Goal: Information Seeking & Learning: Learn about a topic

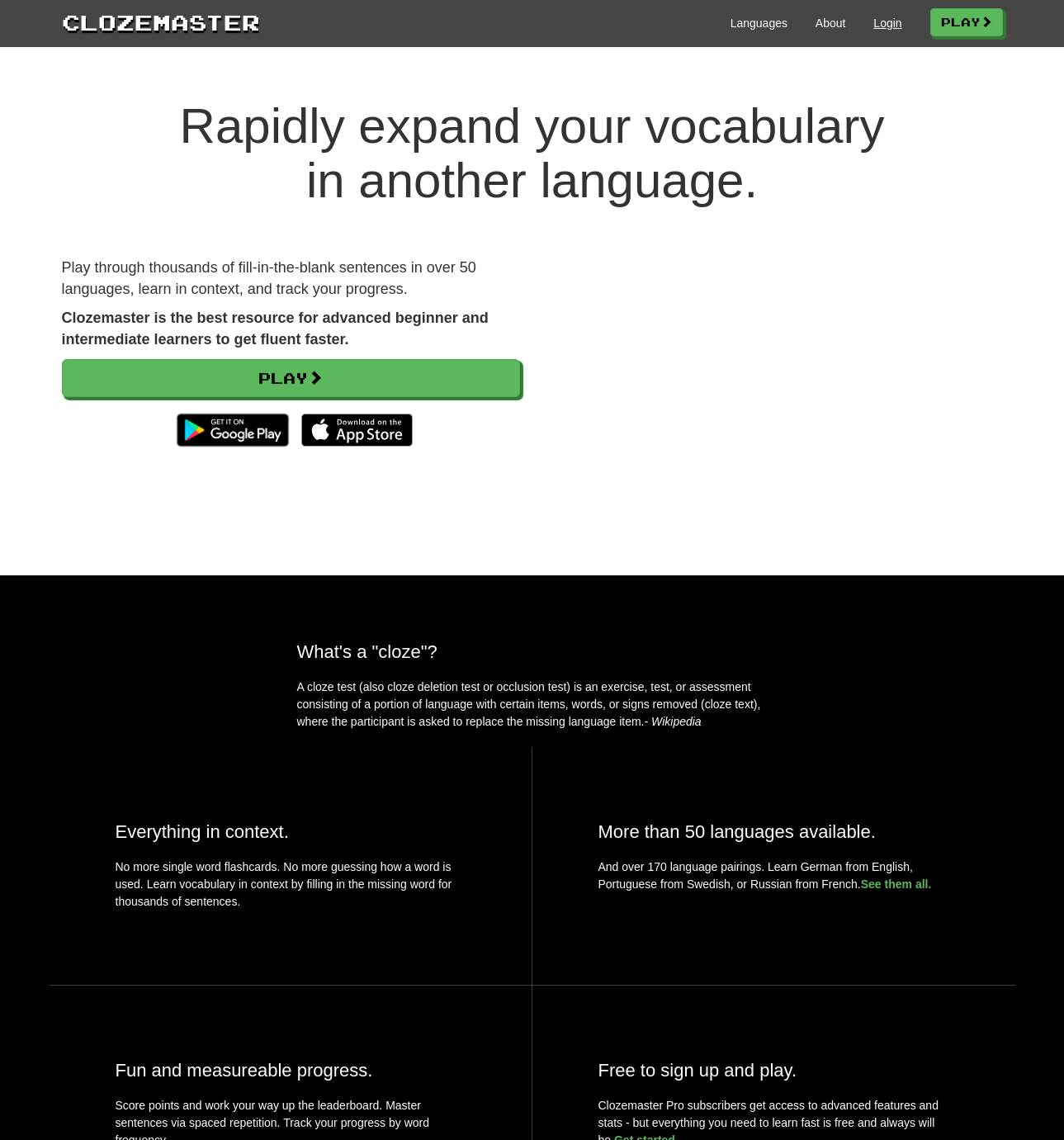
click at [877, 22] on link "Login" at bounding box center [887, 23] width 28 height 17
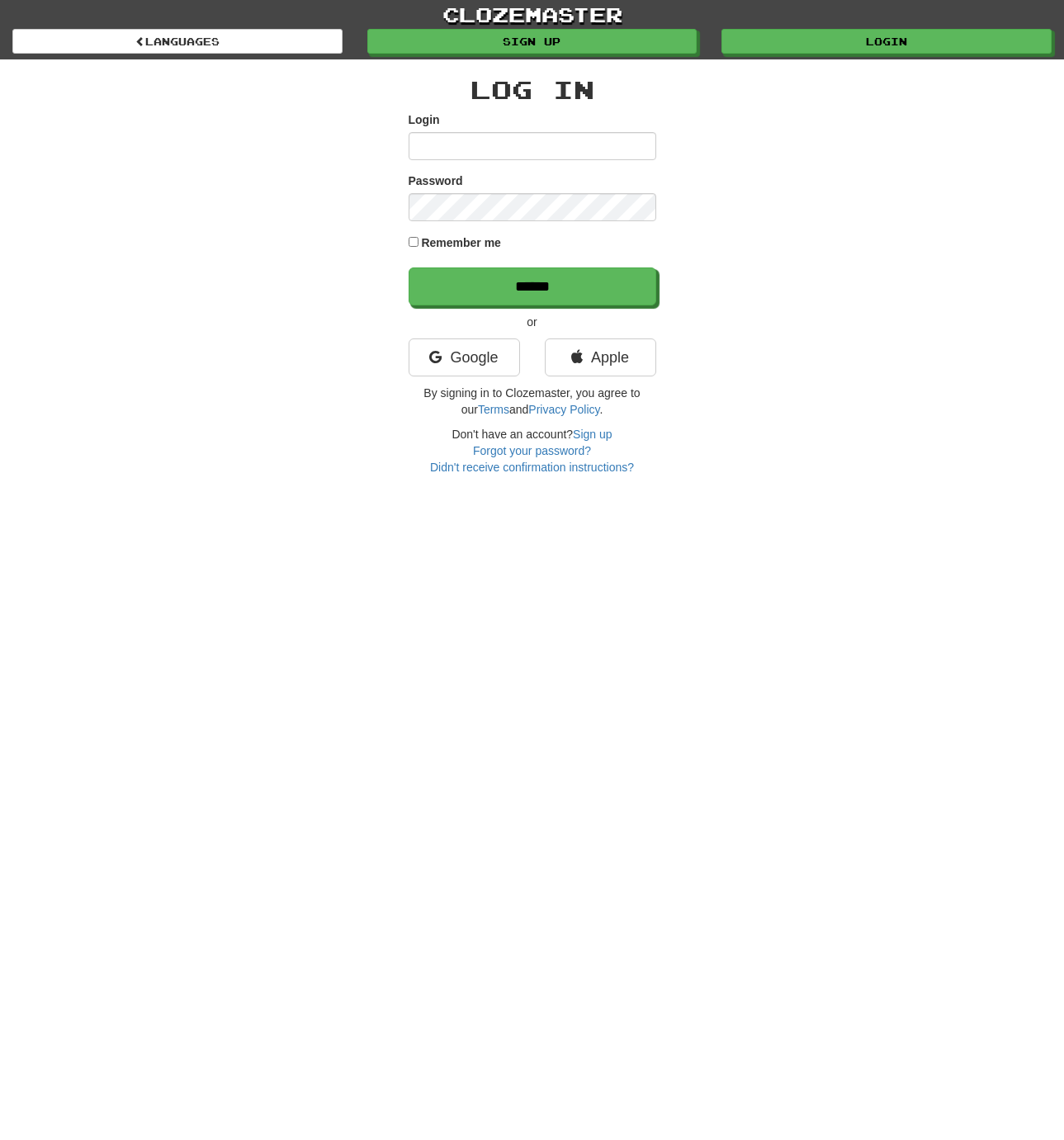
click at [408, 160] on nordpass-icon at bounding box center [408, 160] width 0 height 0
click at [564, 285] on input "******" at bounding box center [533, 287] width 247 height 38
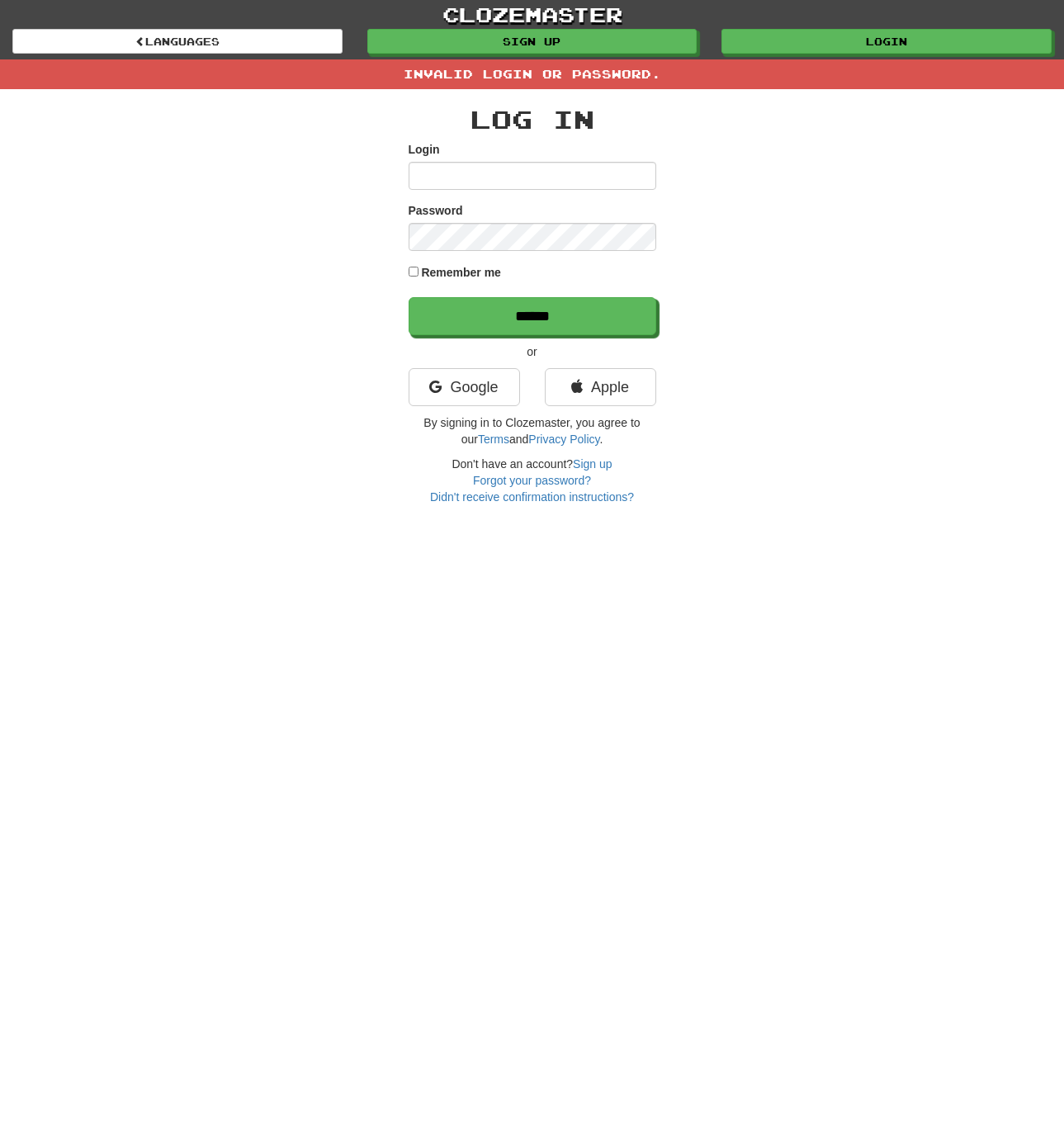
click at [408, 190] on nordpass-icon at bounding box center [408, 190] width 0 height 0
type input "**********"
click at [549, 309] on input "******" at bounding box center [533, 317] width 247 height 38
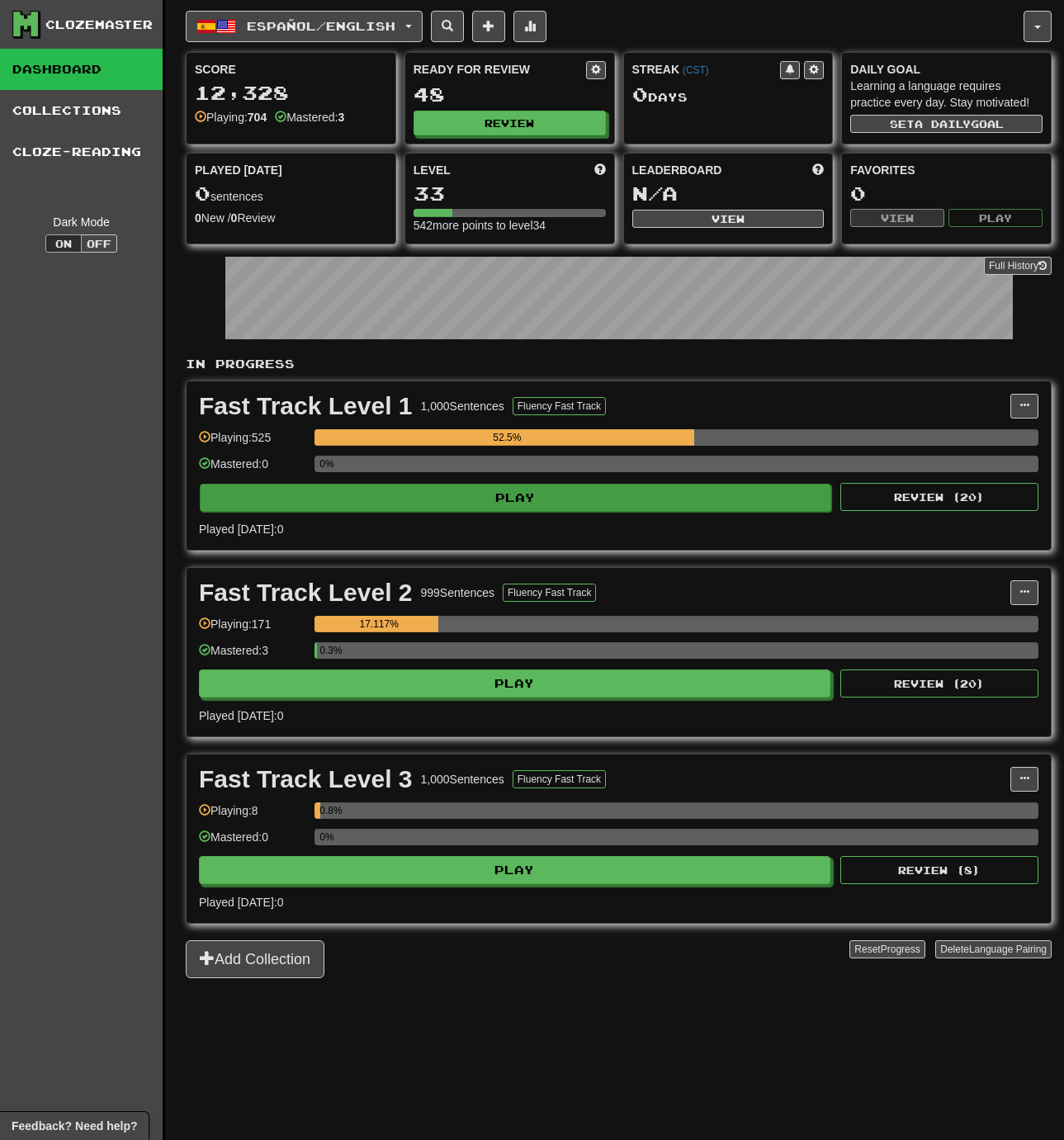
click at [521, 512] on button "Play" at bounding box center [515, 498] width 632 height 28
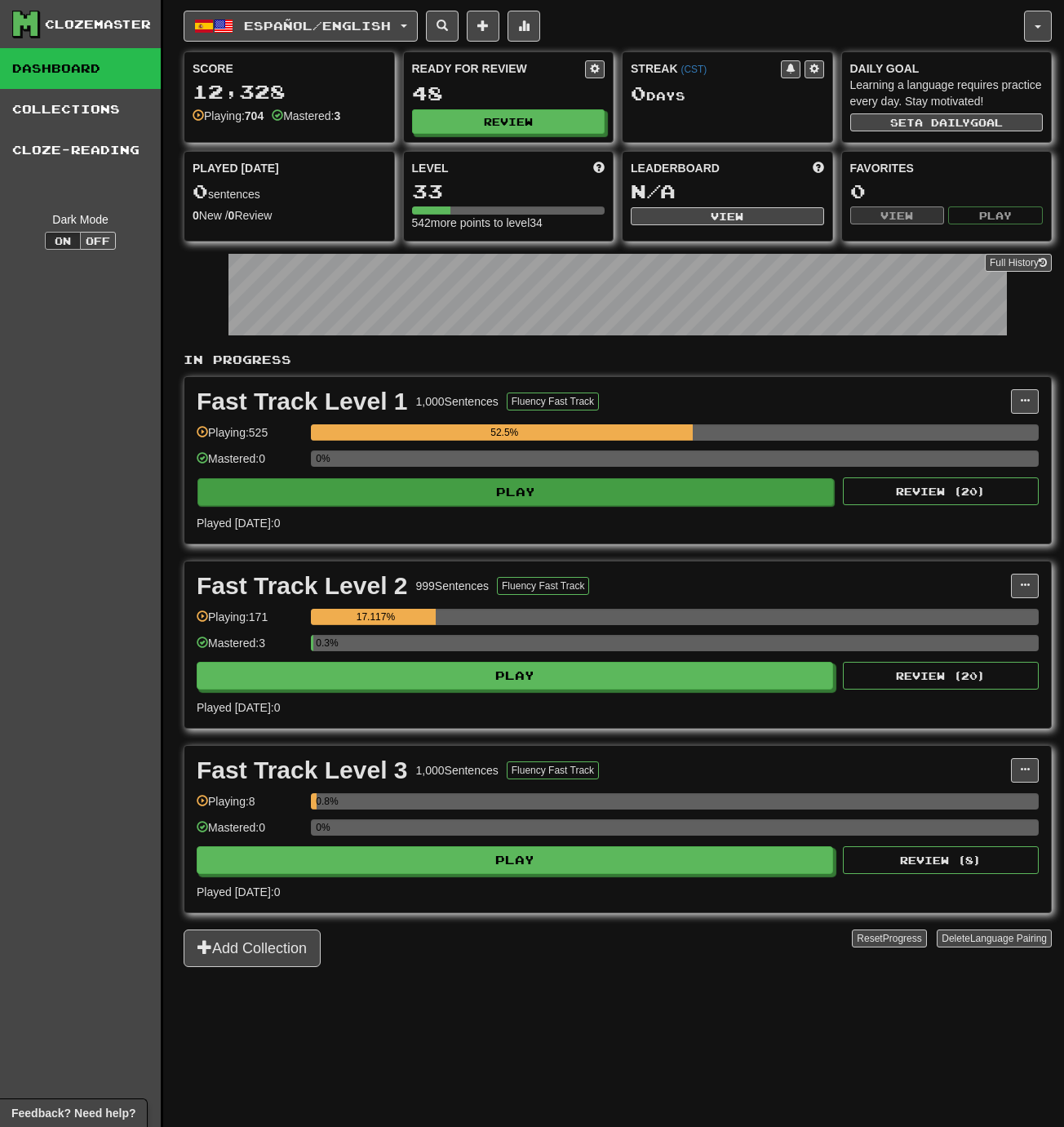
select select "**"
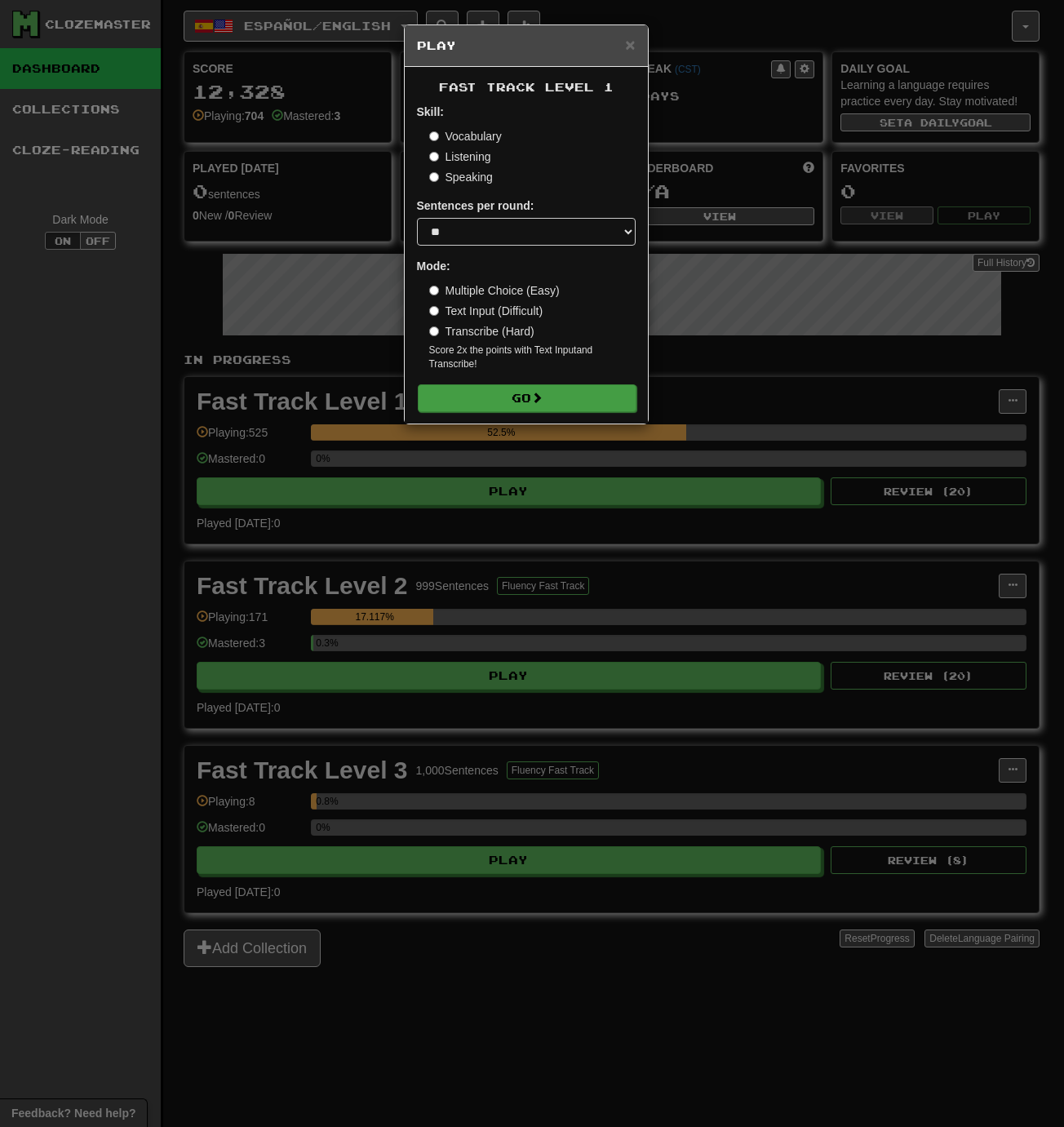
click at [527, 398] on button "Go" at bounding box center [527, 398] width 219 height 28
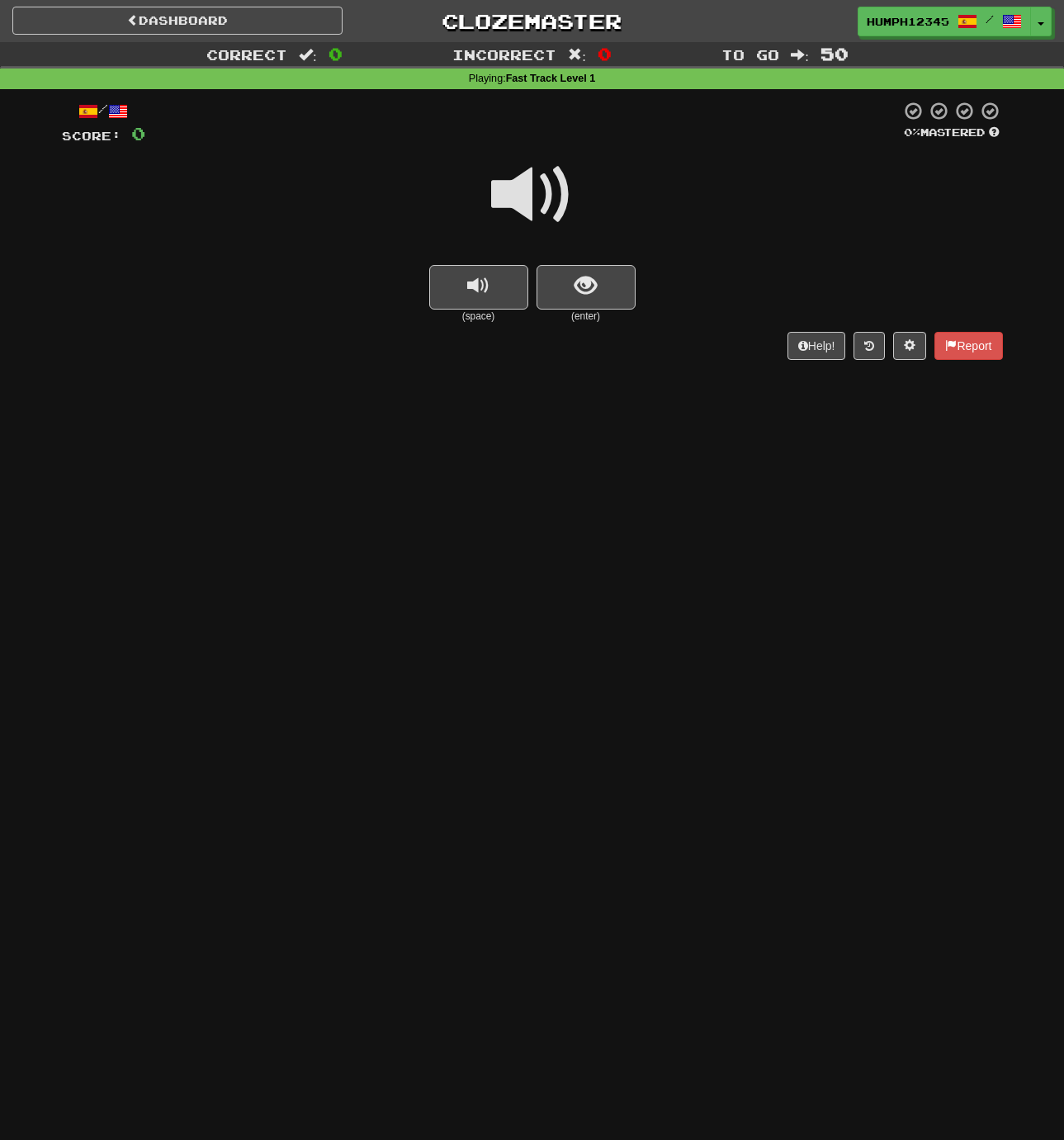
scroll to position [11, 1]
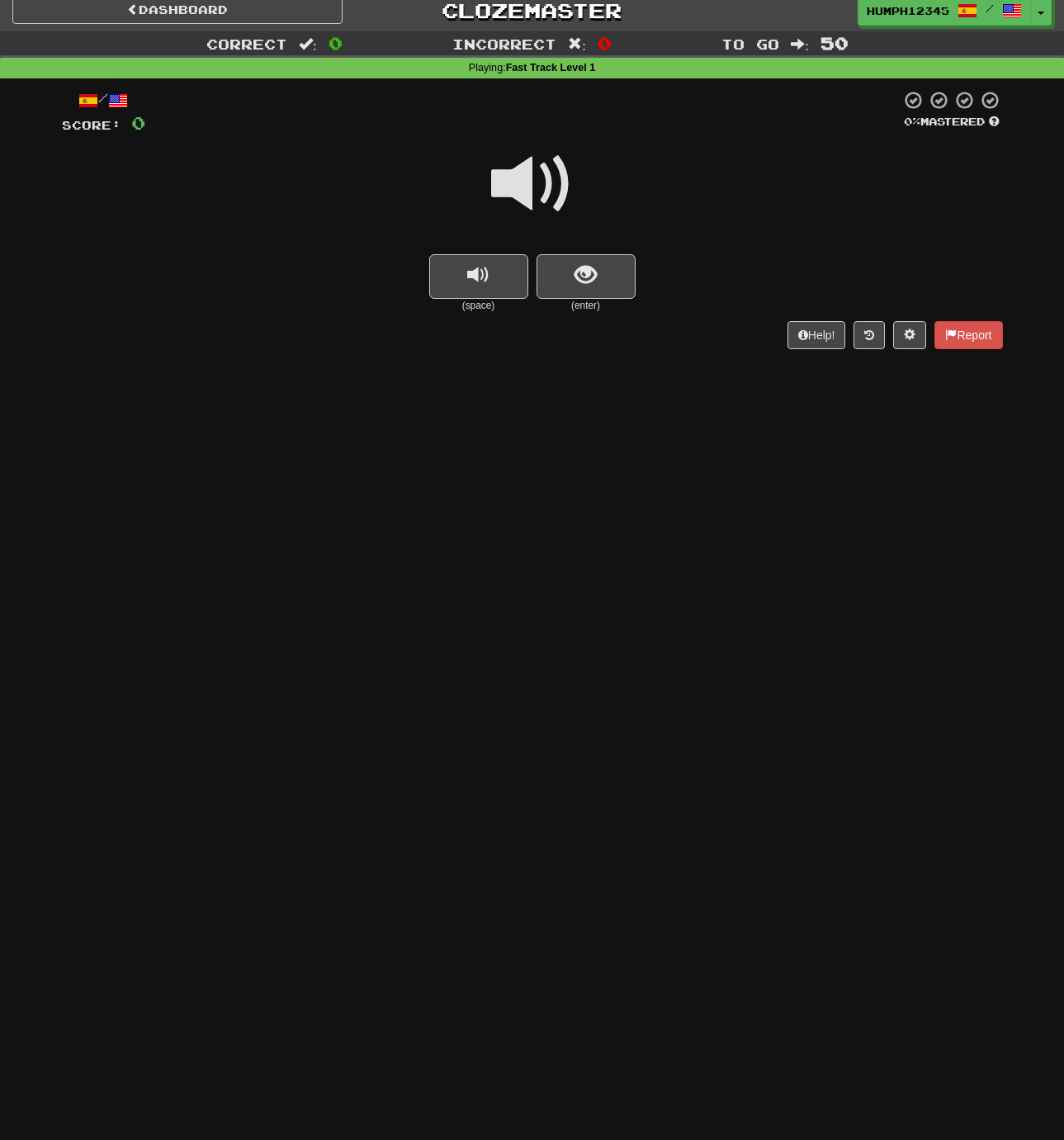
click at [523, 188] on span at bounding box center [532, 183] width 82 height 82
click at [524, 184] on span at bounding box center [532, 183] width 82 height 82
click at [567, 264] on button "show sentence" at bounding box center [586, 276] width 99 height 45
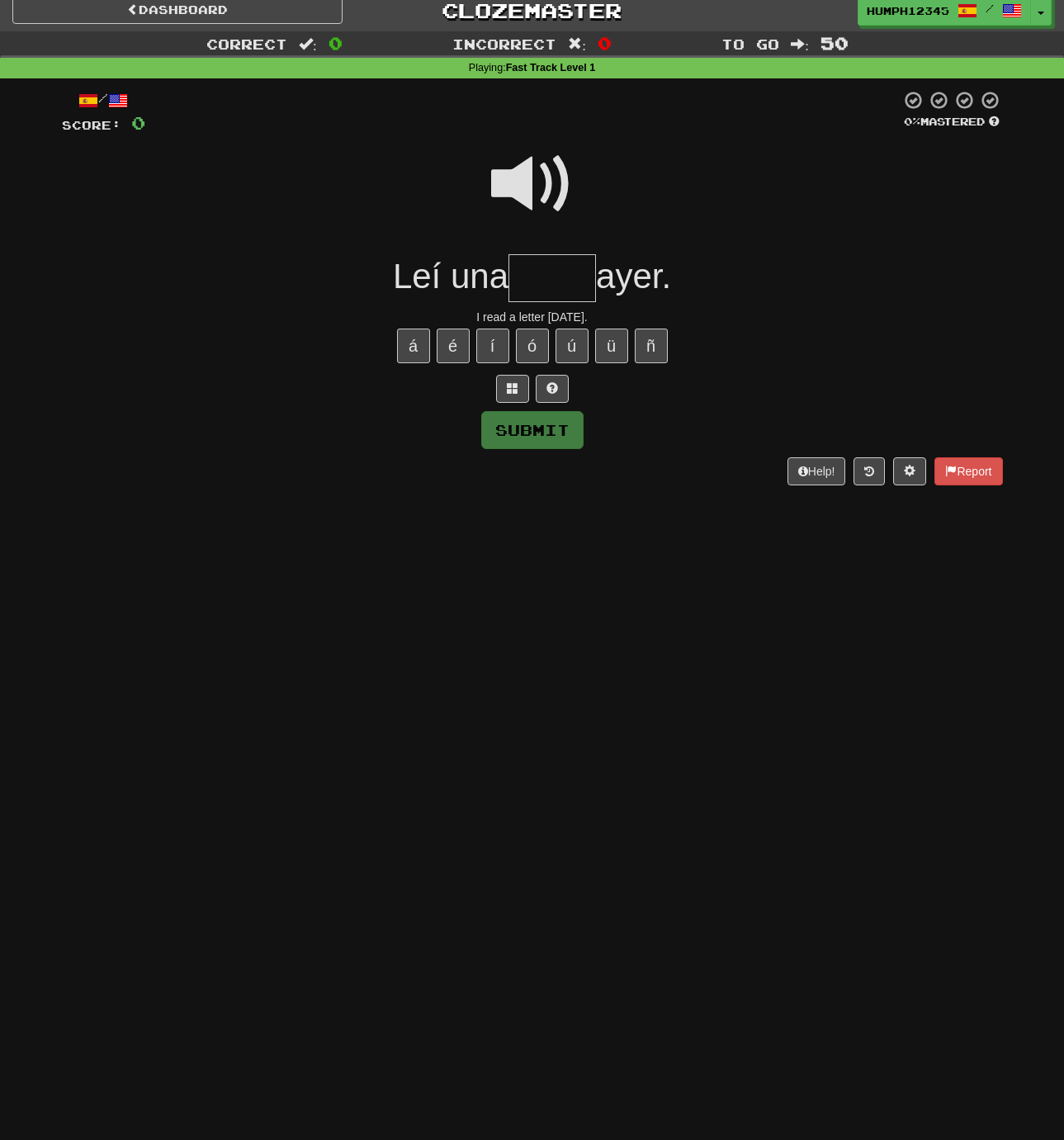
click at [562, 266] on input "text" at bounding box center [552, 278] width 87 height 49
type input "*****"
click at [525, 417] on button "Submit" at bounding box center [533, 431] width 102 height 38
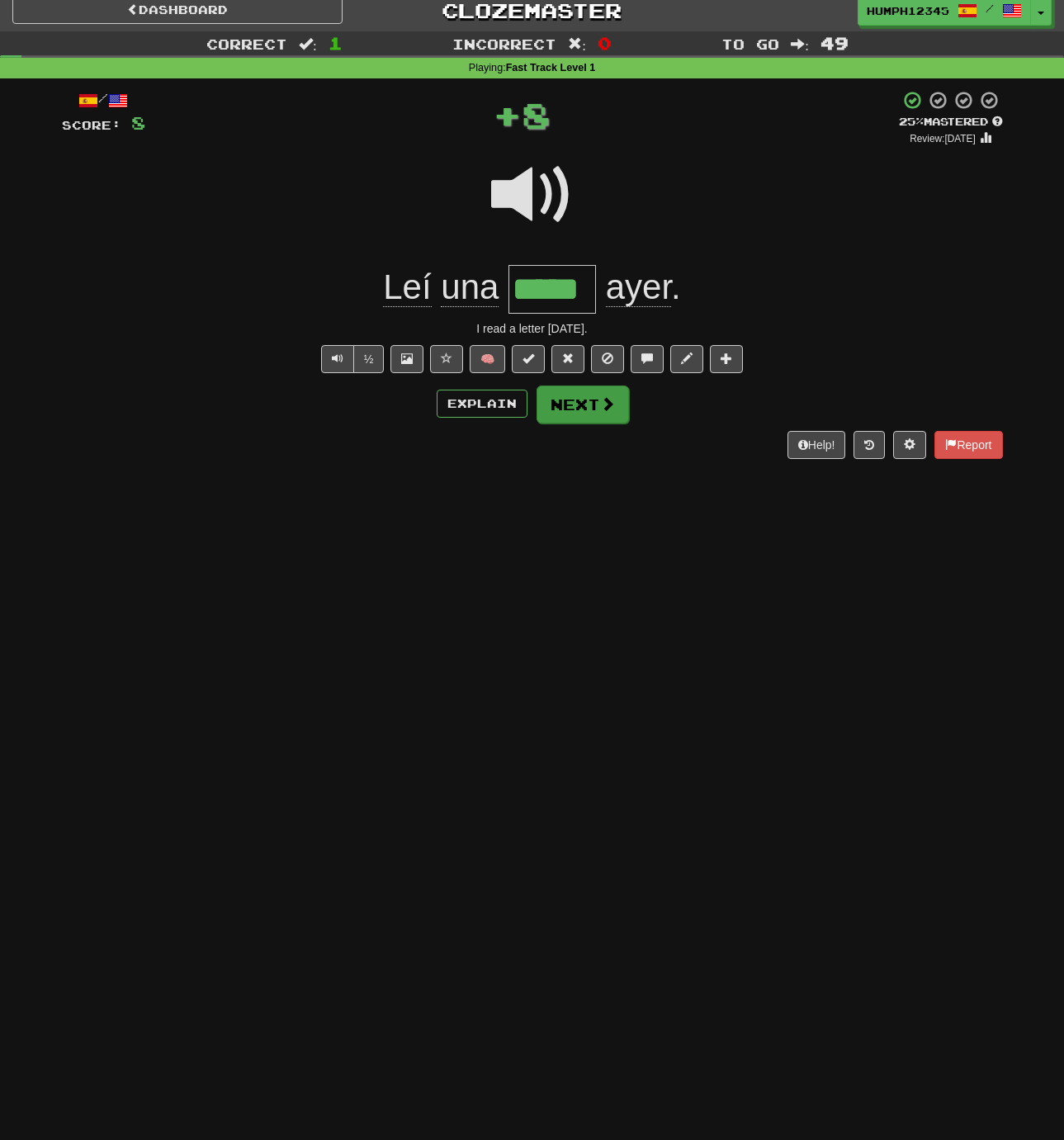
click at [583, 404] on button "Next" at bounding box center [583, 404] width 92 height 38
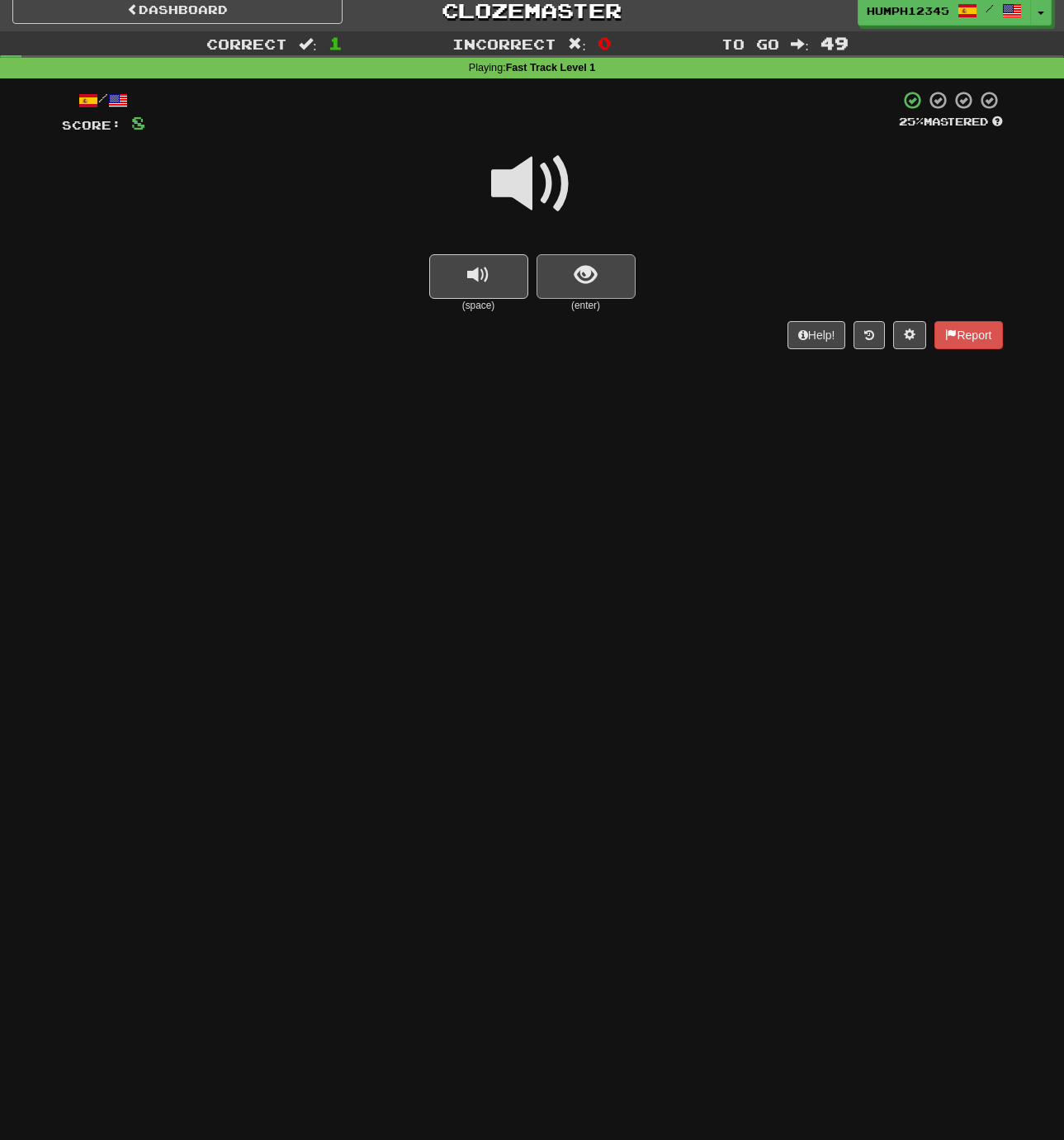
click at [579, 274] on span "show sentence" at bounding box center [585, 275] width 22 height 22
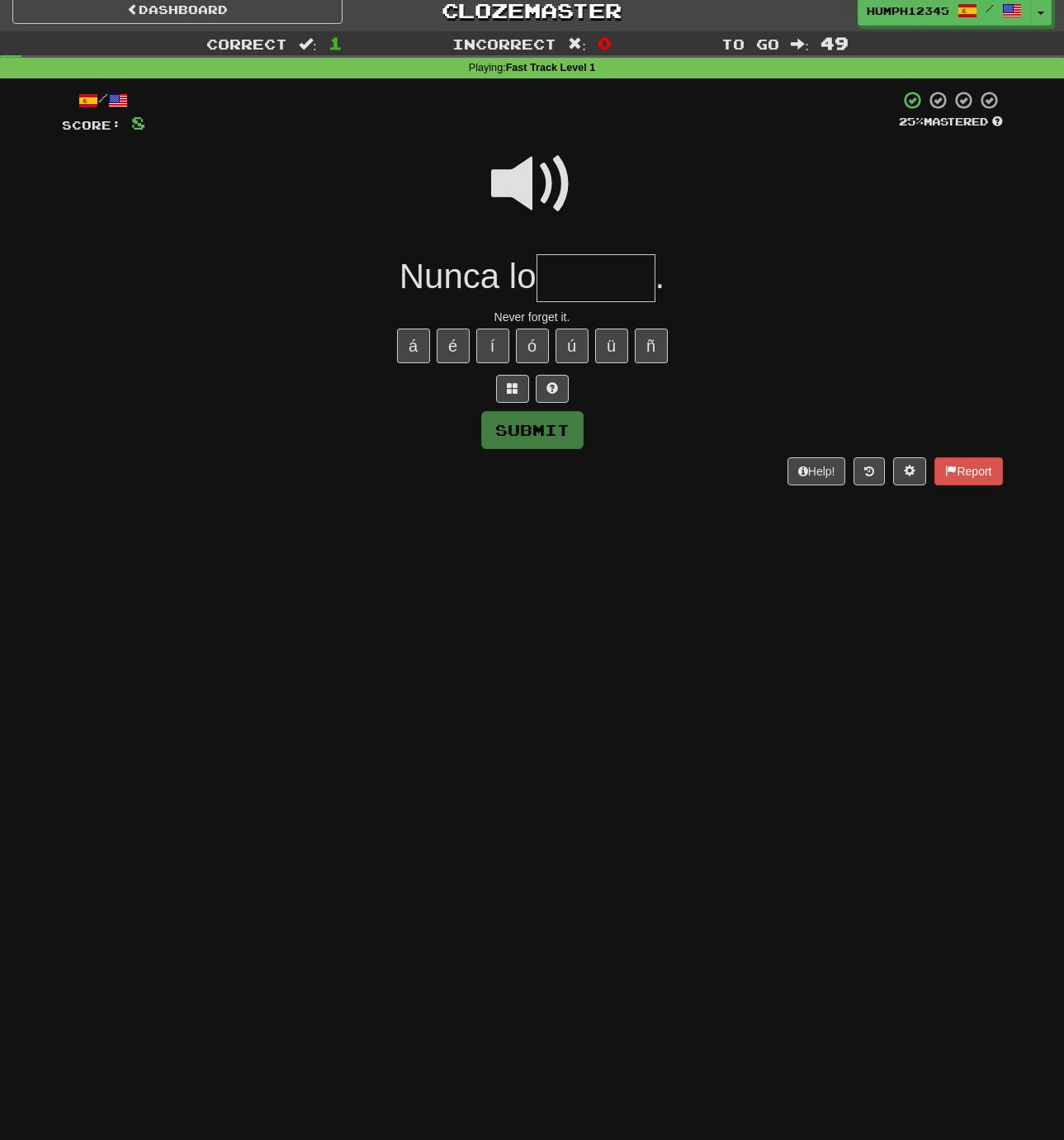
click at [579, 274] on input "text" at bounding box center [596, 278] width 119 height 49
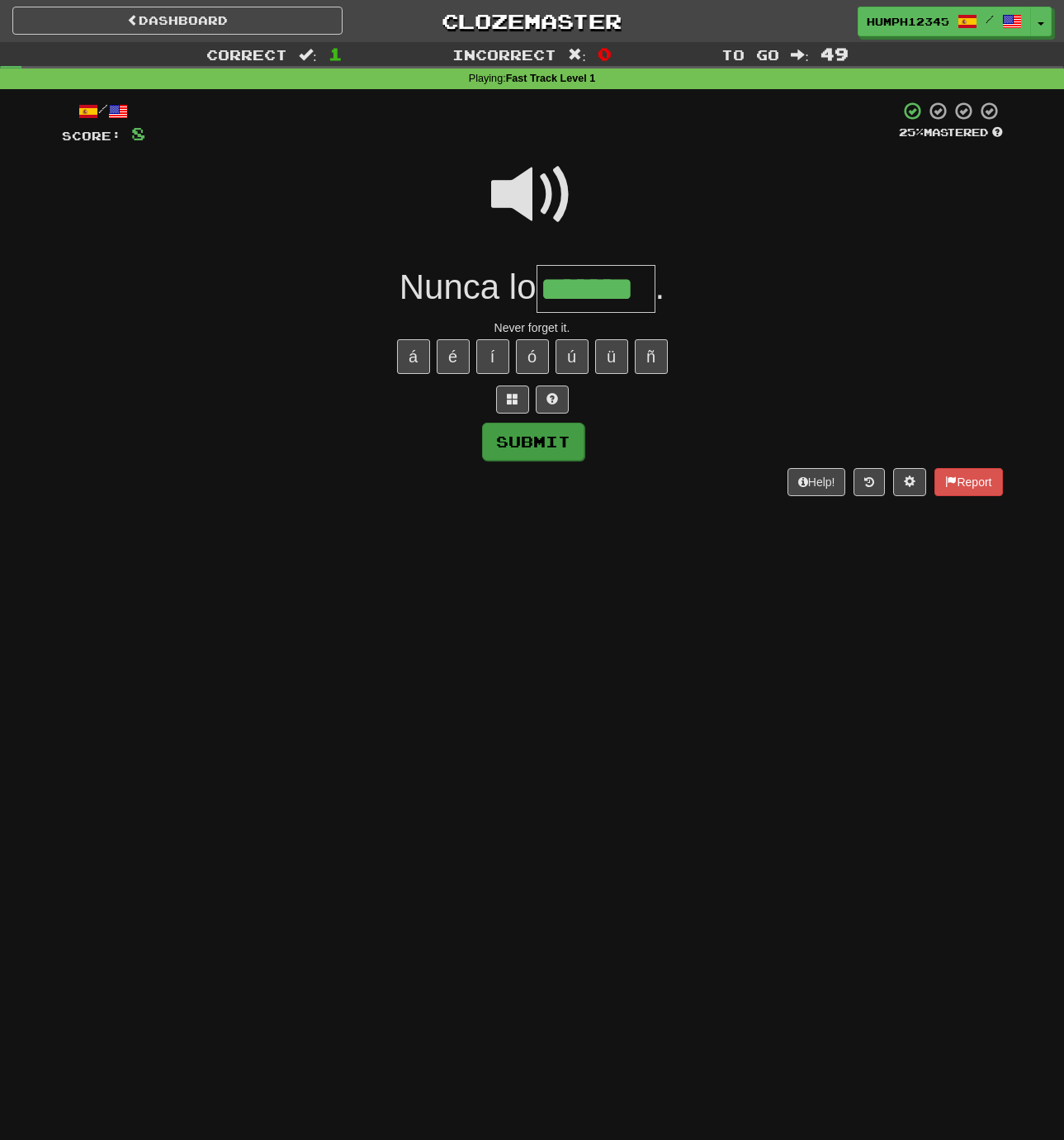
type input "*******"
click at [529, 430] on button "Submit" at bounding box center [533, 441] width 102 height 38
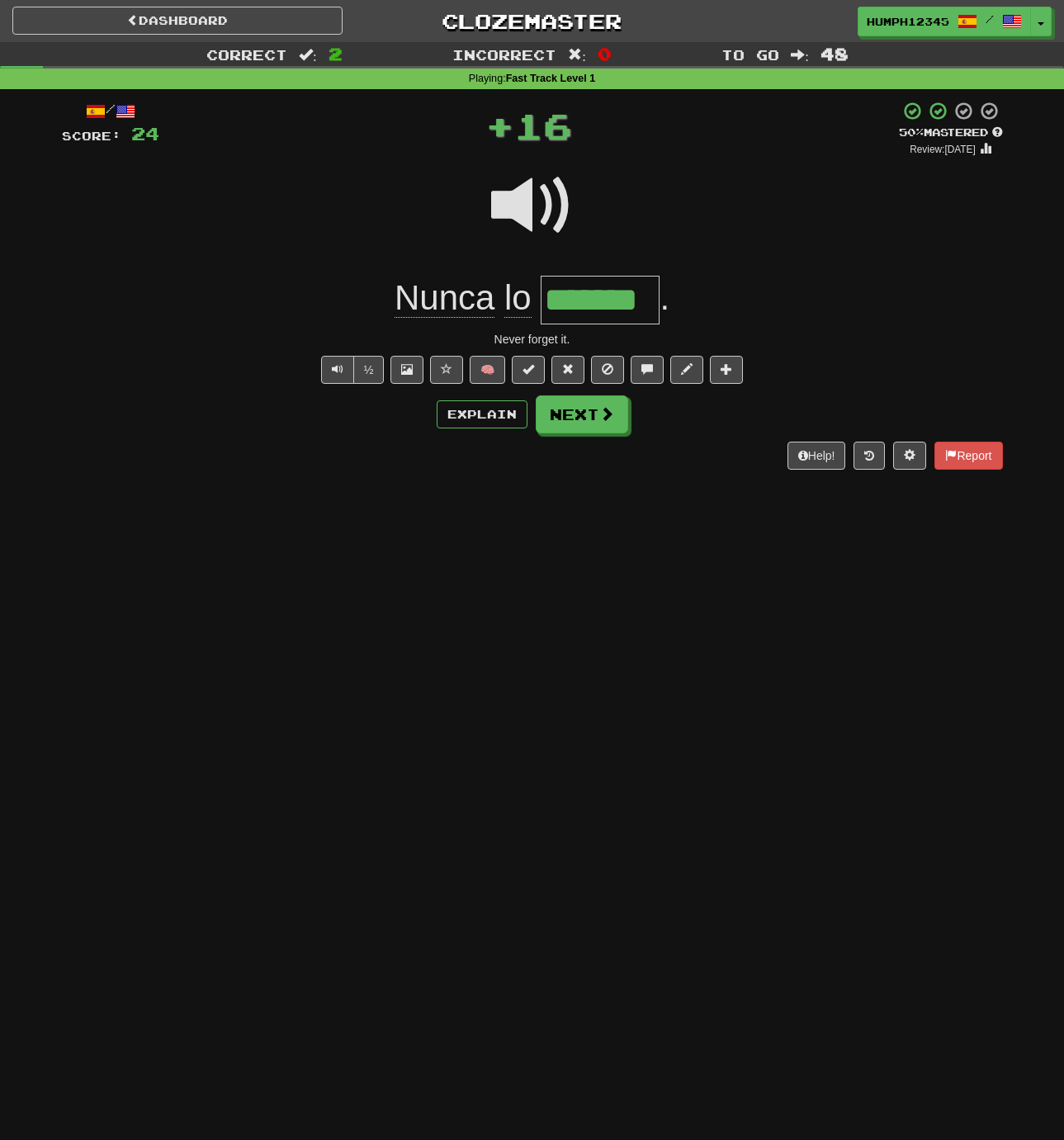
scroll to position [2, 0]
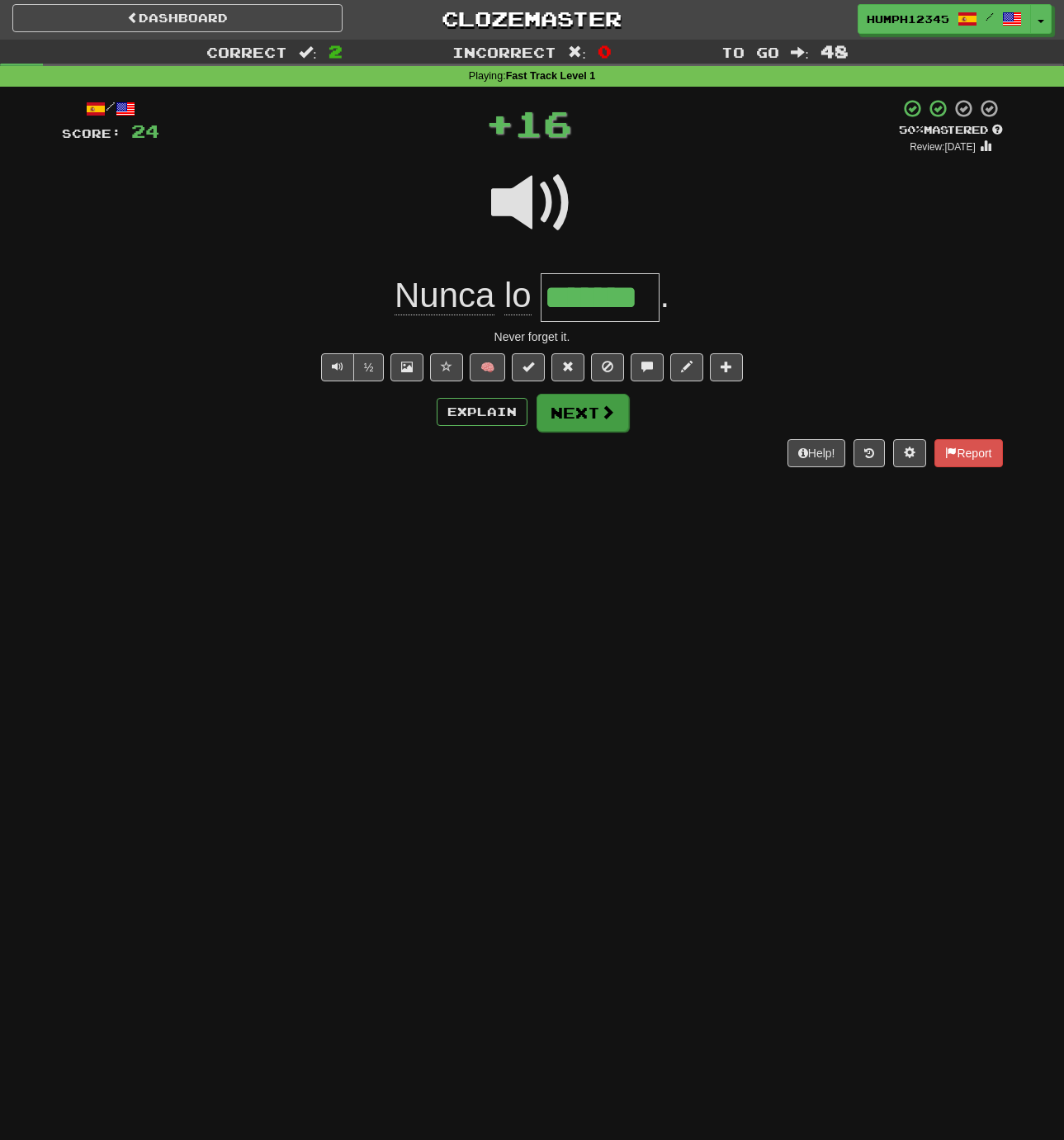
click at [570, 407] on button "Next" at bounding box center [583, 412] width 92 height 38
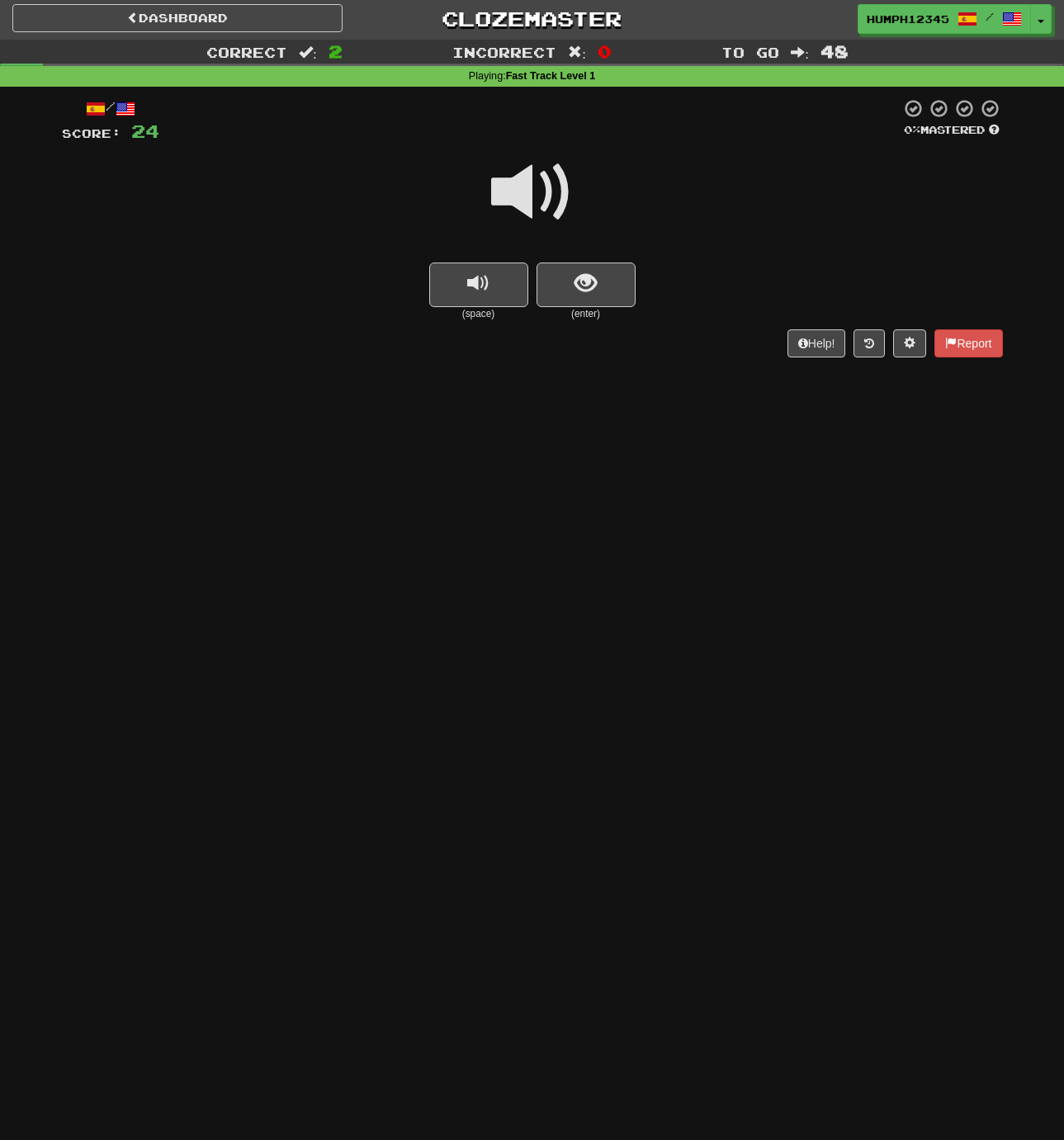
click at [523, 193] on span at bounding box center [532, 192] width 82 height 82
click at [526, 192] on span at bounding box center [532, 192] width 82 height 82
click at [565, 282] on button "show sentence" at bounding box center [586, 285] width 99 height 45
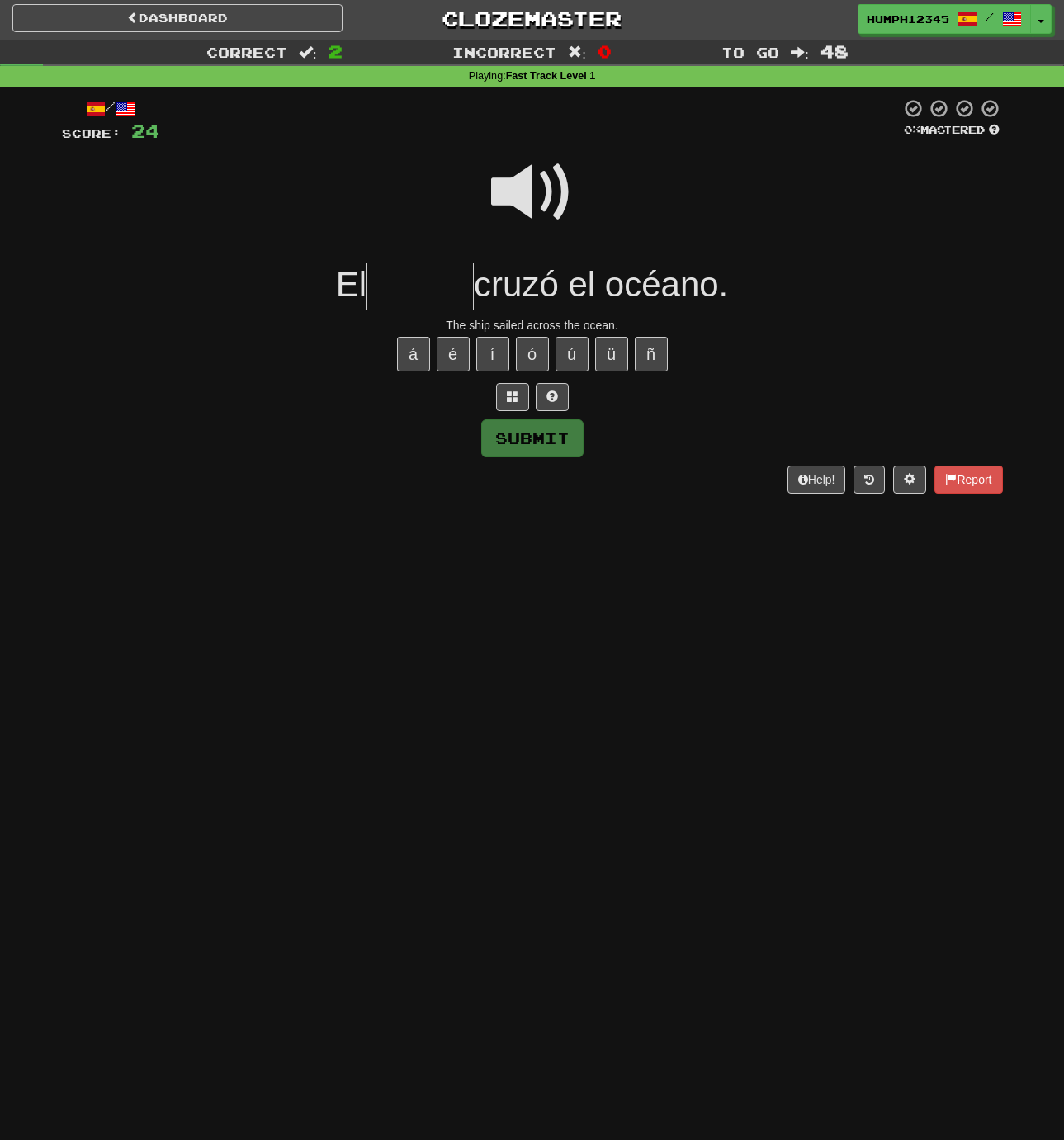
click at [417, 282] on input "text" at bounding box center [420, 286] width 107 height 49
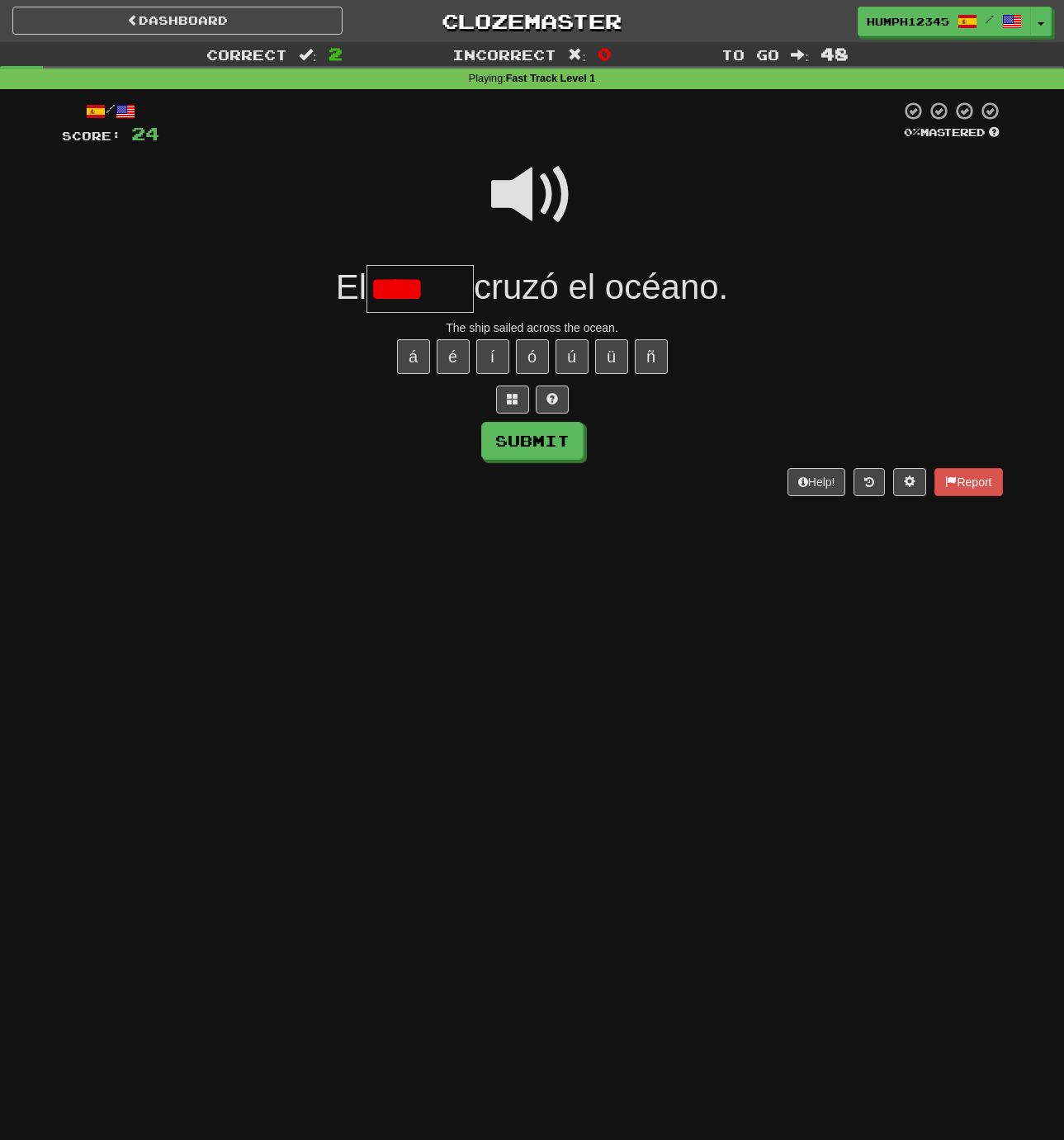
scroll to position [0, 0]
click at [531, 435] on button "Submit" at bounding box center [533, 441] width 102 height 38
type input "*****"
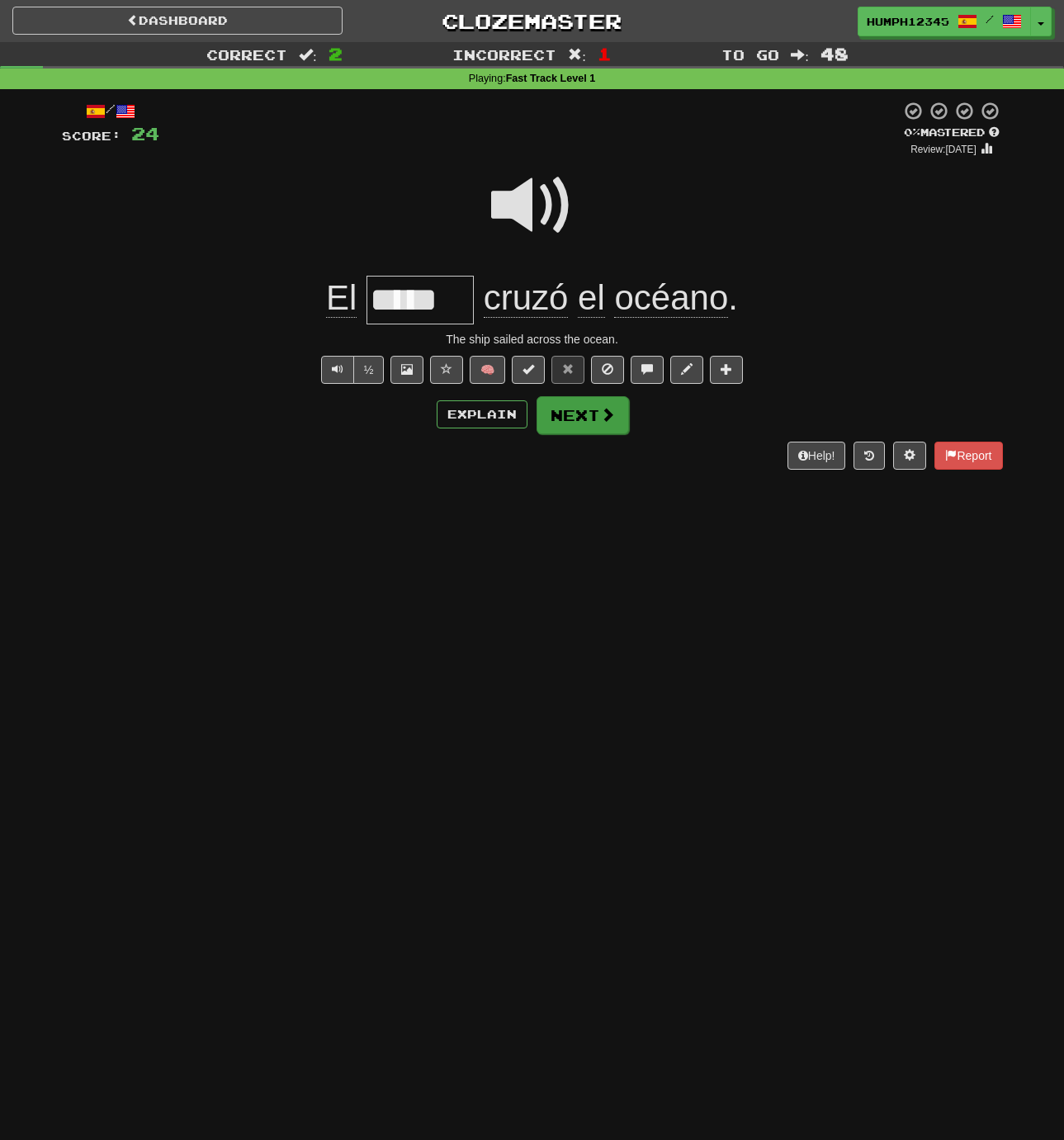
click at [560, 416] on button "Next" at bounding box center [583, 415] width 92 height 38
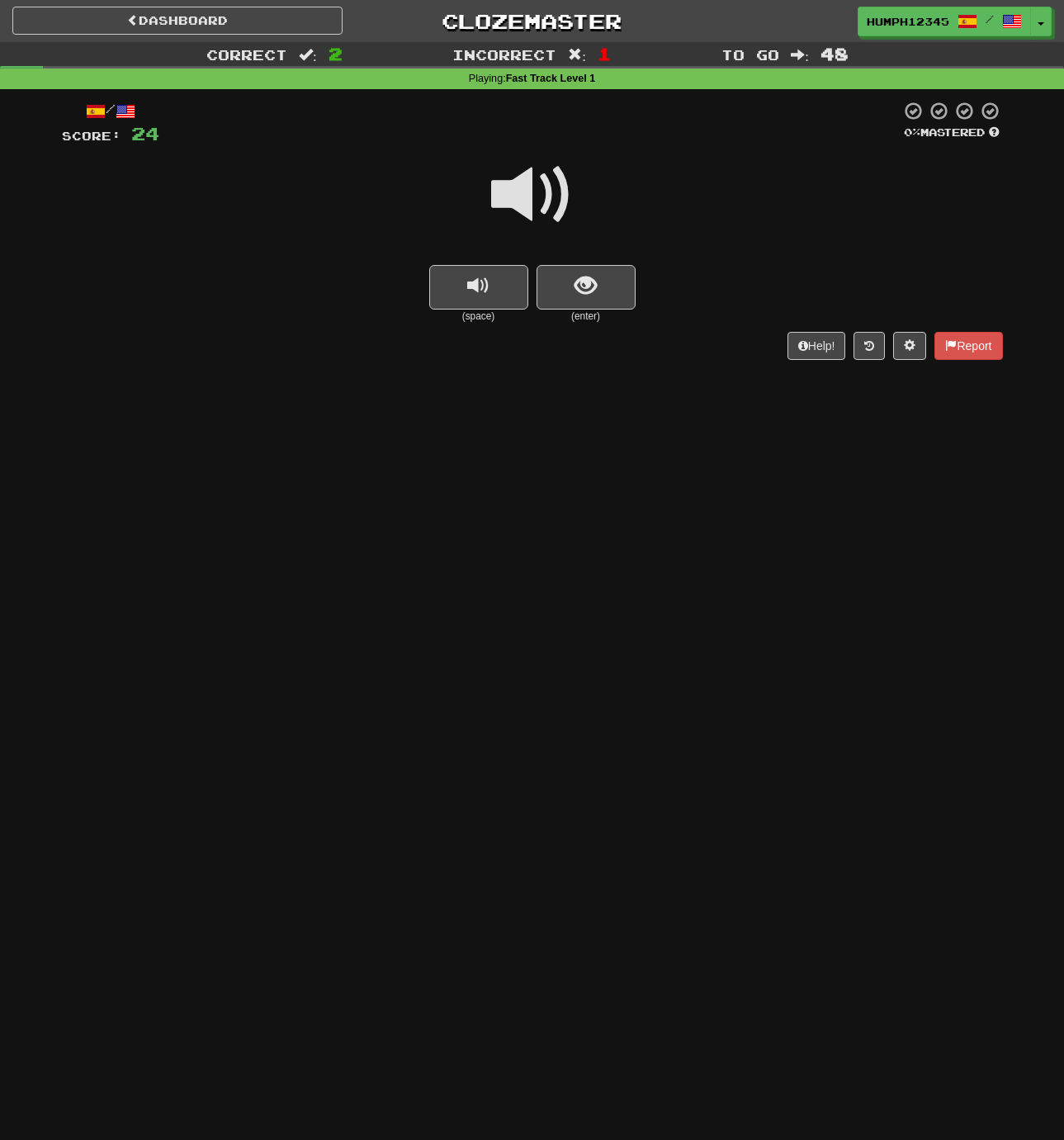
click at [523, 193] on span at bounding box center [532, 194] width 82 height 82
click at [567, 284] on button "show sentence" at bounding box center [586, 287] width 99 height 45
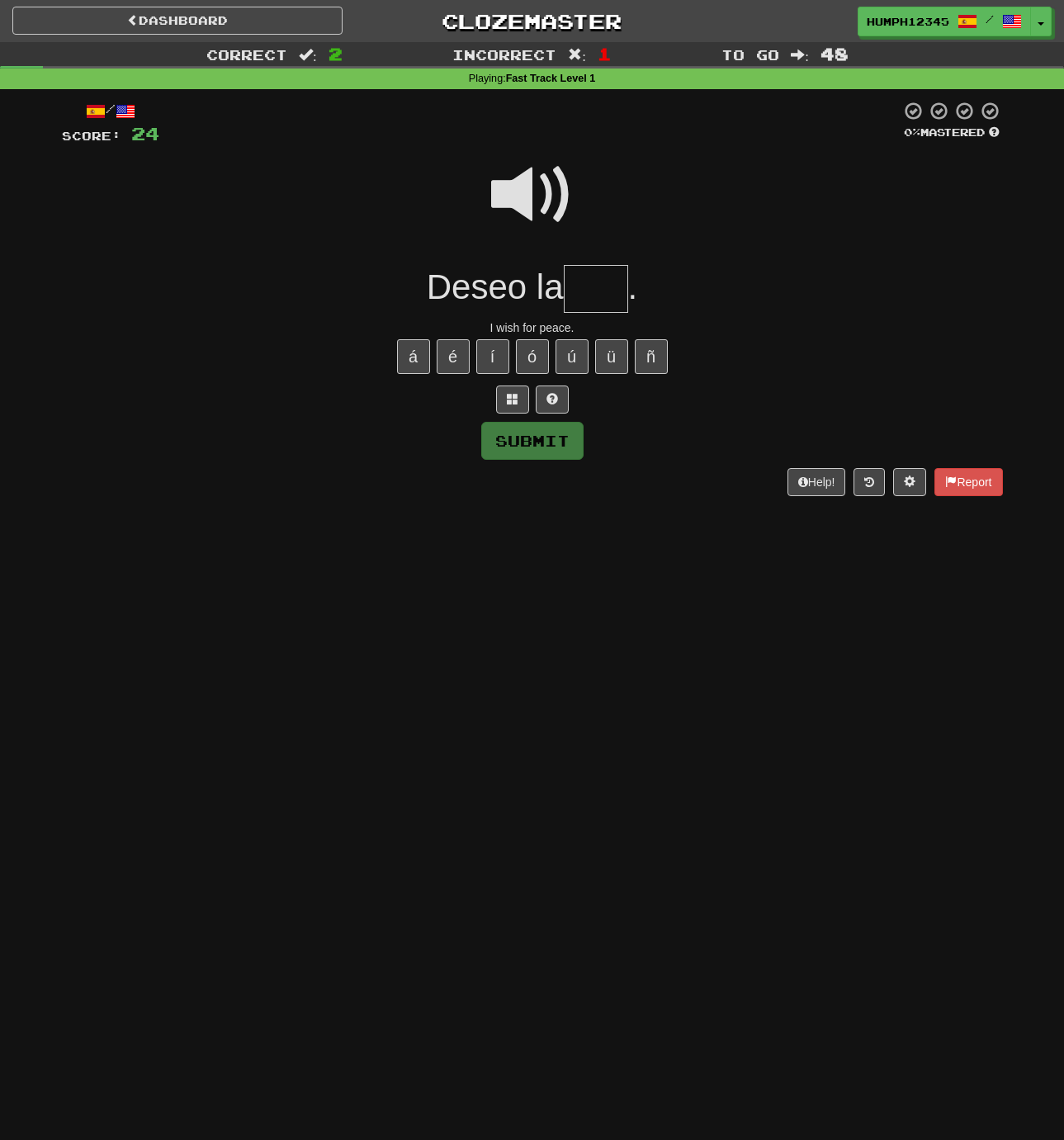
click at [586, 285] on input "text" at bounding box center [596, 289] width 65 height 49
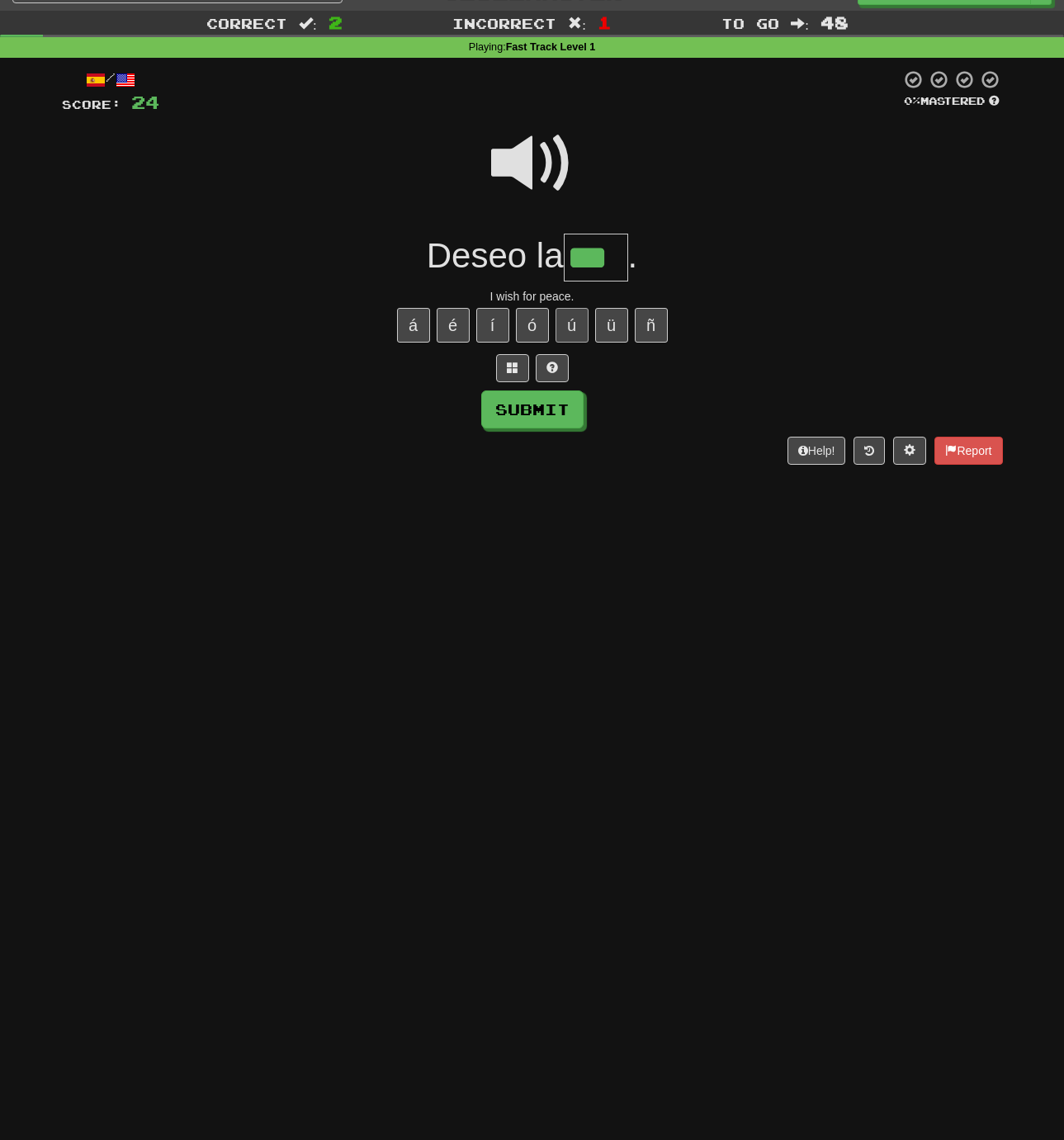
scroll to position [32, 0]
type input "***"
click at [534, 404] on button "Submit" at bounding box center [533, 410] width 102 height 38
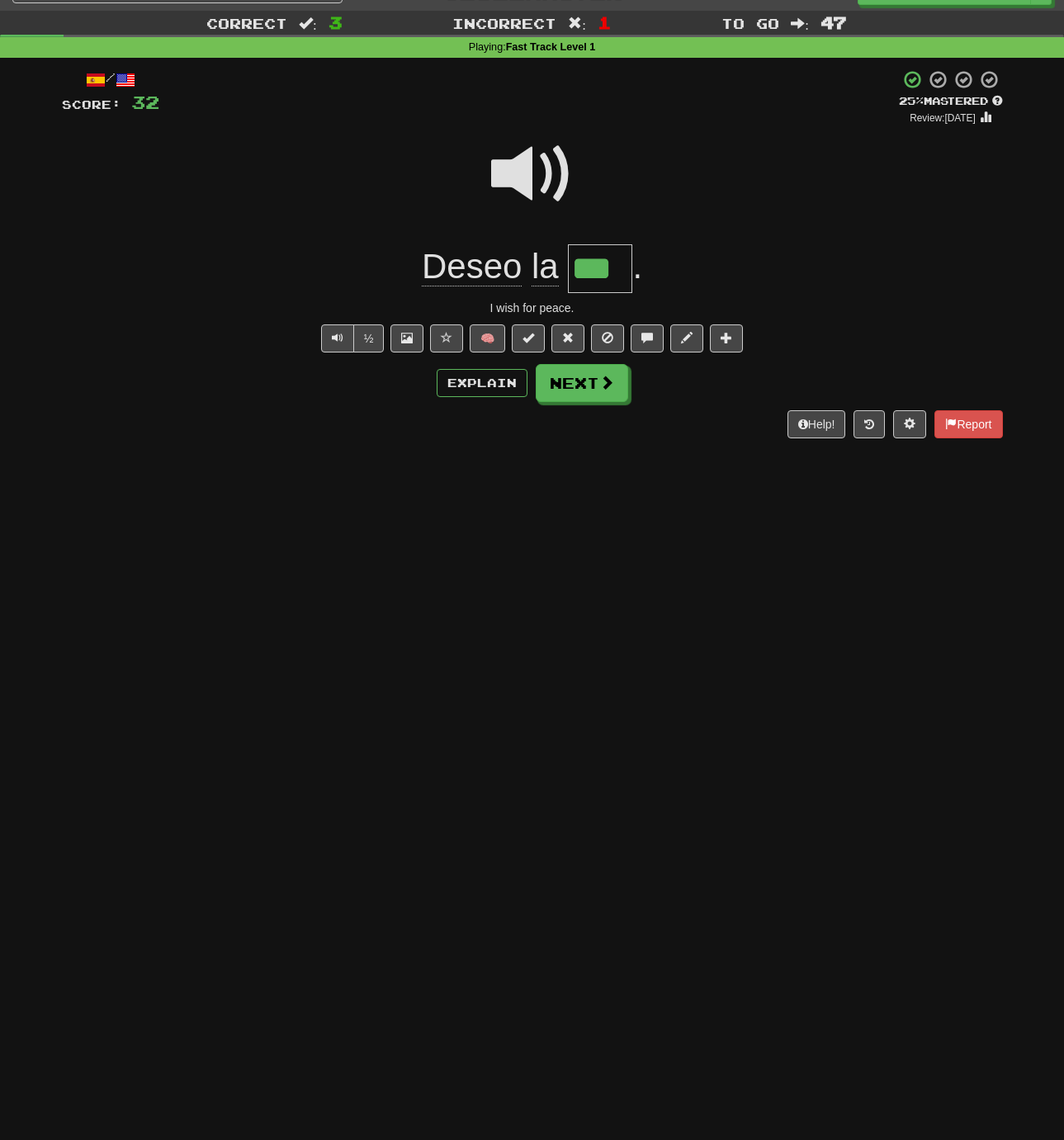
scroll to position [36, 1]
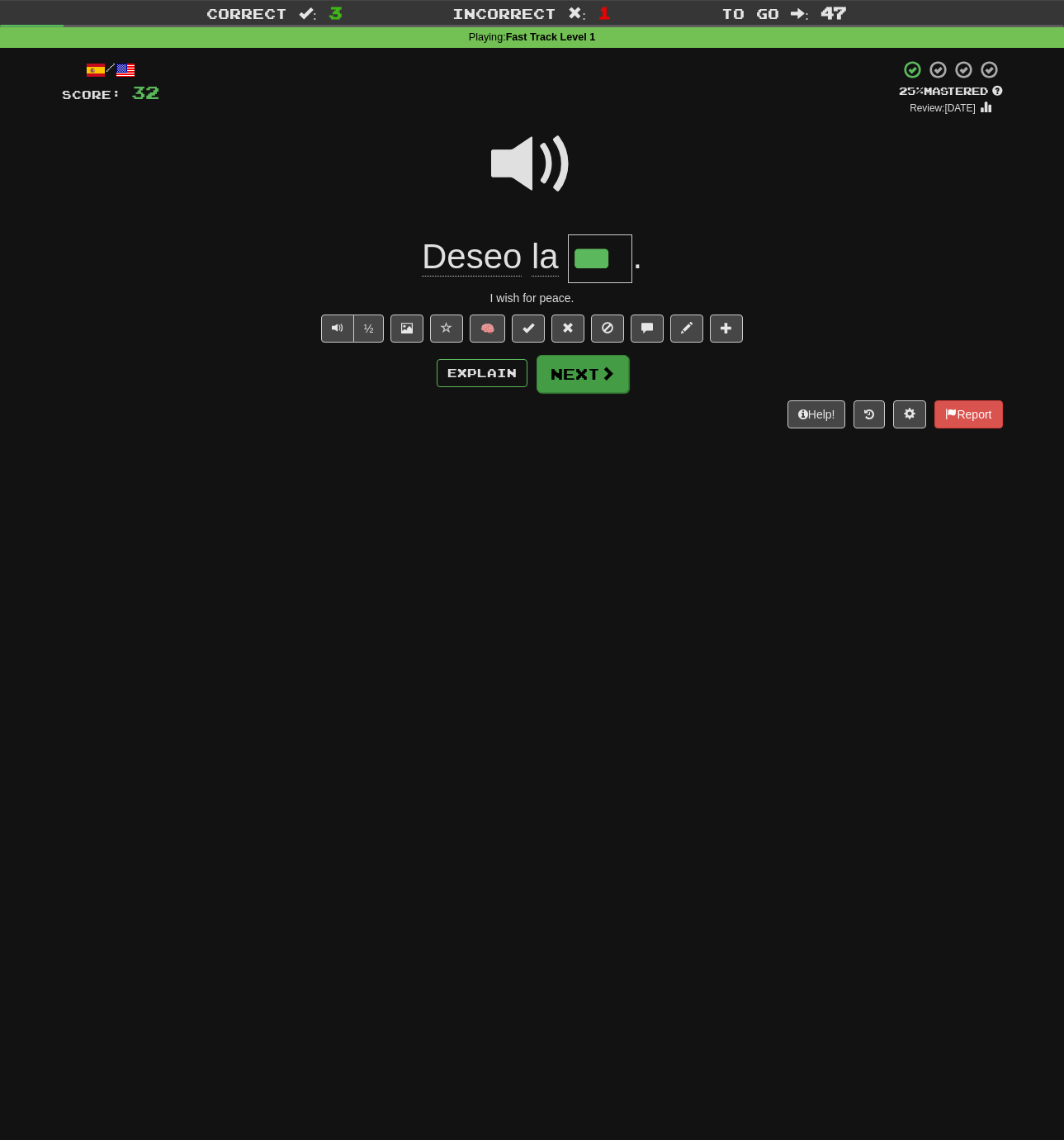
click at [575, 383] on button "Next" at bounding box center [583, 374] width 92 height 38
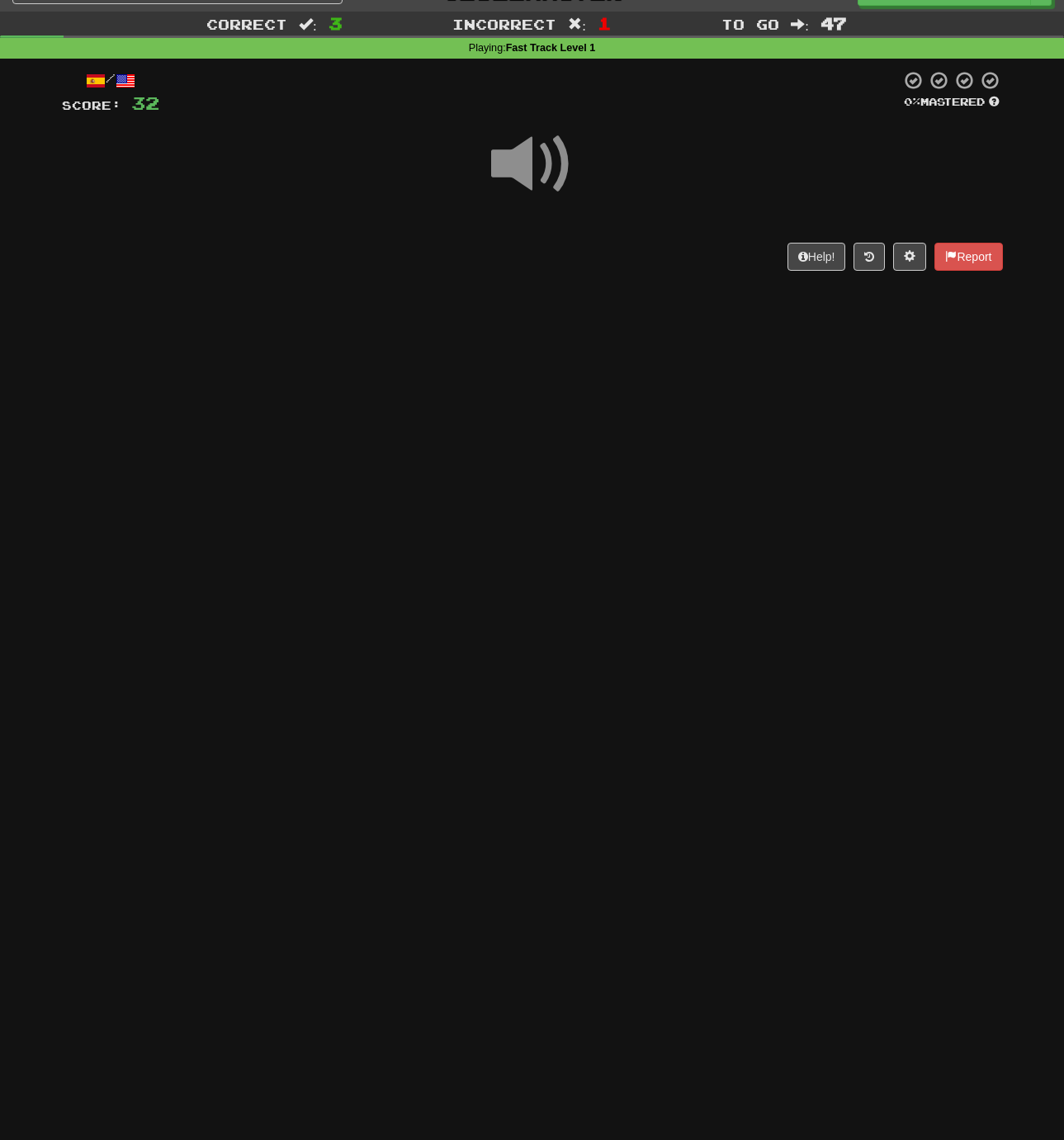
scroll to position [29, 0]
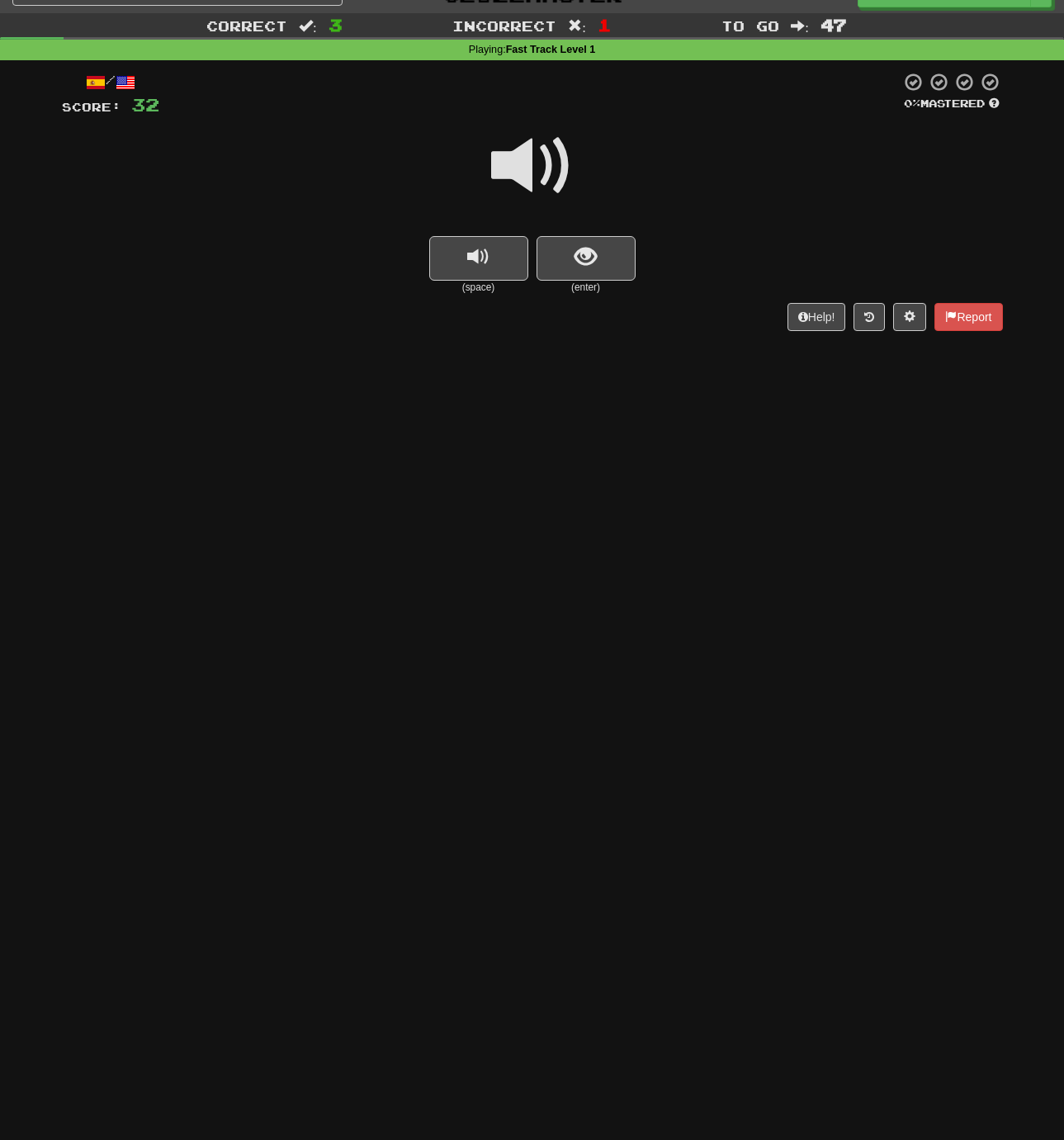
click at [522, 170] on span at bounding box center [532, 165] width 82 height 82
click at [527, 168] on span at bounding box center [532, 165] width 82 height 82
click at [527, 168] on span at bounding box center [532, 165] width 82 height 82
click at [521, 168] on span at bounding box center [532, 165] width 82 height 82
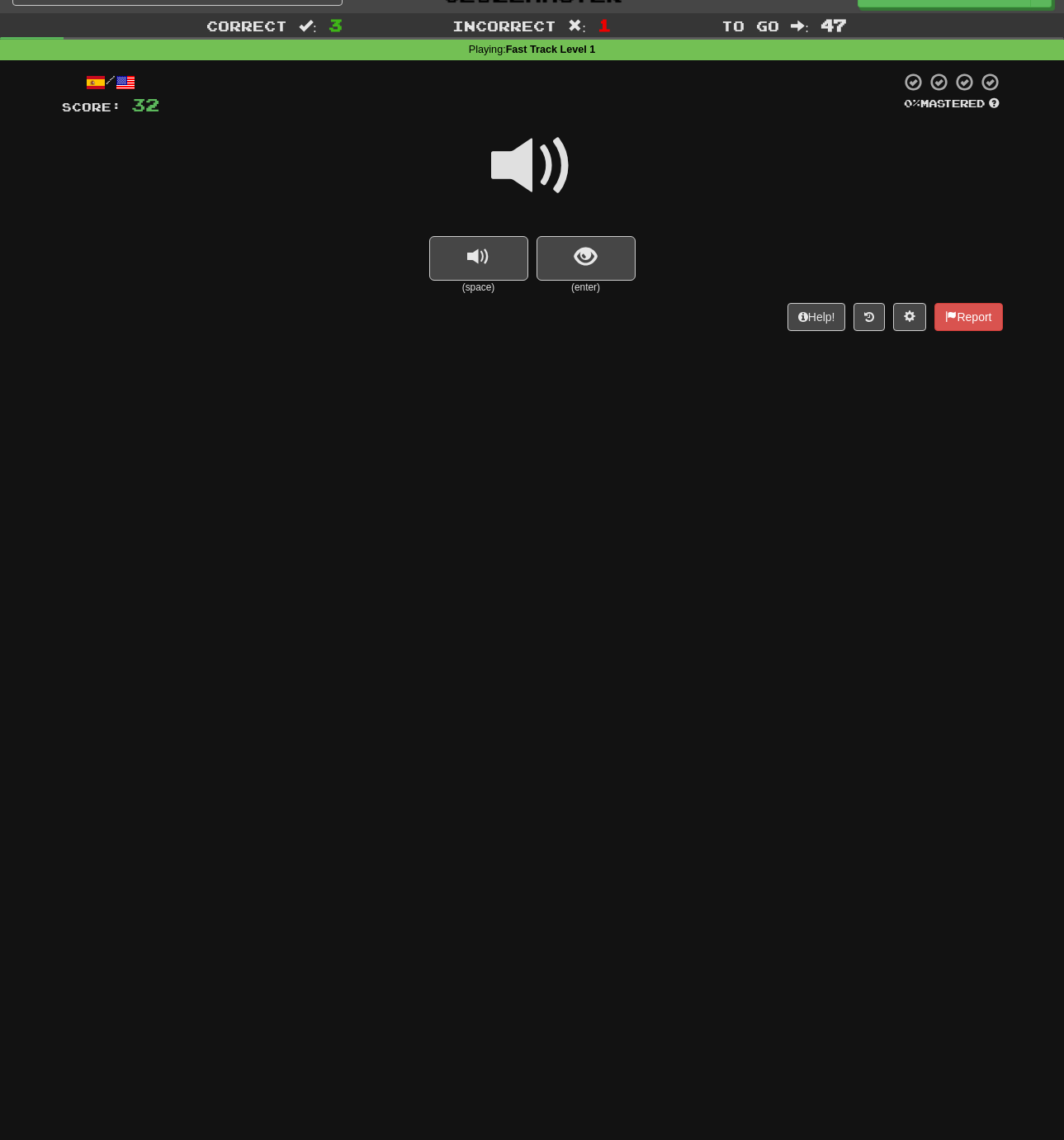
click at [525, 168] on span at bounding box center [532, 165] width 82 height 82
click at [522, 162] on span at bounding box center [532, 165] width 82 height 82
click at [570, 249] on button "show sentence" at bounding box center [586, 258] width 99 height 45
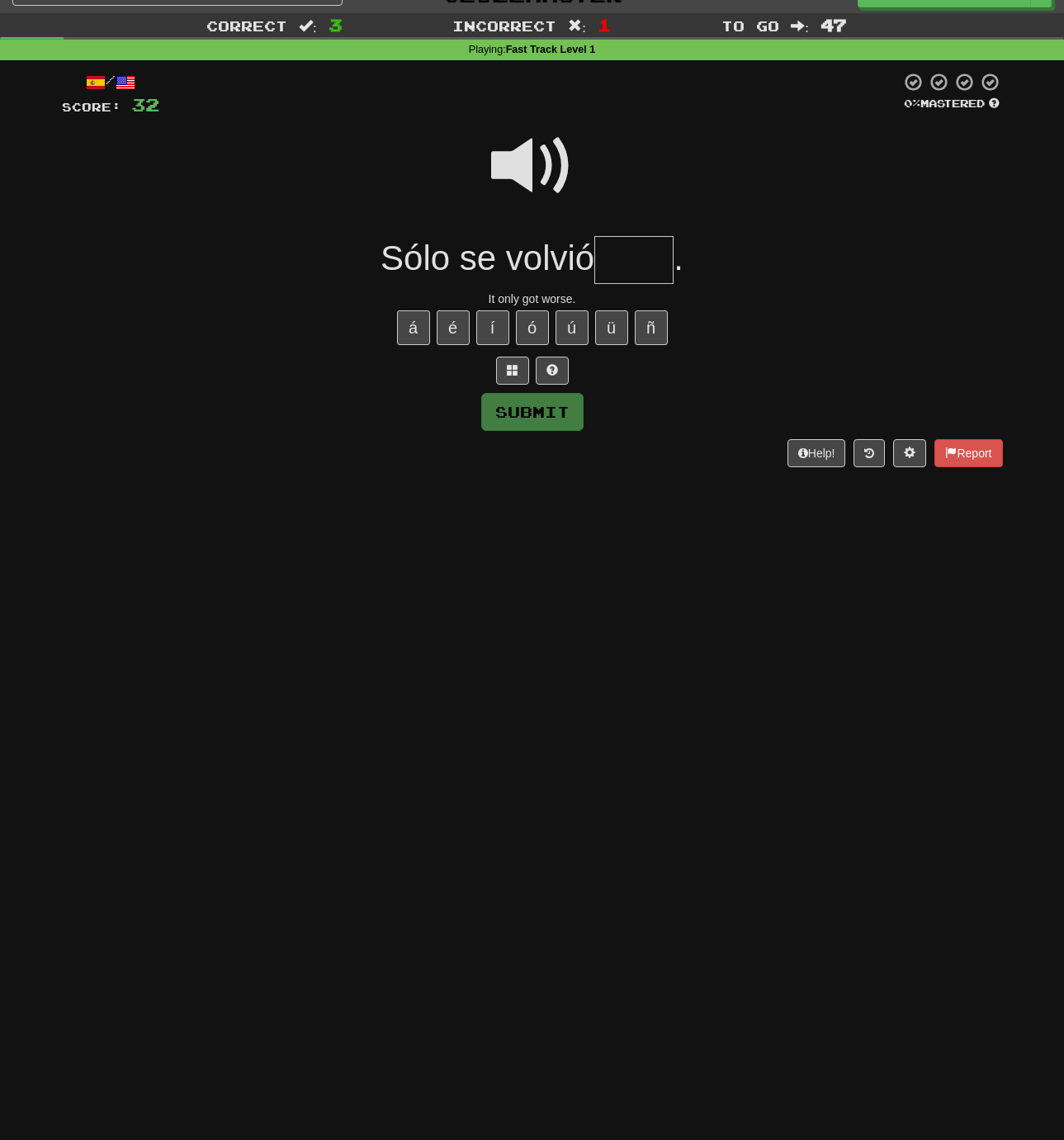
click at [624, 265] on input "text" at bounding box center [633, 260] width 79 height 49
type input "****"
click at [515, 407] on button "Submit" at bounding box center [533, 412] width 102 height 38
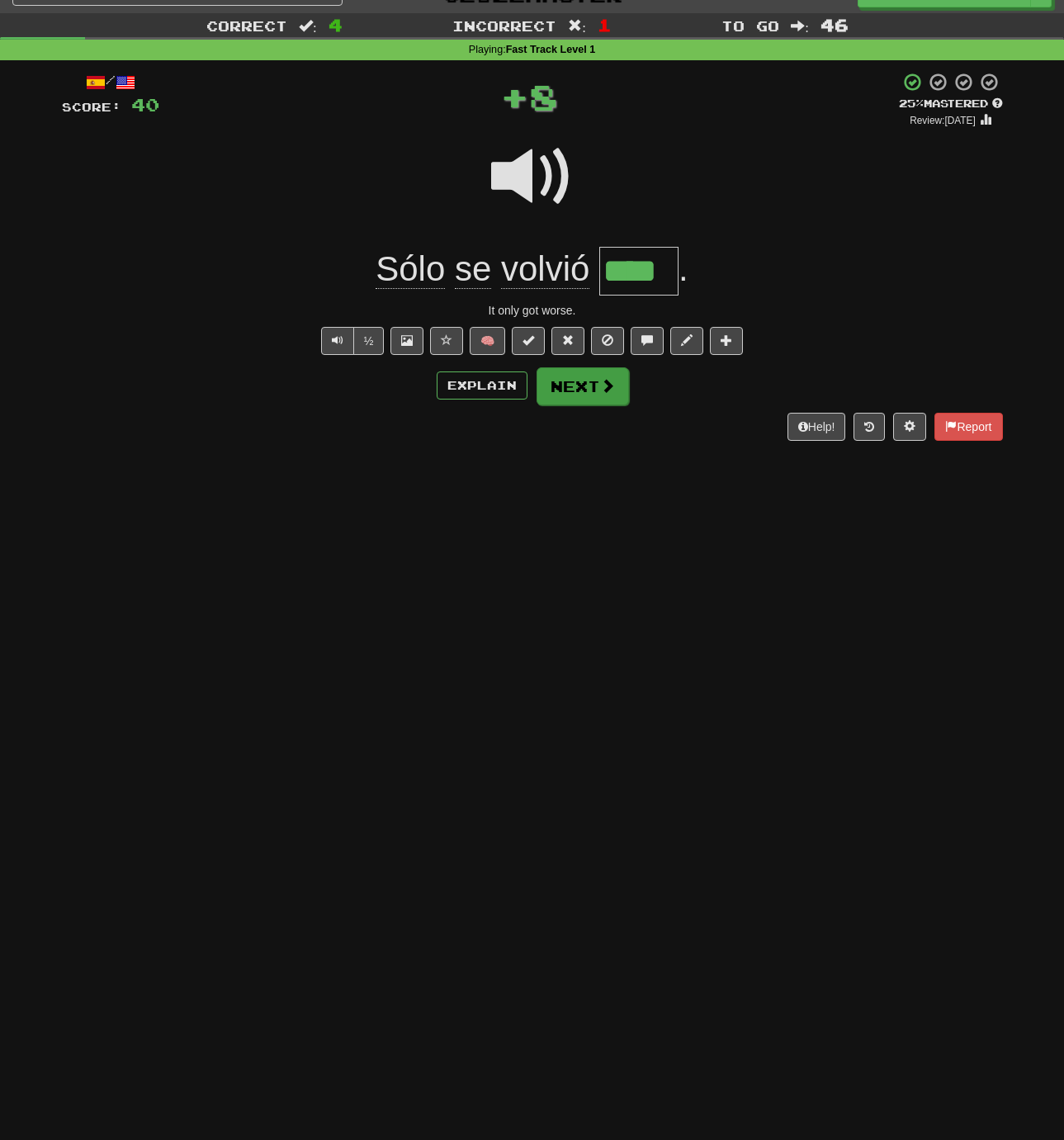
click at [570, 381] on button "Next" at bounding box center [583, 387] width 92 height 38
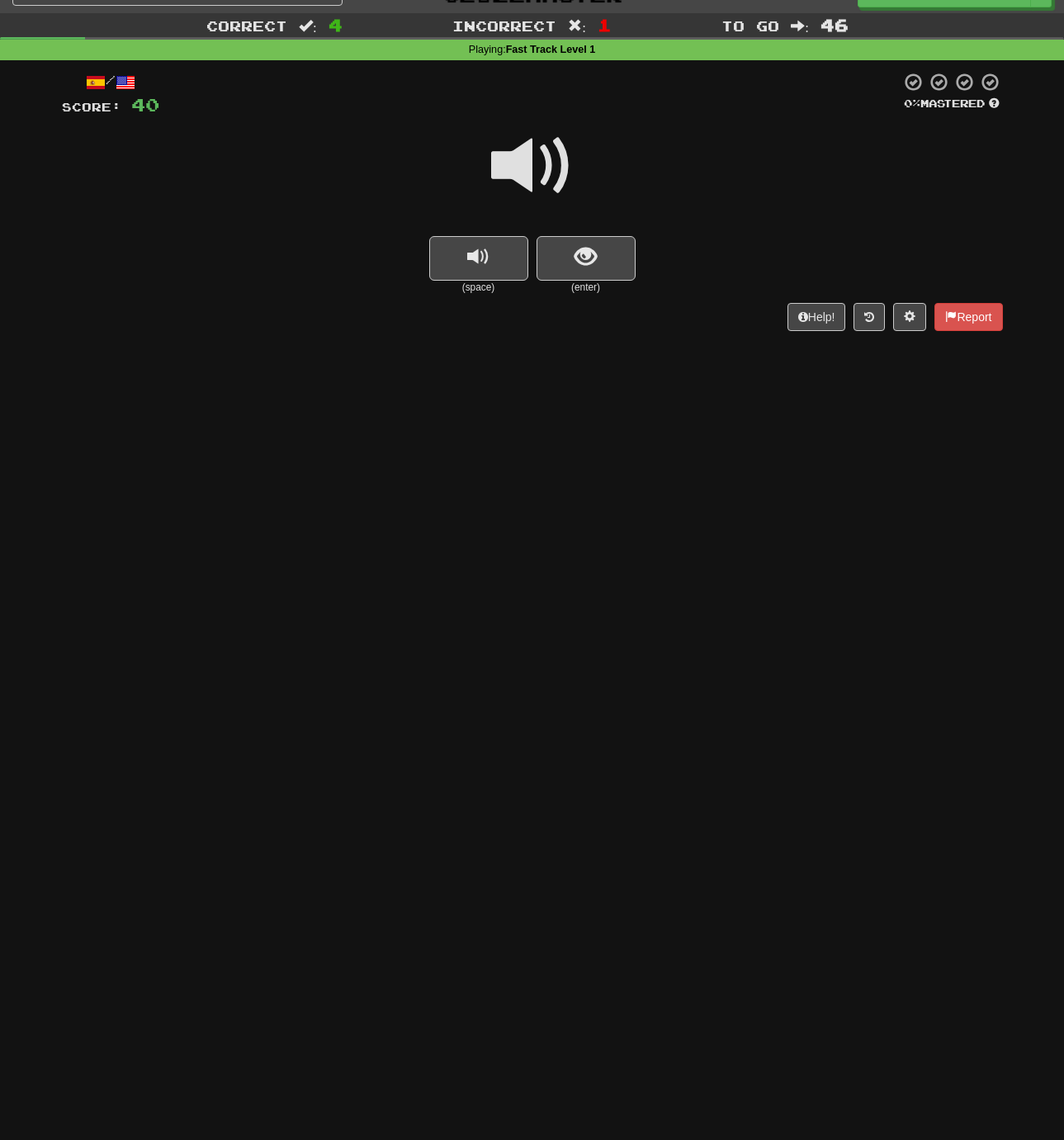
click at [524, 167] on span at bounding box center [532, 165] width 82 height 82
click at [518, 167] on span at bounding box center [532, 165] width 82 height 82
click at [519, 167] on span at bounding box center [532, 165] width 82 height 82
click at [578, 248] on span "show sentence" at bounding box center [585, 256] width 22 height 22
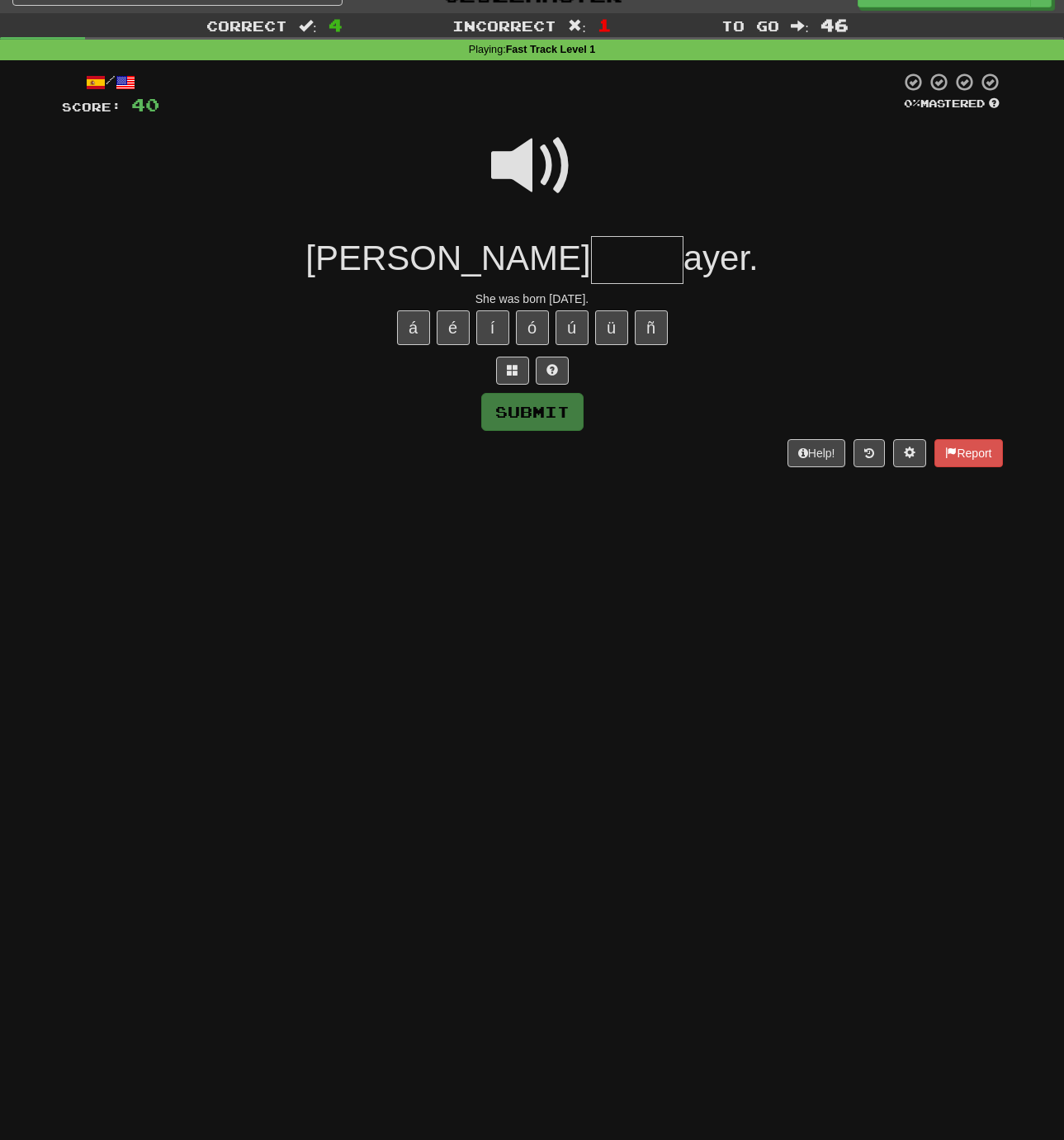
click at [591, 260] on input "text" at bounding box center [637, 260] width 92 height 49
click at [530, 325] on button "ó" at bounding box center [533, 328] width 33 height 35
type input "*****"
click at [525, 402] on button "Submit" at bounding box center [533, 412] width 102 height 38
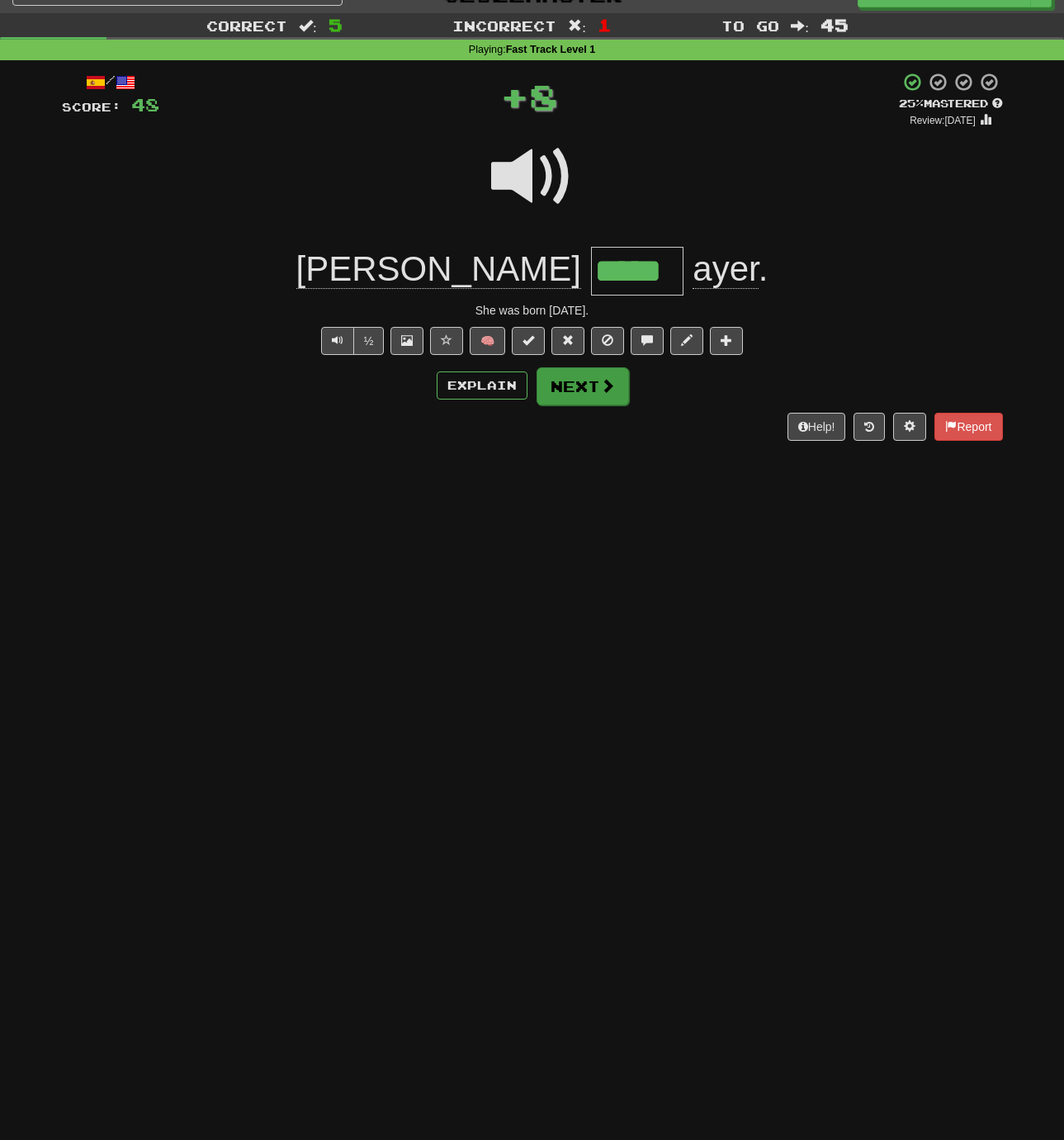
click at [572, 383] on button "Next" at bounding box center [583, 387] width 92 height 38
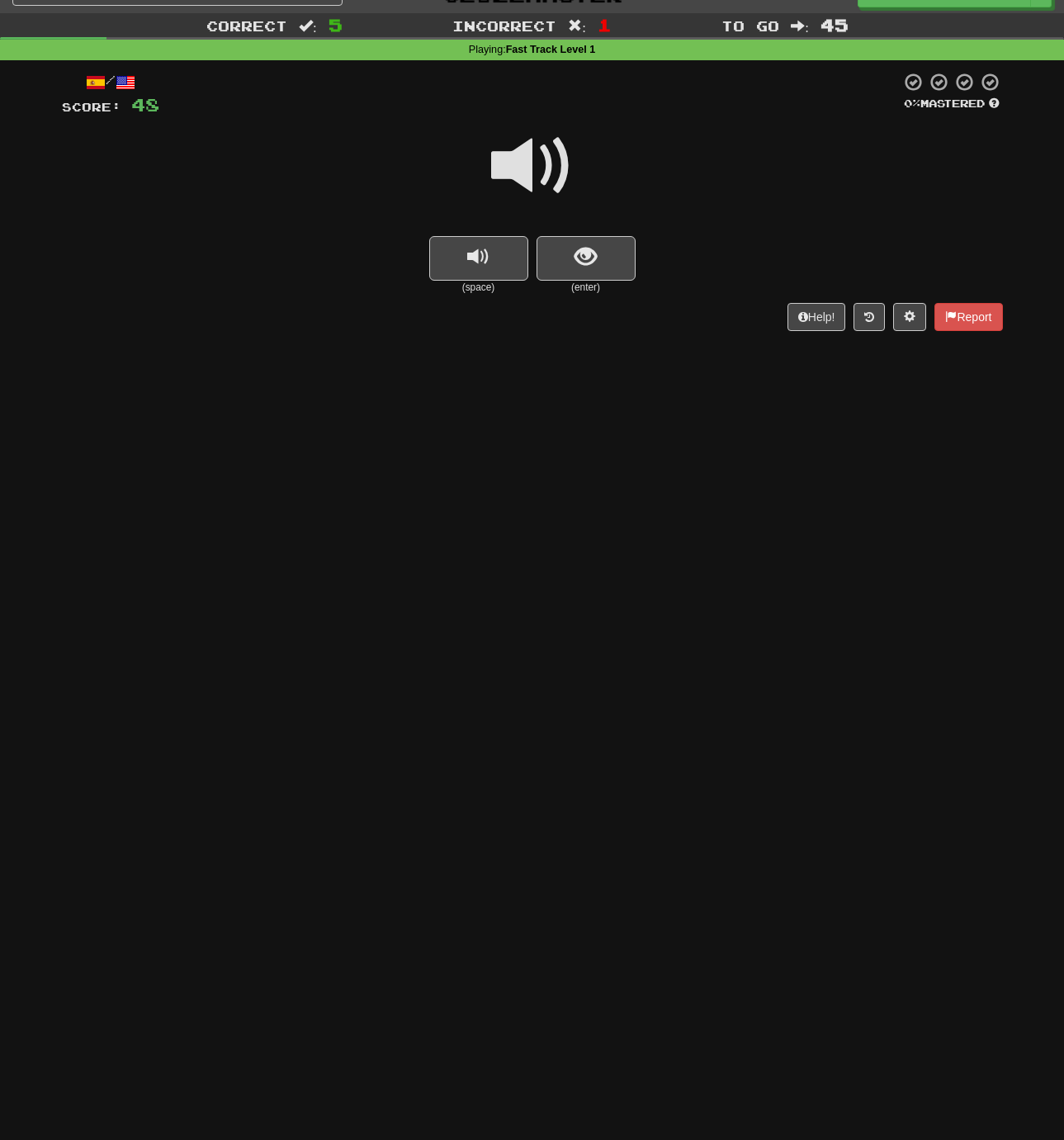
click at [524, 166] on span at bounding box center [532, 165] width 82 height 82
click at [521, 167] on span at bounding box center [532, 165] width 82 height 82
click at [564, 261] on button "show sentence" at bounding box center [586, 258] width 99 height 45
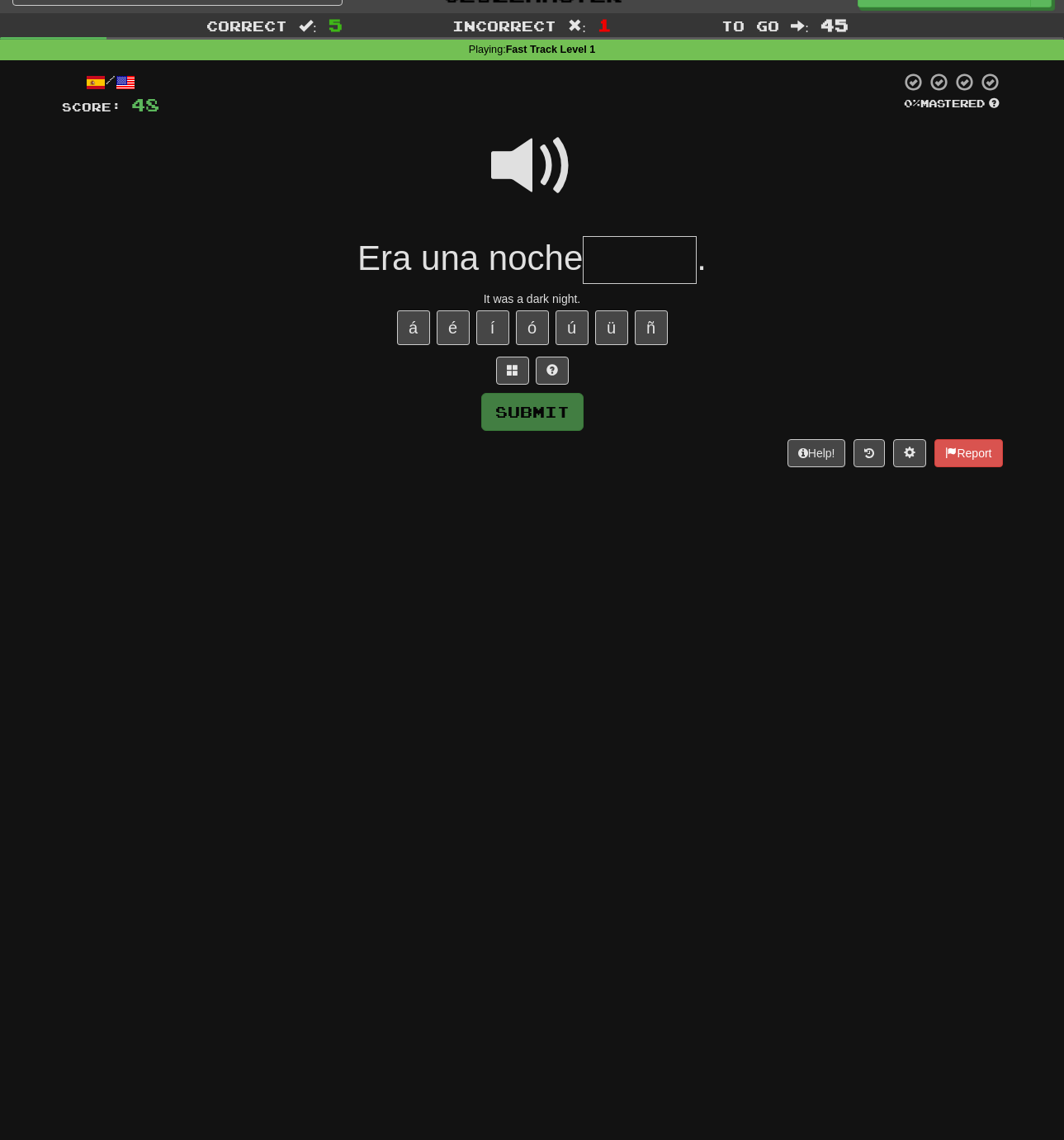
click at [609, 261] on input "text" at bounding box center [639, 260] width 114 height 49
type input "******"
click at [529, 403] on button "Submit" at bounding box center [533, 413] width 102 height 38
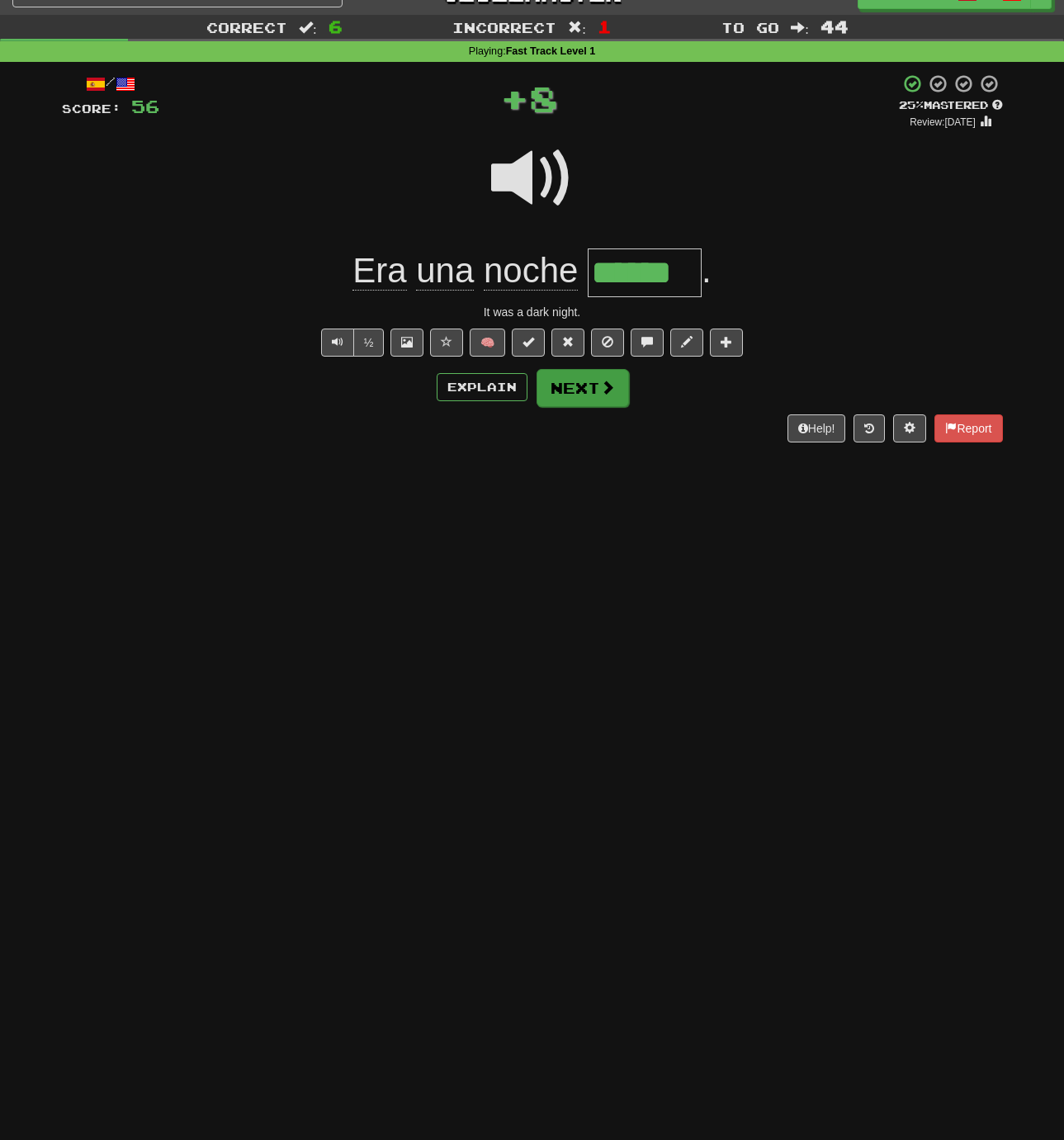
scroll to position [27, 1]
click at [571, 388] on button "Next" at bounding box center [583, 388] width 92 height 38
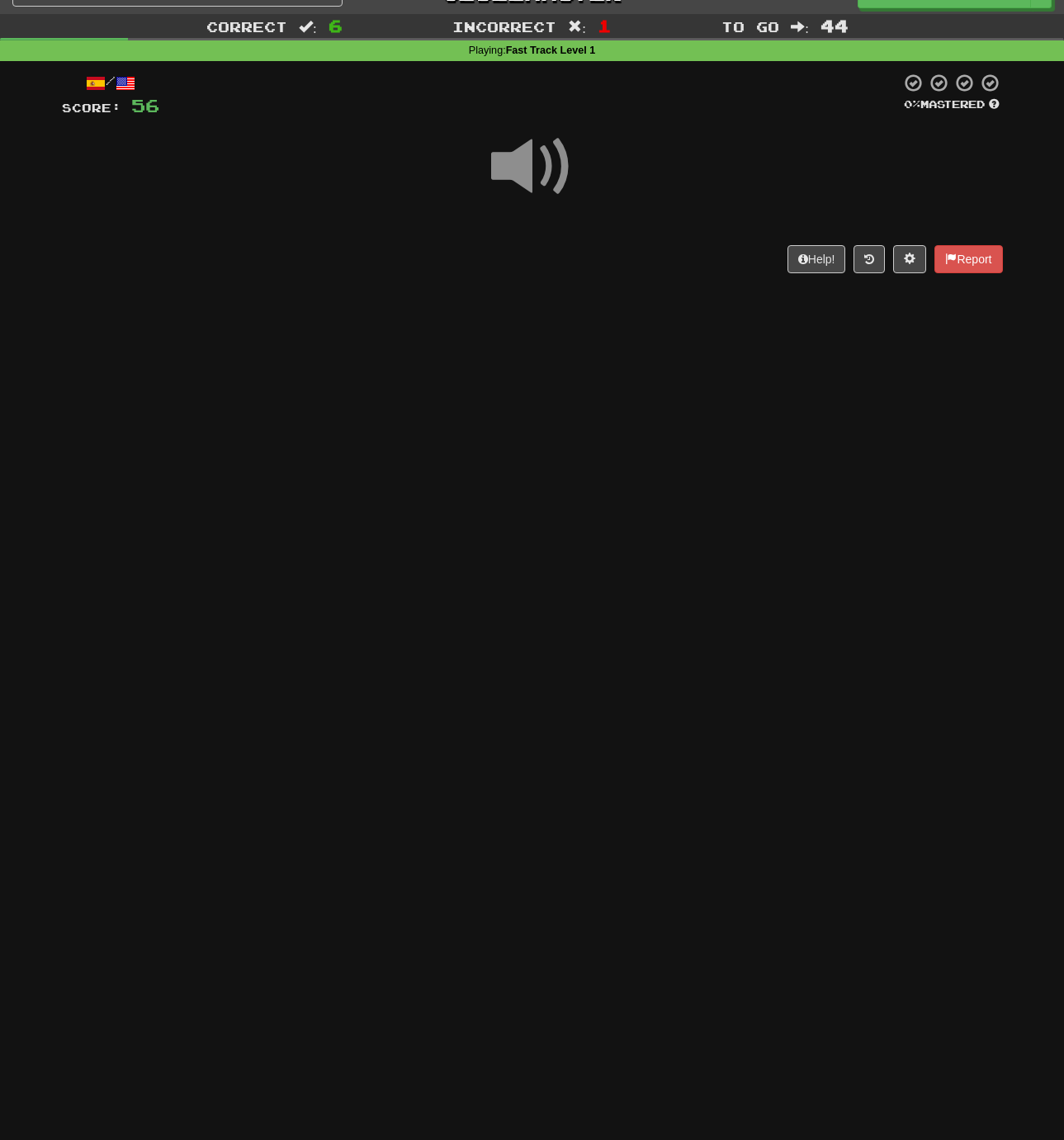
scroll to position [28, 0]
click at [521, 163] on span at bounding box center [532, 166] width 82 height 82
click at [522, 163] on span at bounding box center [532, 166] width 82 height 82
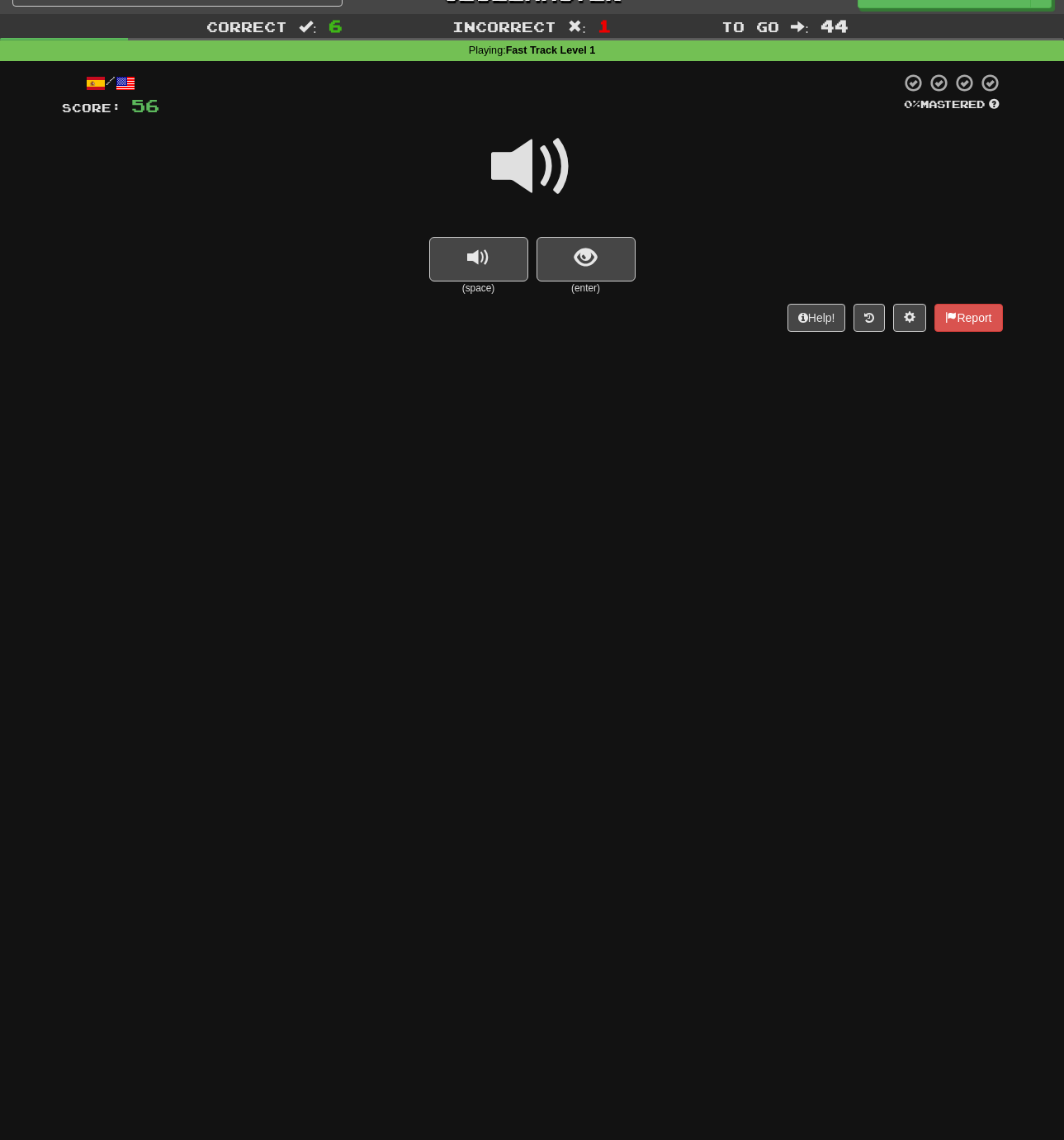
click at [523, 162] on span at bounding box center [532, 166] width 82 height 82
click at [521, 163] on span at bounding box center [532, 166] width 82 height 82
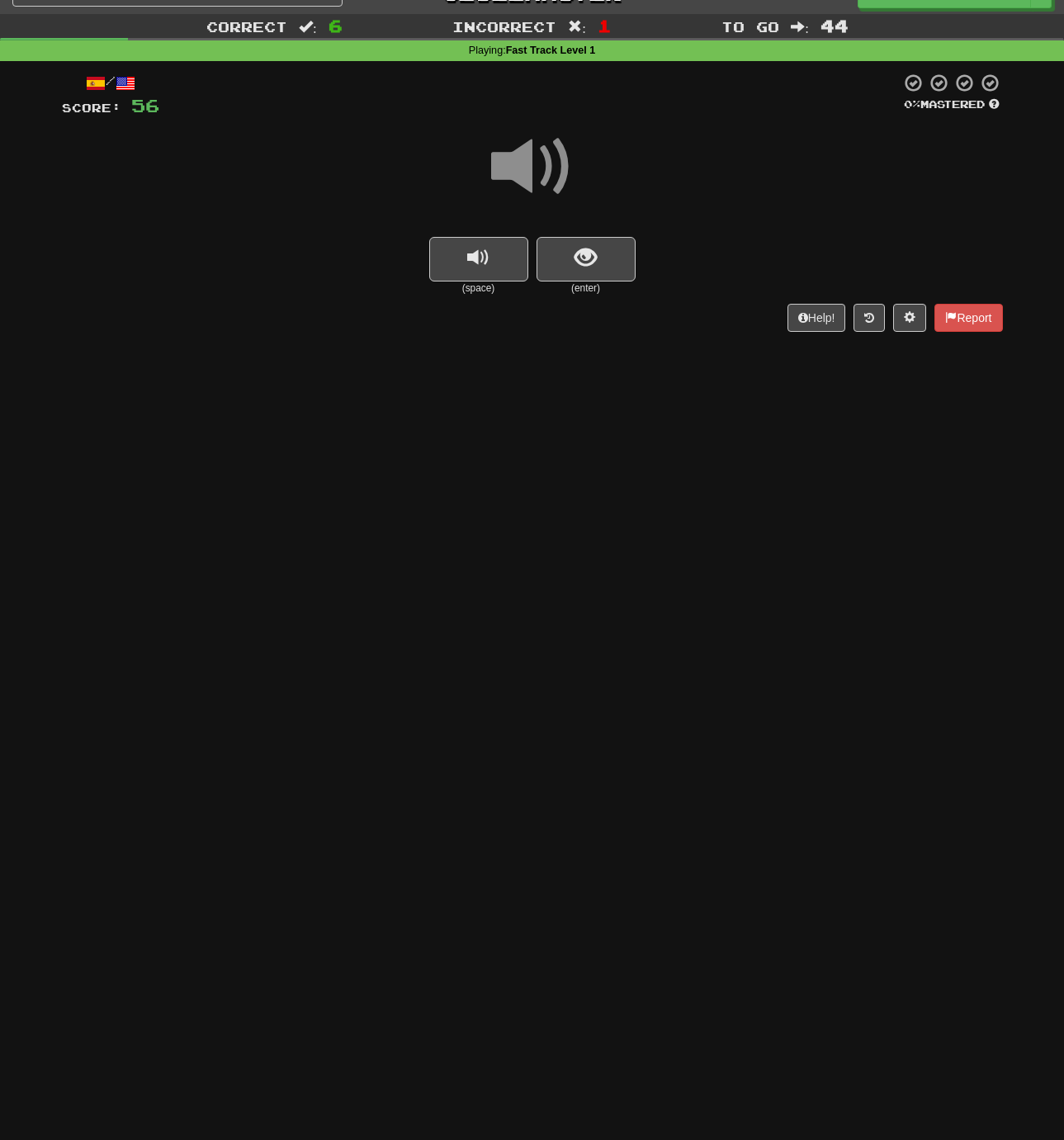
click at [522, 163] on span at bounding box center [532, 166] width 82 height 82
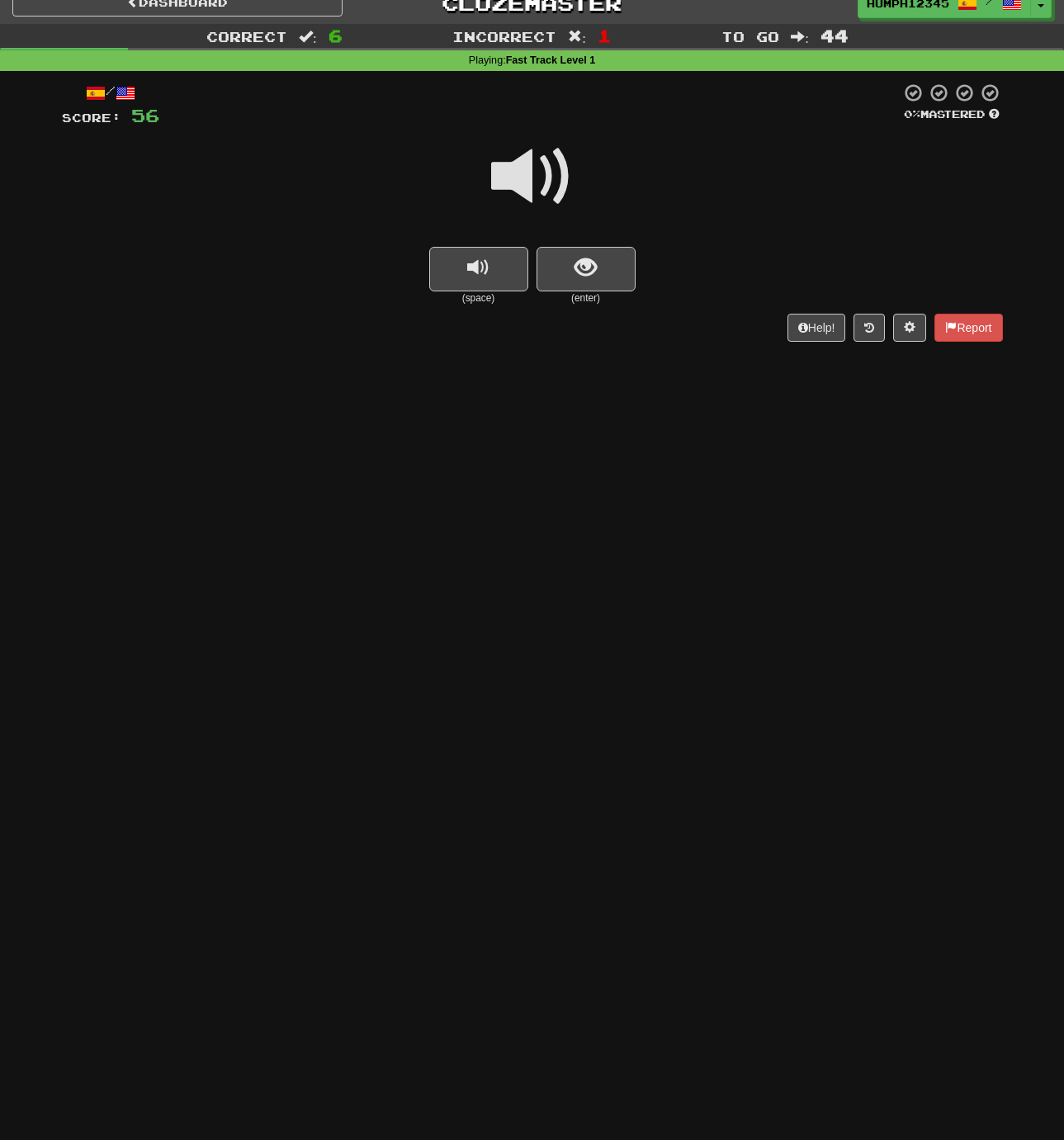
scroll to position [56, 2]
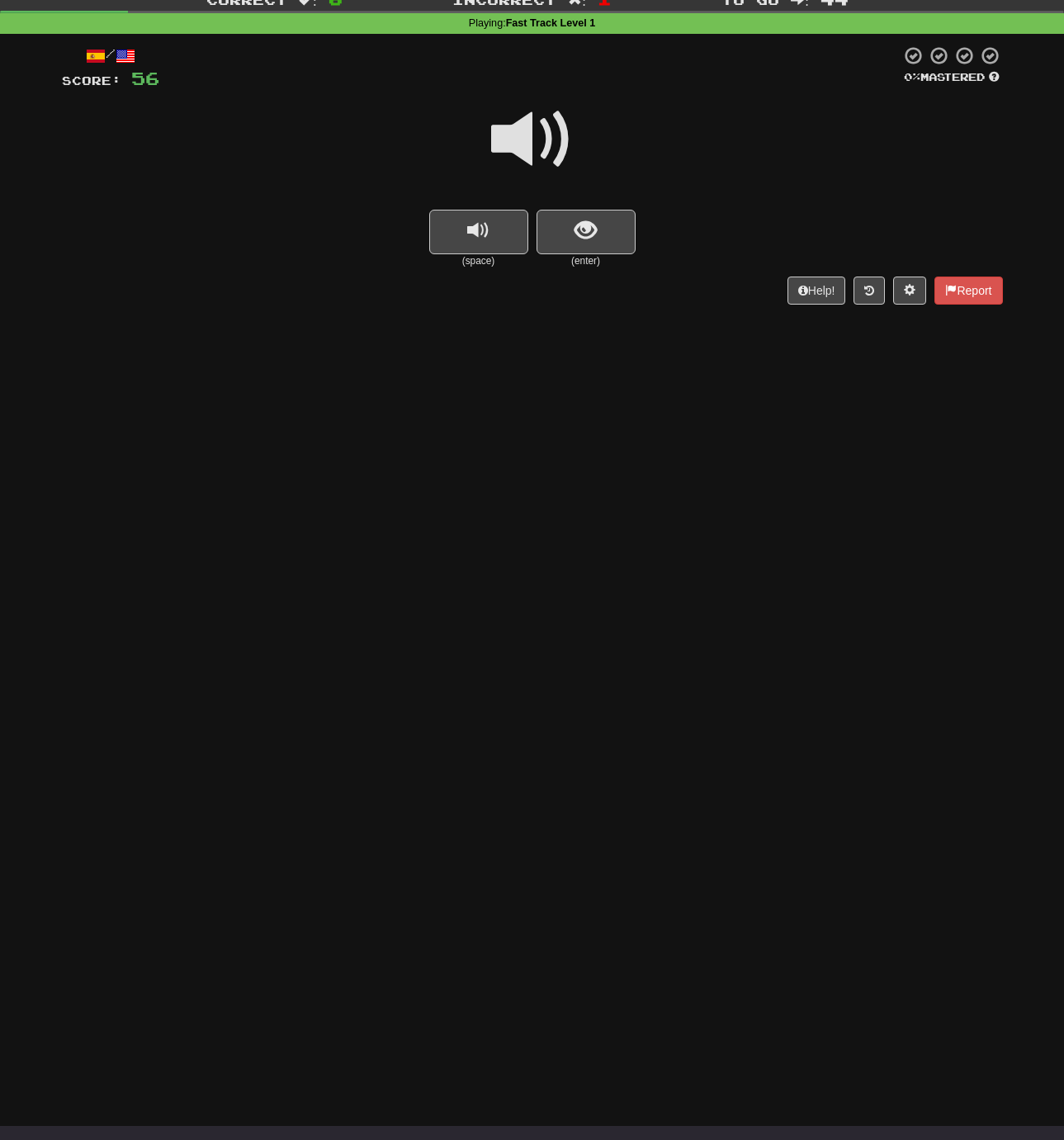
click at [520, 141] on span at bounding box center [532, 139] width 82 height 82
click at [589, 226] on span "show sentence" at bounding box center [585, 231] width 22 height 22
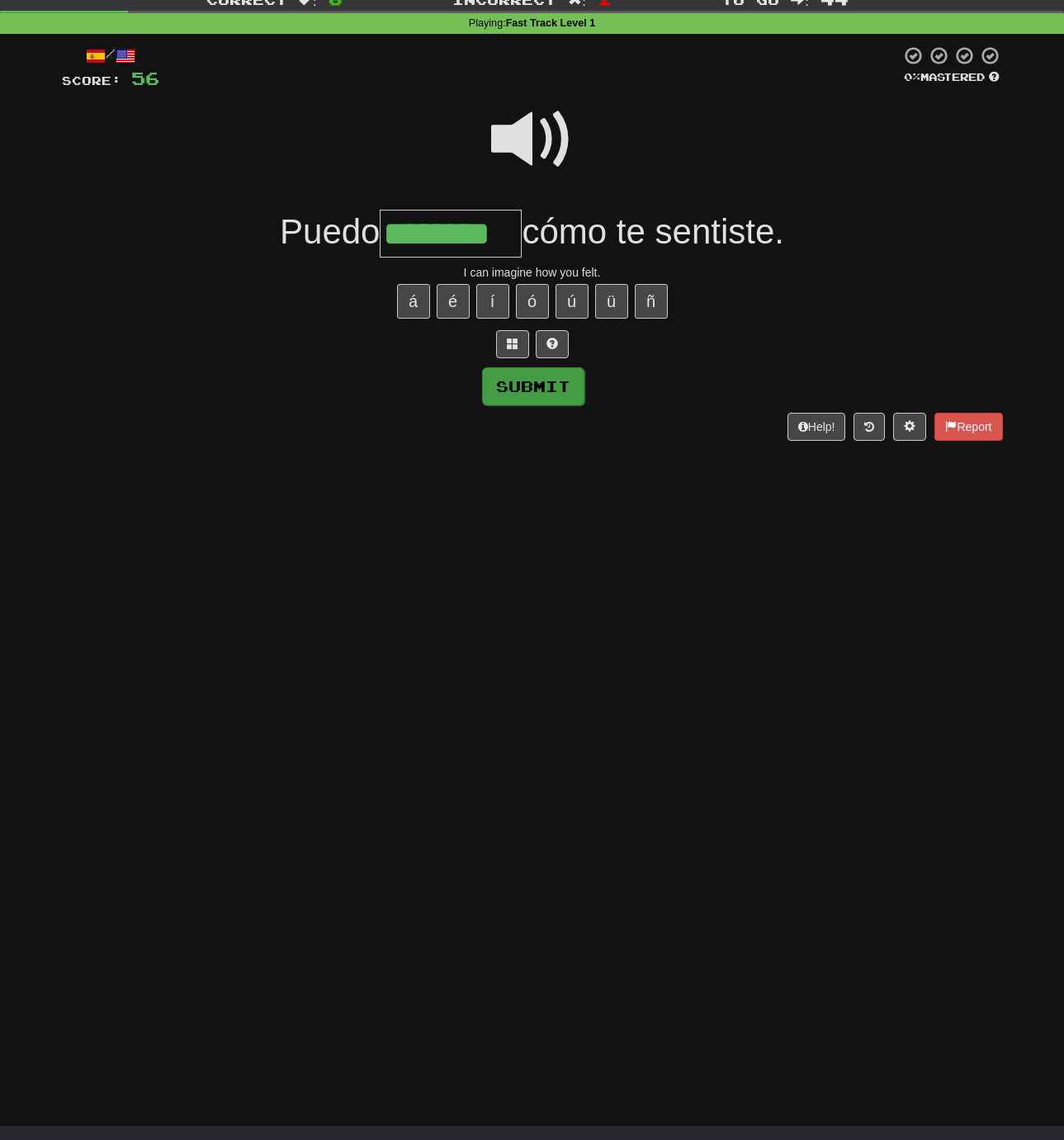
type input "********"
click at [539, 385] on button "Submit" at bounding box center [533, 387] width 102 height 38
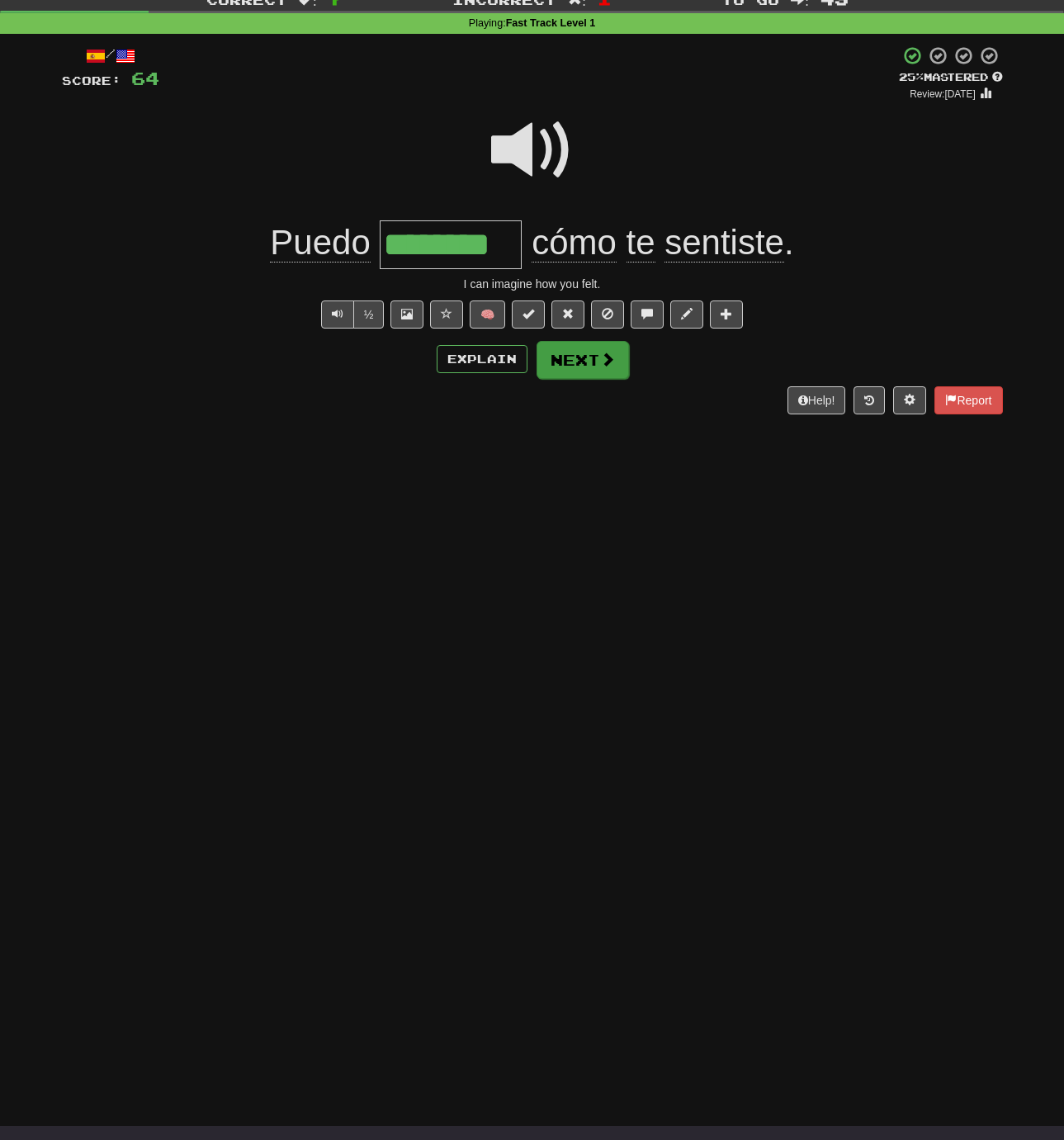
click at [572, 356] on button "Next" at bounding box center [583, 360] width 92 height 38
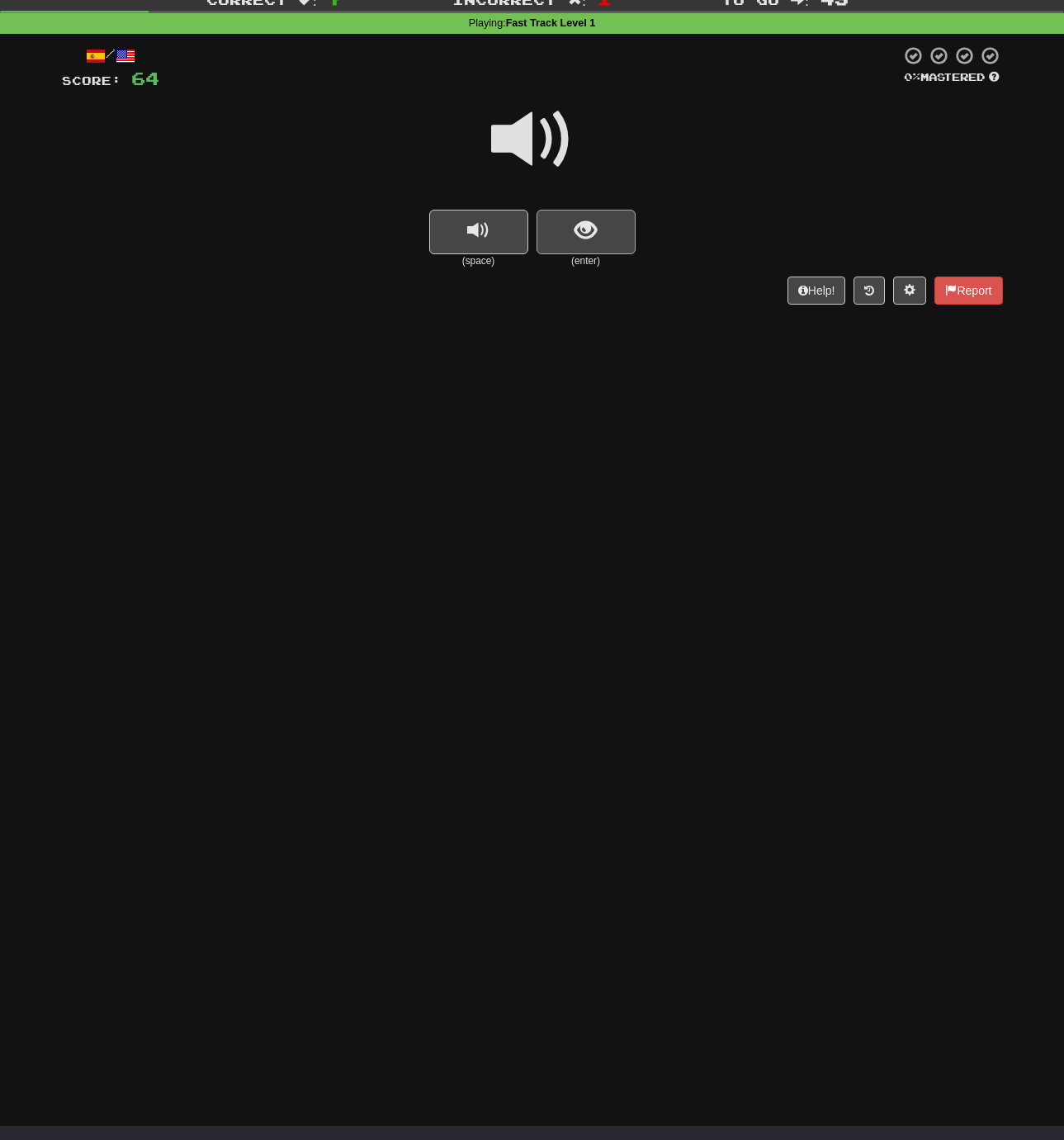
click at [580, 235] on span "show sentence" at bounding box center [585, 231] width 22 height 22
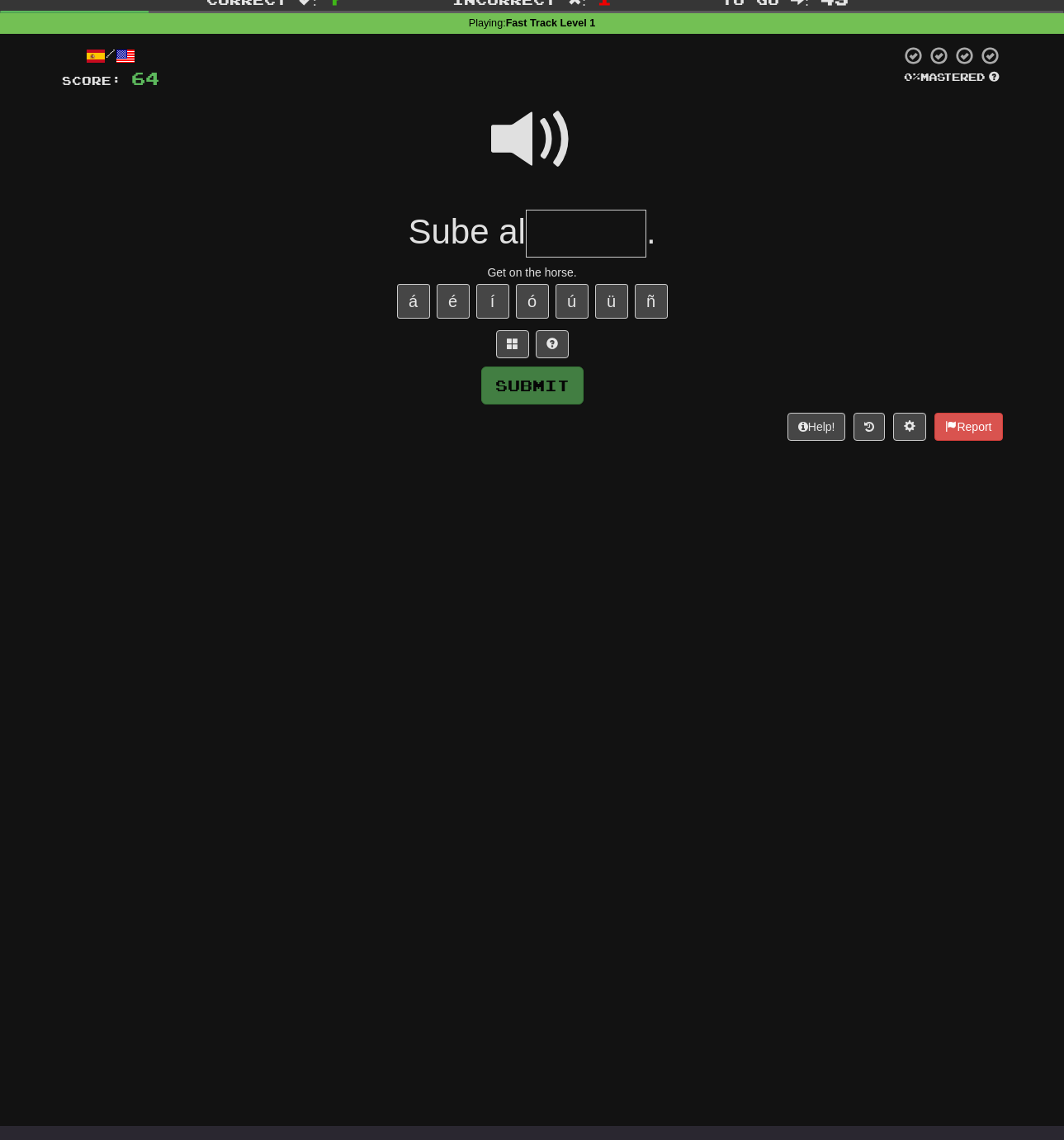
click at [563, 229] on input "text" at bounding box center [586, 234] width 120 height 49
type input "*******"
click at [533, 383] on button "Submit" at bounding box center [533, 387] width 102 height 38
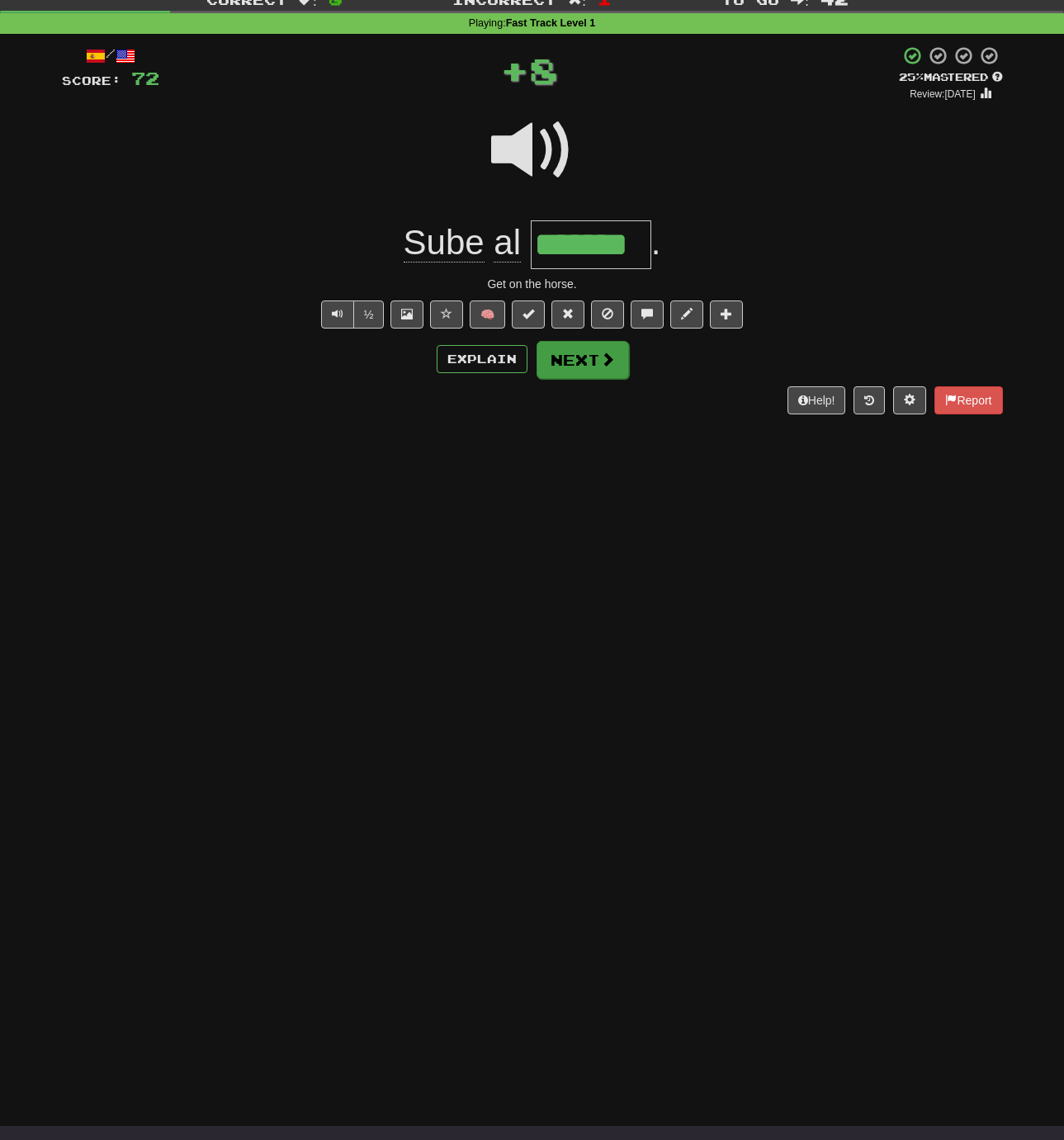
click at [557, 358] on button "Next" at bounding box center [583, 360] width 92 height 38
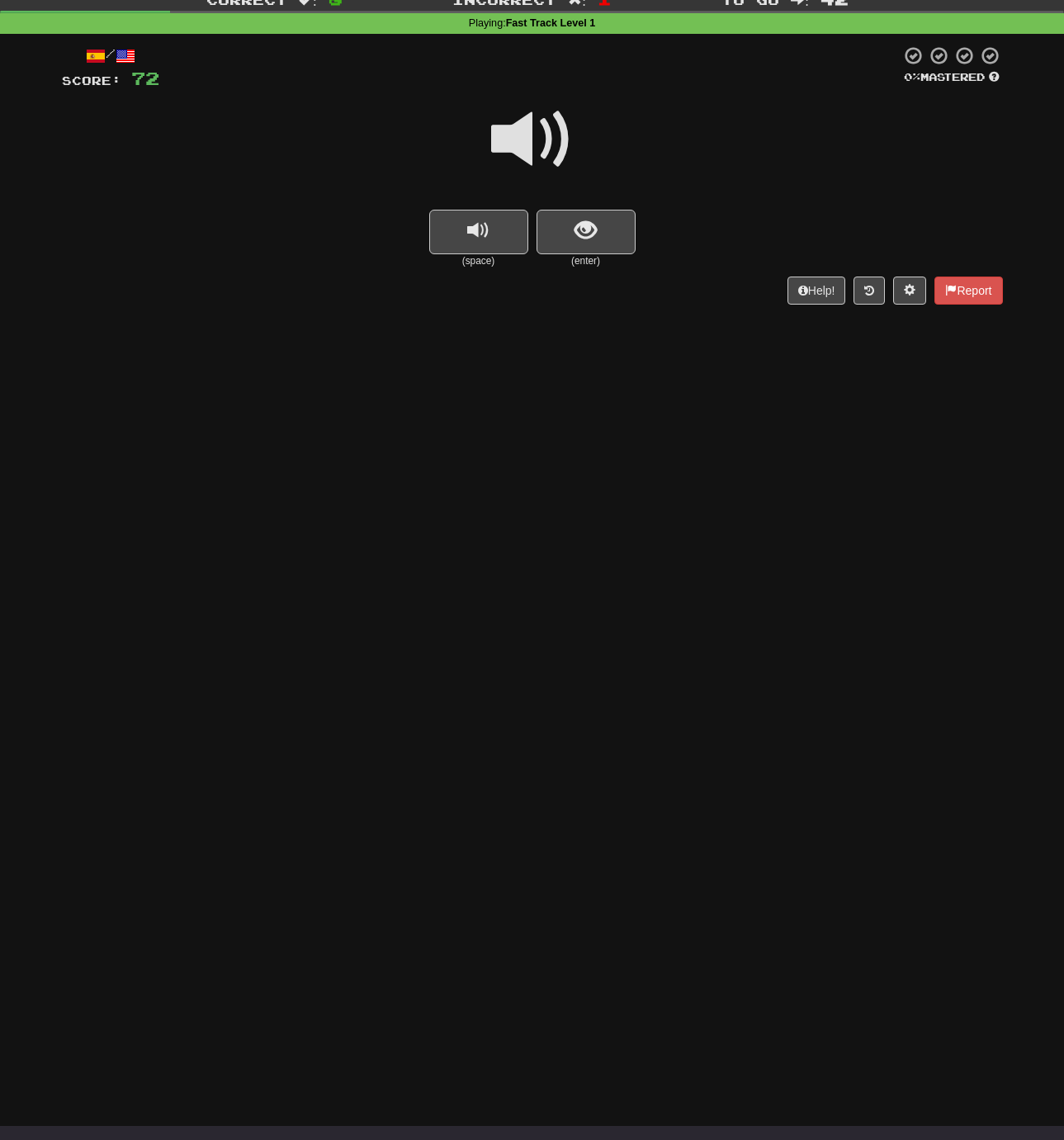
click at [526, 136] on span at bounding box center [532, 139] width 82 height 82
click at [524, 136] on span at bounding box center [532, 139] width 82 height 82
click at [522, 136] on span at bounding box center [532, 139] width 82 height 82
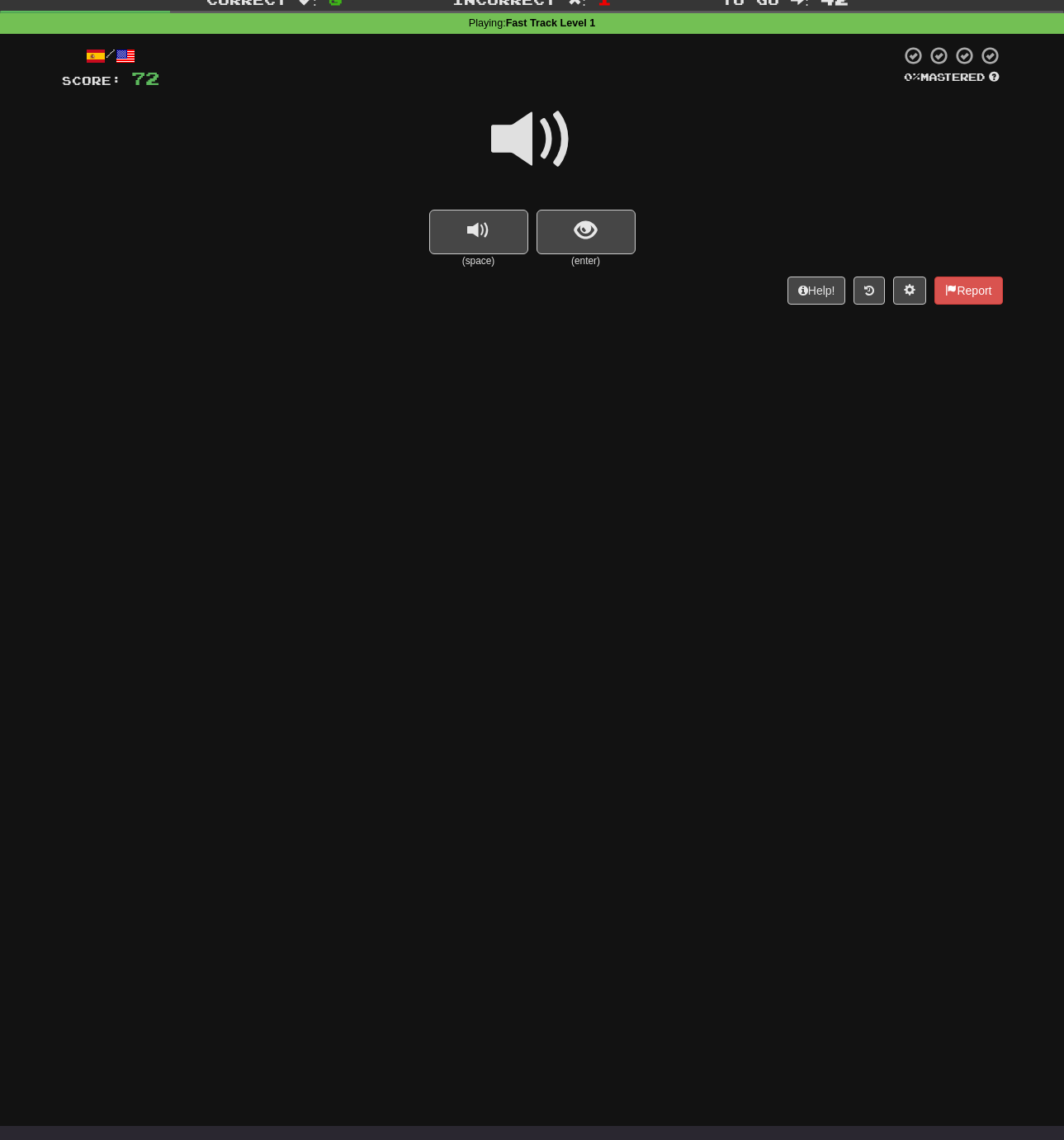
click at [519, 137] on span at bounding box center [532, 139] width 82 height 82
click at [571, 222] on button "show sentence" at bounding box center [586, 232] width 99 height 45
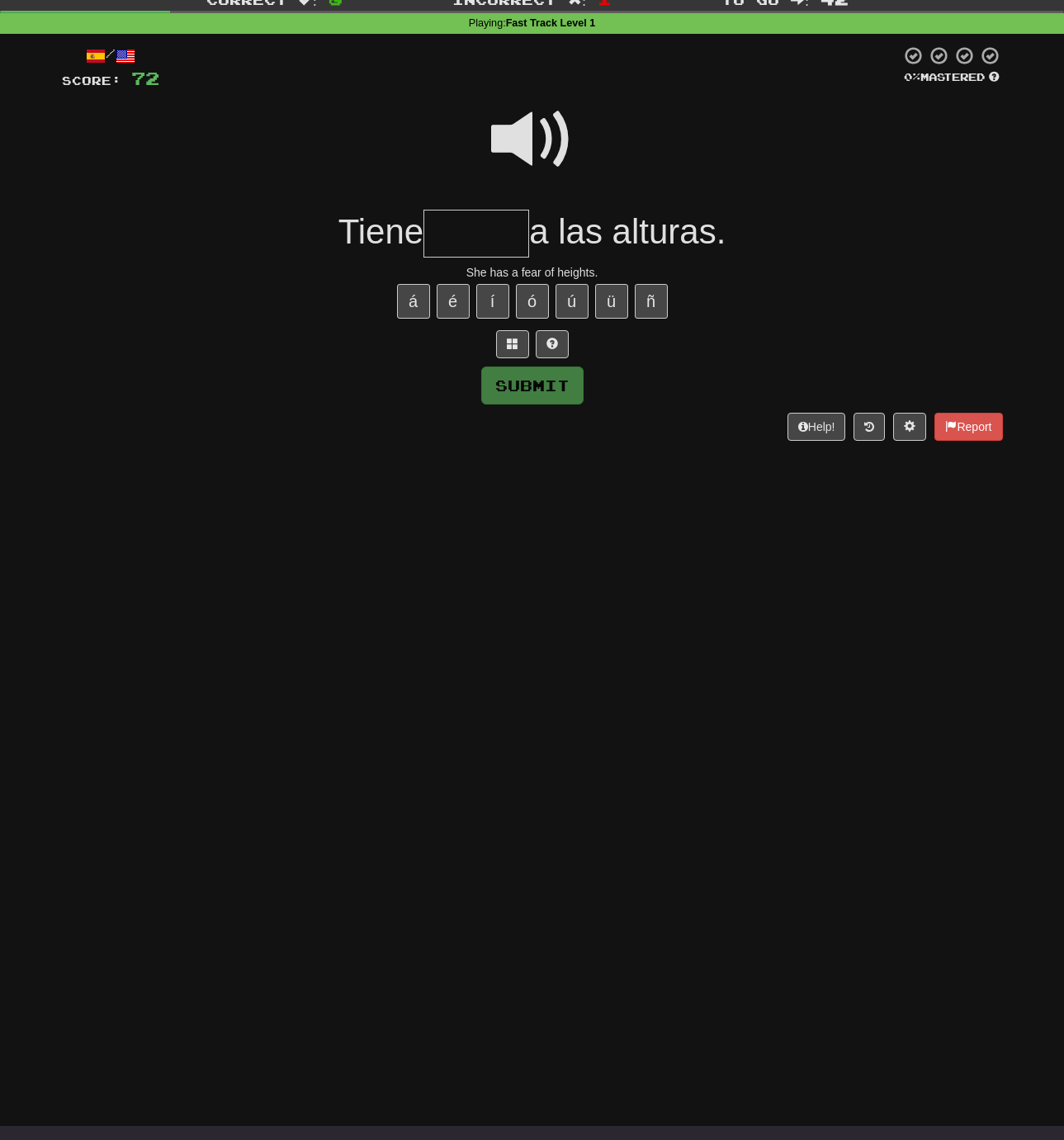
click at [481, 228] on input "text" at bounding box center [476, 234] width 105 height 49
type input "*****"
click at [533, 387] on button "Submit" at bounding box center [533, 387] width 102 height 38
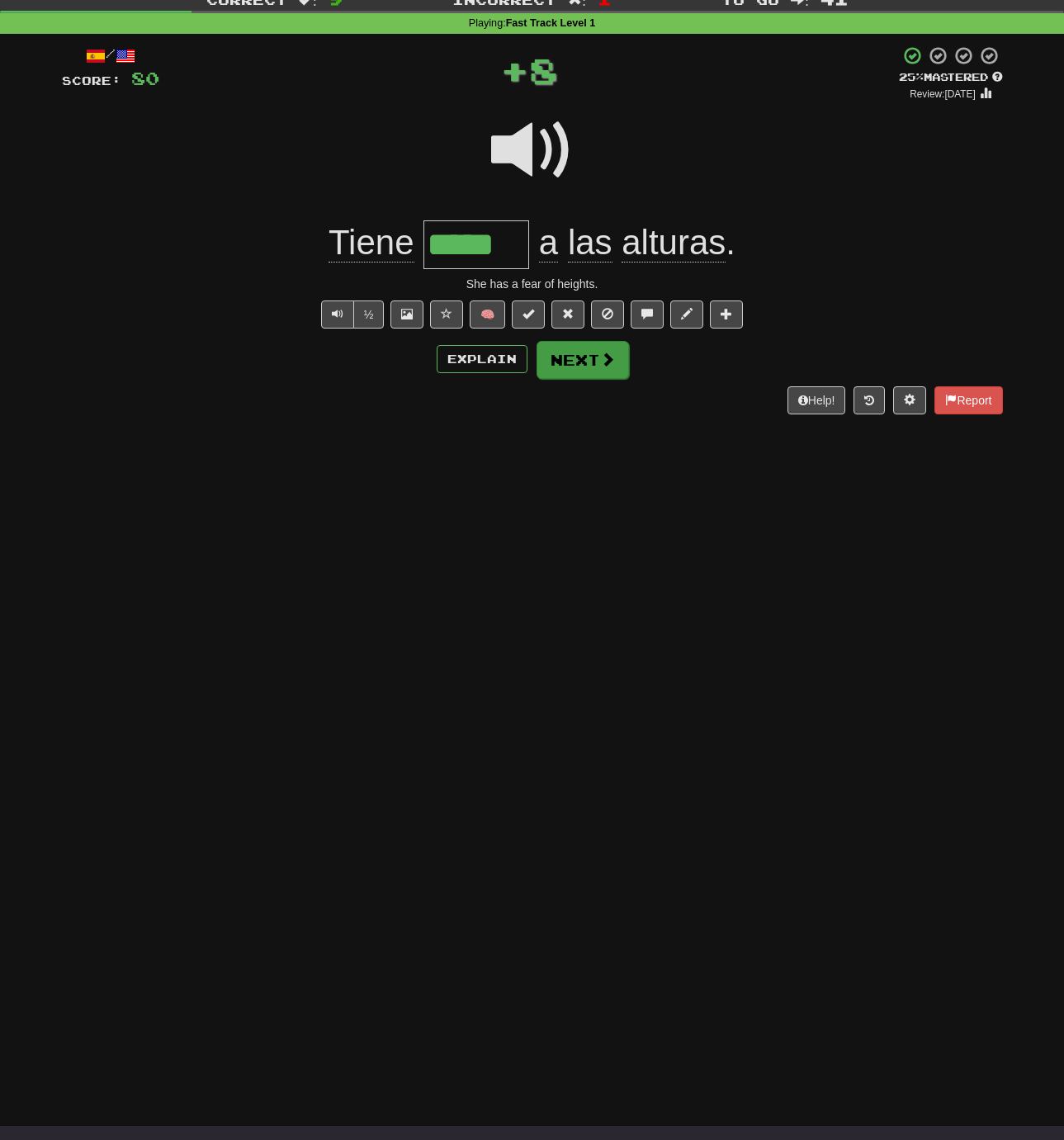
click at [567, 359] on button "Next" at bounding box center [583, 360] width 92 height 38
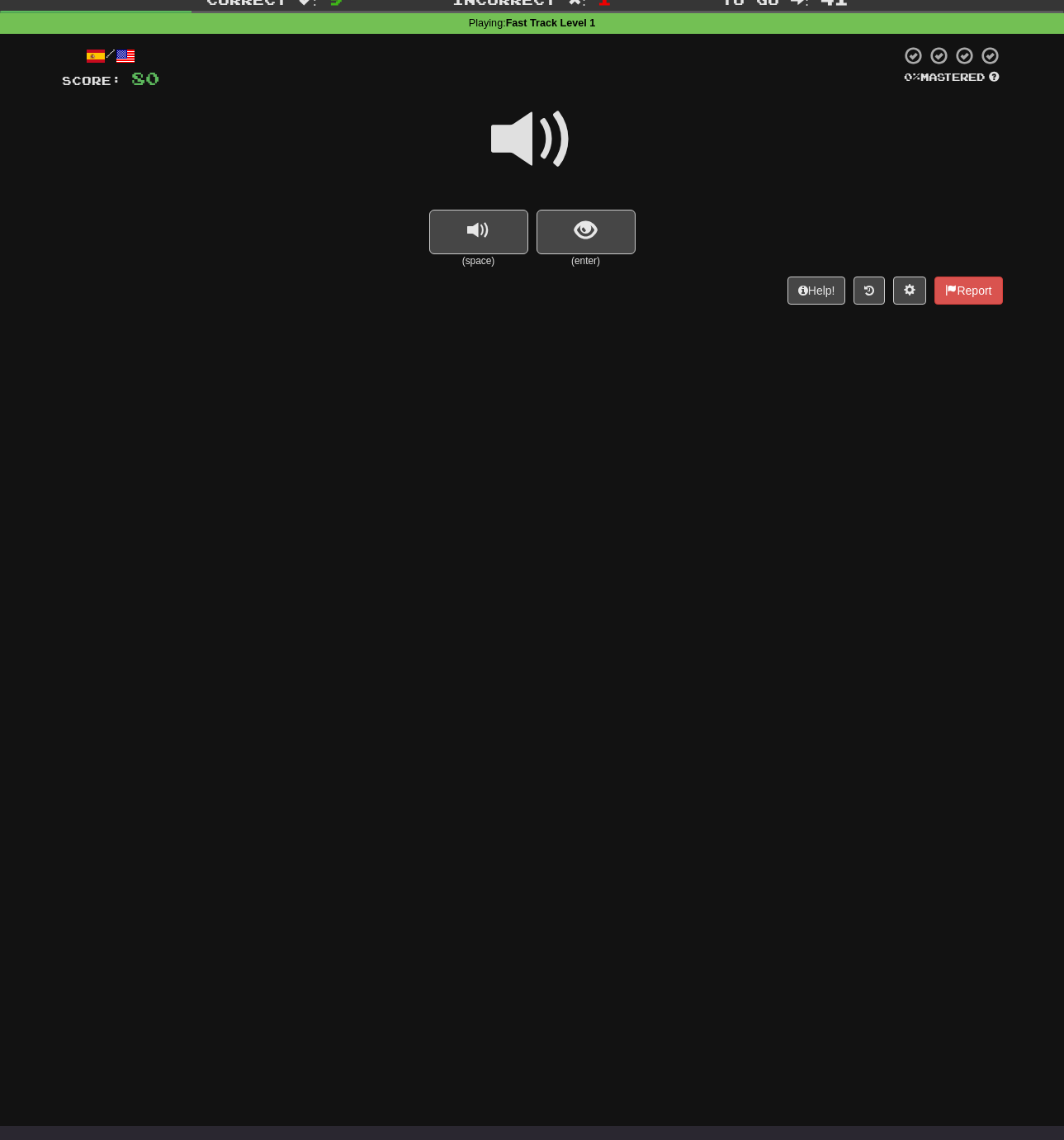
click at [523, 139] on span at bounding box center [532, 139] width 82 height 82
click at [519, 132] on span at bounding box center [532, 139] width 82 height 82
click at [578, 234] on span "show sentence" at bounding box center [585, 231] width 22 height 22
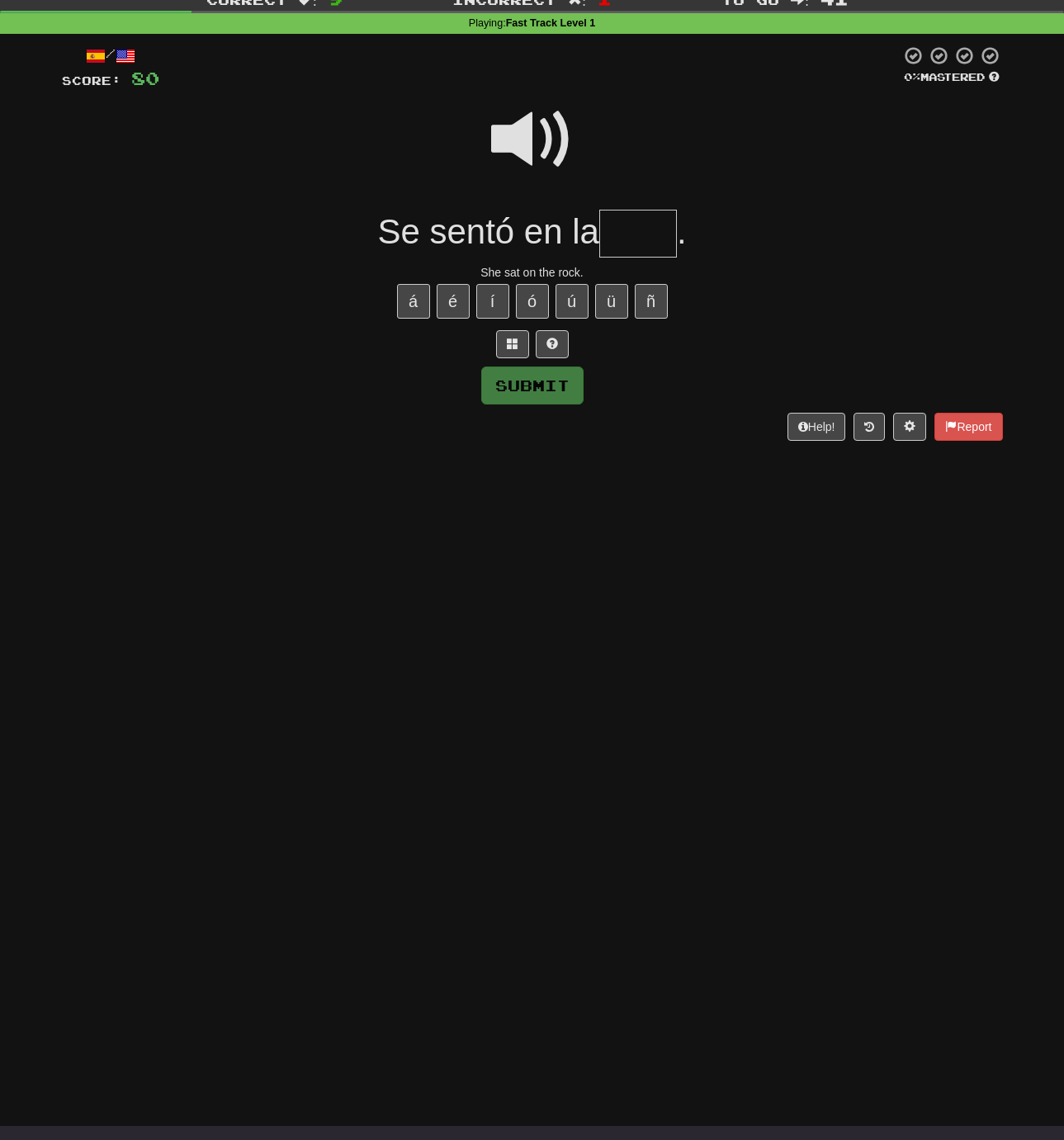
click at [627, 235] on input "text" at bounding box center [637, 234] width 77 height 49
type input "****"
click at [518, 134] on span at bounding box center [532, 139] width 82 height 82
click at [532, 382] on button "Submit" at bounding box center [533, 387] width 102 height 38
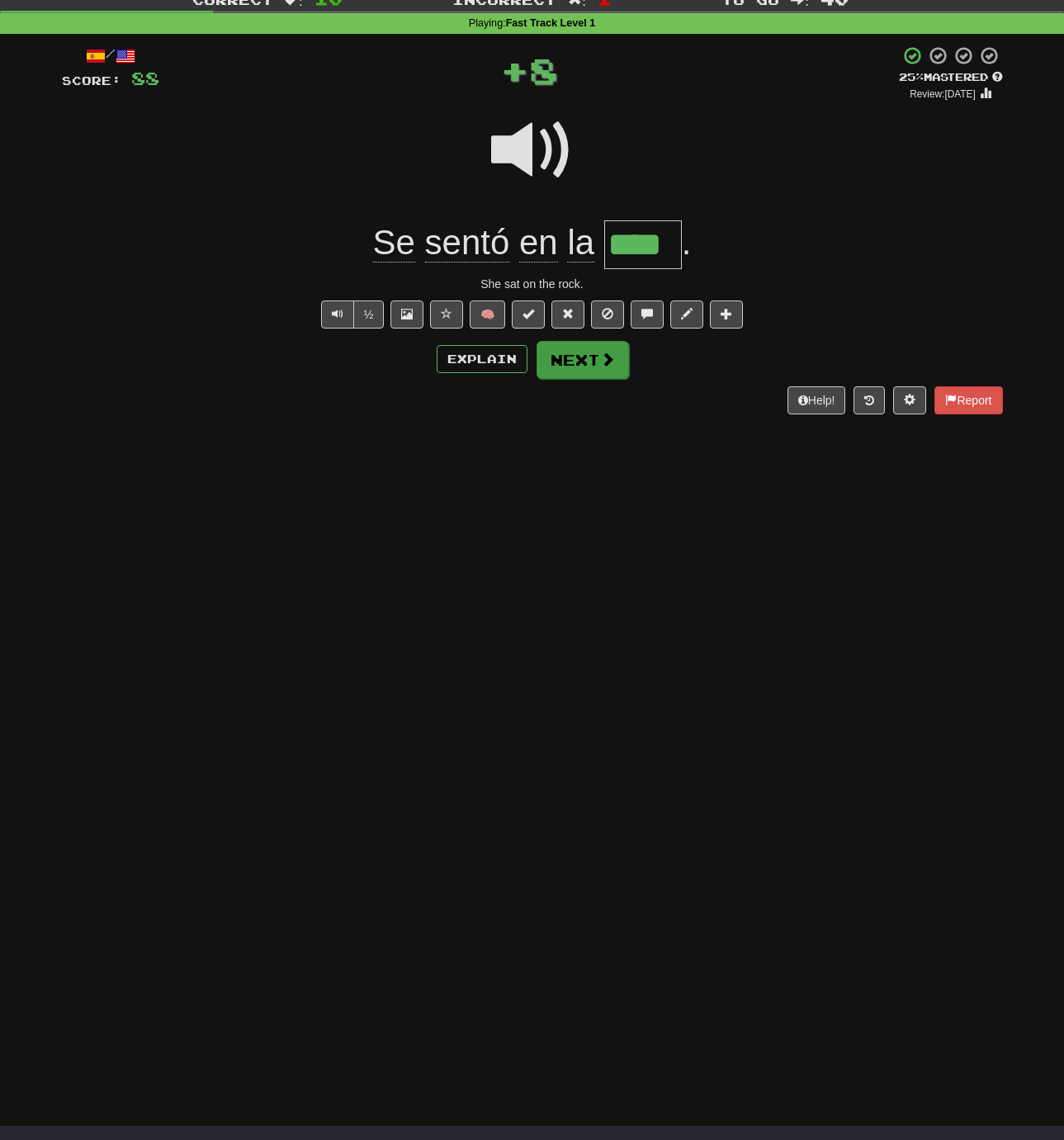
click at [566, 355] on button "Next" at bounding box center [583, 360] width 92 height 38
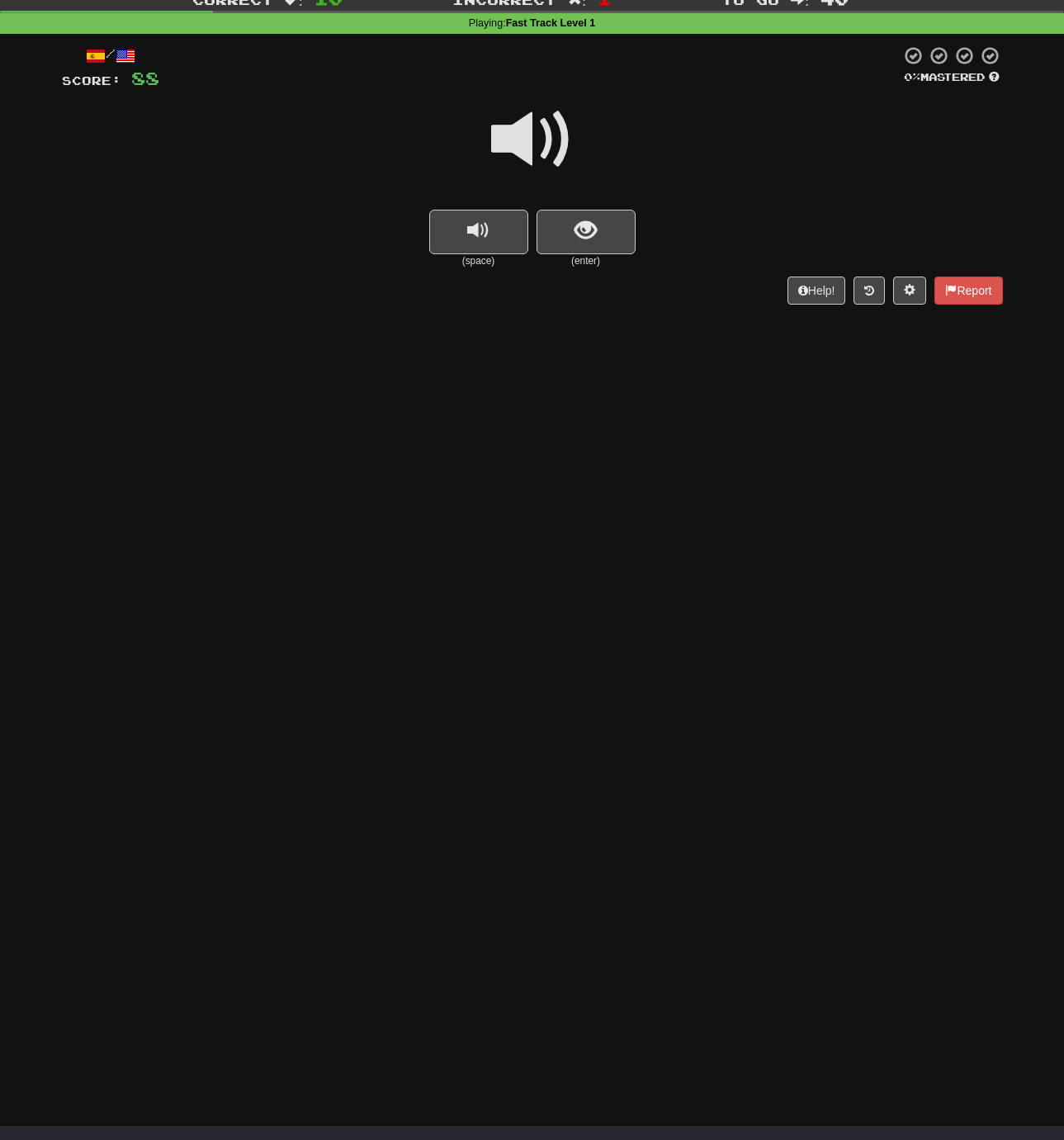
click at [520, 138] on span at bounding box center [532, 139] width 82 height 82
click at [519, 138] on span at bounding box center [532, 139] width 82 height 82
click at [570, 222] on button "show sentence" at bounding box center [586, 232] width 99 height 45
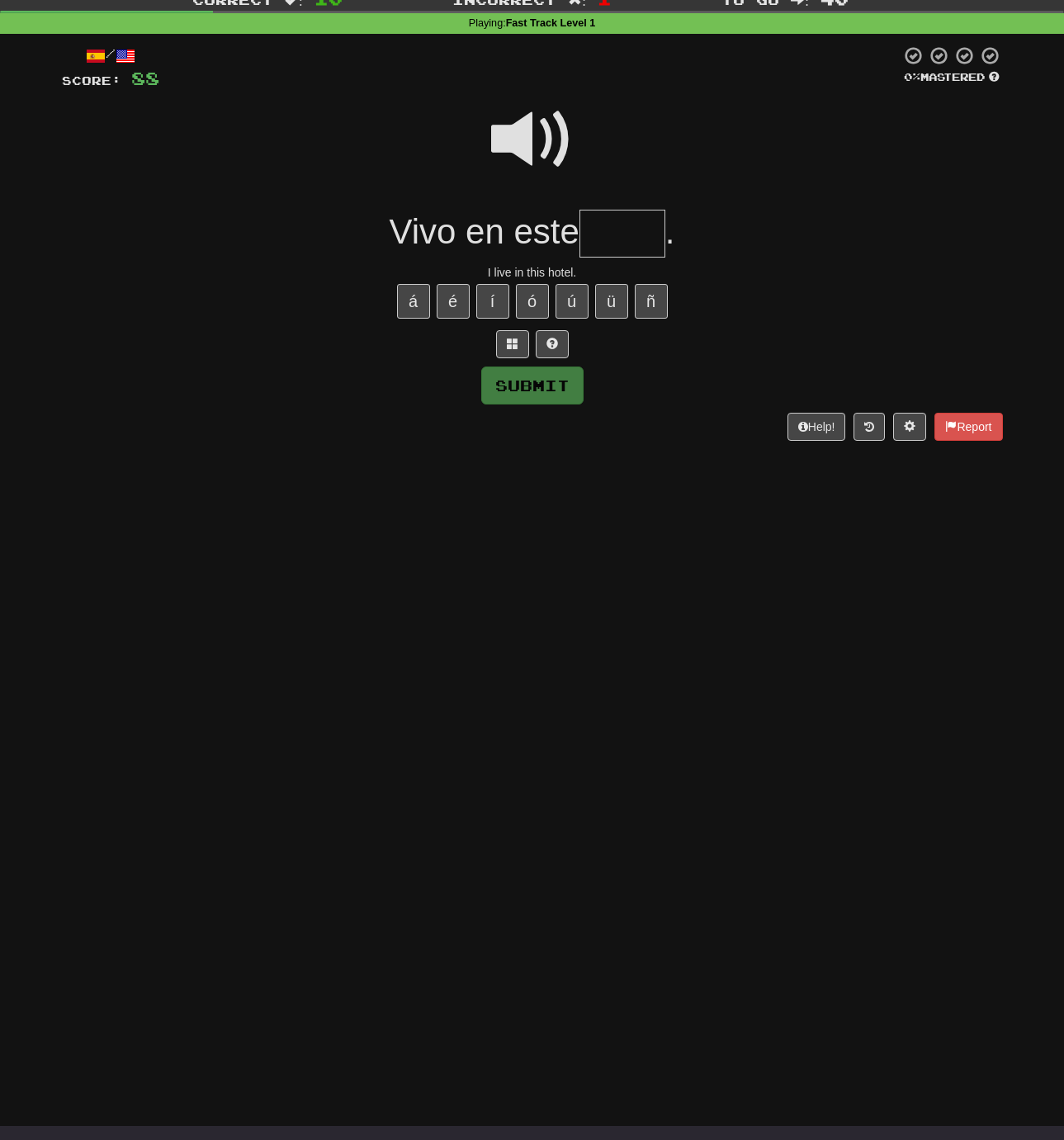
click at [622, 234] on input "text" at bounding box center [622, 234] width 85 height 49
type input "*****"
click at [530, 376] on button "Submit" at bounding box center [533, 387] width 102 height 38
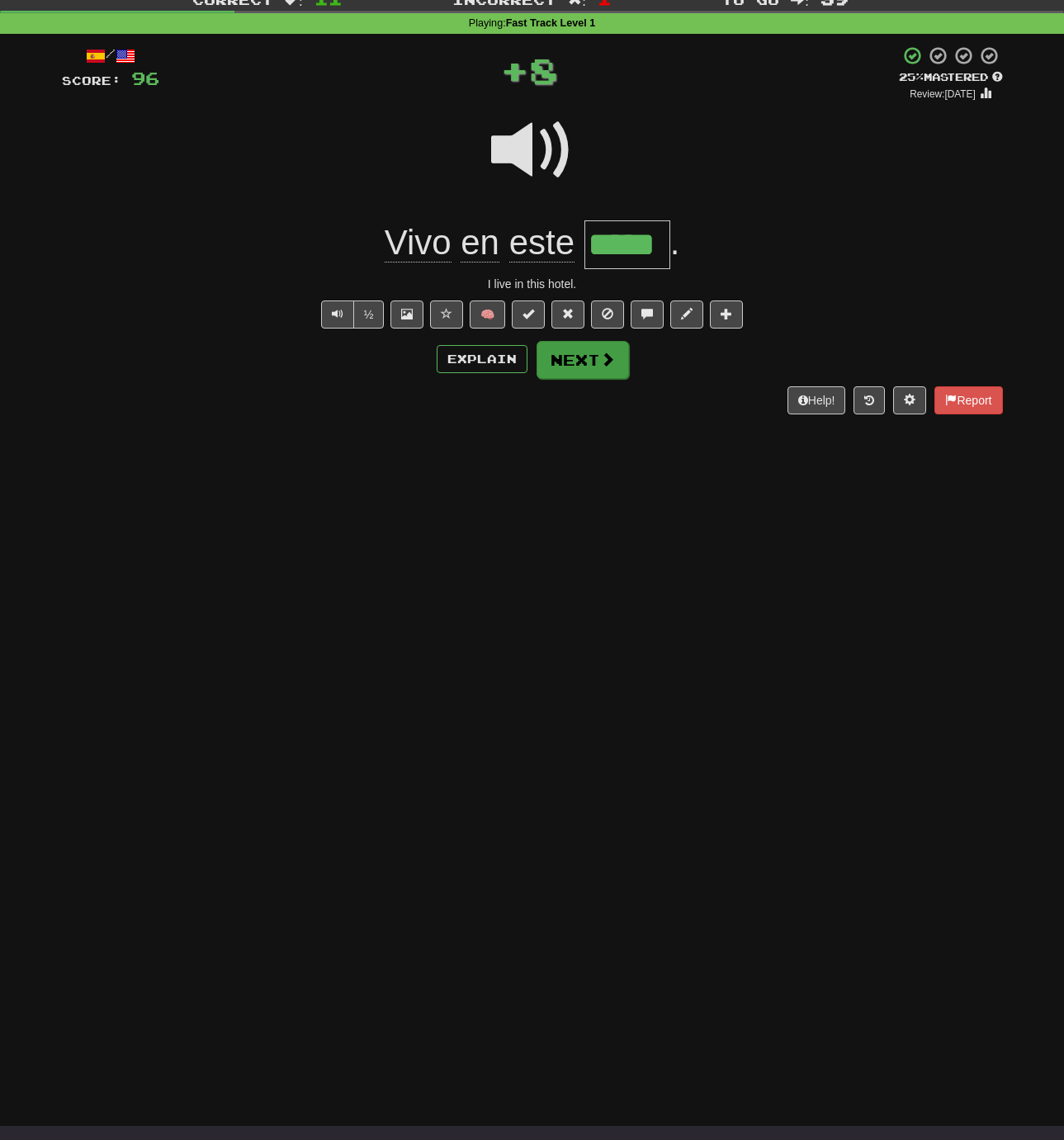
click at [565, 353] on button "Next" at bounding box center [583, 360] width 92 height 38
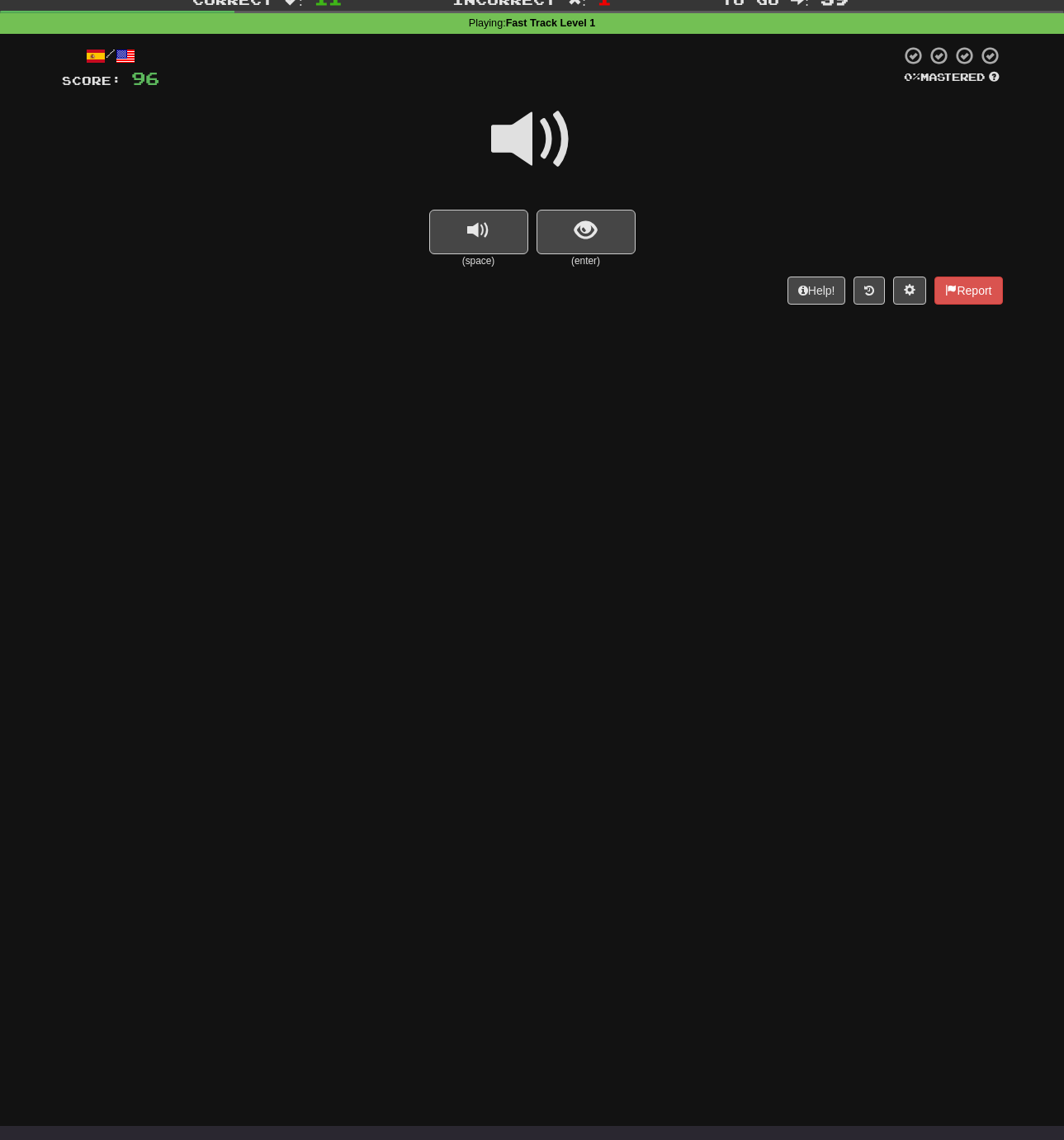
click at [523, 142] on span at bounding box center [532, 139] width 82 height 82
click at [520, 139] on span at bounding box center [532, 139] width 82 height 82
click at [520, 140] on span at bounding box center [532, 139] width 82 height 82
click at [521, 140] on span at bounding box center [532, 139] width 82 height 82
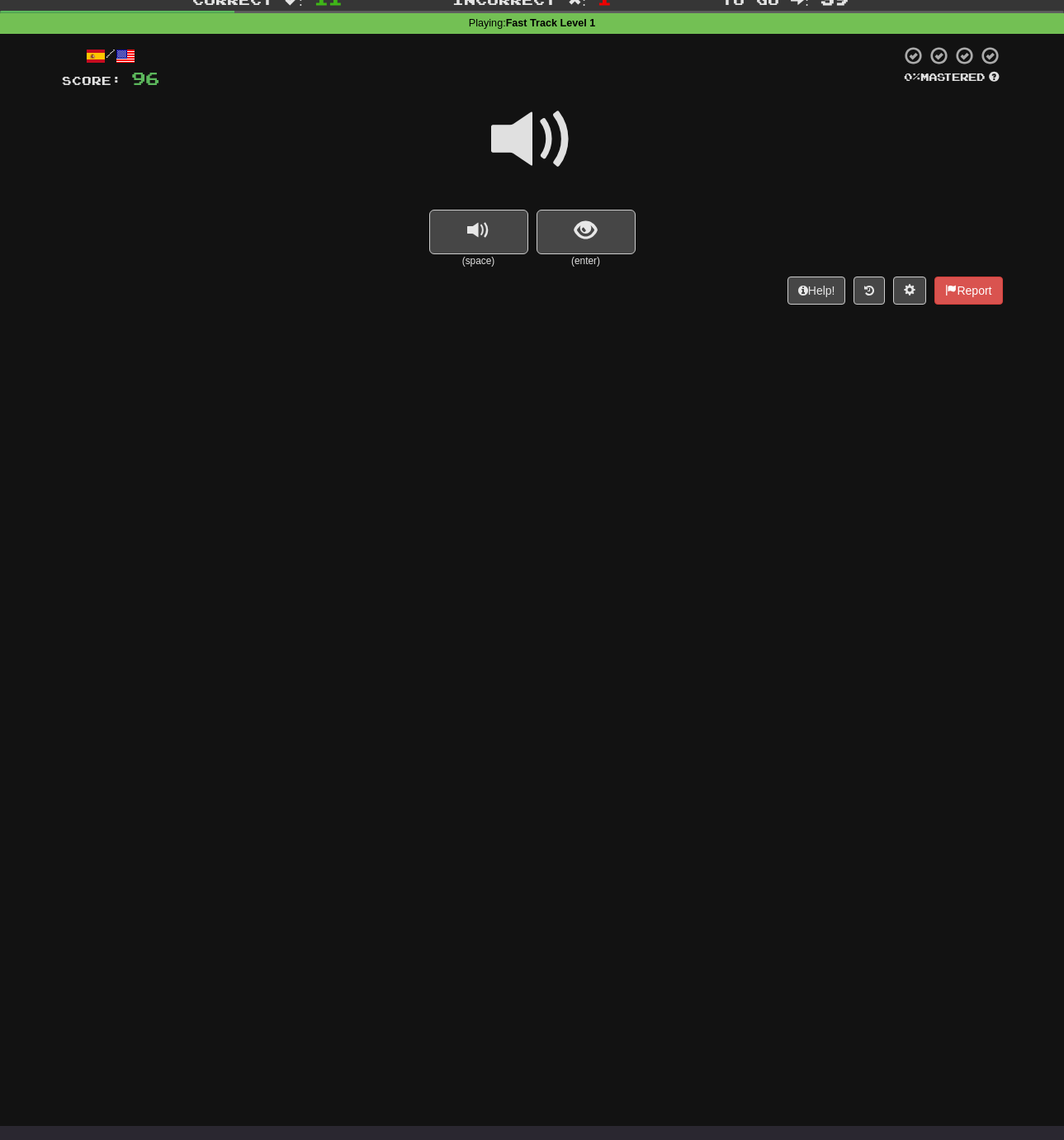
click at [521, 140] on span at bounding box center [532, 139] width 82 height 82
click at [523, 140] on span at bounding box center [532, 139] width 82 height 82
click at [524, 140] on span at bounding box center [532, 139] width 82 height 82
click at [579, 220] on span "show sentence" at bounding box center [585, 231] width 22 height 22
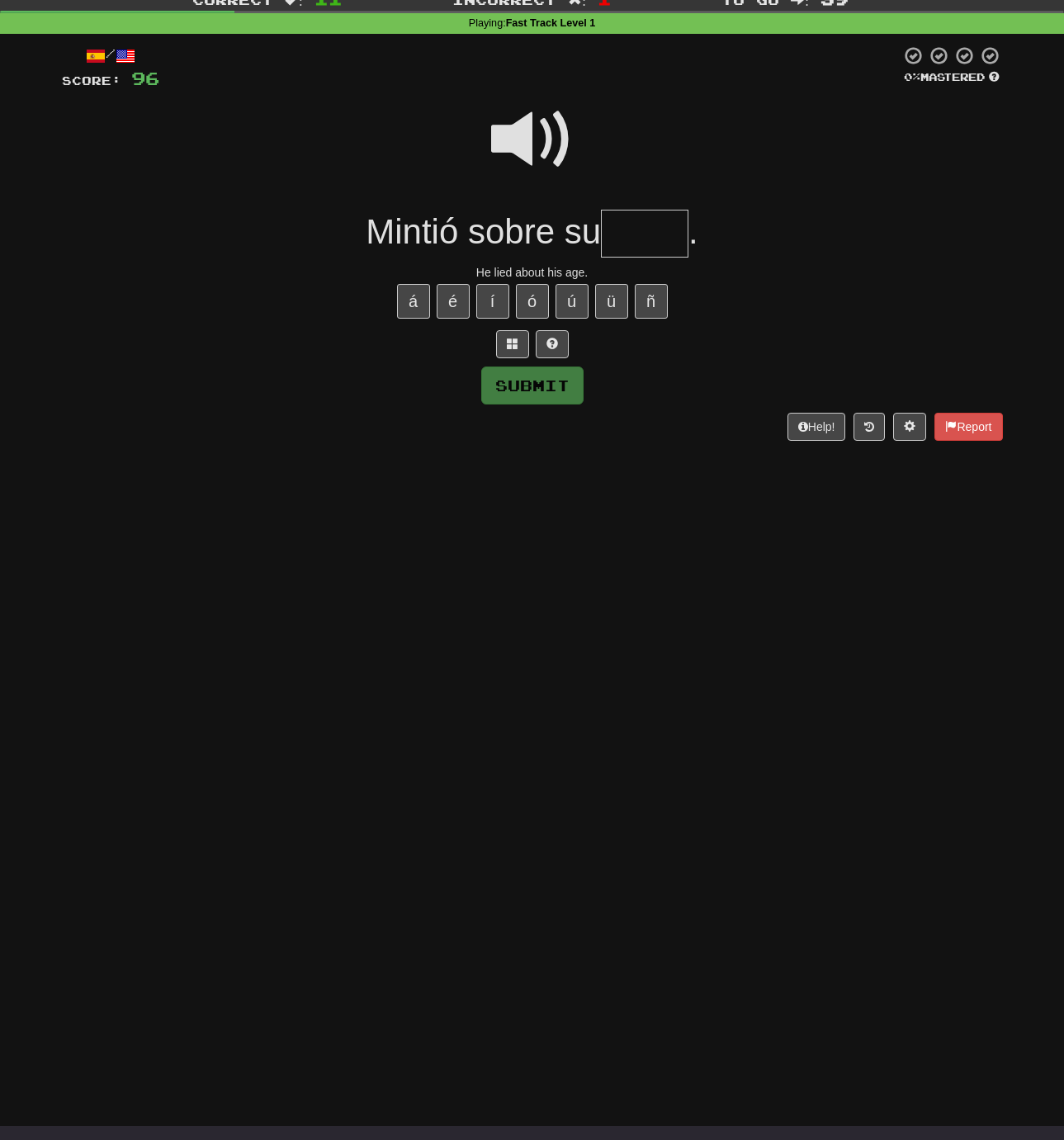
click at [649, 234] on input "text" at bounding box center [644, 234] width 87 height 49
type input "****"
click at [525, 387] on button "Submit" at bounding box center [533, 387] width 102 height 38
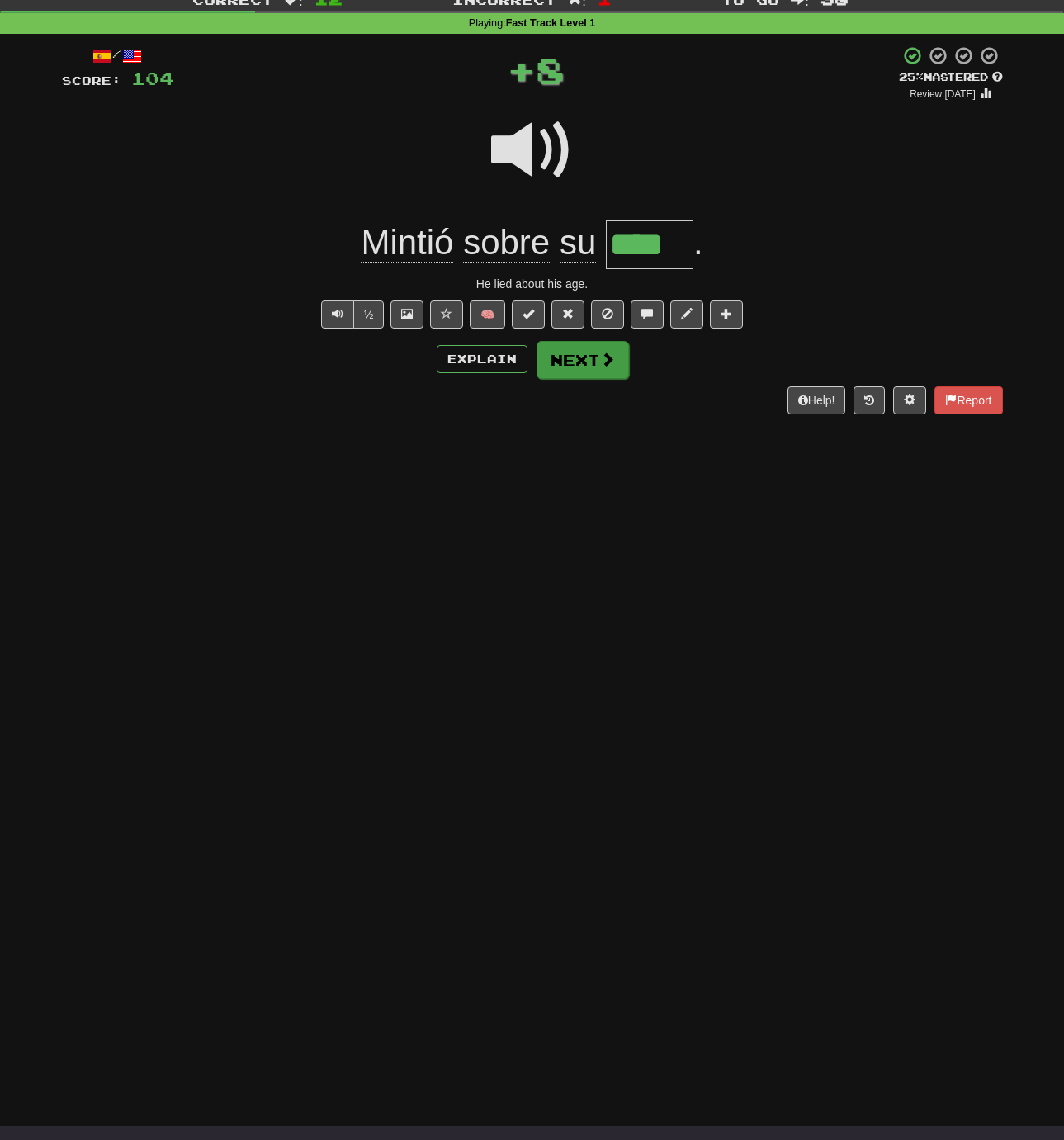
click at [568, 360] on button "Next" at bounding box center [583, 360] width 92 height 38
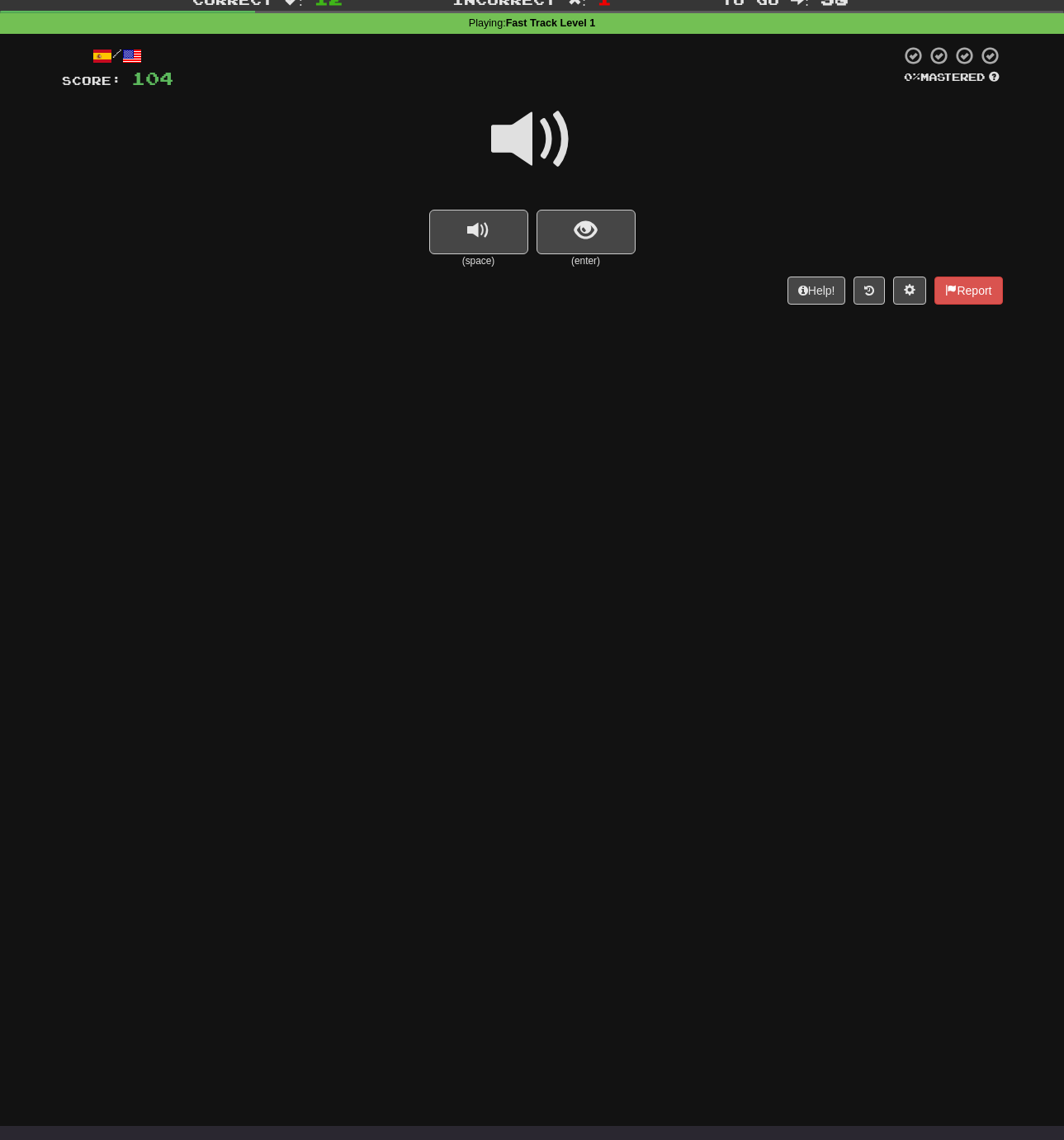
click at [524, 136] on span at bounding box center [532, 139] width 82 height 82
click at [582, 229] on span "show sentence" at bounding box center [585, 231] width 22 height 22
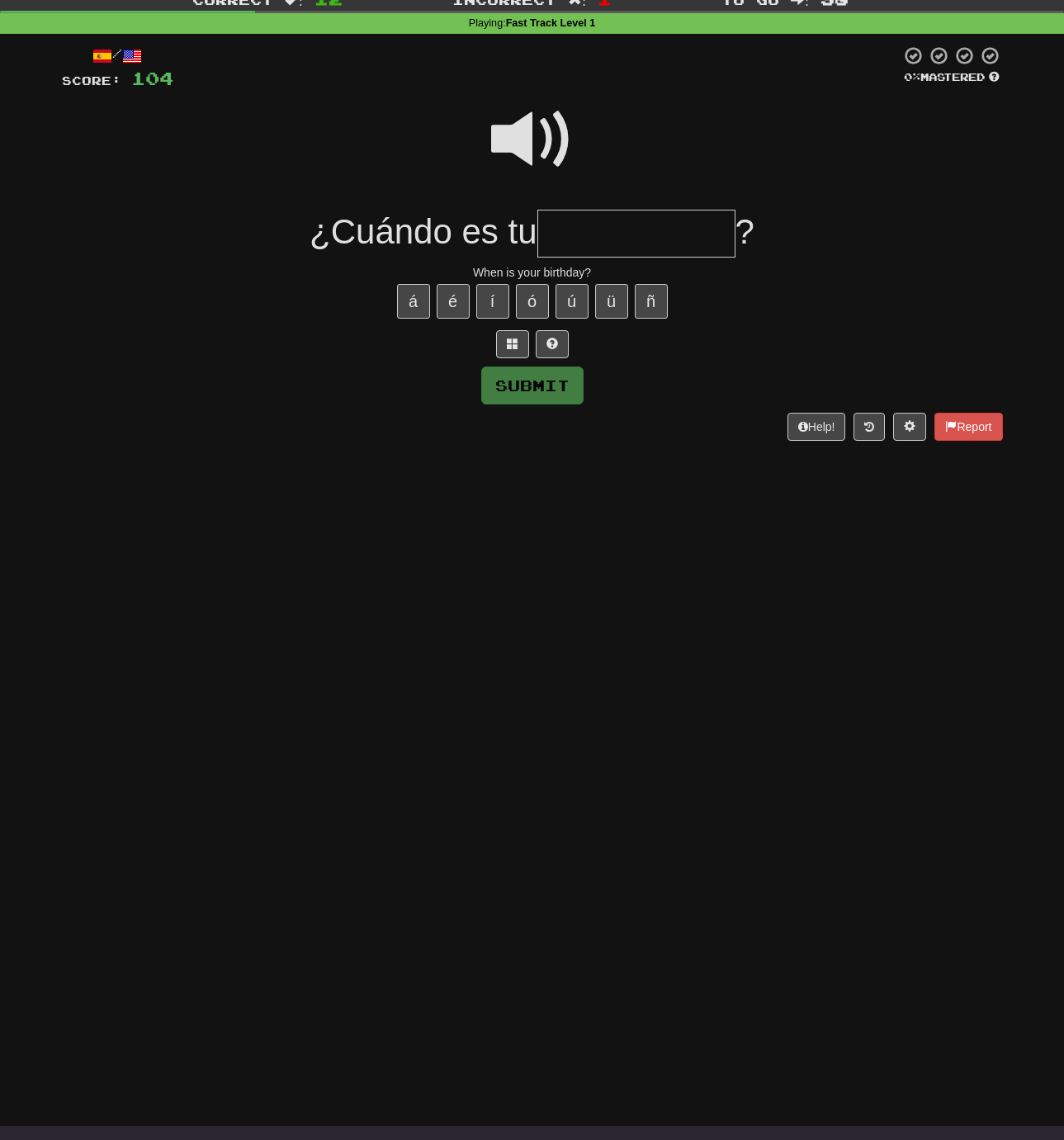
click at [575, 228] on input "text" at bounding box center [637, 234] width 198 height 49
click at [650, 298] on button "ñ" at bounding box center [652, 301] width 33 height 35
type input "**********"
click at [544, 382] on button "Submit" at bounding box center [533, 387] width 102 height 38
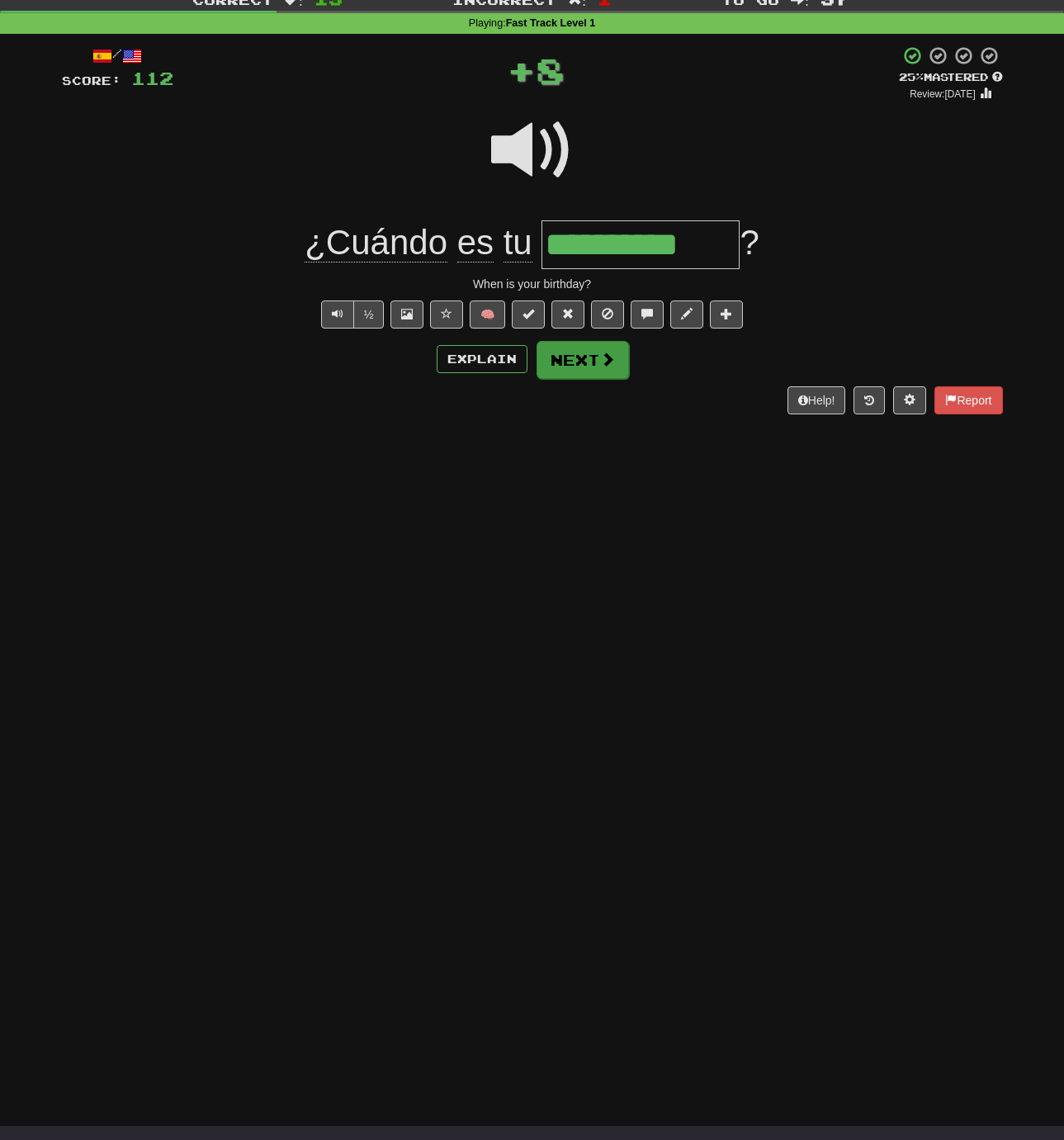
click at [563, 353] on button "Next" at bounding box center [583, 360] width 92 height 38
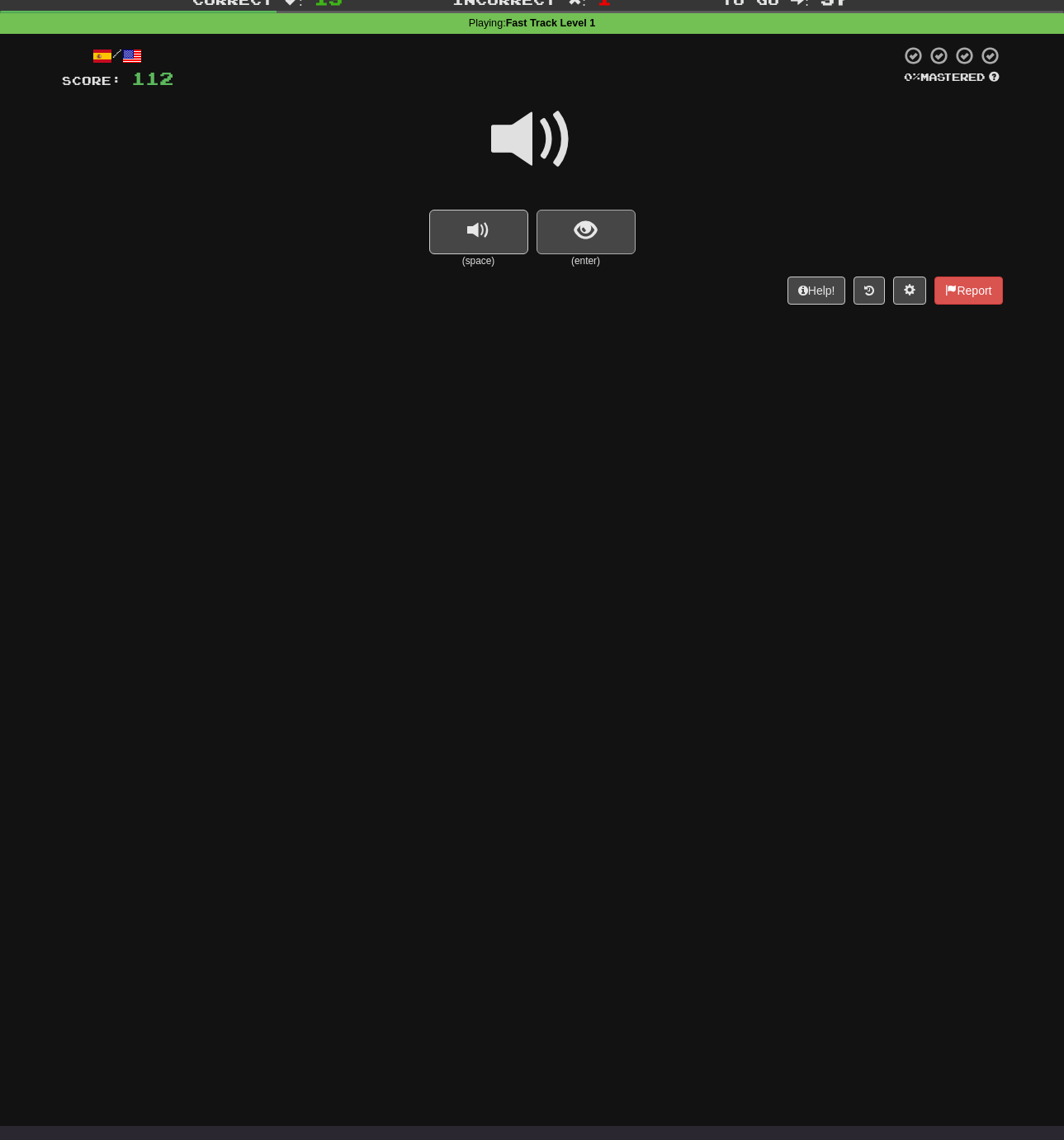
click at [576, 231] on span "show sentence" at bounding box center [585, 231] width 22 height 22
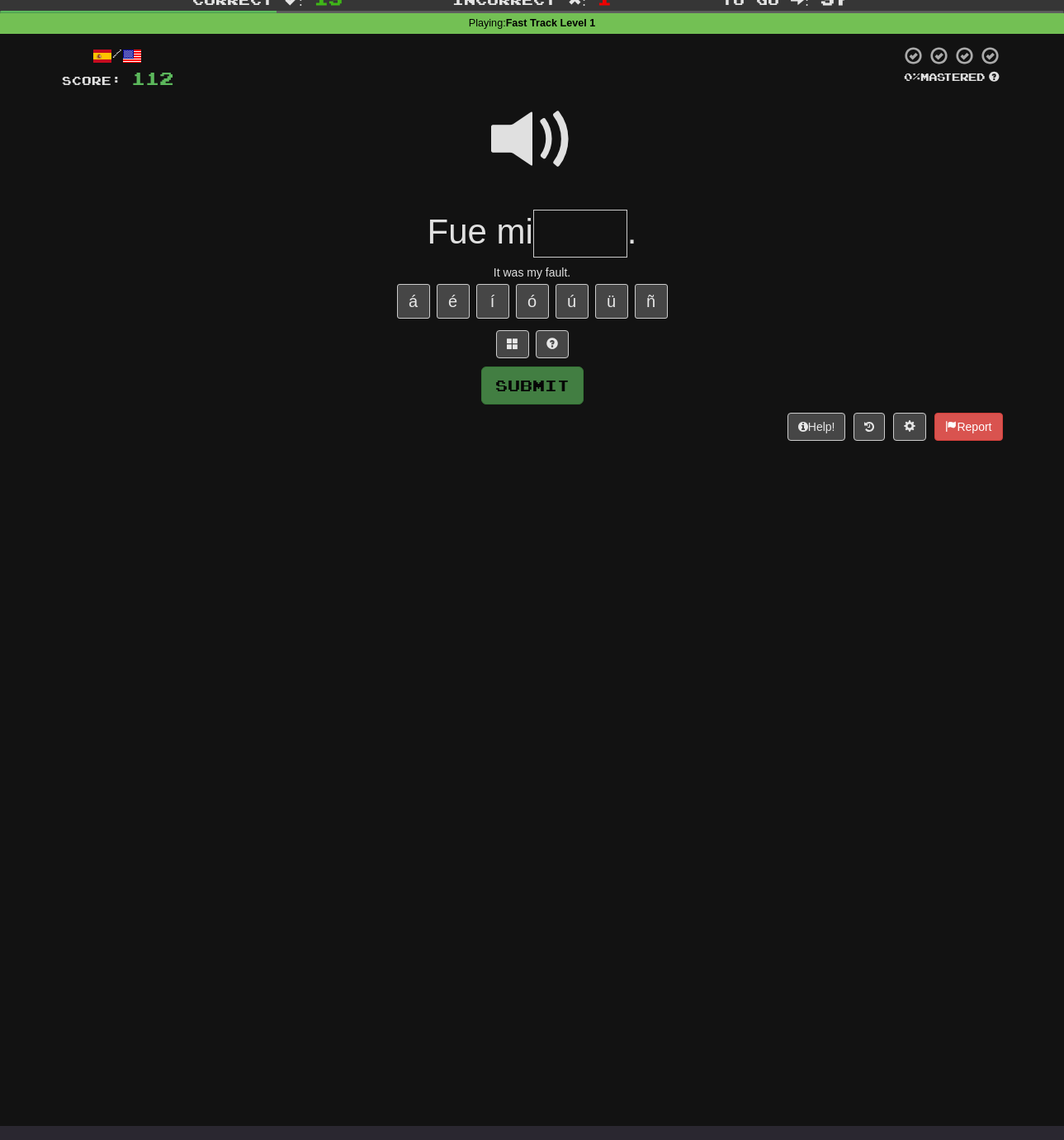
click at [573, 231] on input "text" at bounding box center [580, 234] width 94 height 49
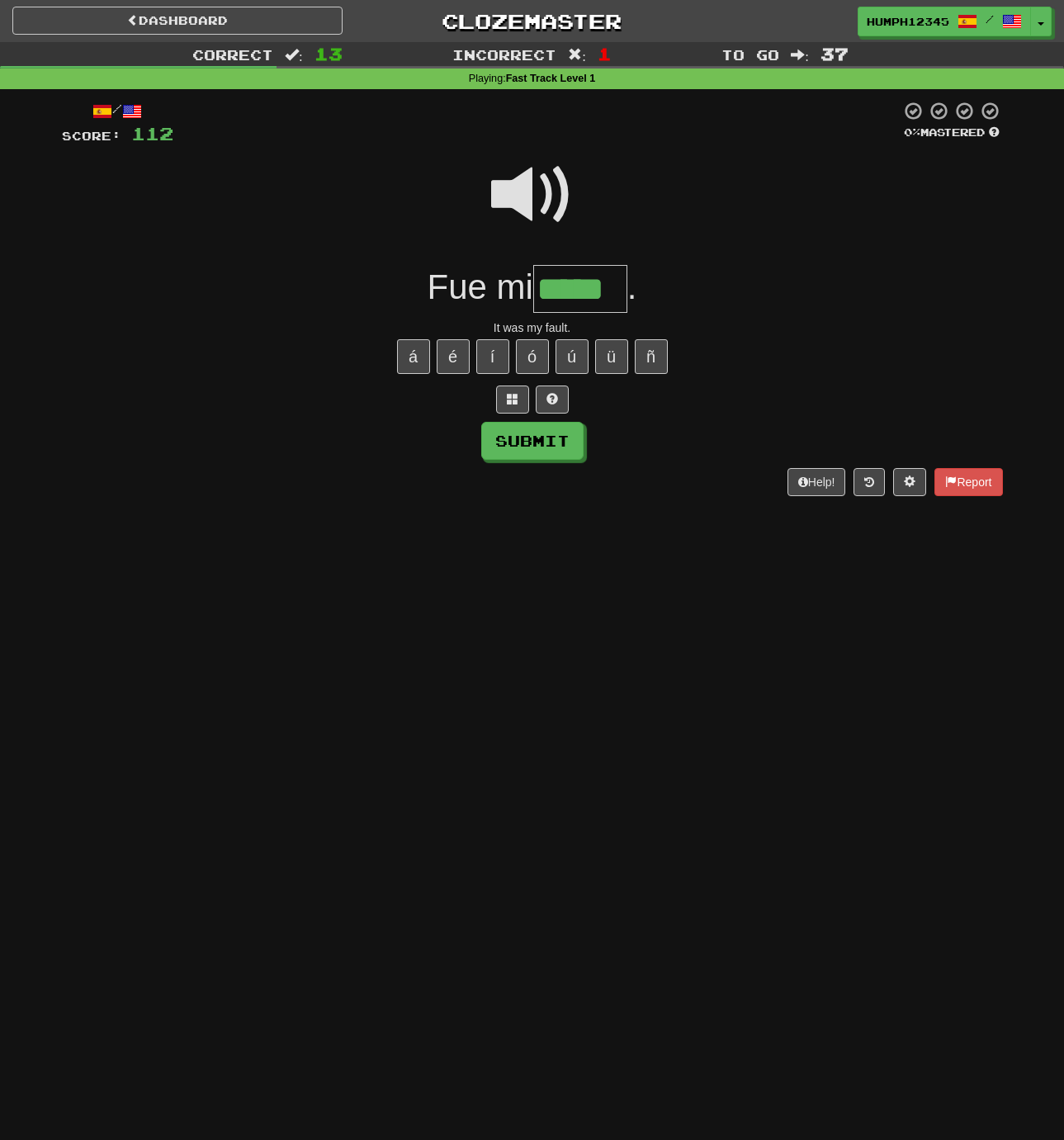
scroll to position [0, 0]
type input "*****"
click at [534, 438] on button "Submit" at bounding box center [533, 441] width 102 height 38
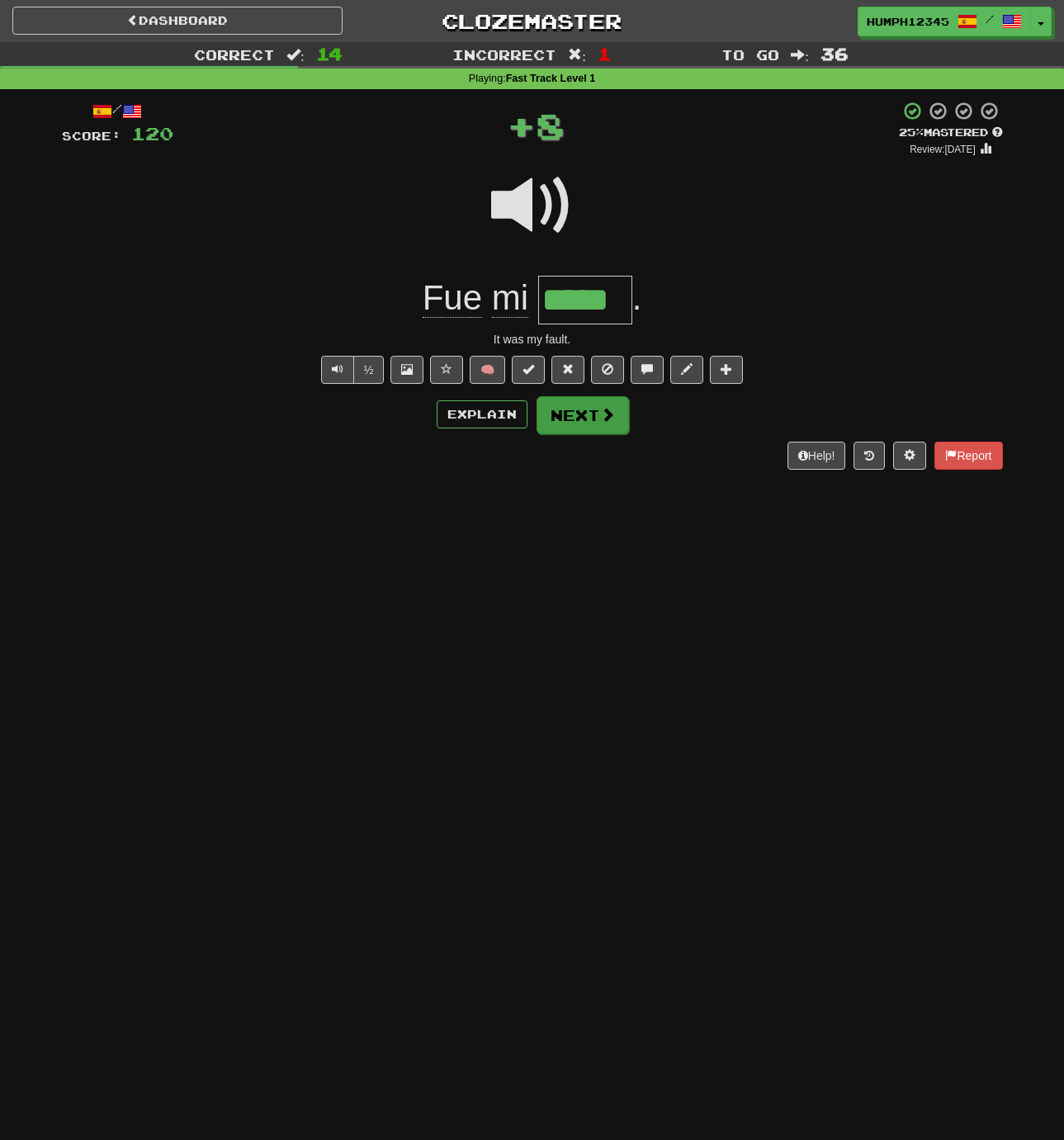
click at [557, 410] on button "Next" at bounding box center [583, 415] width 92 height 38
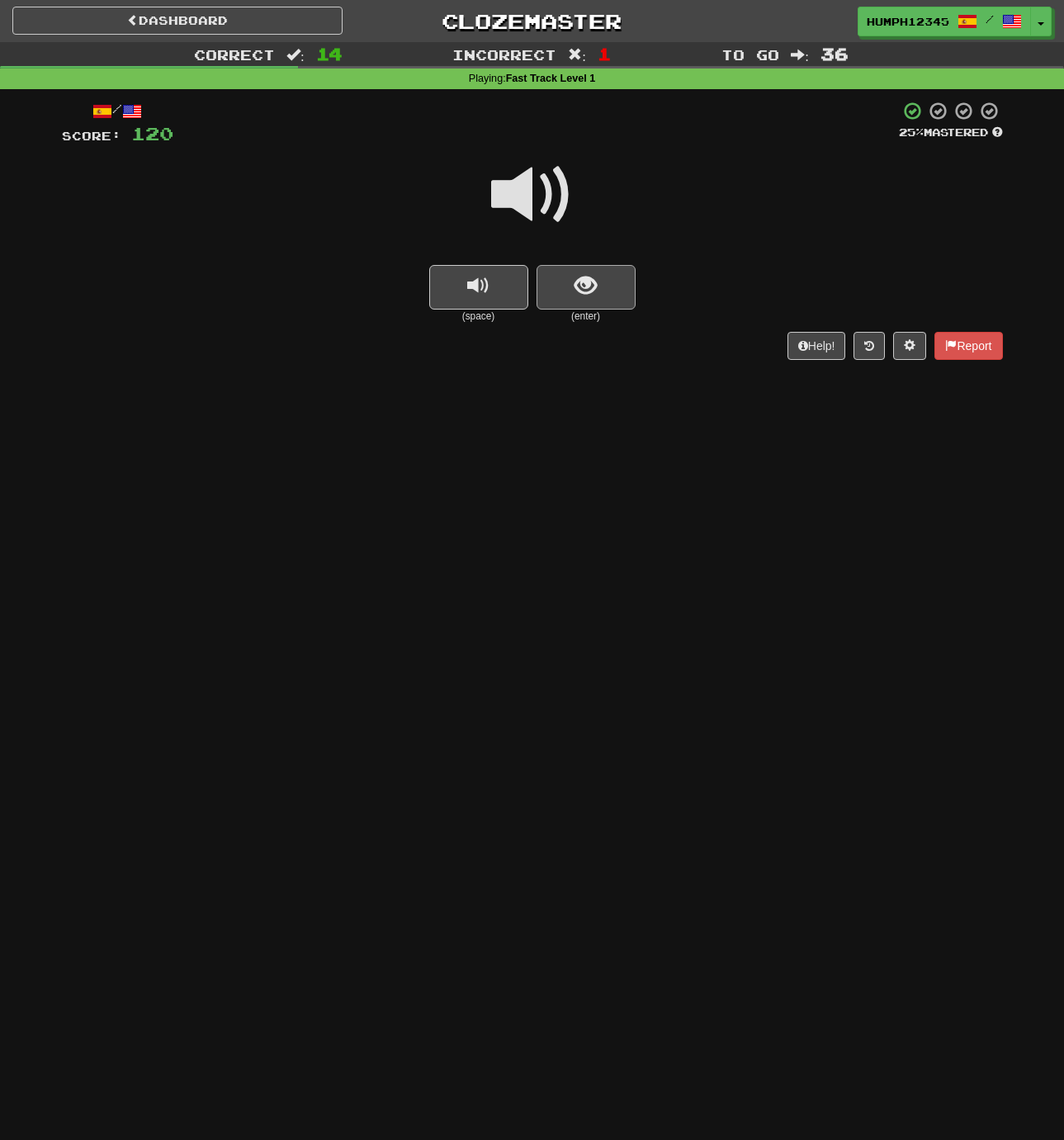
click at [583, 282] on span "show sentence" at bounding box center [585, 285] width 22 height 22
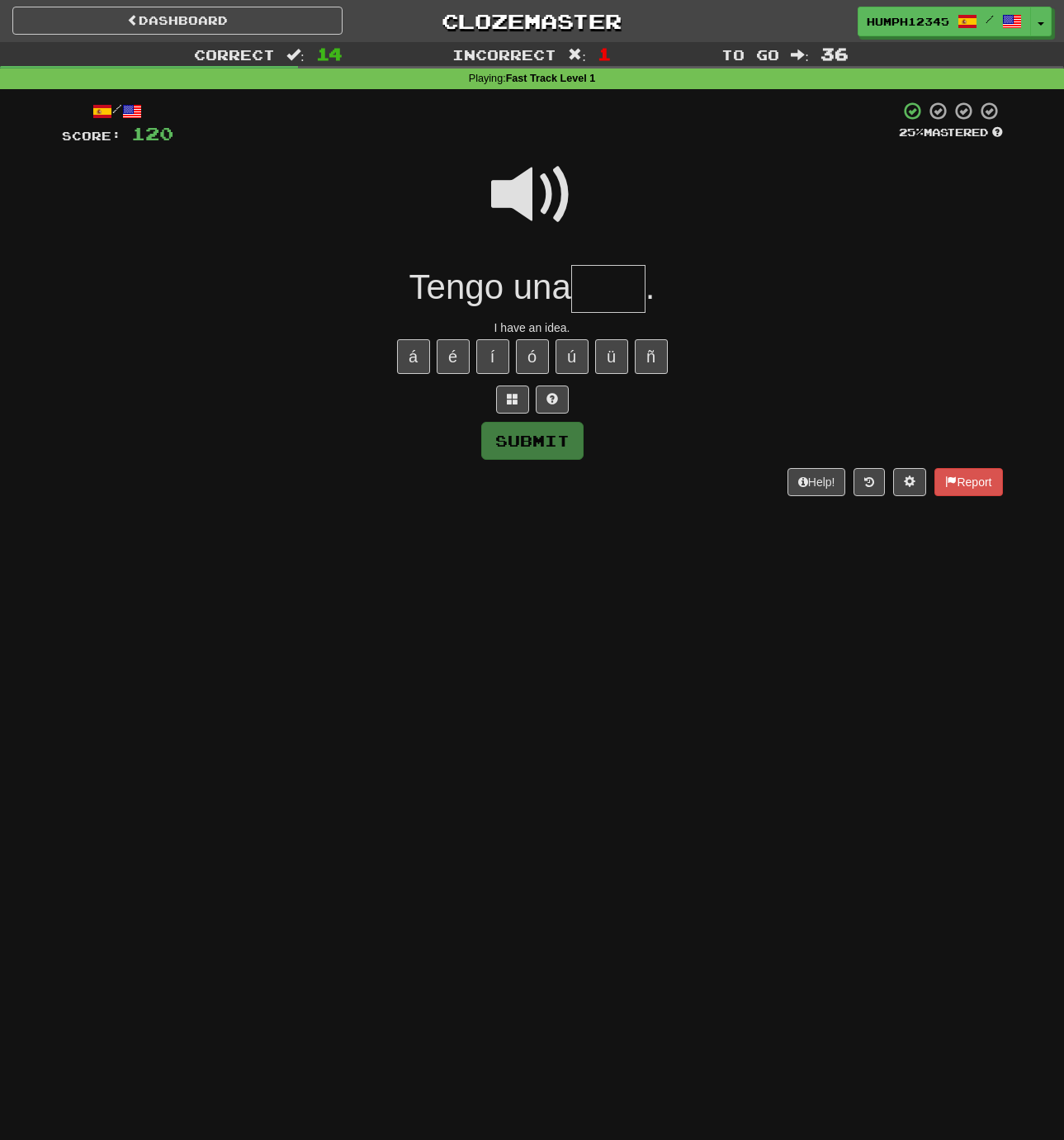
click at [595, 290] on input "text" at bounding box center [608, 289] width 75 height 49
click at [454, 353] on button "é" at bounding box center [453, 357] width 33 height 35
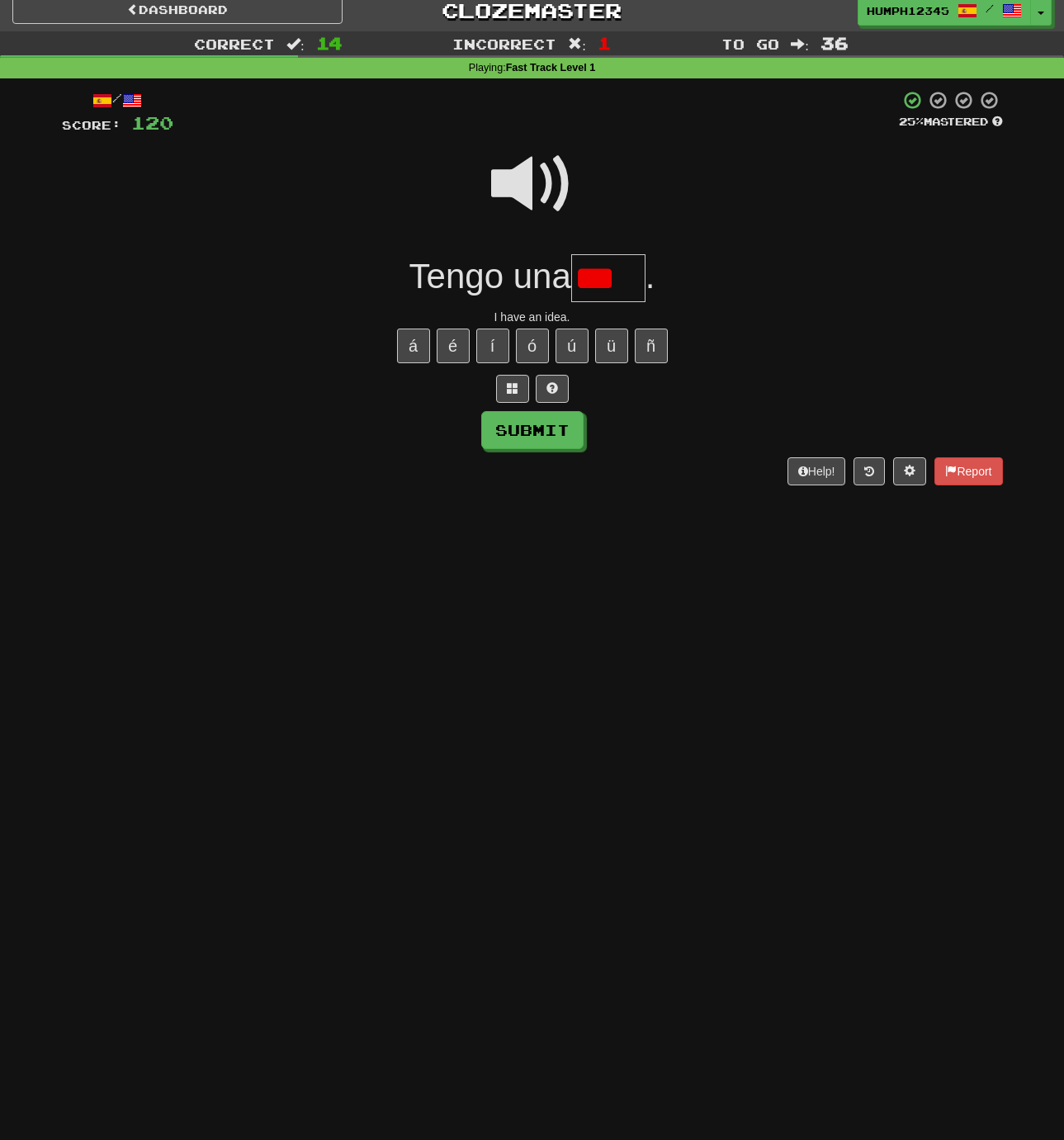
scroll to position [12, 0]
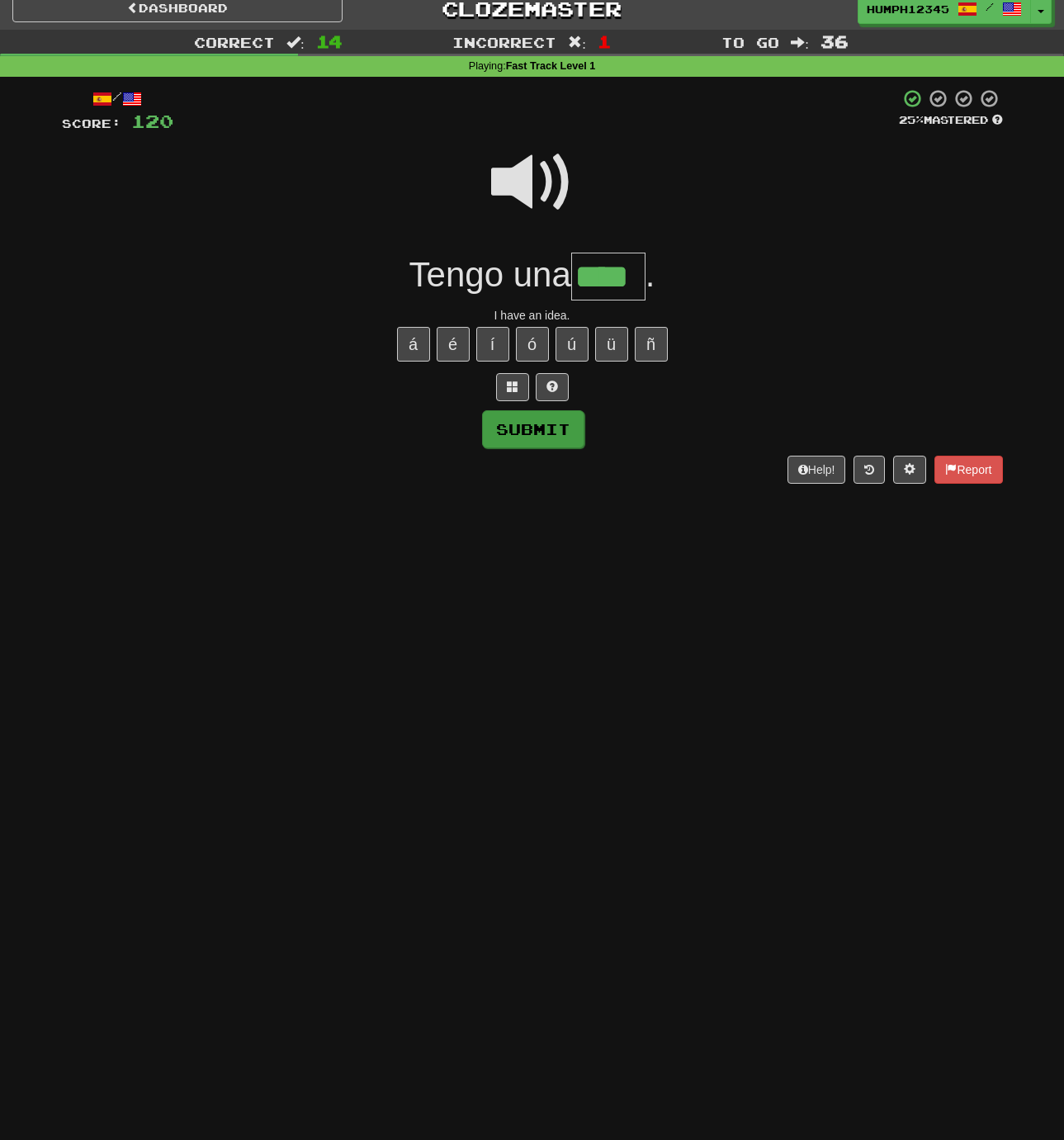
type input "****"
click at [538, 421] on button "Submit" at bounding box center [533, 429] width 102 height 38
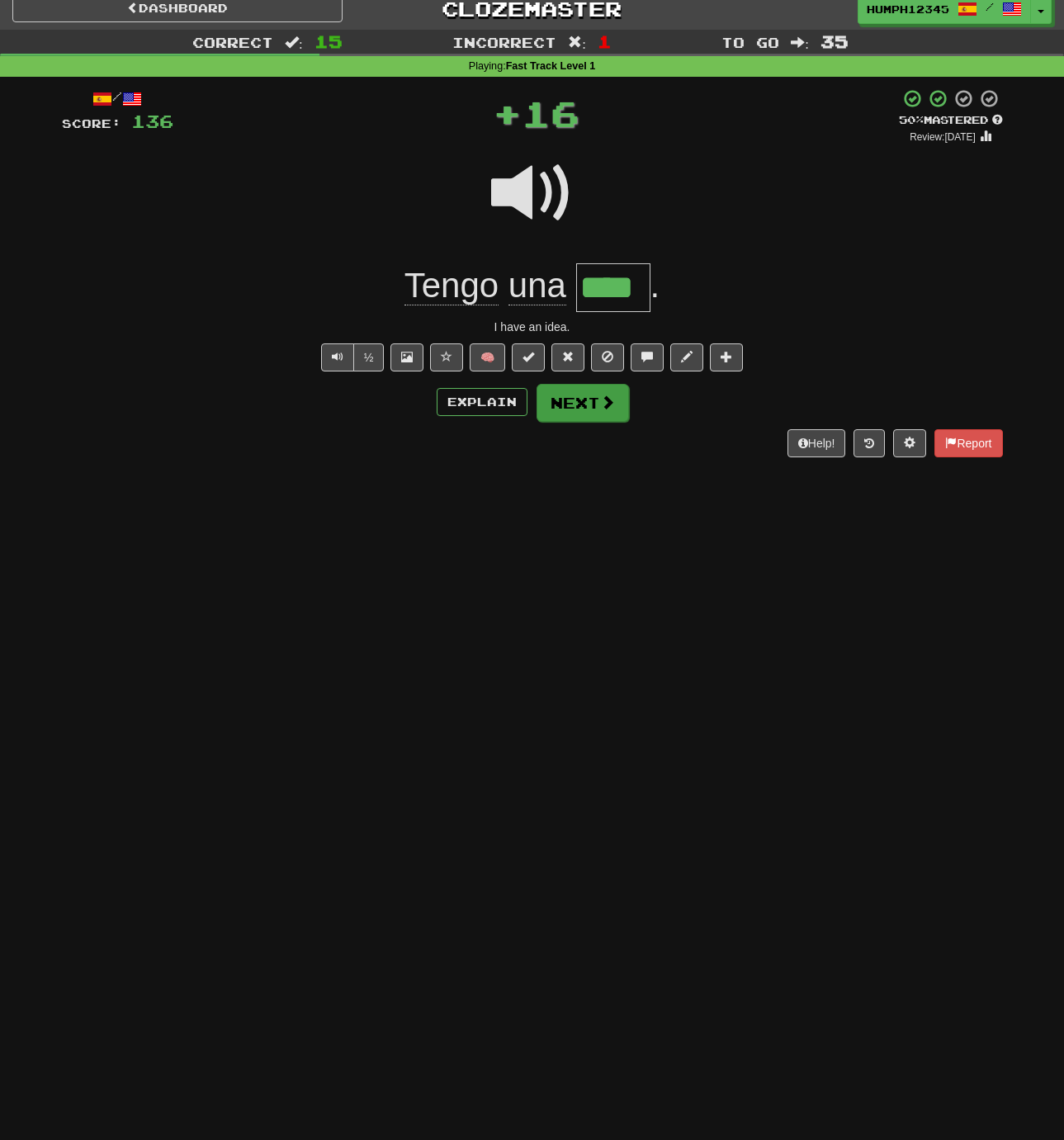
click at [559, 400] on button "Next" at bounding box center [583, 403] width 92 height 38
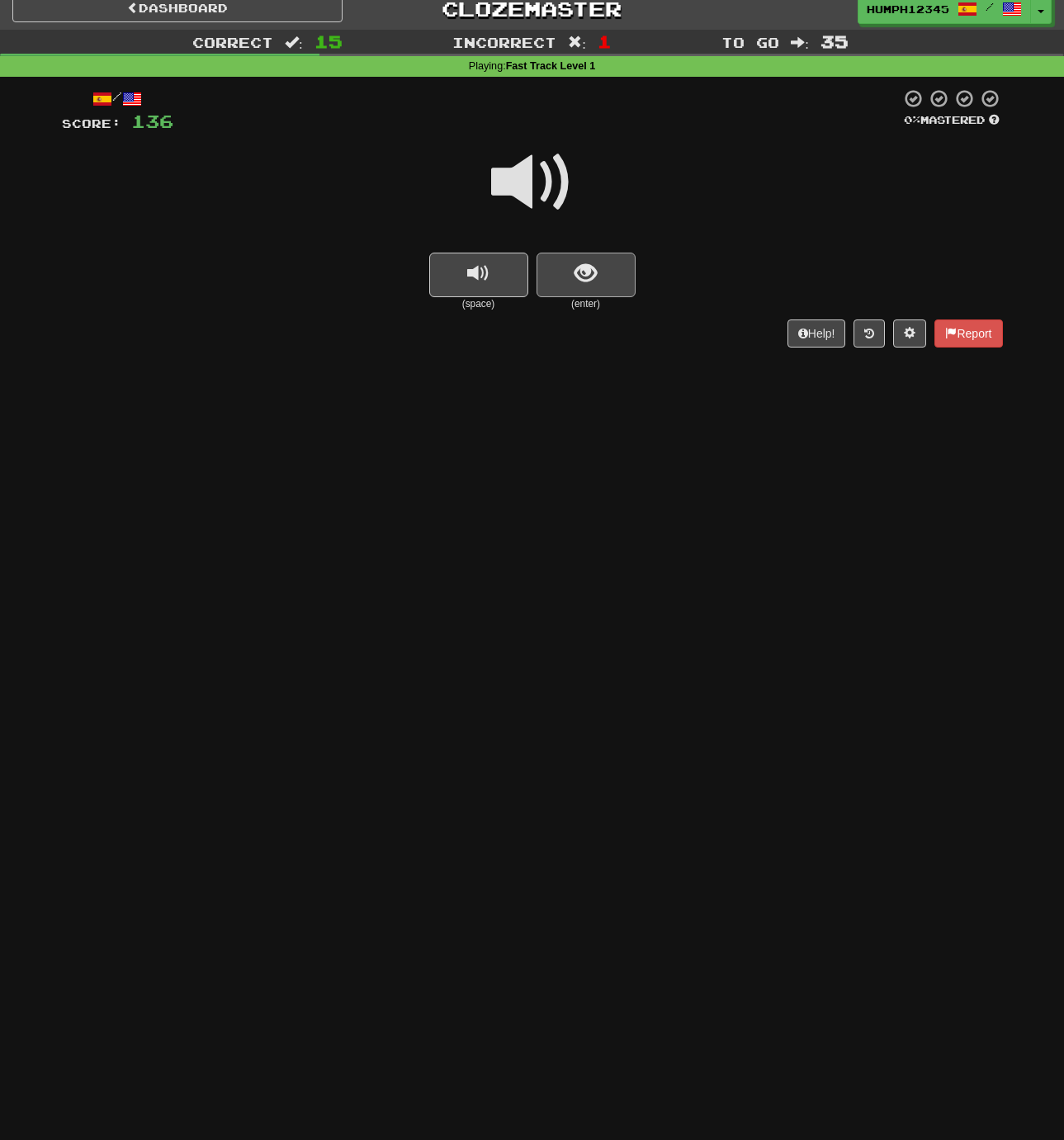
scroll to position [12, 1]
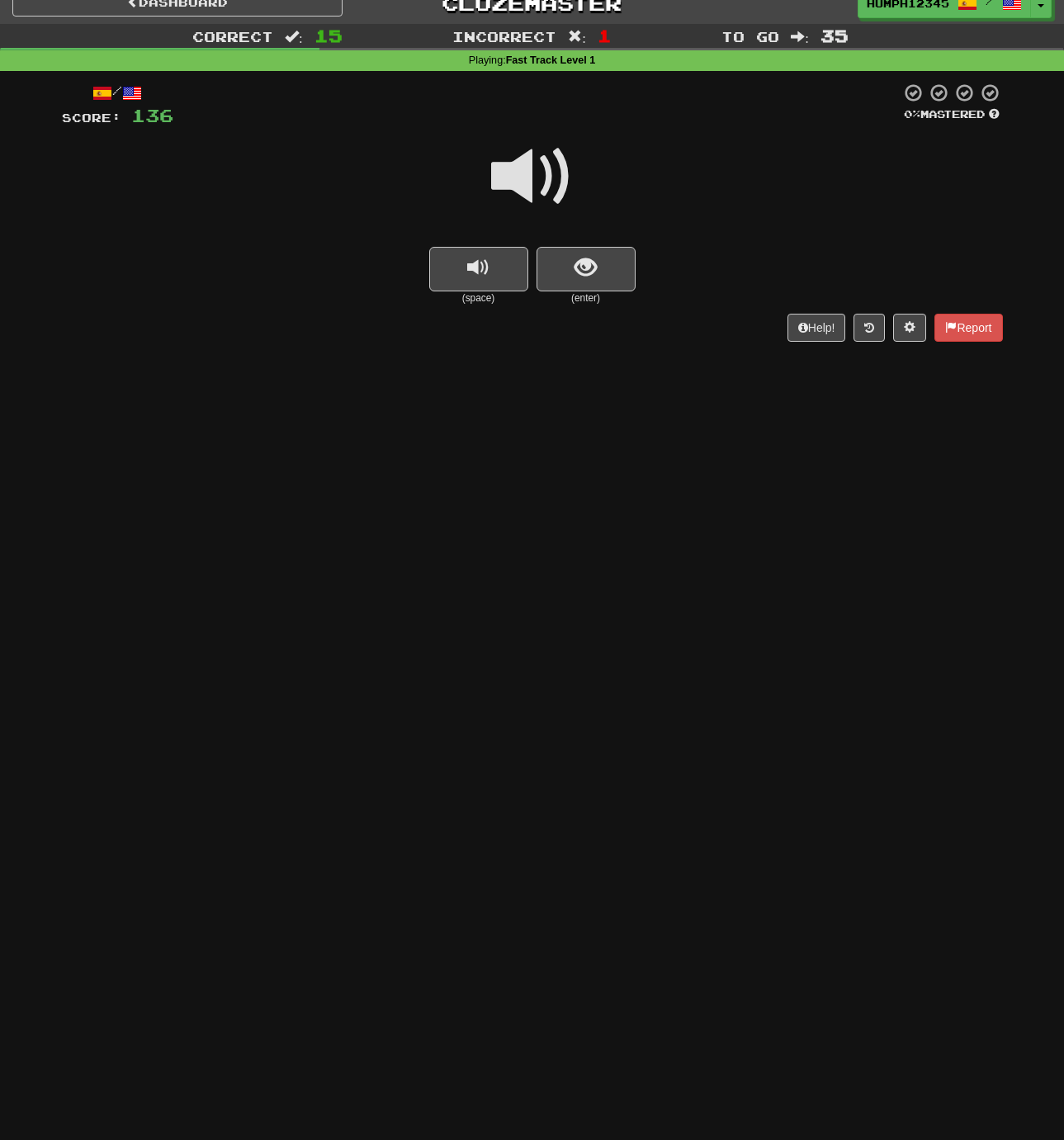
click at [530, 186] on span at bounding box center [532, 176] width 82 height 82
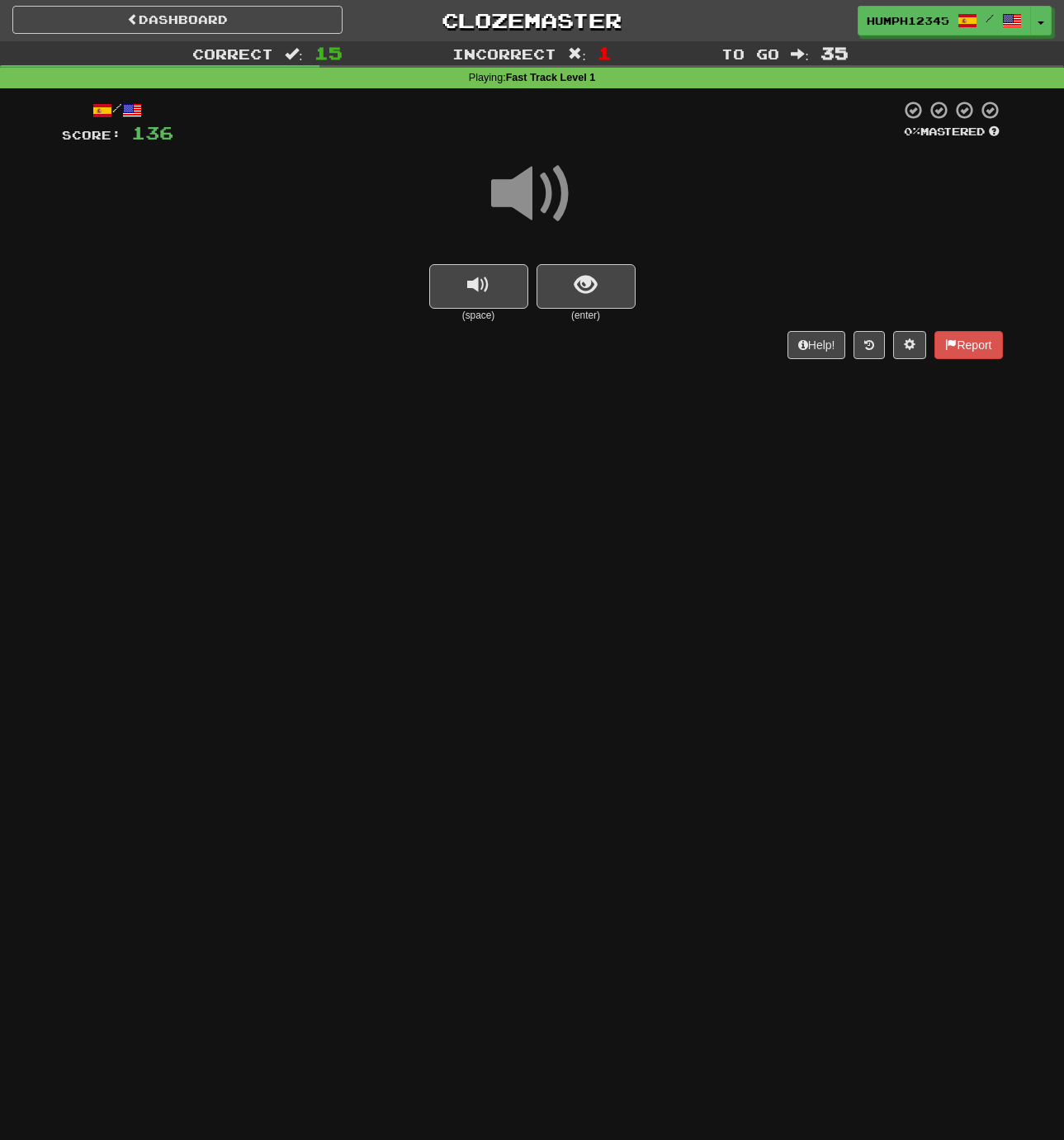
scroll to position [1, 0]
click at [524, 193] on span at bounding box center [532, 193] width 82 height 82
click at [522, 190] on span at bounding box center [532, 193] width 82 height 82
click at [573, 282] on button "show sentence" at bounding box center [586, 286] width 99 height 45
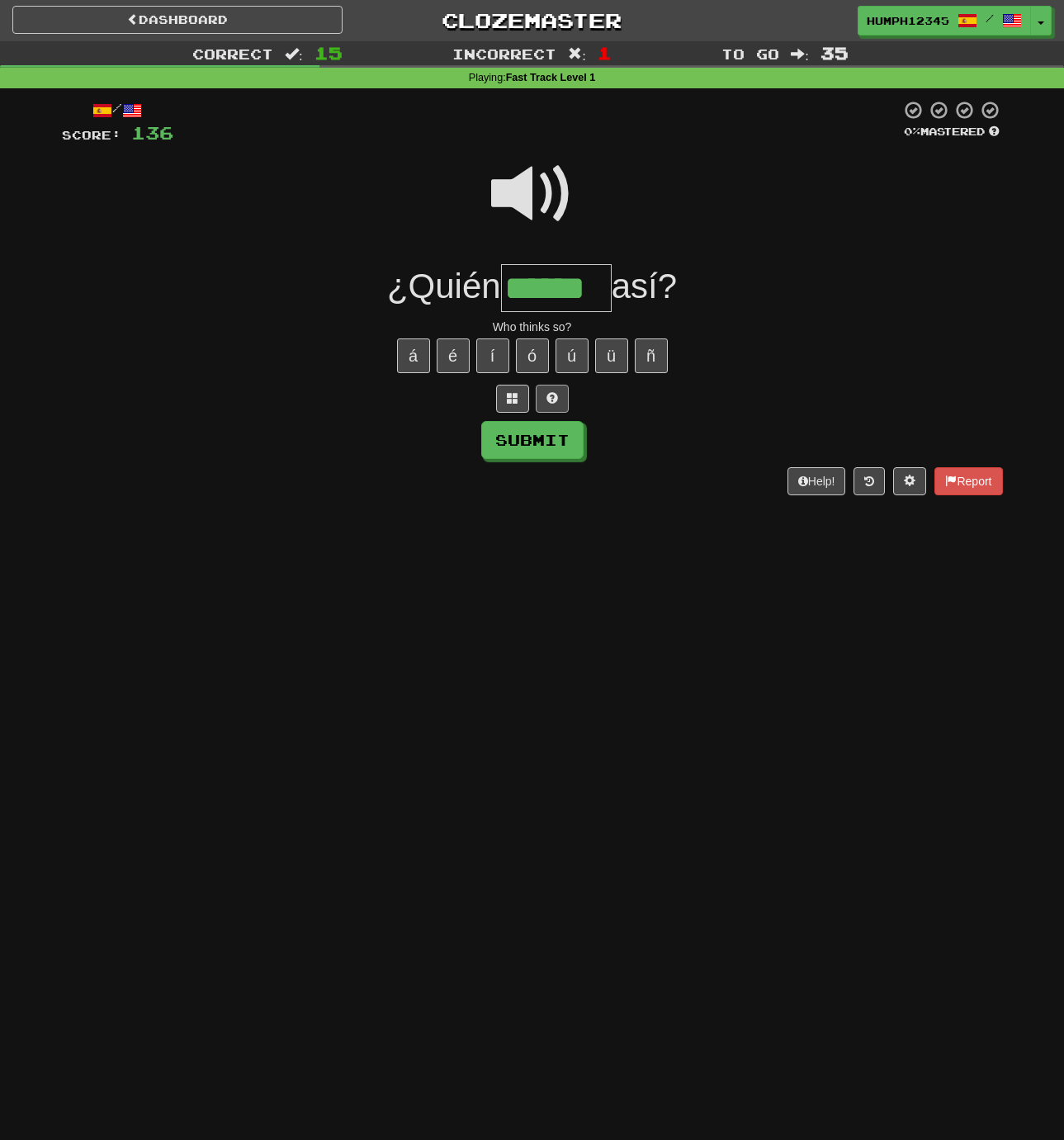
scroll to position [0, 0]
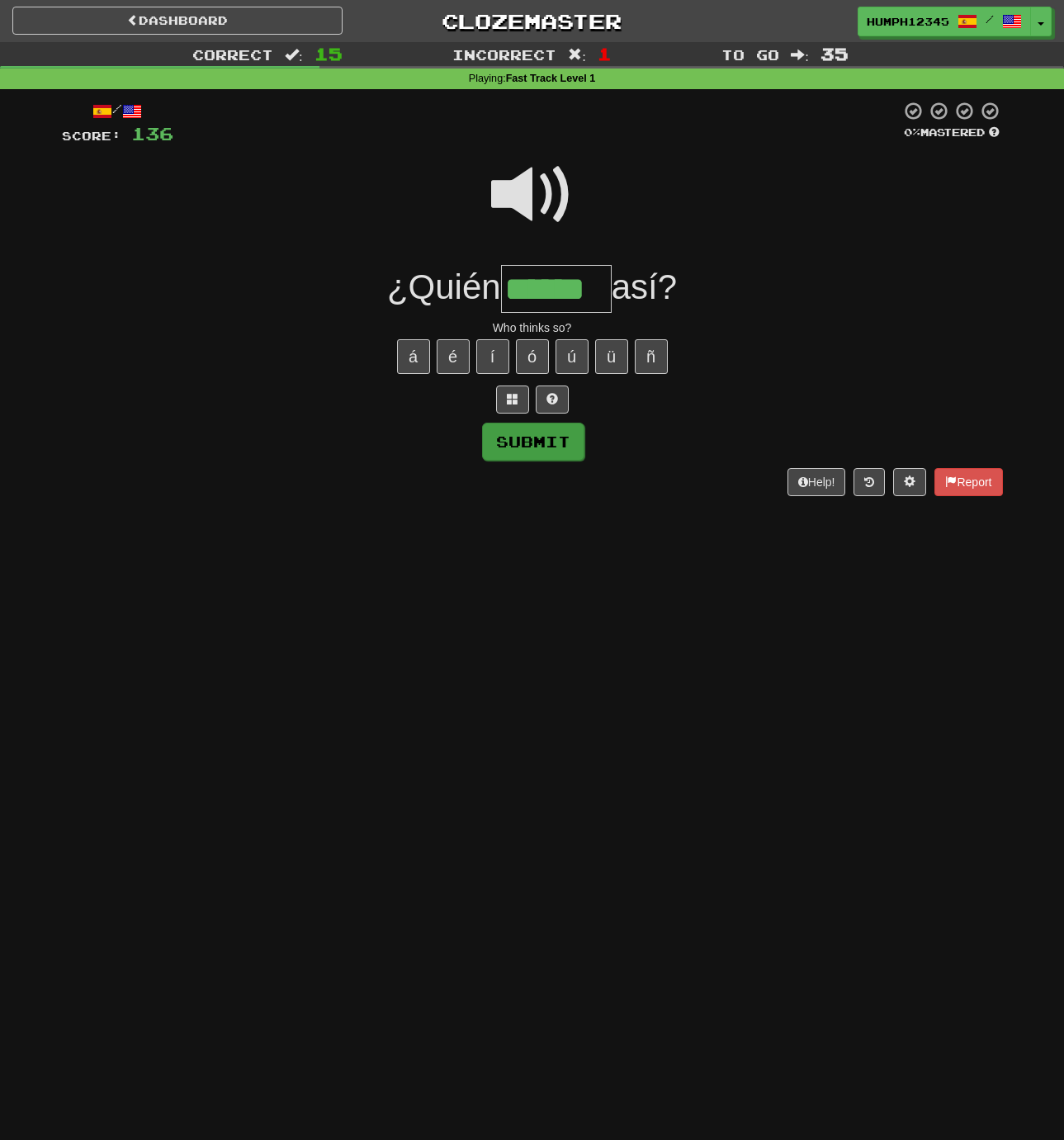
type input "******"
click at [533, 436] on button "Submit" at bounding box center [533, 441] width 102 height 38
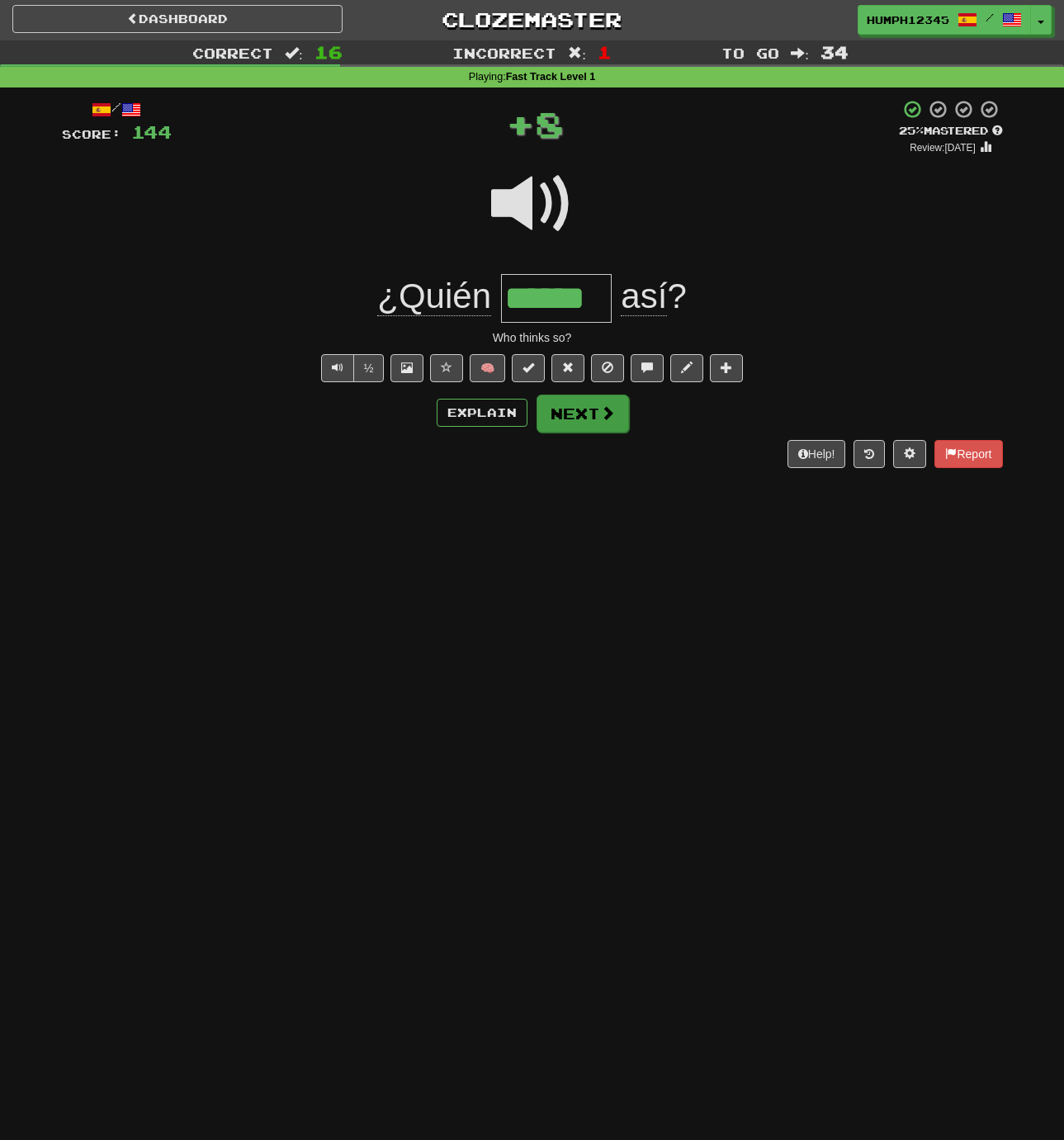
click at [570, 410] on button "Next" at bounding box center [583, 413] width 92 height 38
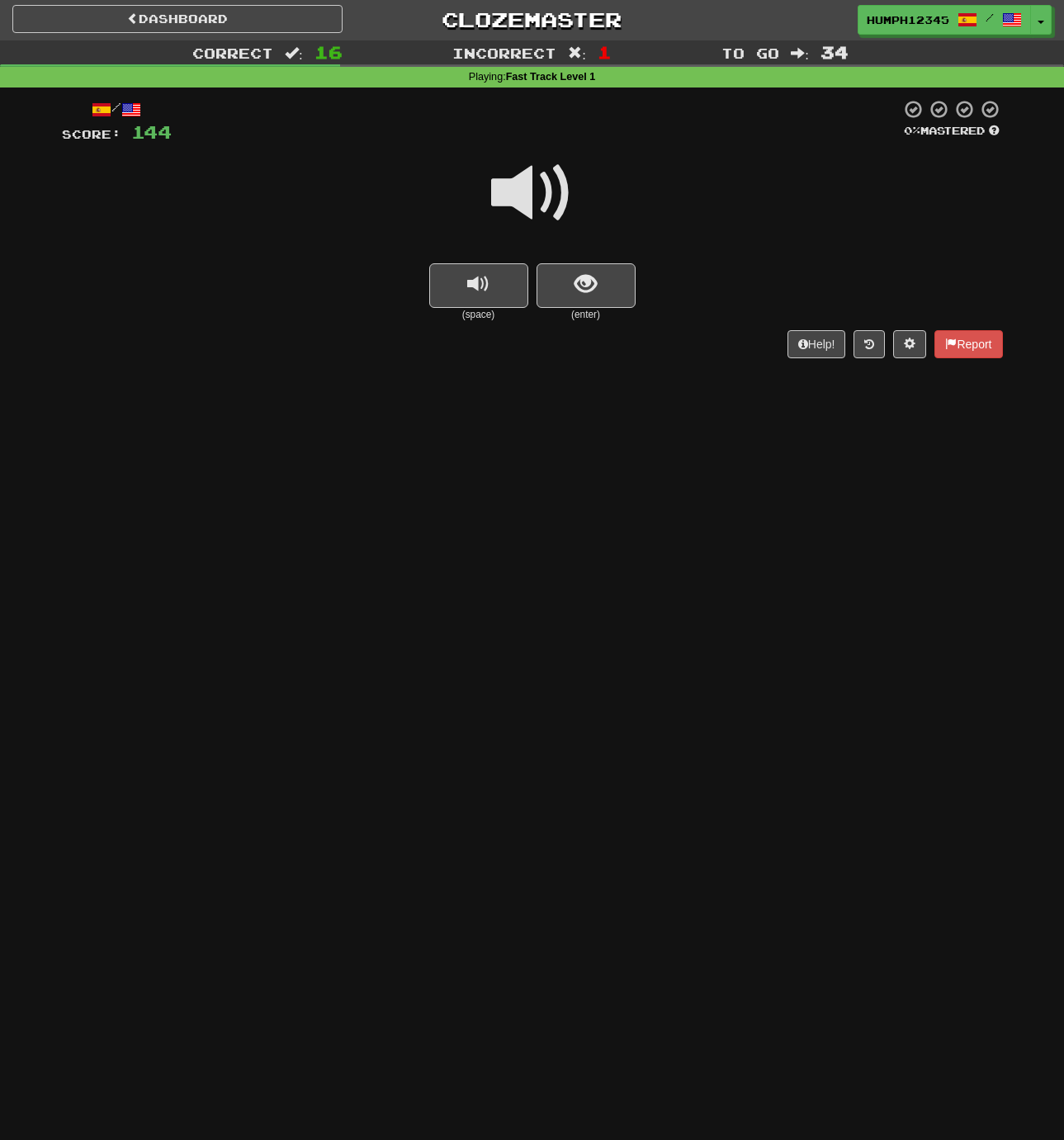
click at [523, 197] on span at bounding box center [532, 192] width 82 height 82
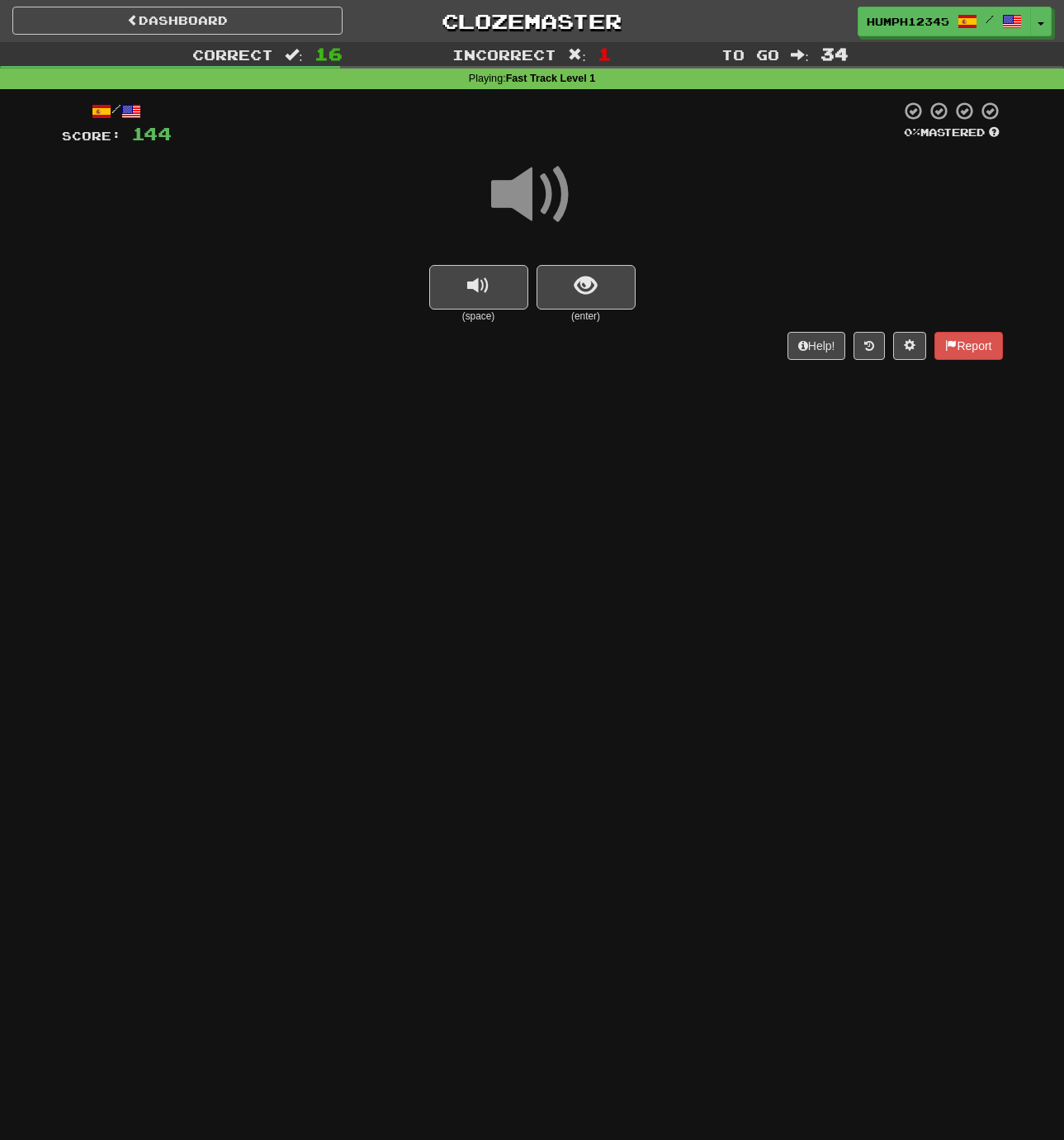
scroll to position [0, 0]
click at [585, 276] on span "show sentence" at bounding box center [585, 285] width 22 height 22
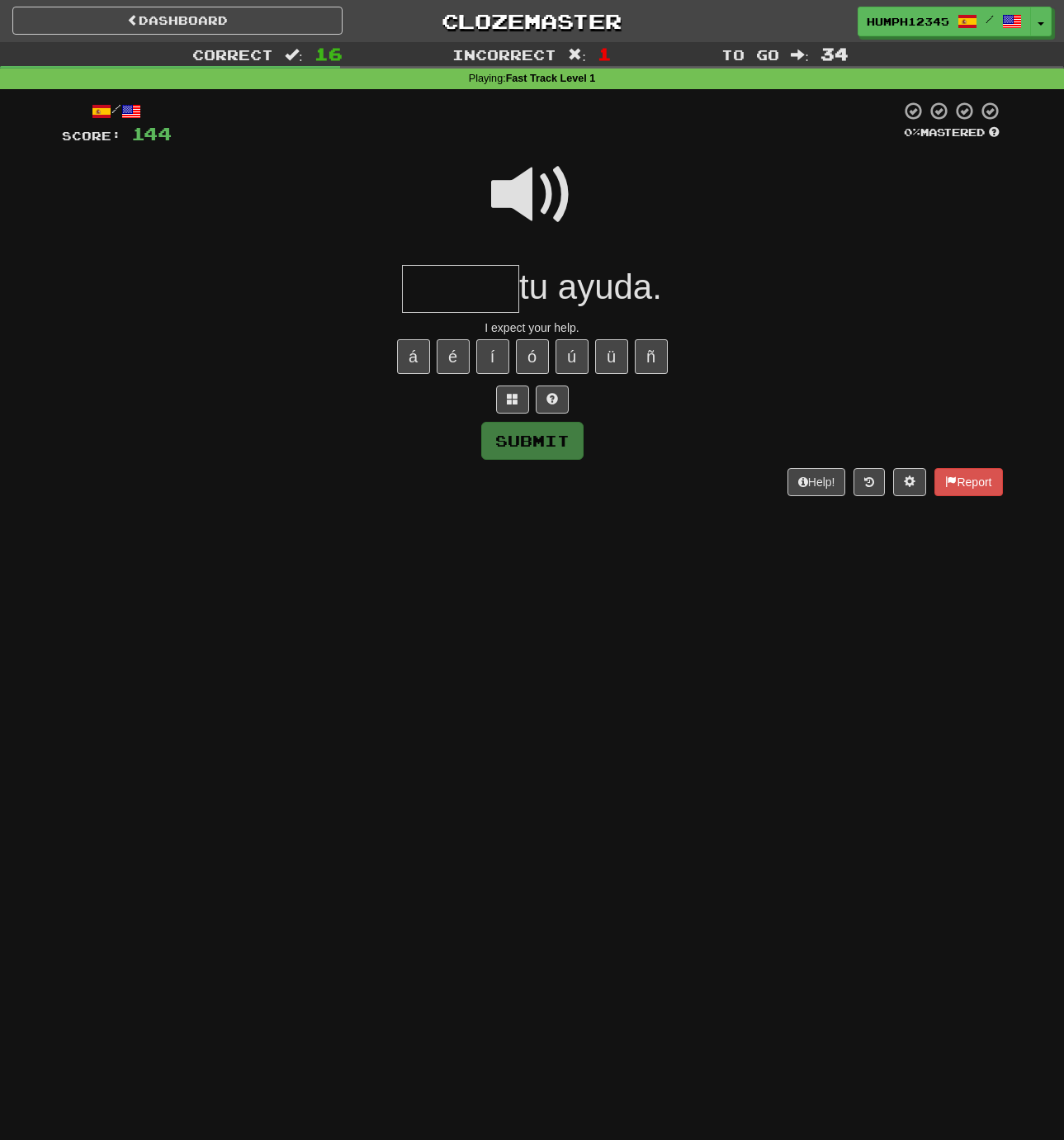
click at [461, 285] on input "text" at bounding box center [460, 289] width 117 height 49
type input "******"
click at [519, 430] on button "Submit" at bounding box center [533, 441] width 102 height 38
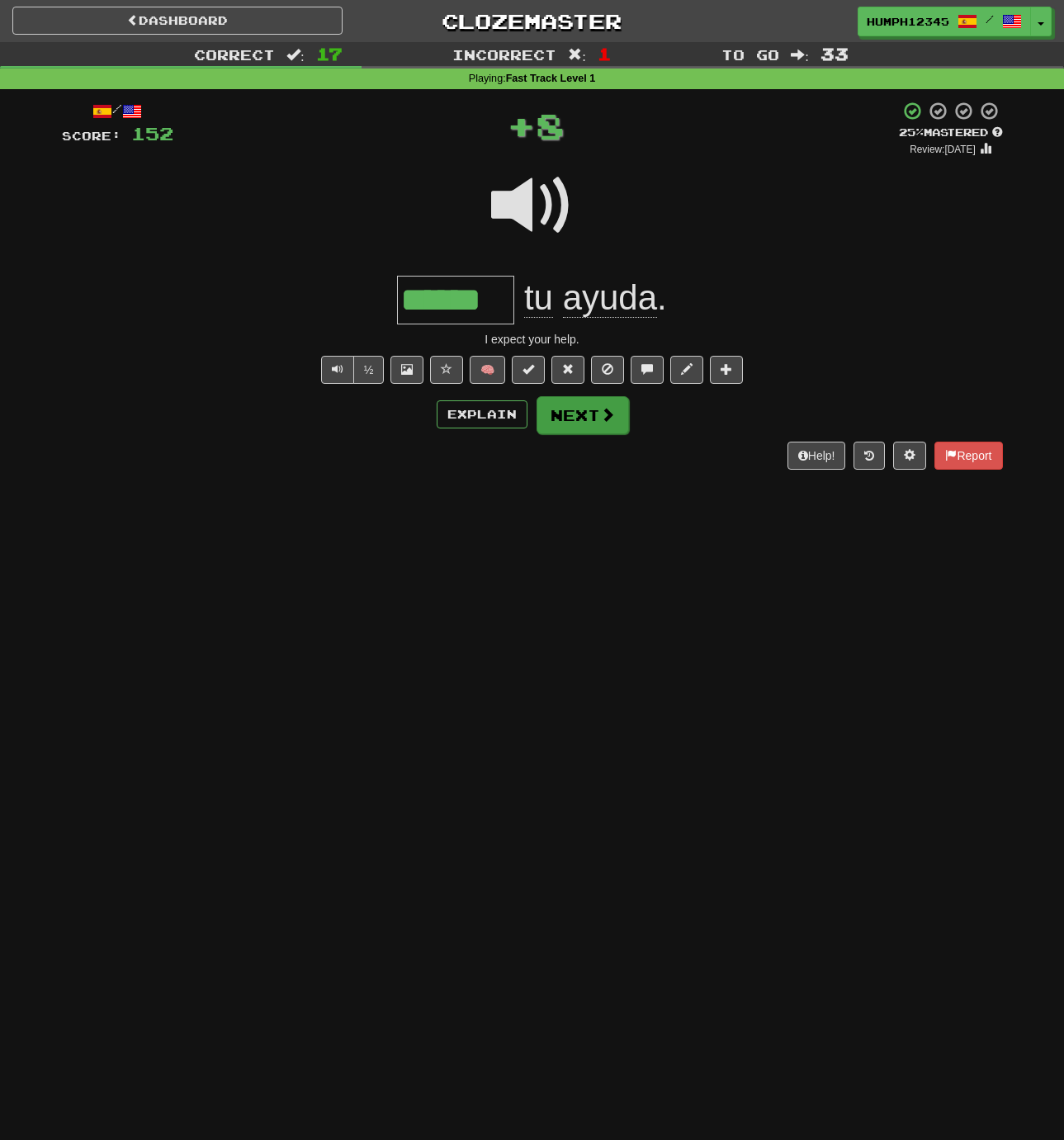
click at [565, 411] on button "Next" at bounding box center [583, 415] width 92 height 38
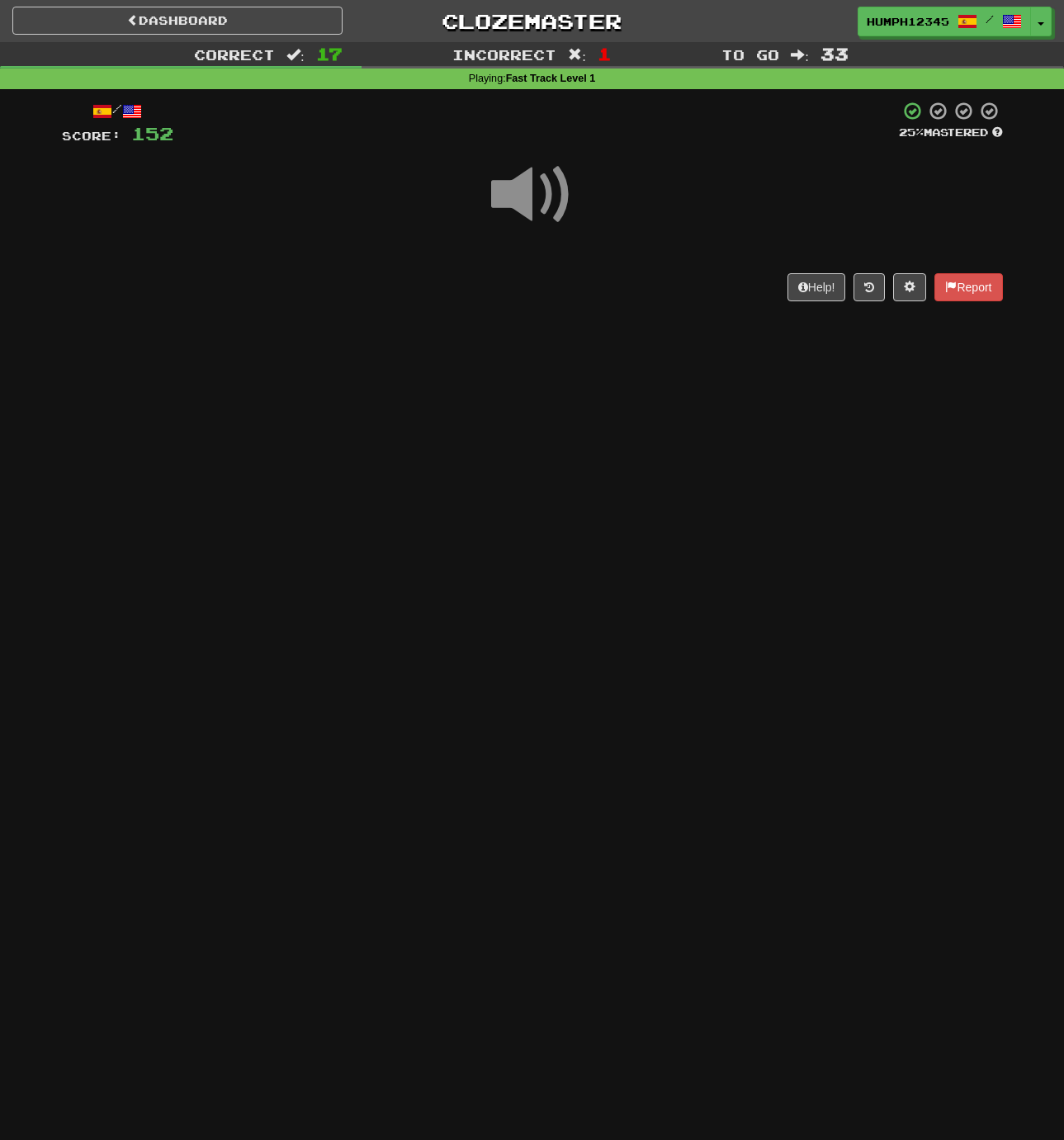
click at [524, 196] on span at bounding box center [532, 194] width 82 height 82
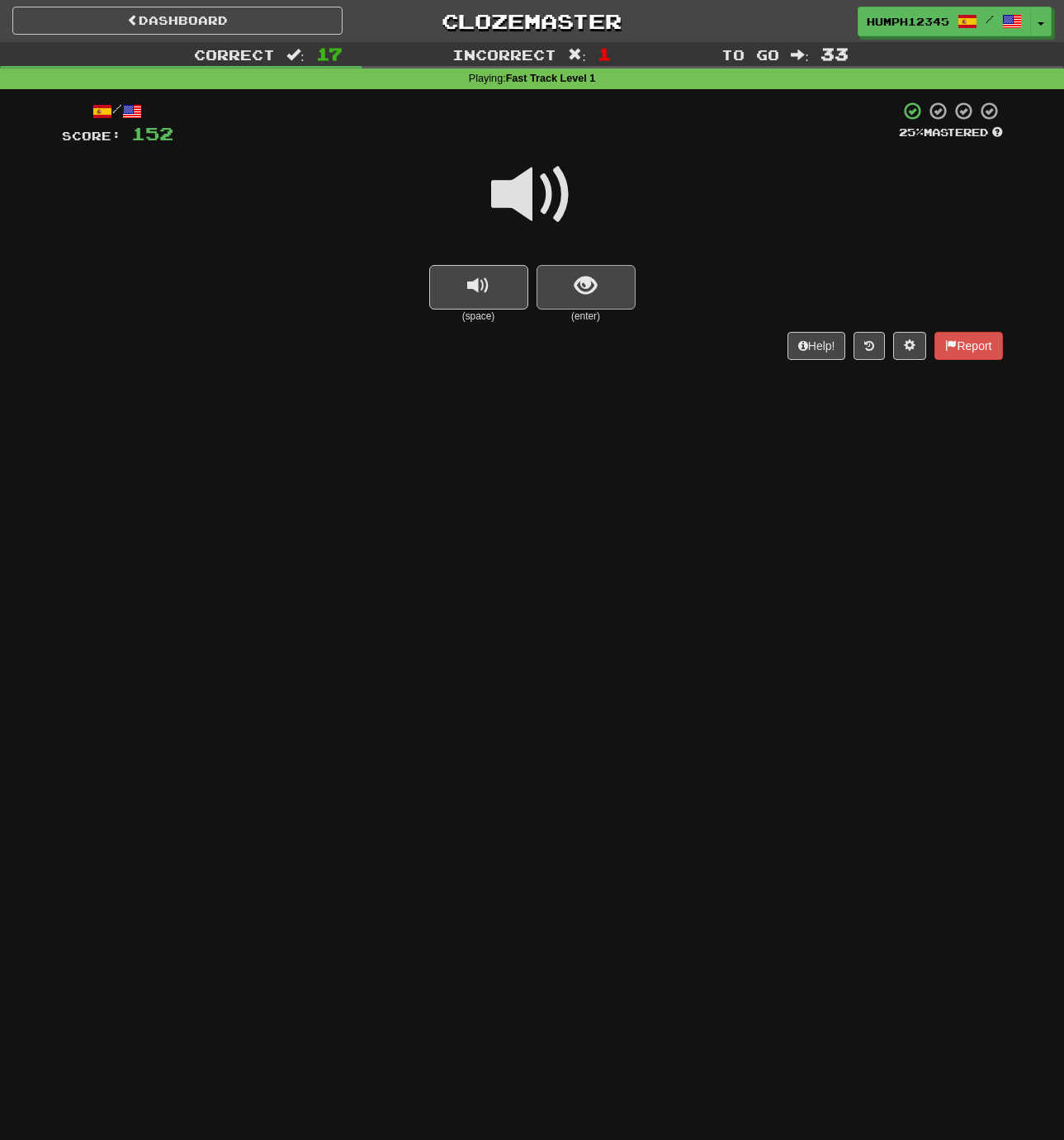
click at [583, 281] on span "show sentence" at bounding box center [585, 285] width 22 height 22
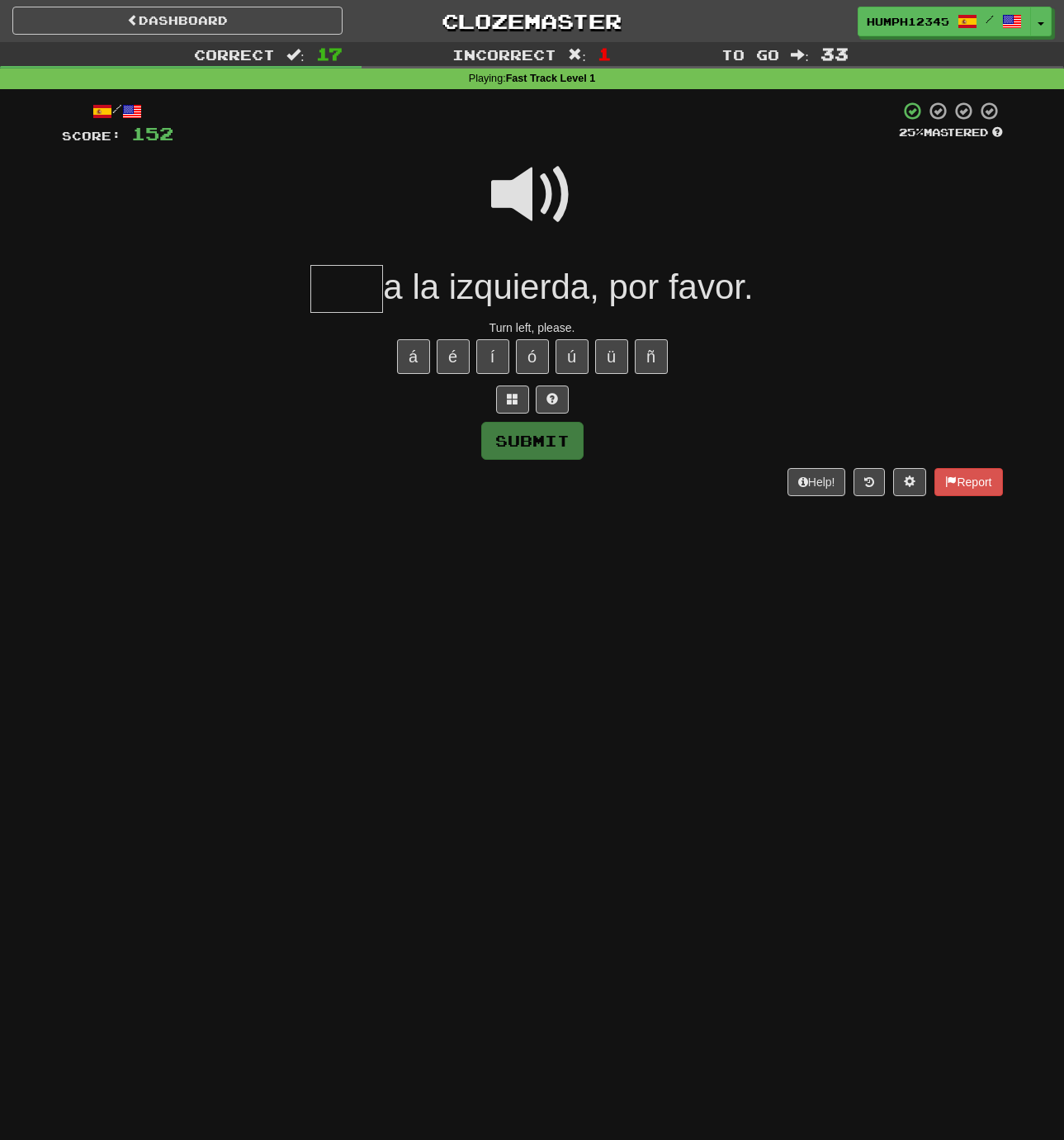
click at [334, 290] on input "text" at bounding box center [347, 289] width 73 height 49
click at [520, 441] on button "Submit" at bounding box center [533, 441] width 102 height 38
type input "****"
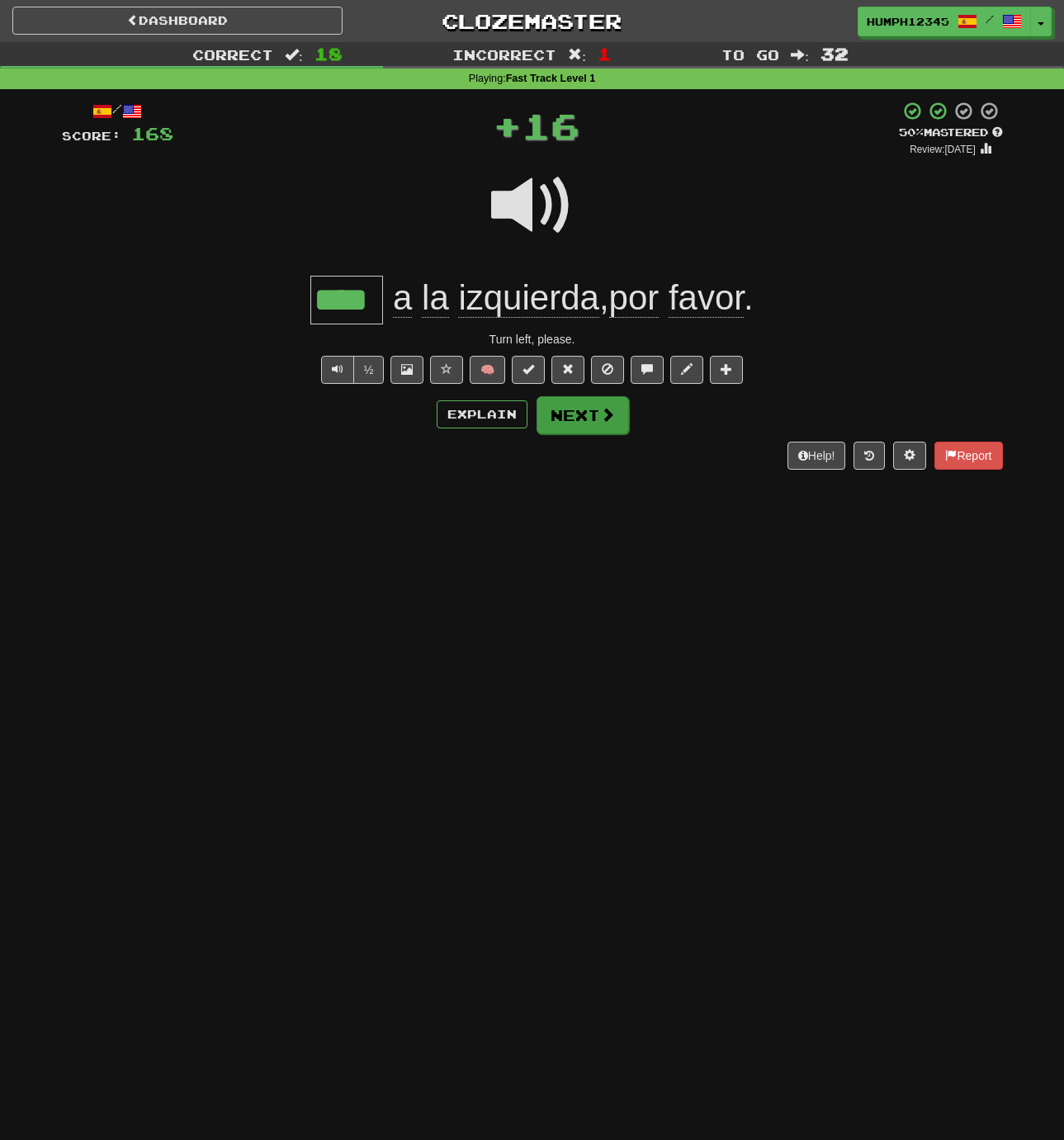
click at [586, 416] on button "Next" at bounding box center [583, 415] width 92 height 38
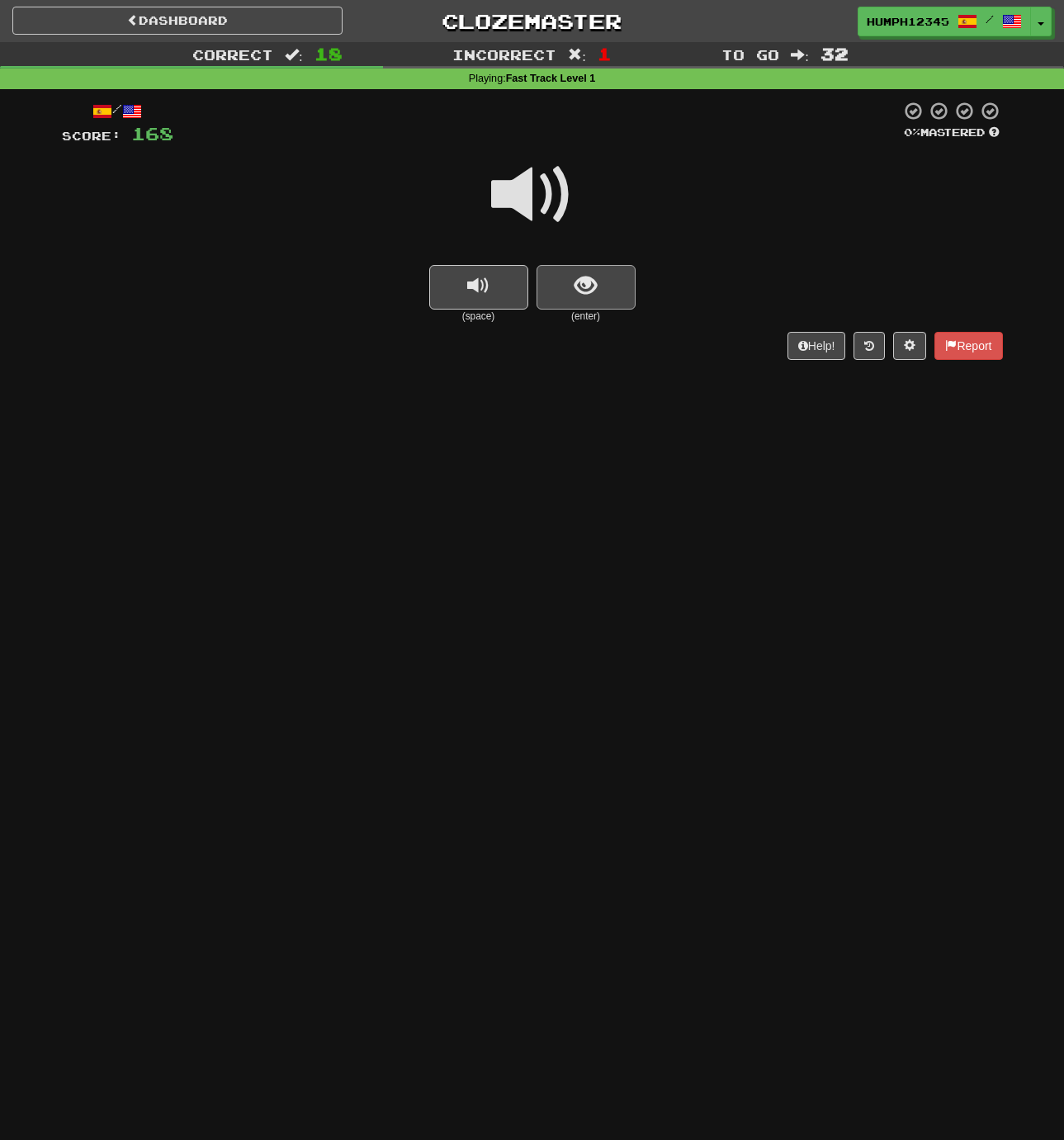
click at [578, 280] on span "show sentence" at bounding box center [585, 285] width 22 height 22
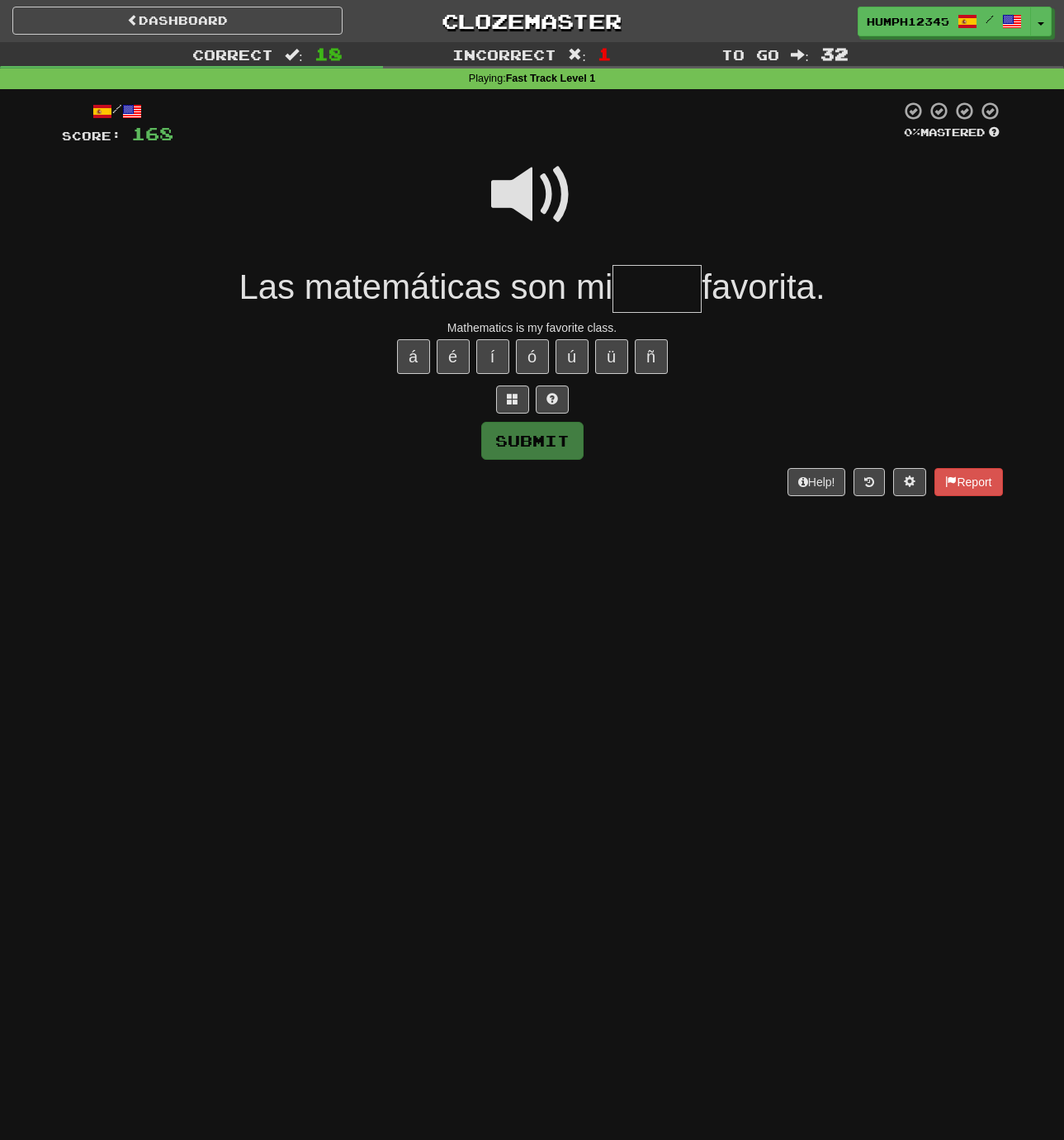
click at [647, 288] on input "text" at bounding box center [656, 289] width 89 height 49
type input "*****"
click at [539, 436] on button "Submit" at bounding box center [533, 441] width 102 height 38
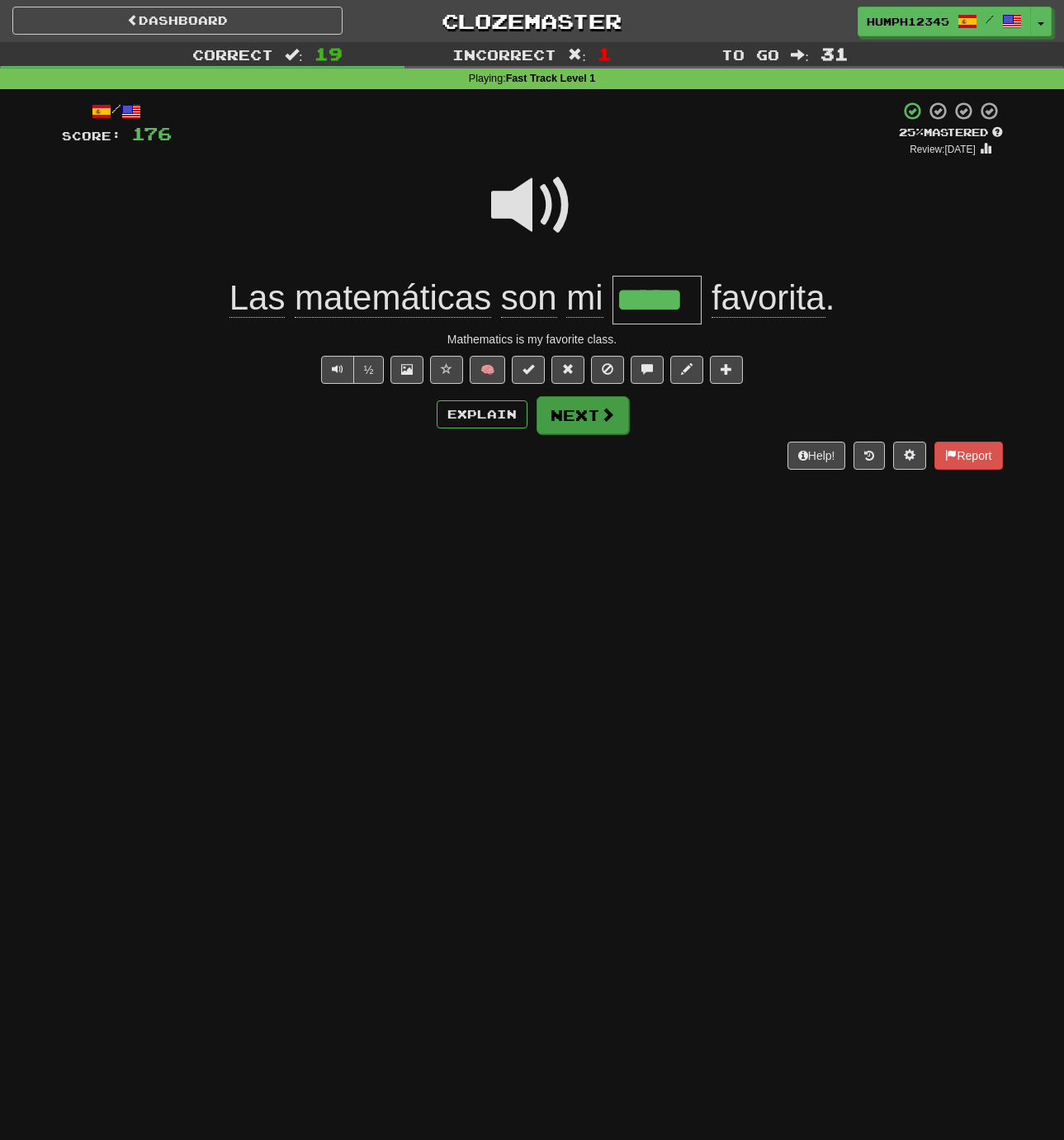
click at [572, 411] on button "Next" at bounding box center [583, 415] width 92 height 38
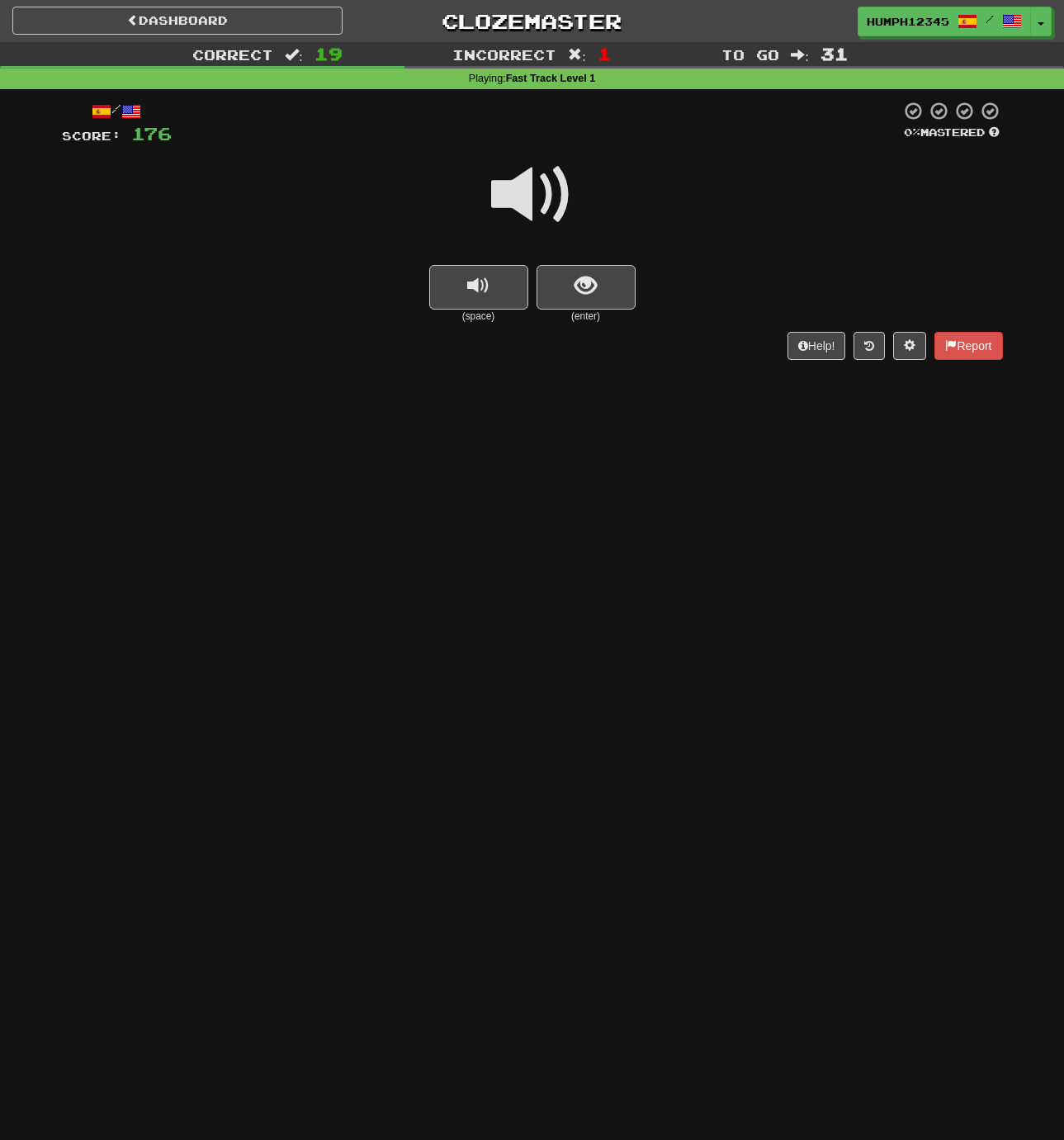
click at [520, 188] on span at bounding box center [532, 194] width 82 height 82
click at [520, 193] on span at bounding box center [532, 194] width 82 height 82
click at [579, 280] on span "show sentence" at bounding box center [585, 285] width 22 height 22
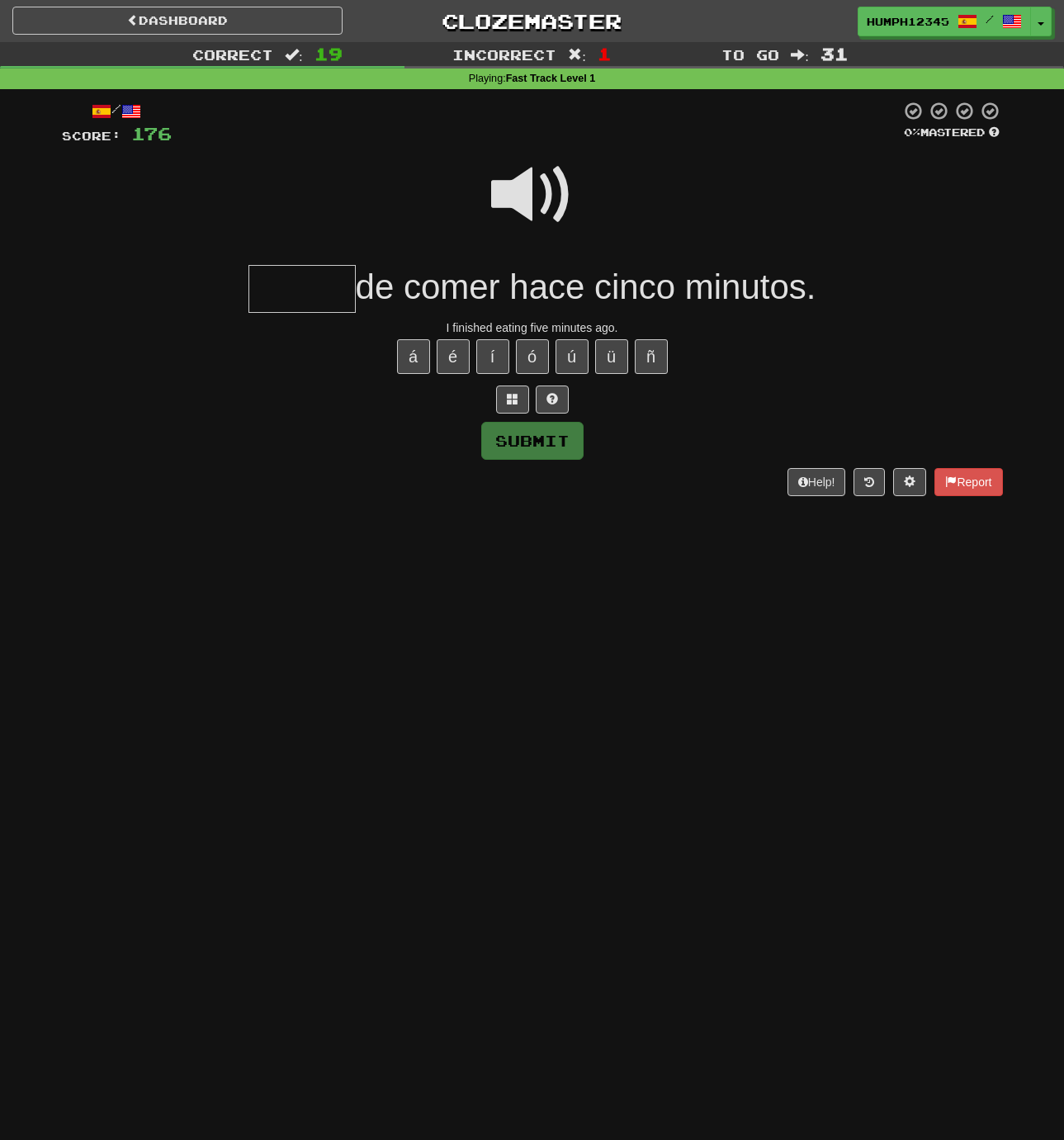
click at [309, 287] on input "text" at bounding box center [301, 289] width 107 height 49
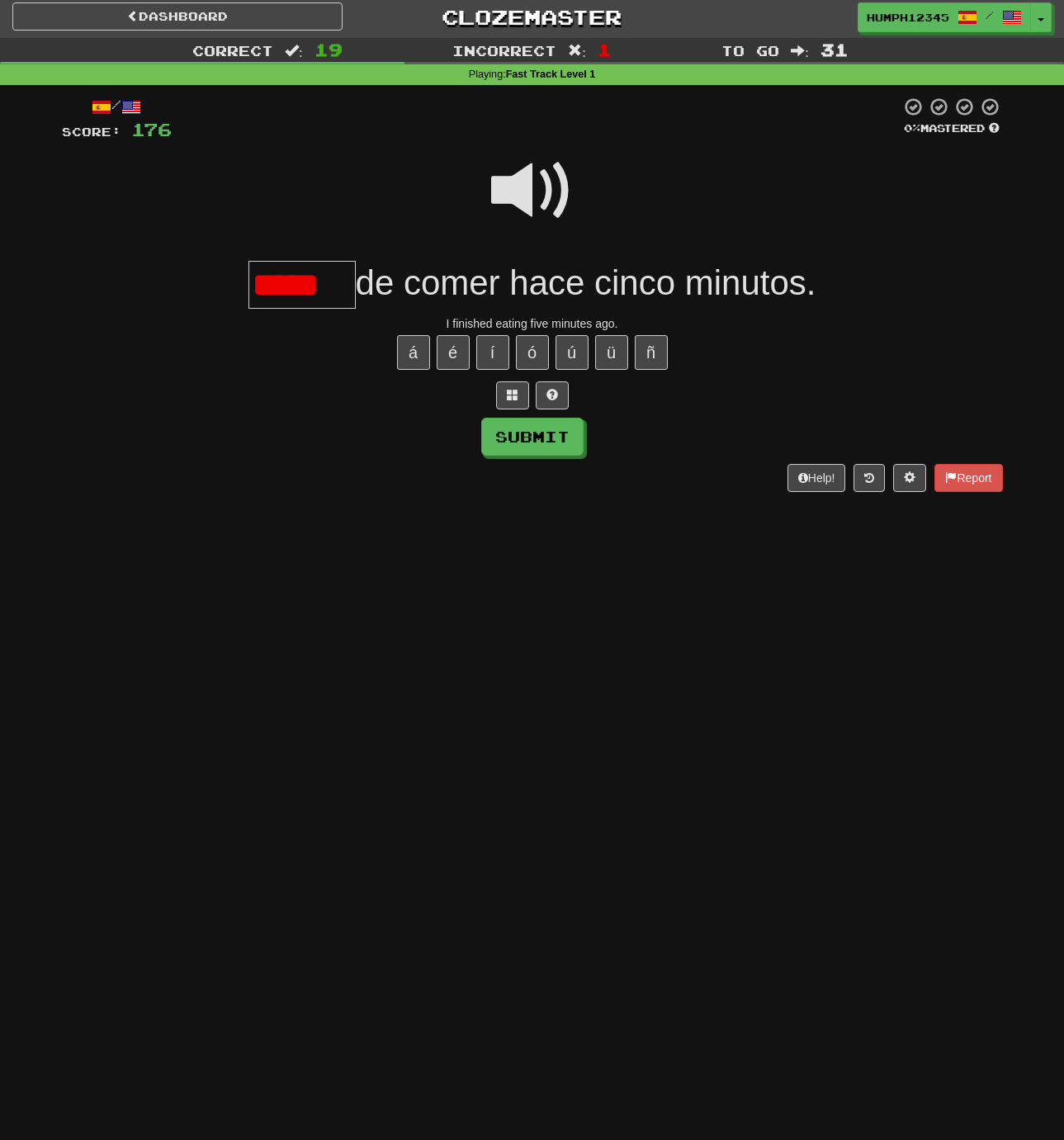
click at [299, 290] on input "*****" at bounding box center [301, 285] width 107 height 49
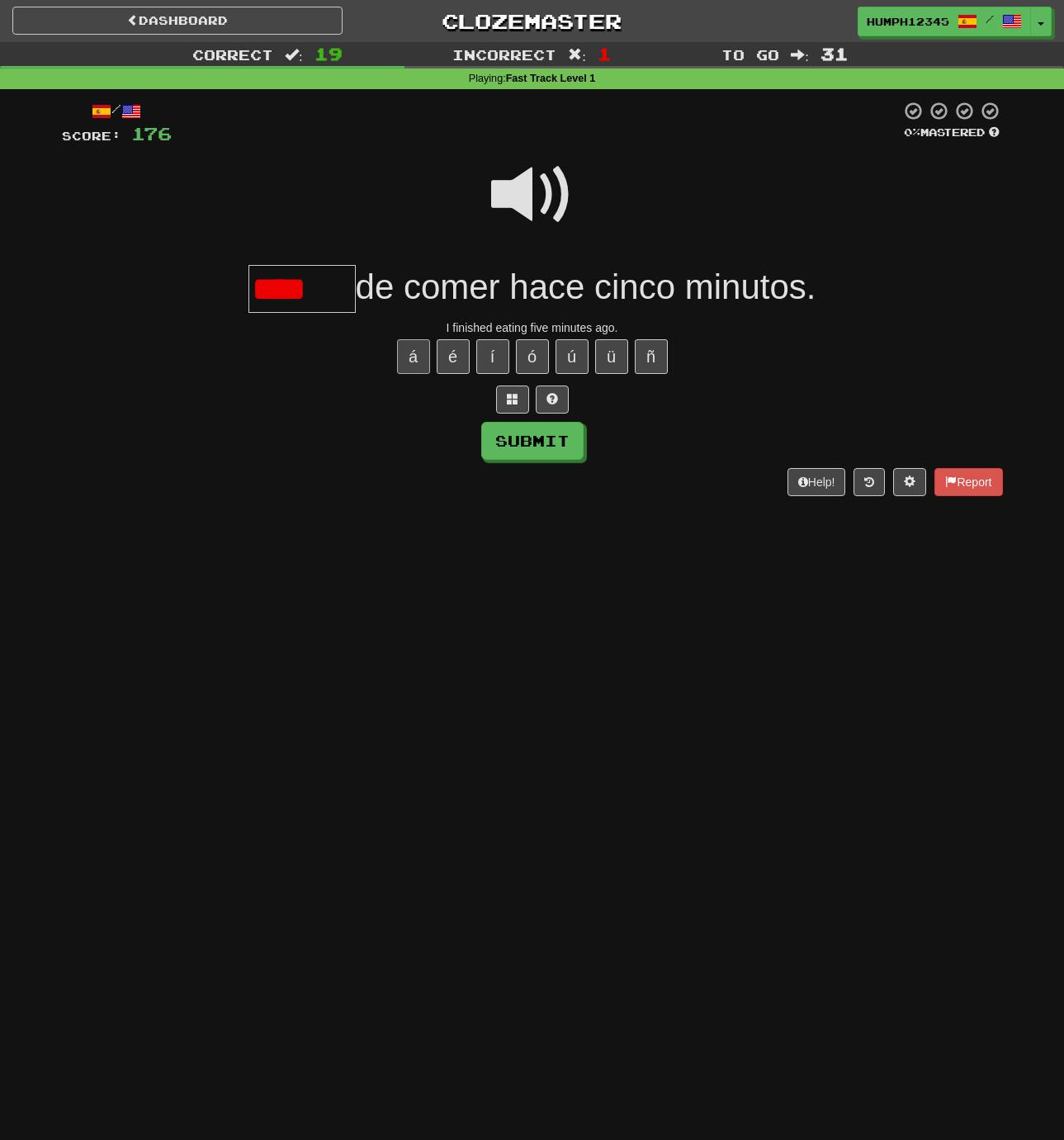
click at [408, 356] on button "á" at bounding box center [413, 357] width 33 height 35
click at [516, 442] on button "Submit" at bounding box center [533, 441] width 102 height 38
click at [521, 439] on button "Submit" at bounding box center [533, 441] width 102 height 38
type input "*****"
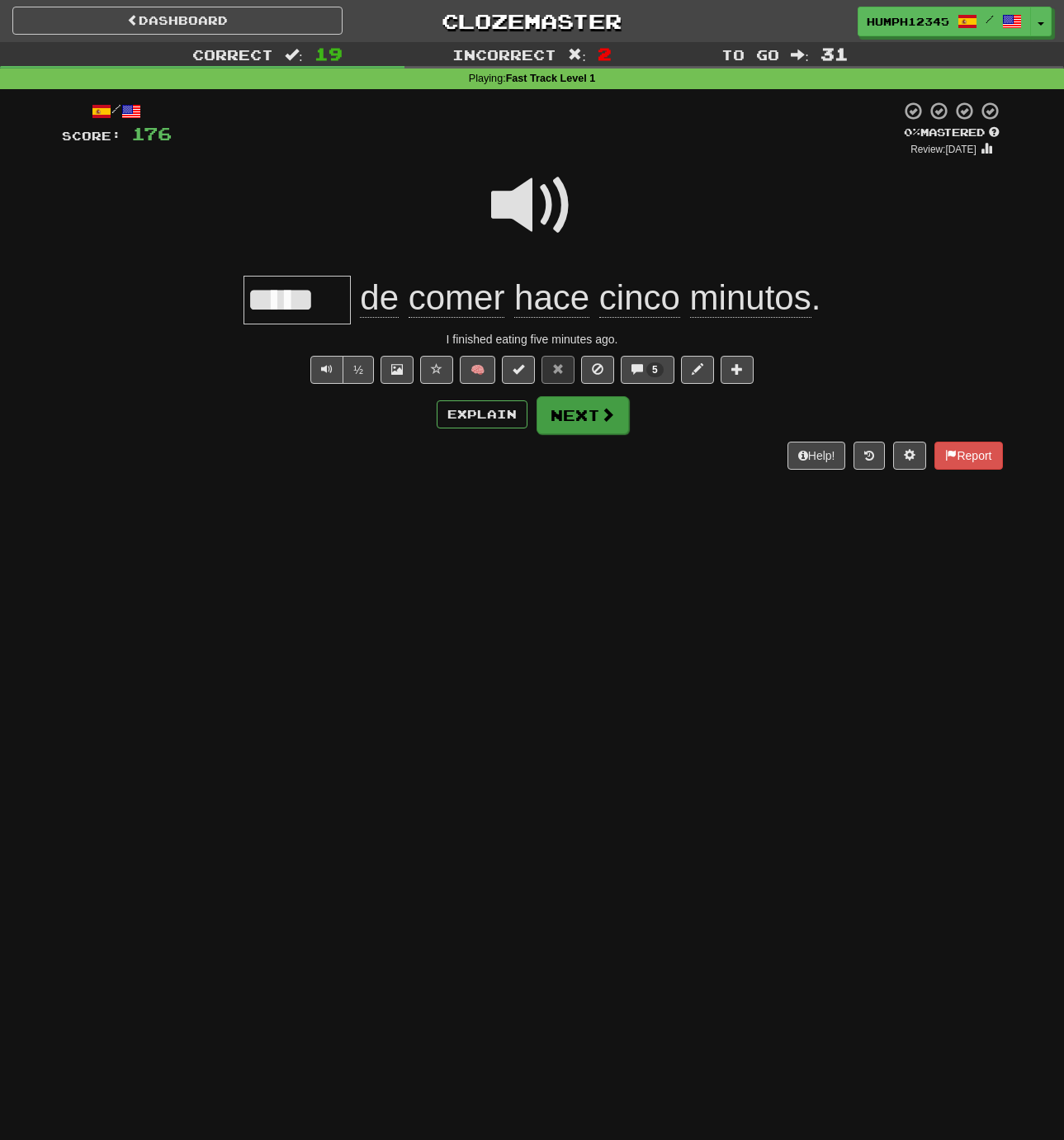
click at [575, 411] on button "Next" at bounding box center [583, 415] width 92 height 38
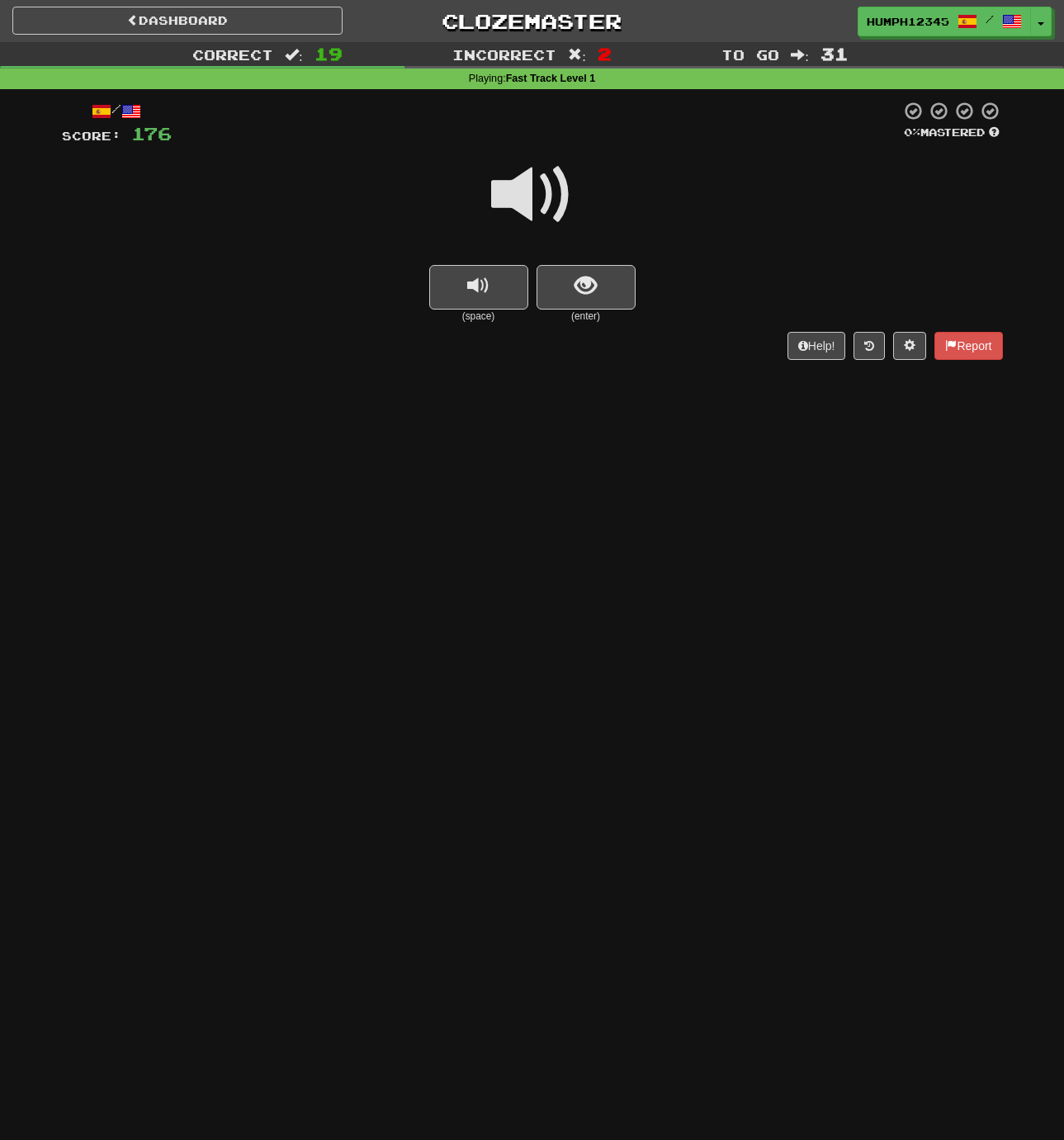
click at [519, 197] on span at bounding box center [532, 194] width 82 height 82
click at [520, 197] on span at bounding box center [532, 194] width 82 height 82
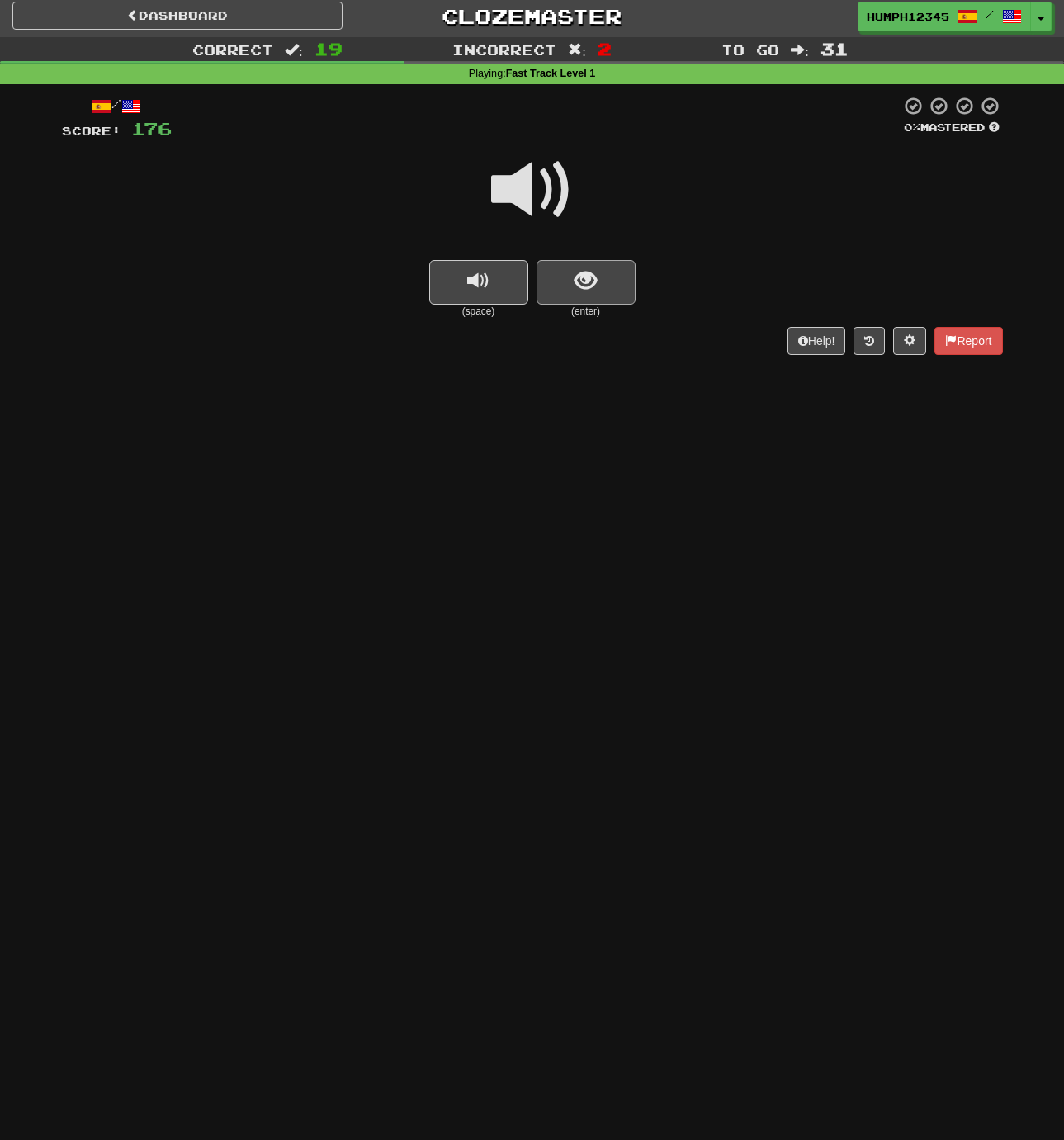
click at [558, 278] on button "show sentence" at bounding box center [586, 282] width 99 height 45
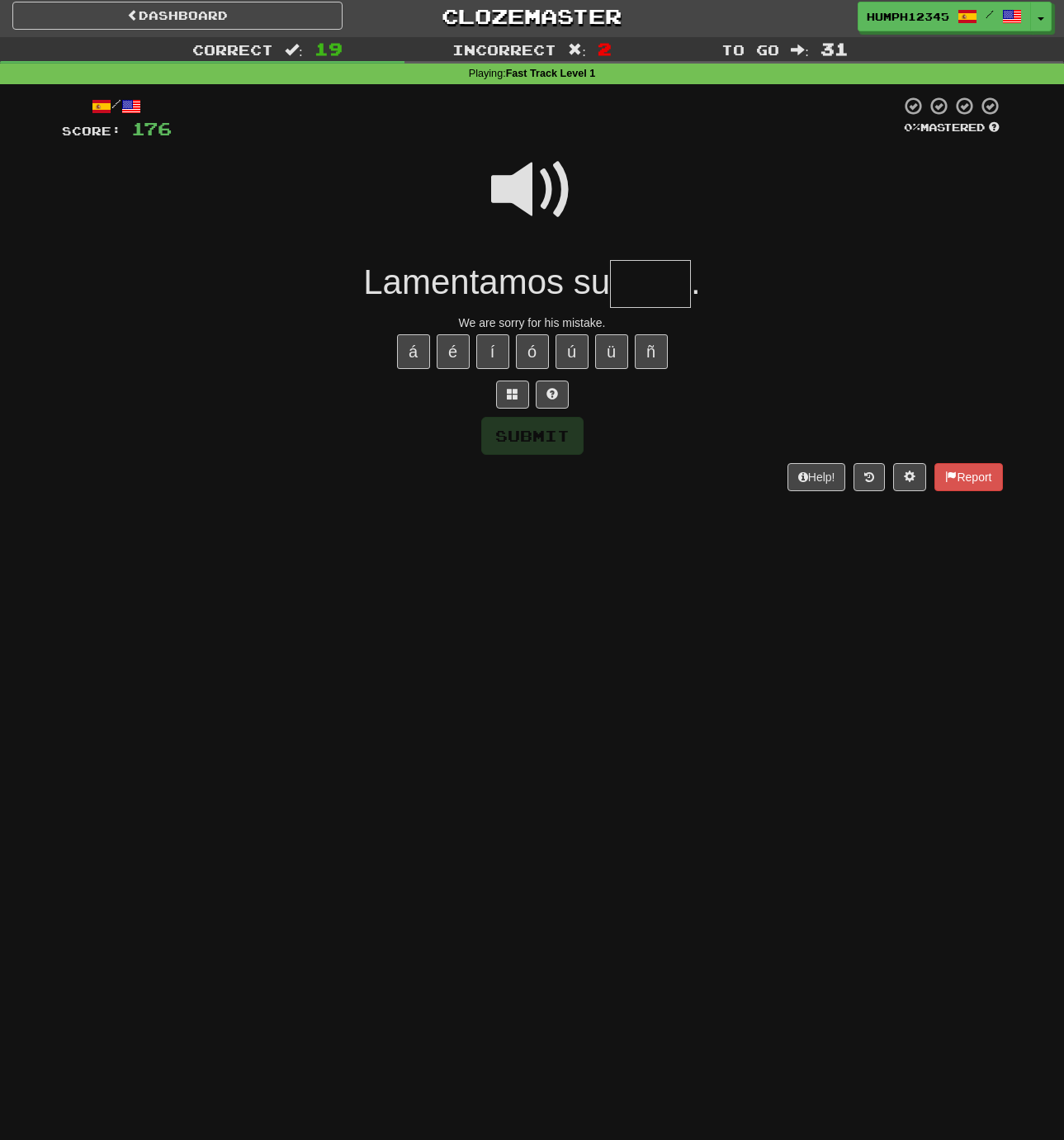
scroll to position [5, 0]
click at [647, 279] on input "text" at bounding box center [650, 284] width 81 height 49
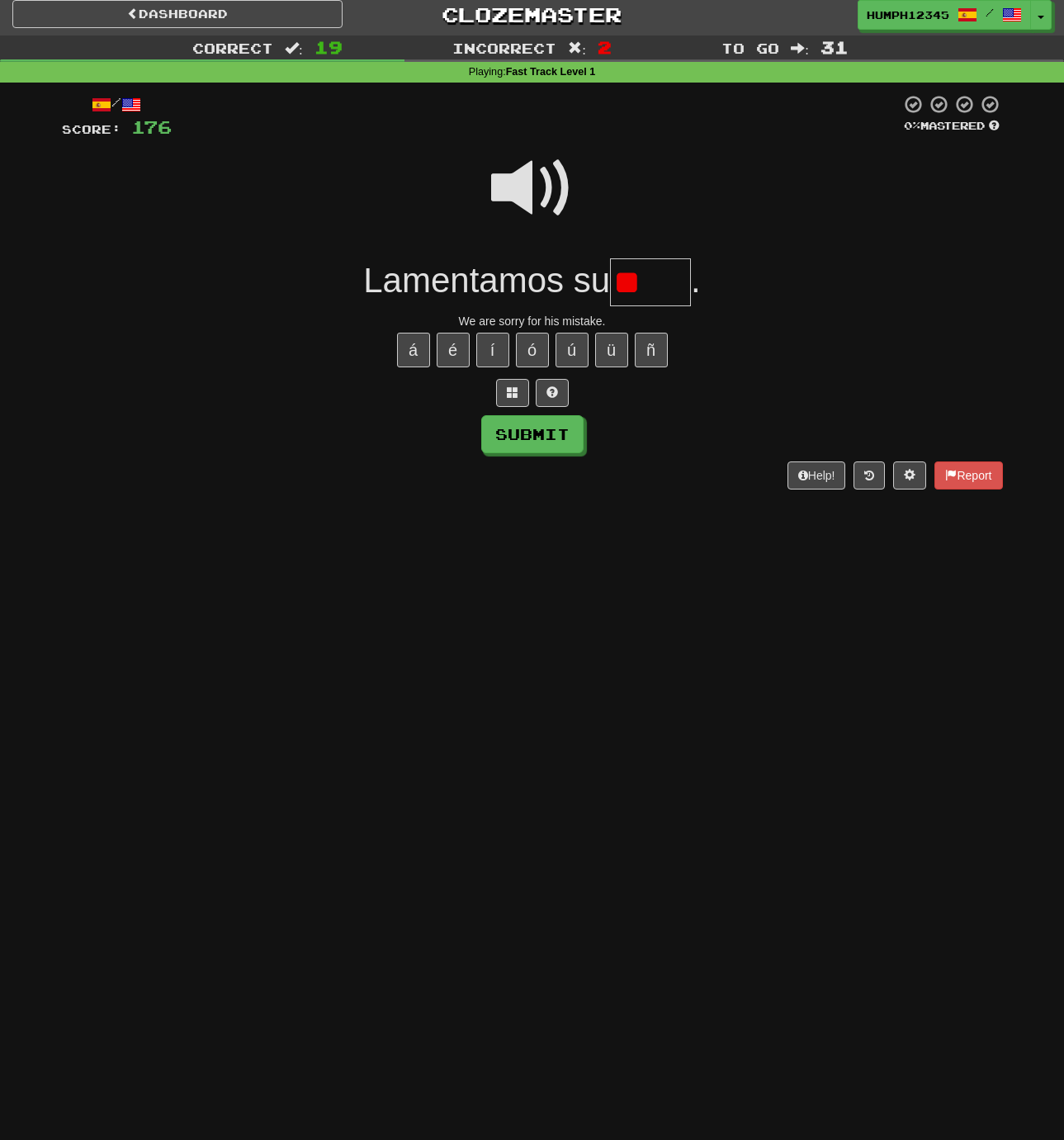
type input "*"
type input "*****"
click at [529, 431] on button "Submit" at bounding box center [533, 435] width 102 height 38
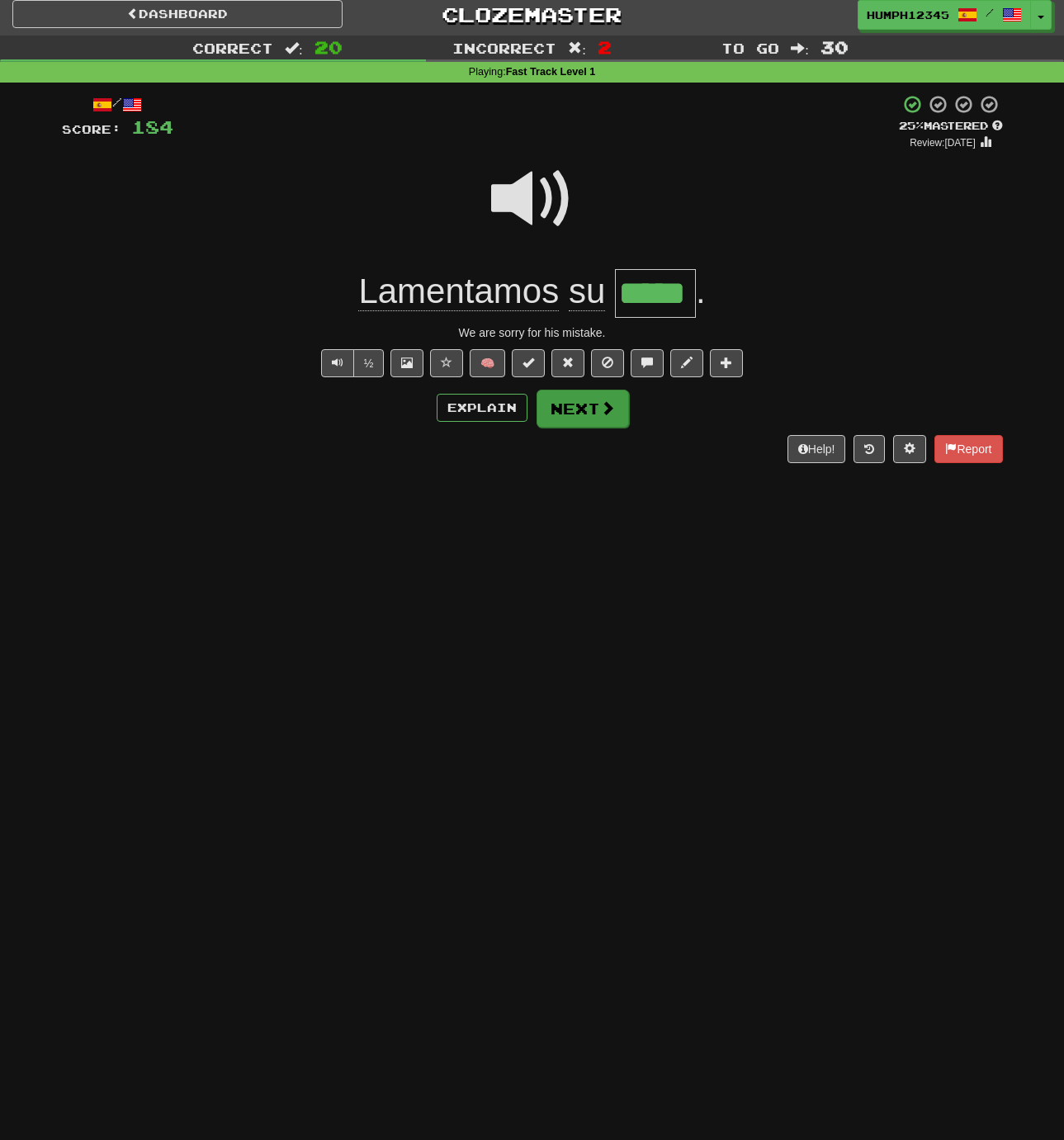
click at [559, 408] on button "Next" at bounding box center [583, 408] width 92 height 38
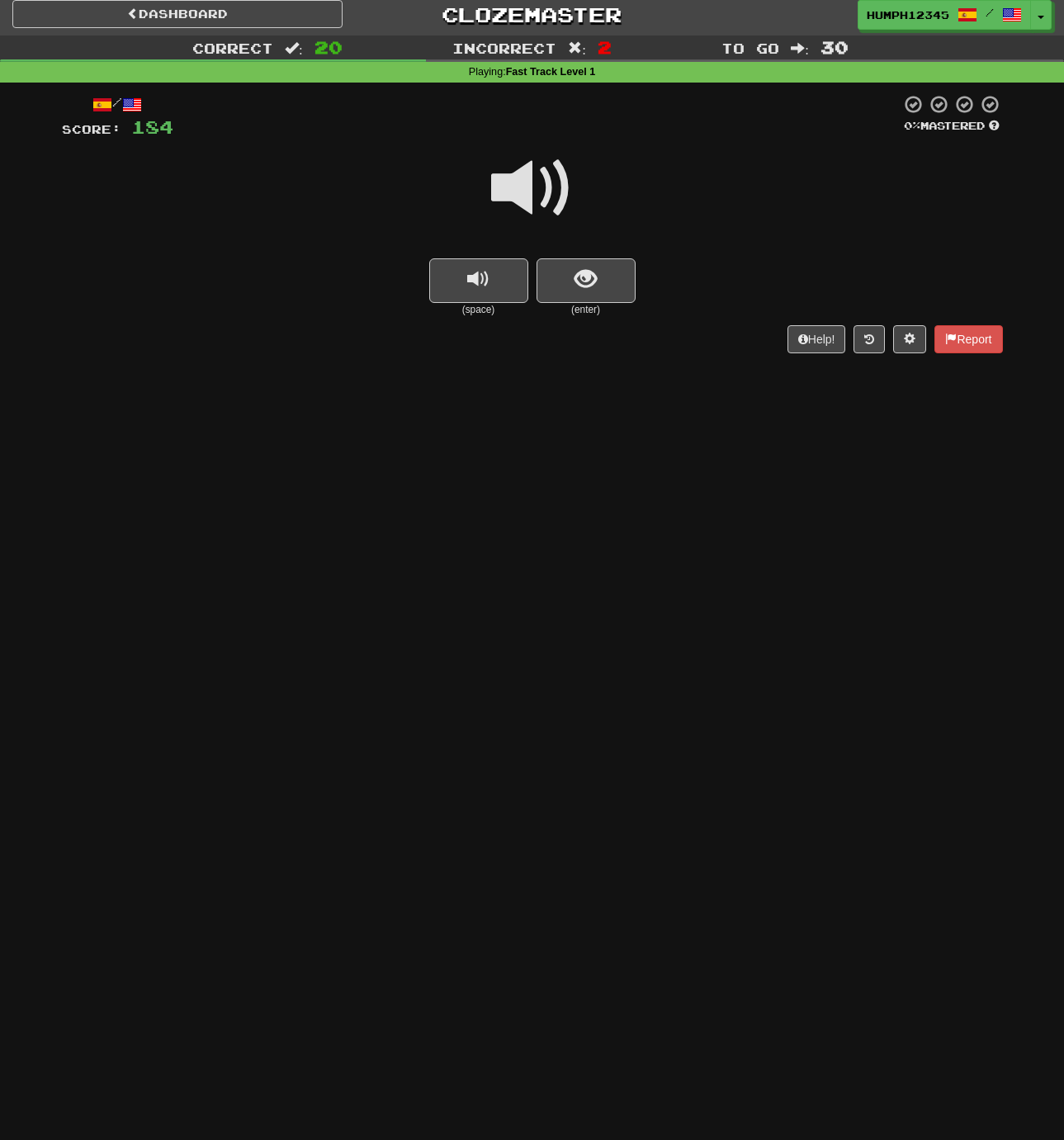
click at [520, 182] on span at bounding box center [532, 188] width 82 height 82
click at [521, 181] on span at bounding box center [532, 188] width 82 height 82
click at [513, 181] on span at bounding box center [532, 188] width 82 height 82
click at [573, 270] on button "show sentence" at bounding box center [586, 280] width 99 height 45
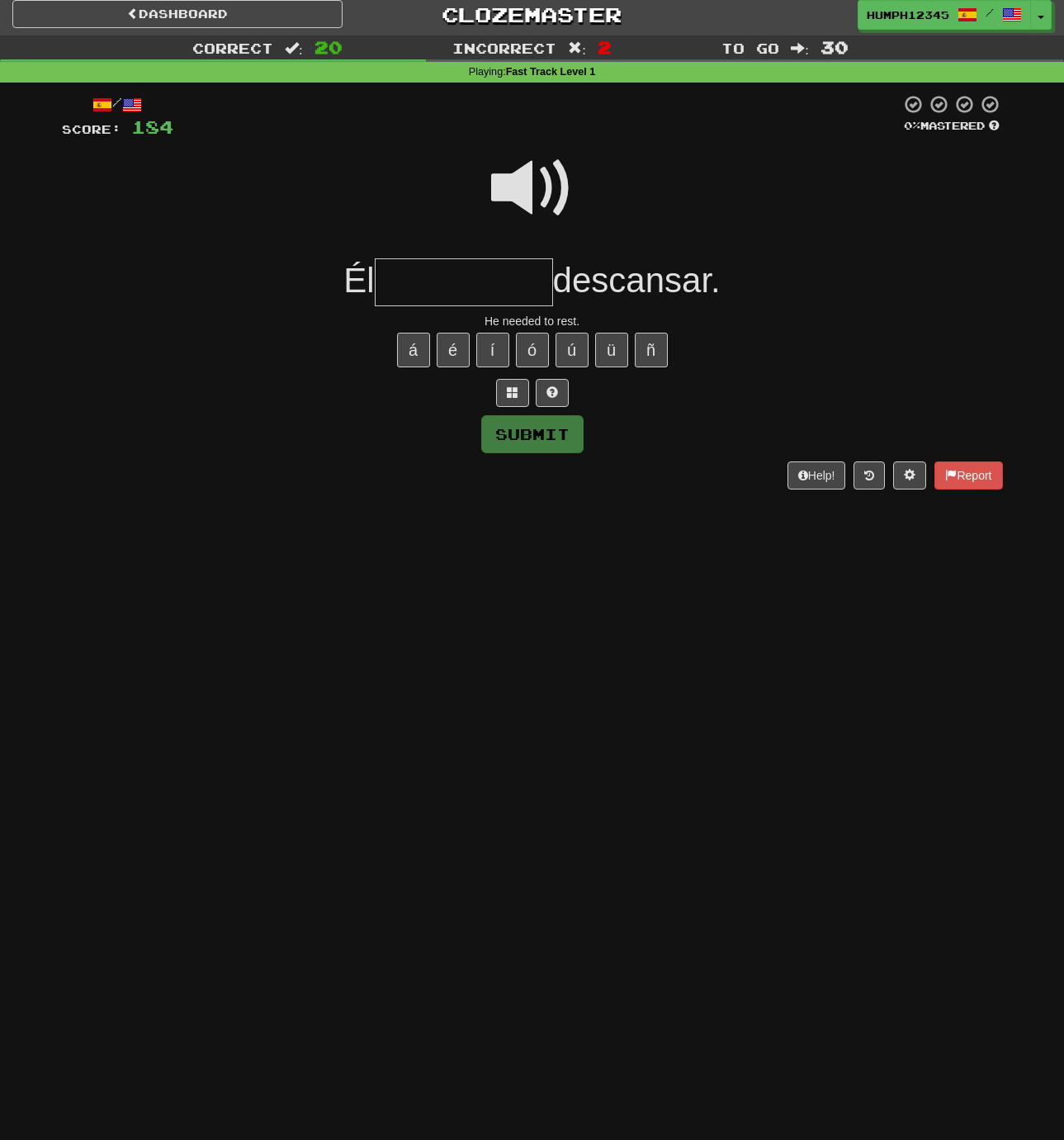
click at [448, 279] on input "text" at bounding box center [464, 282] width 178 height 49
type input "**********"
click at [516, 426] on button "Submit" at bounding box center [533, 435] width 102 height 38
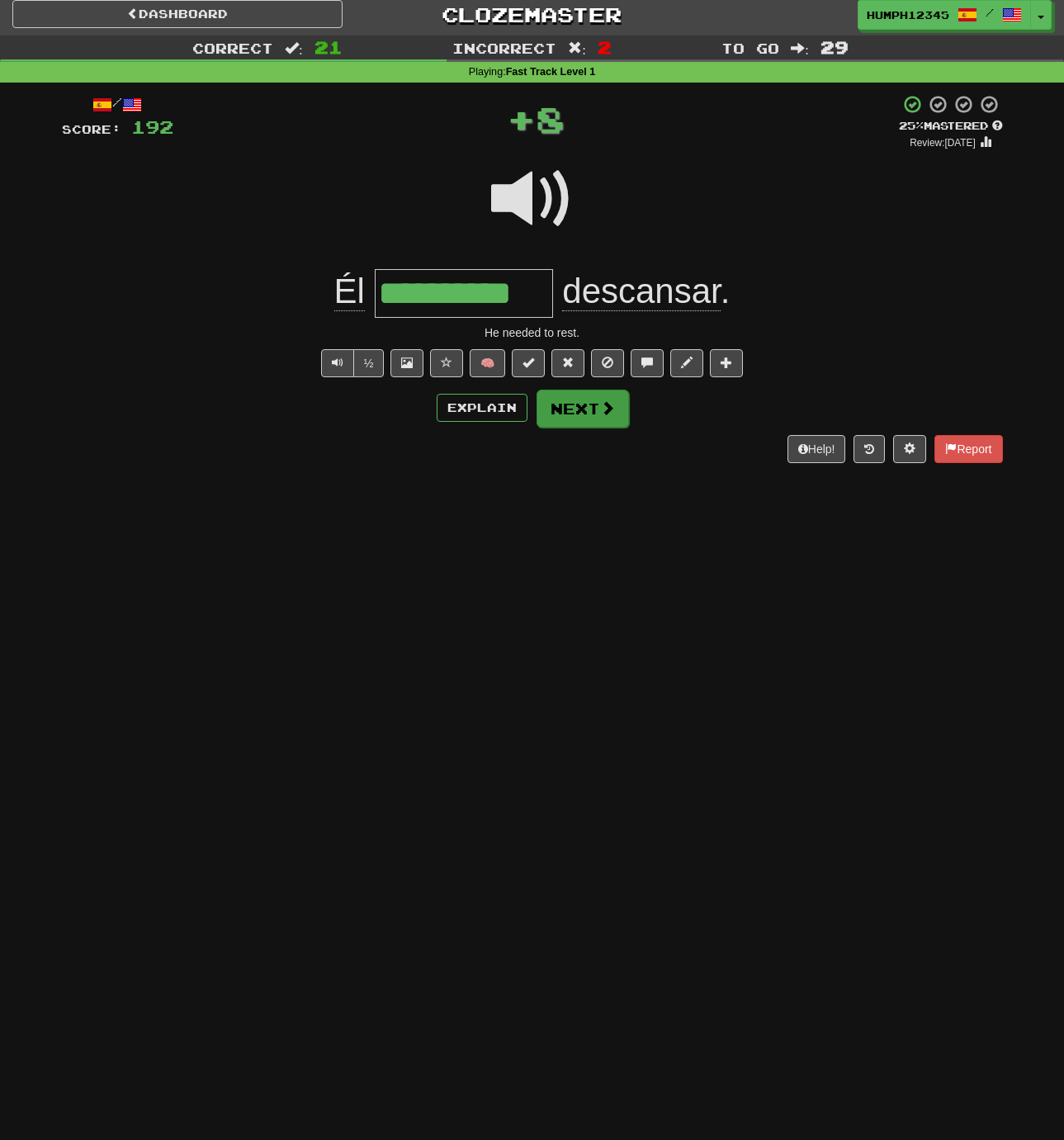
click at [560, 399] on button "Next" at bounding box center [583, 408] width 92 height 38
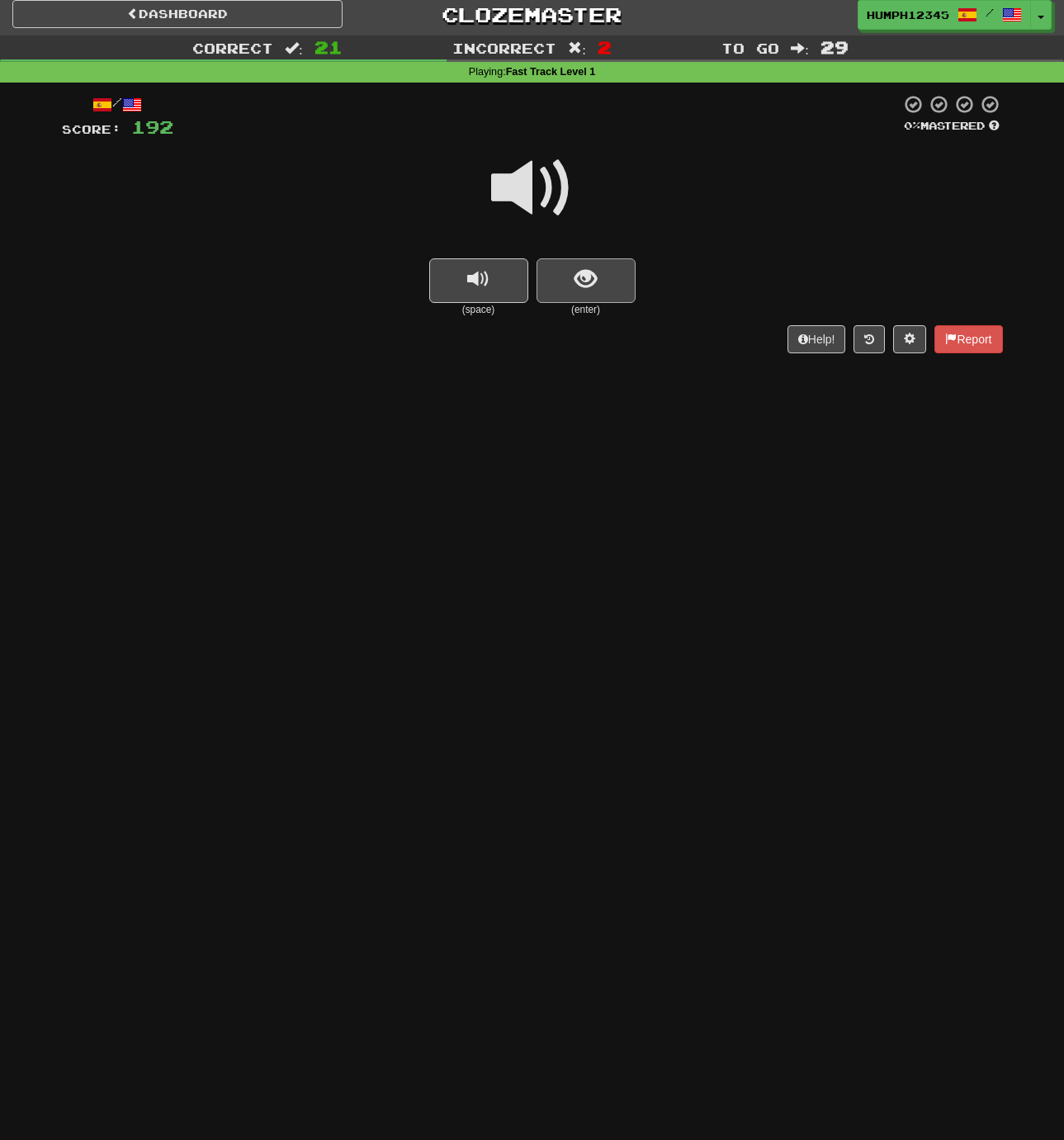
click at [575, 275] on span "show sentence" at bounding box center [585, 279] width 22 height 22
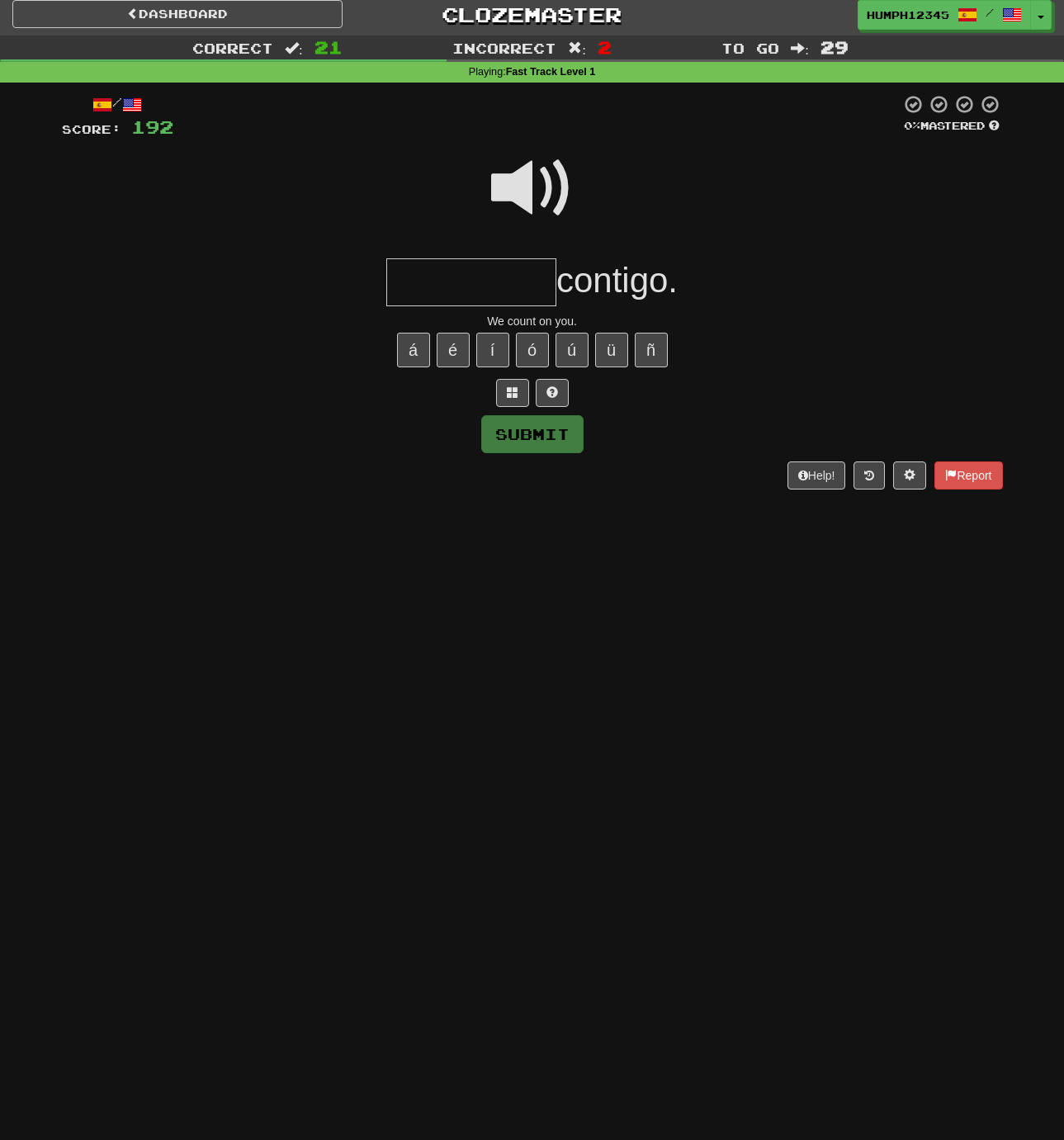
click at [451, 275] on input "text" at bounding box center [471, 282] width 170 height 49
click at [520, 431] on button "Submit" at bounding box center [533, 435] width 102 height 38
type input "********"
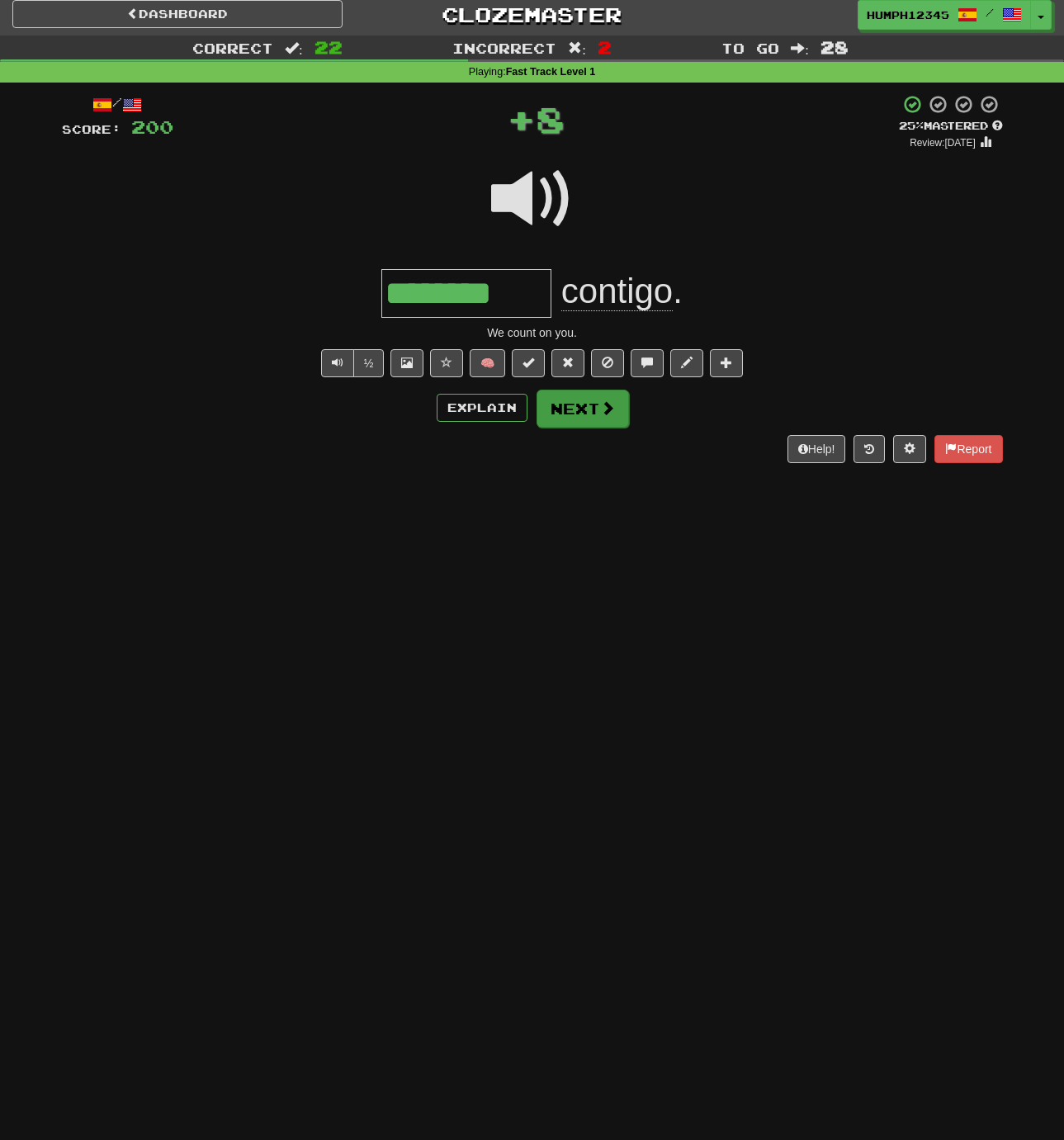
click at [564, 405] on button "Next" at bounding box center [583, 408] width 92 height 38
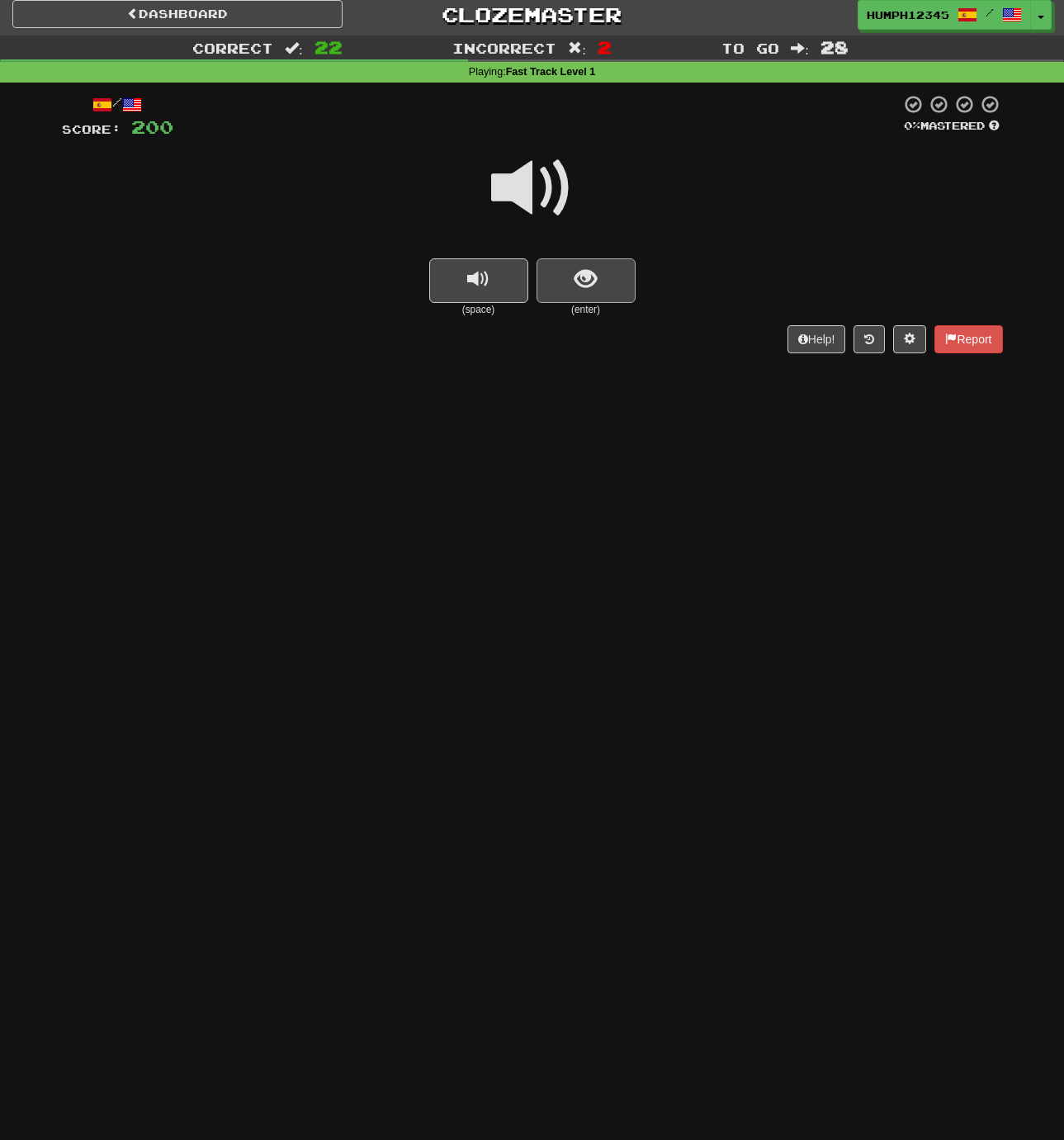
click at [568, 268] on button "show sentence" at bounding box center [586, 280] width 99 height 45
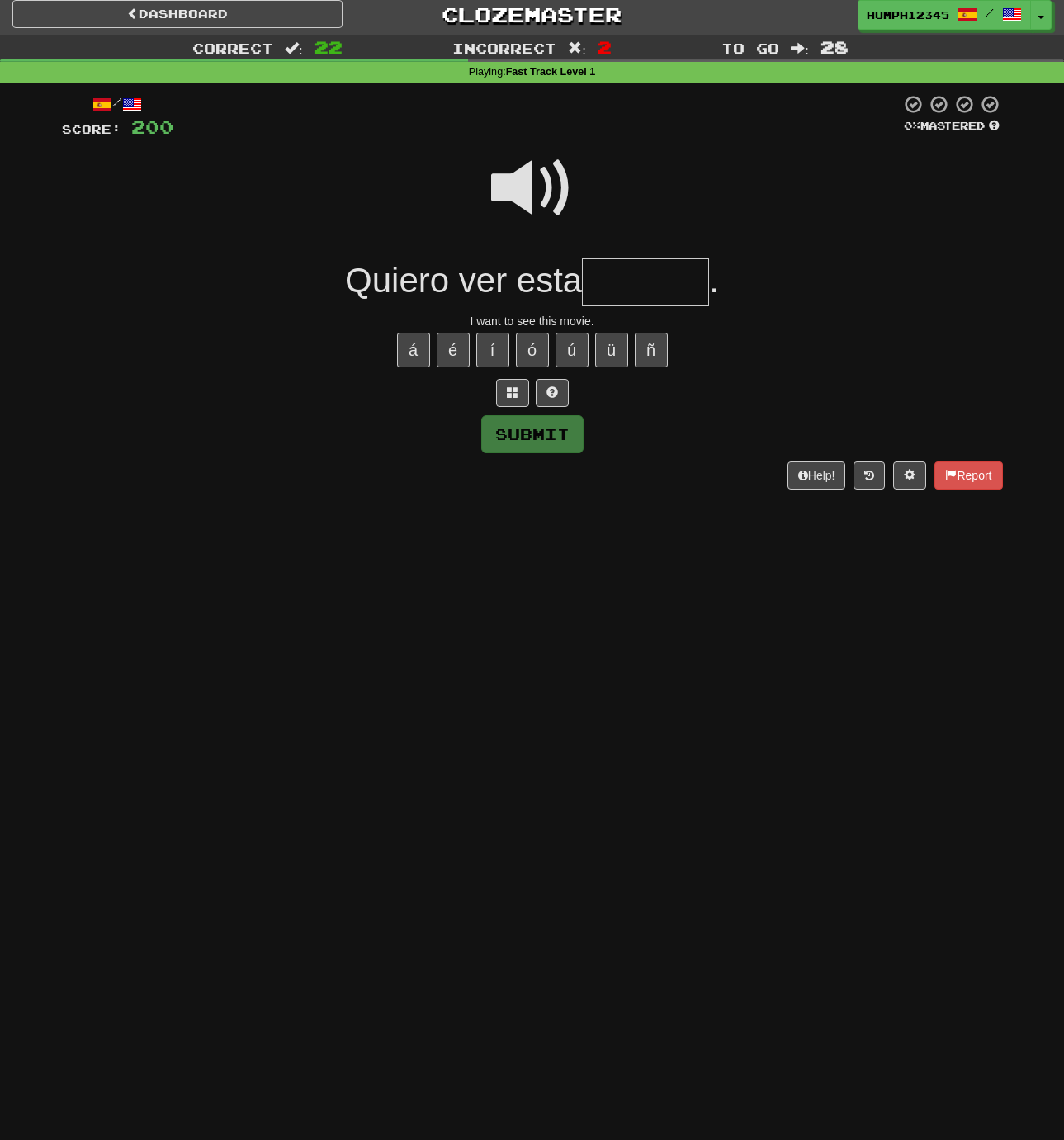
click at [633, 280] on input "text" at bounding box center [645, 282] width 127 height 49
click at [647, 282] on input "********" at bounding box center [645, 282] width 127 height 49
click at [495, 348] on button "í" at bounding box center [493, 350] width 33 height 35
type input "********"
click at [520, 428] on button "Submit" at bounding box center [533, 435] width 102 height 38
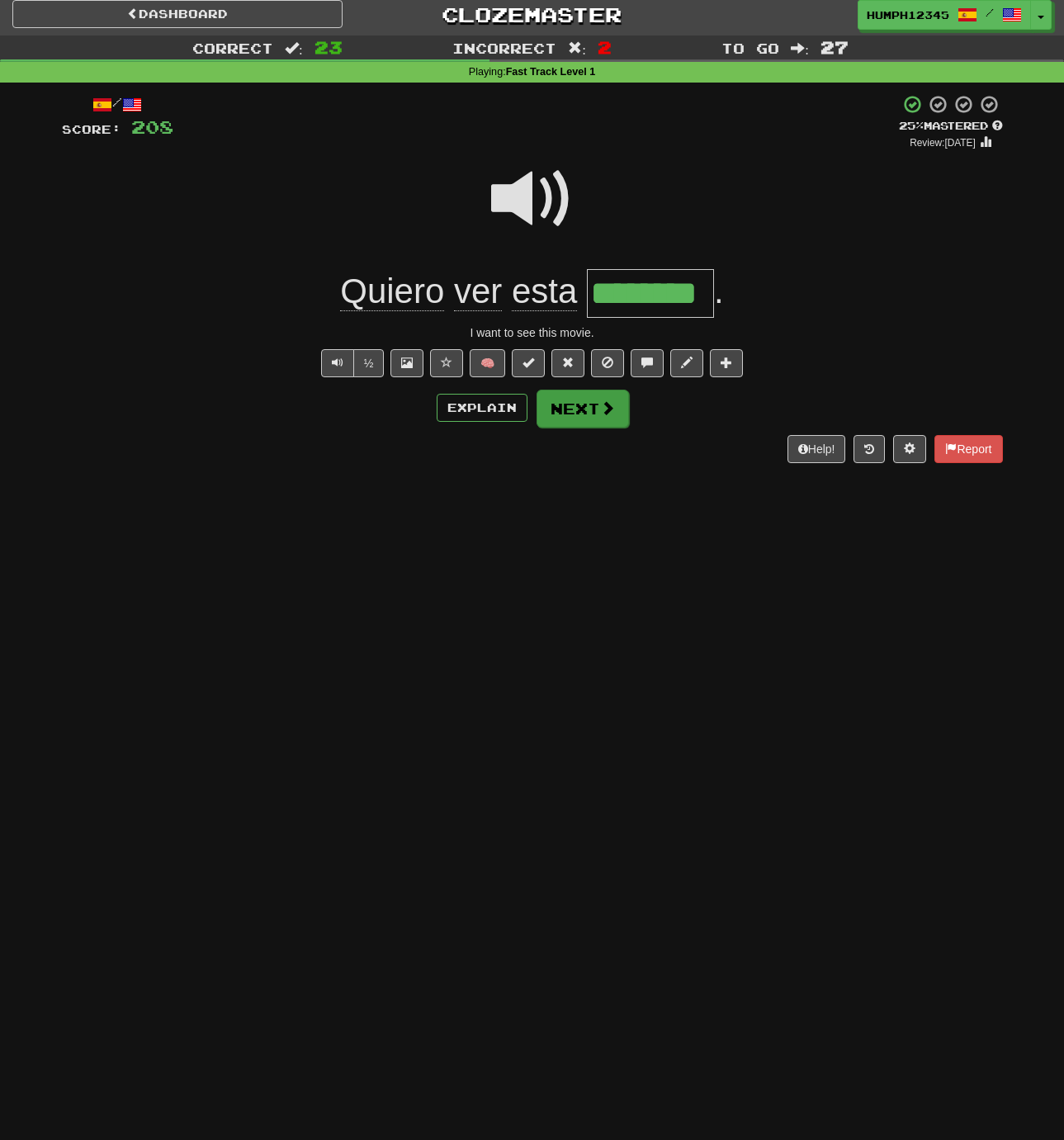
click at [569, 407] on button "Next" at bounding box center [583, 408] width 92 height 38
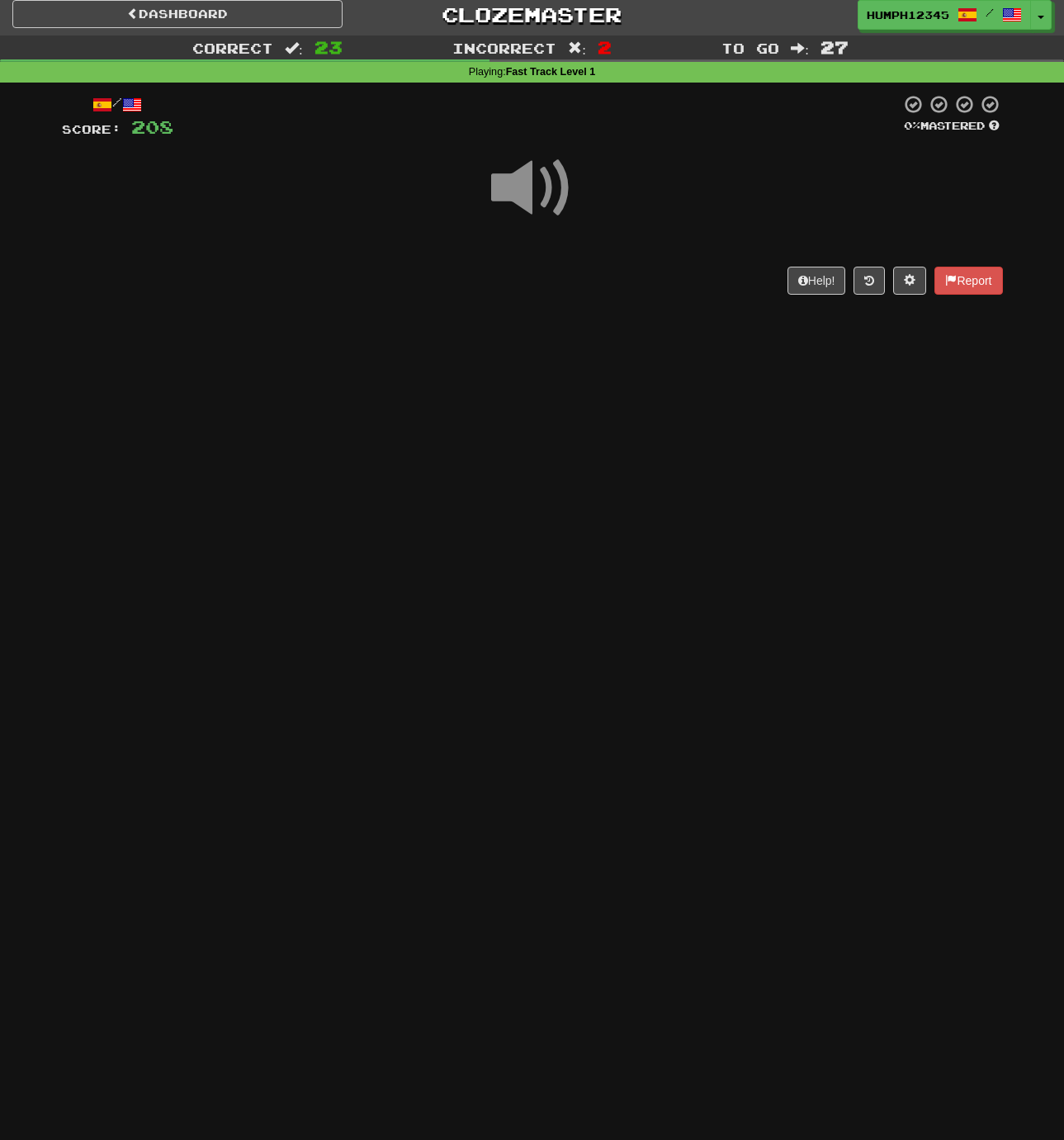
click at [521, 187] on span at bounding box center [532, 188] width 82 height 82
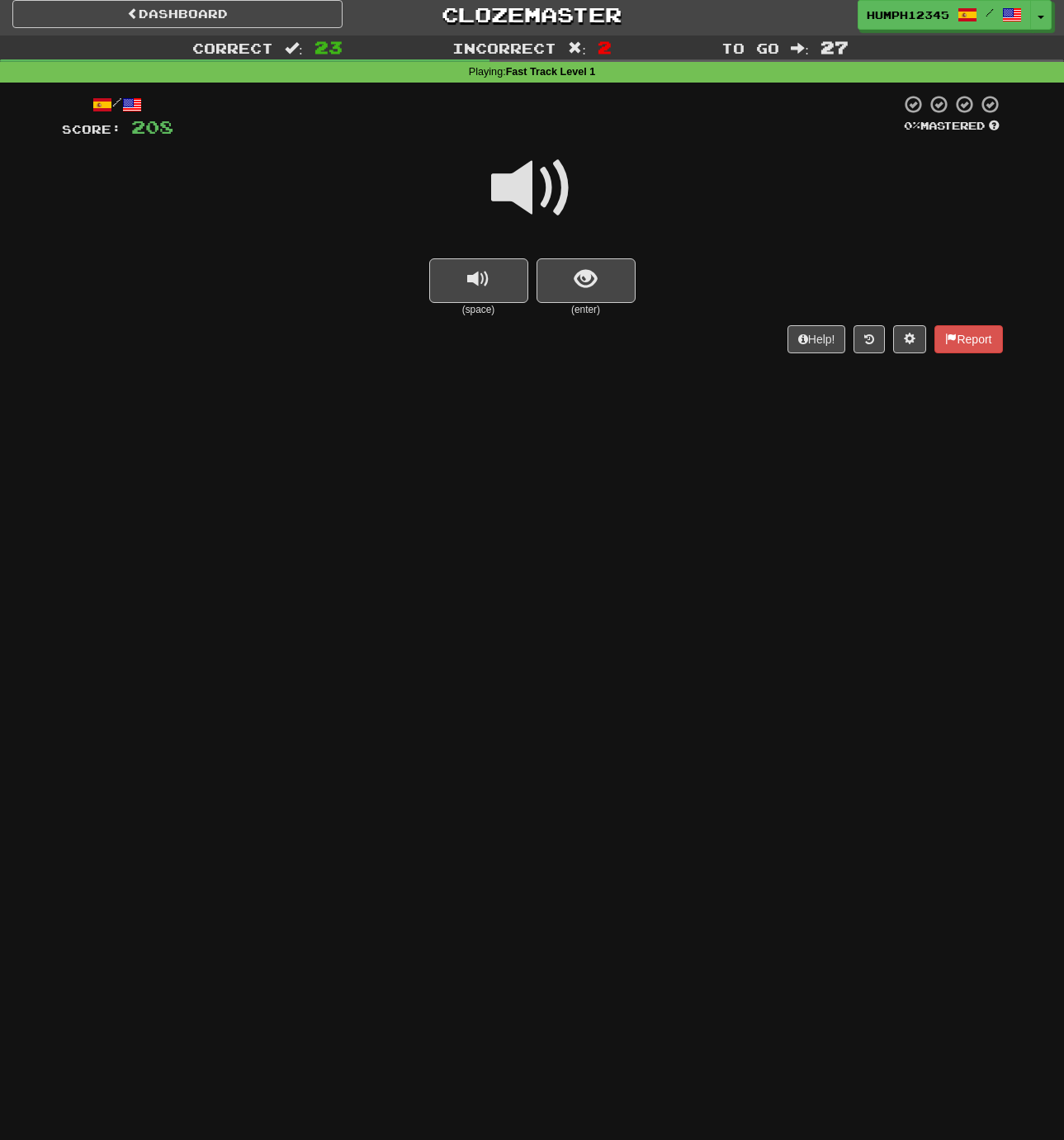
click at [520, 187] on span at bounding box center [532, 188] width 82 height 82
click at [520, 187] on span at bounding box center [532, 188] width 82 height 82
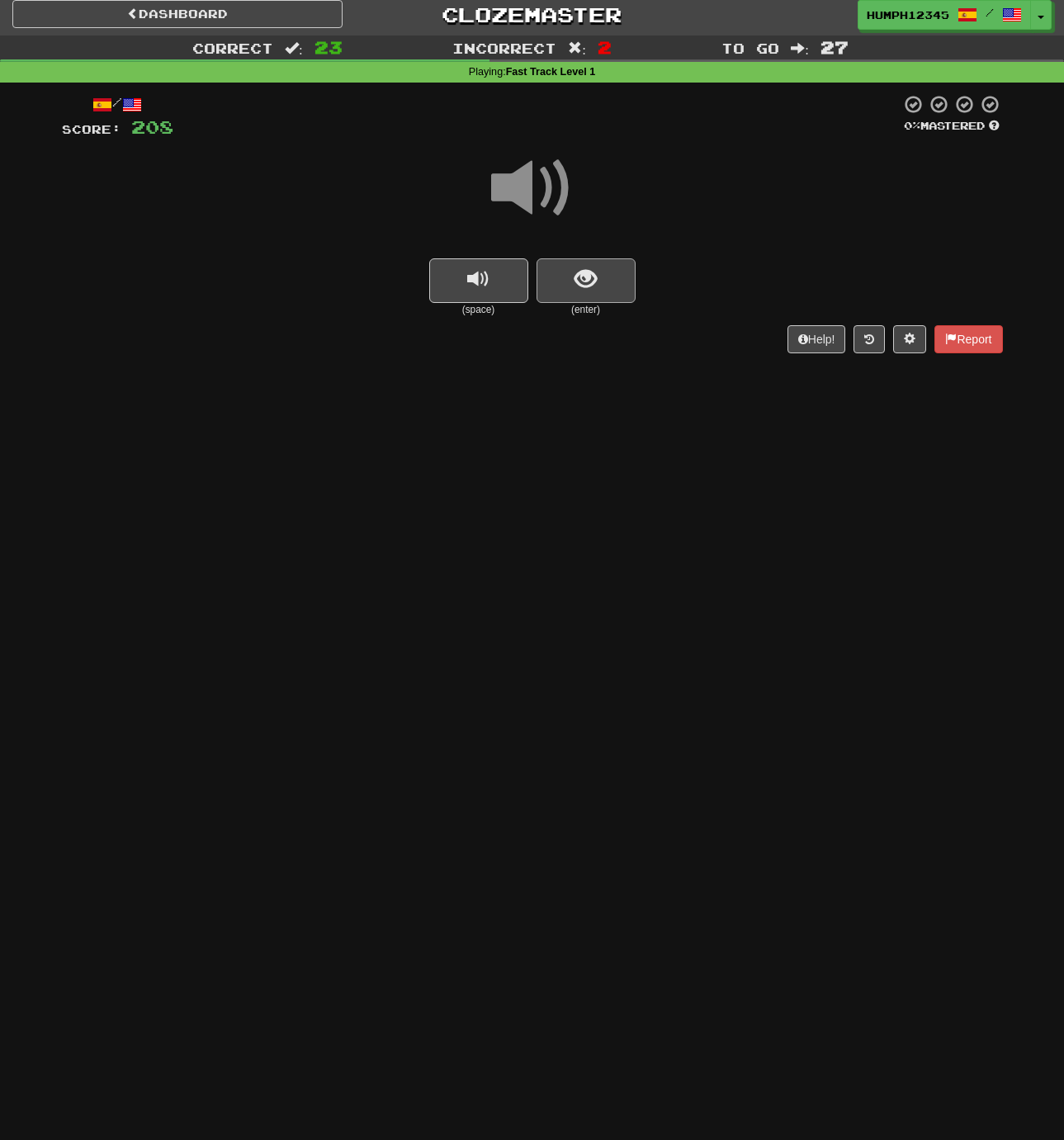
click at [582, 280] on span "show sentence" at bounding box center [585, 279] width 22 height 22
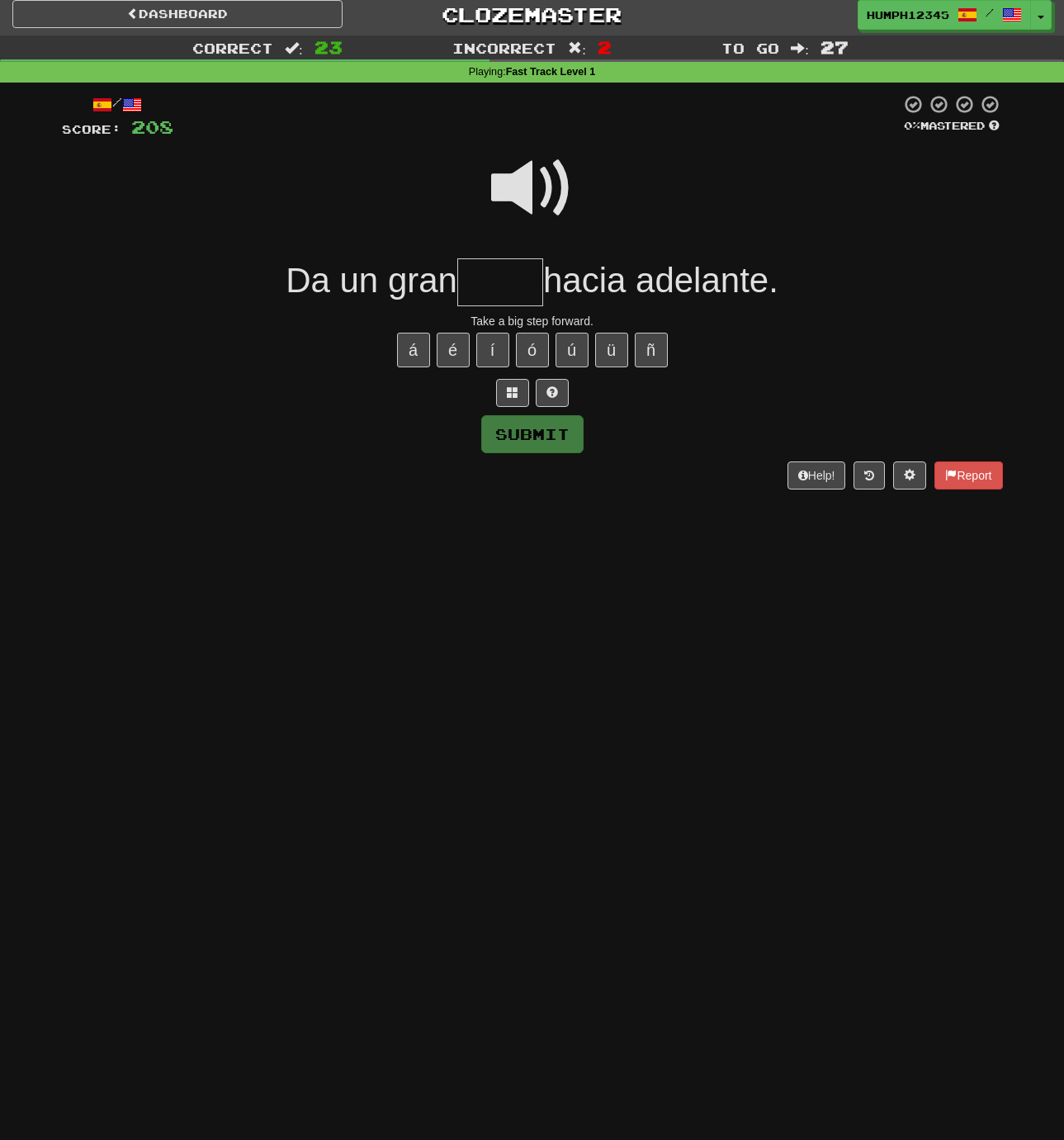
click at [499, 285] on input "text" at bounding box center [500, 282] width 85 height 49
type input "****"
click at [516, 184] on span at bounding box center [532, 188] width 82 height 82
click at [515, 183] on span at bounding box center [532, 188] width 82 height 82
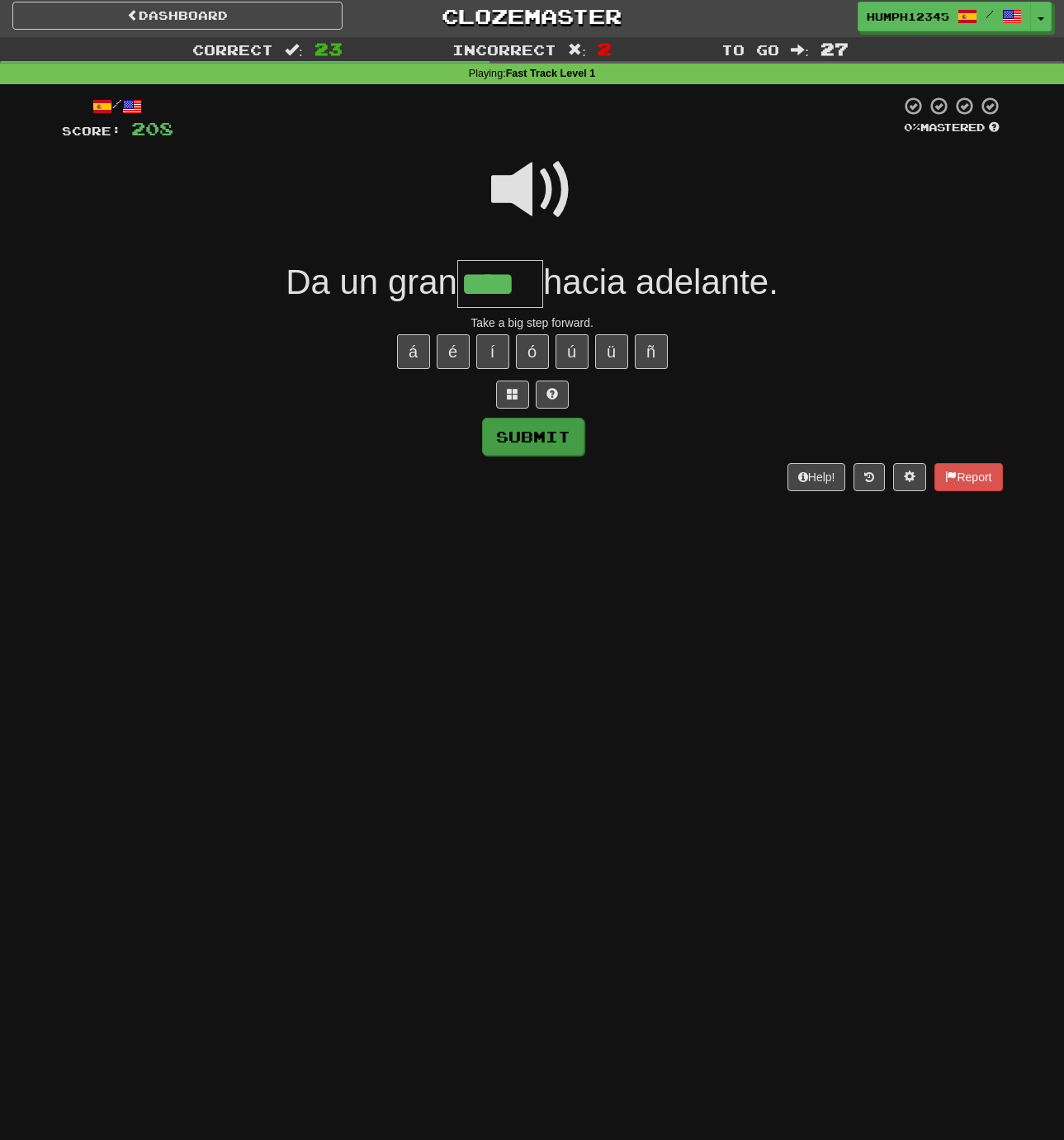
click at [525, 430] on button "Submit" at bounding box center [533, 436] width 102 height 38
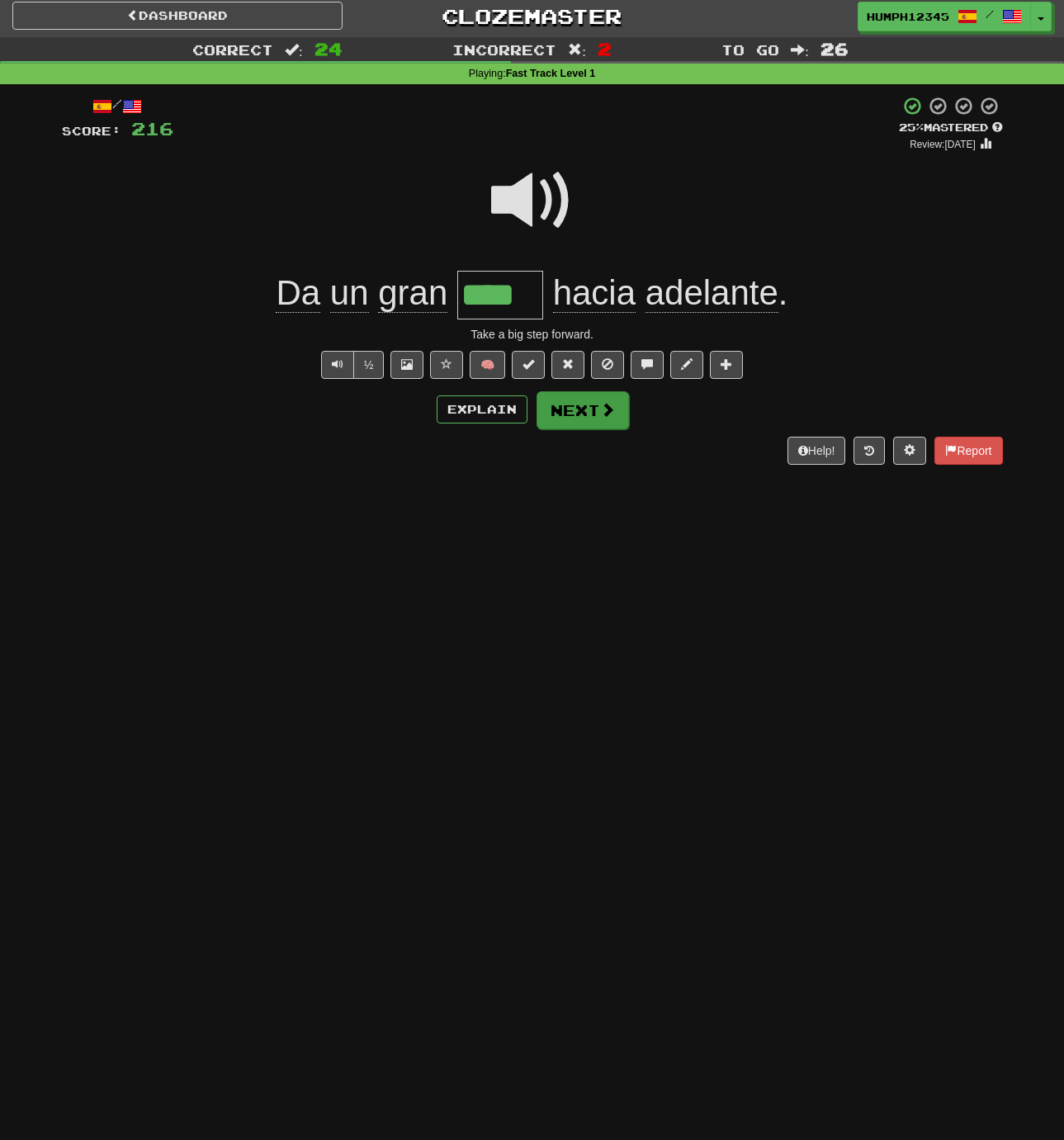
click at [574, 407] on button "Next" at bounding box center [583, 410] width 92 height 38
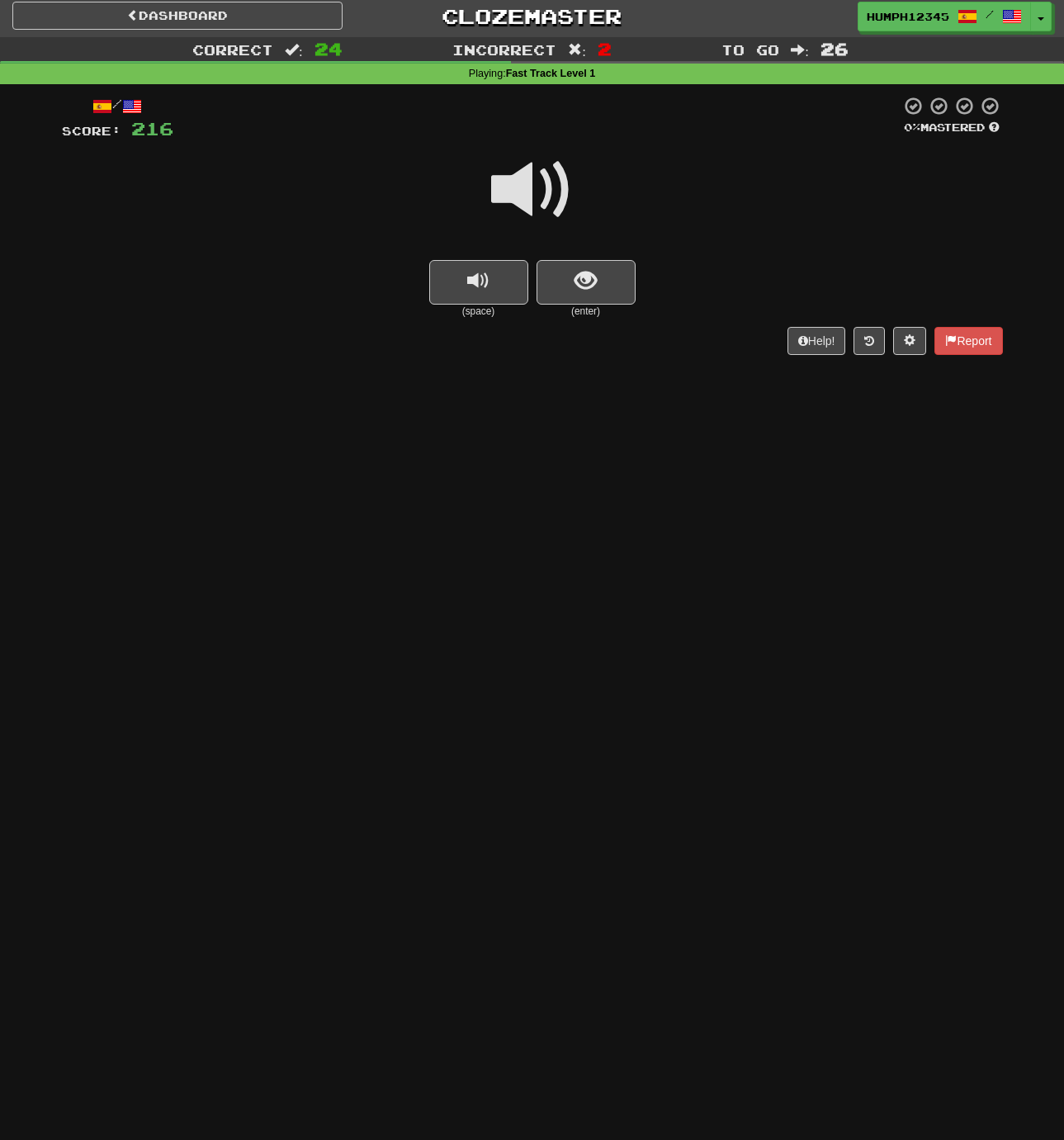
click at [525, 192] on span at bounding box center [532, 189] width 82 height 82
click at [574, 273] on span "show sentence" at bounding box center [585, 280] width 22 height 22
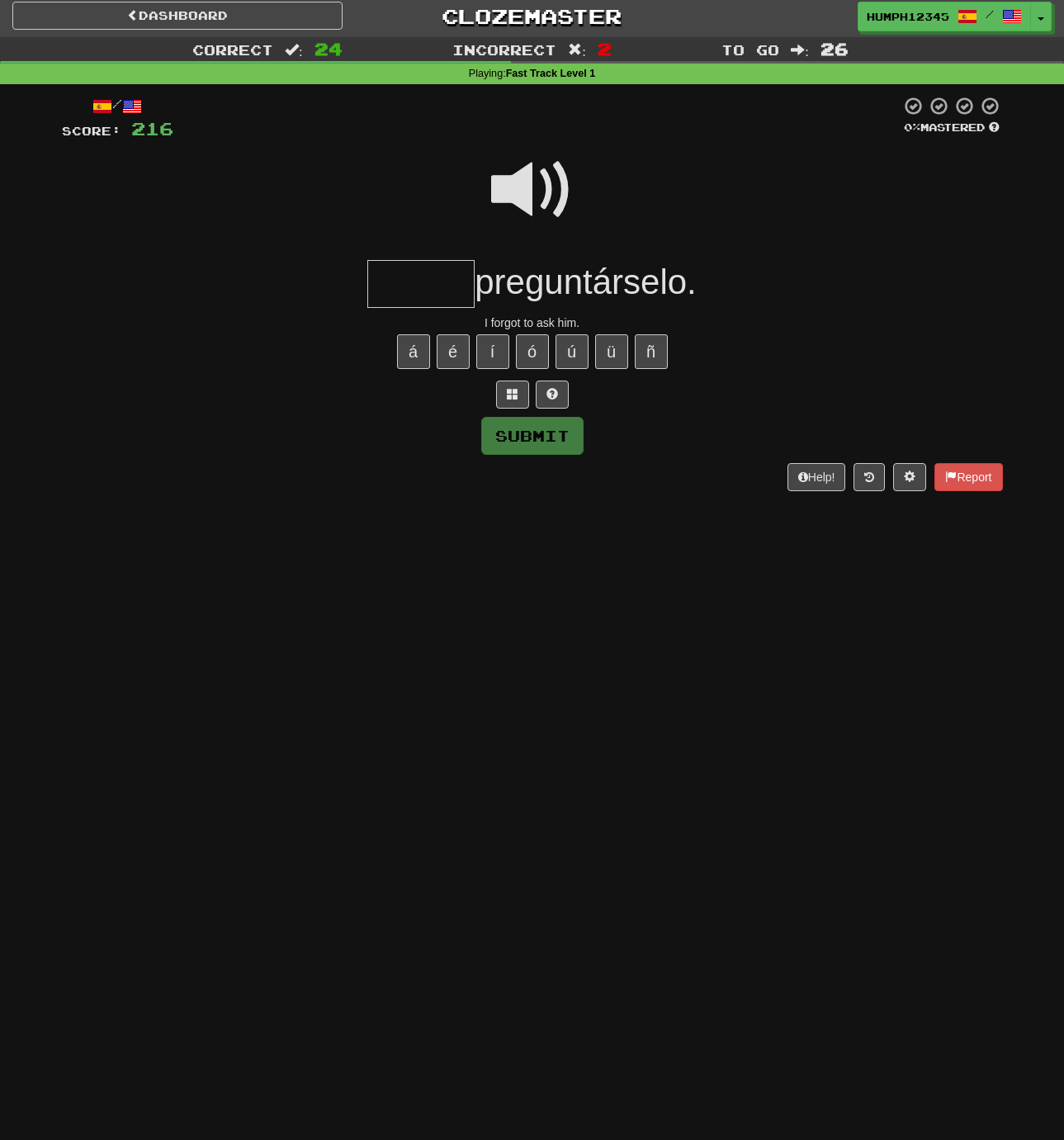
click at [412, 277] on input "text" at bounding box center [421, 284] width 107 height 49
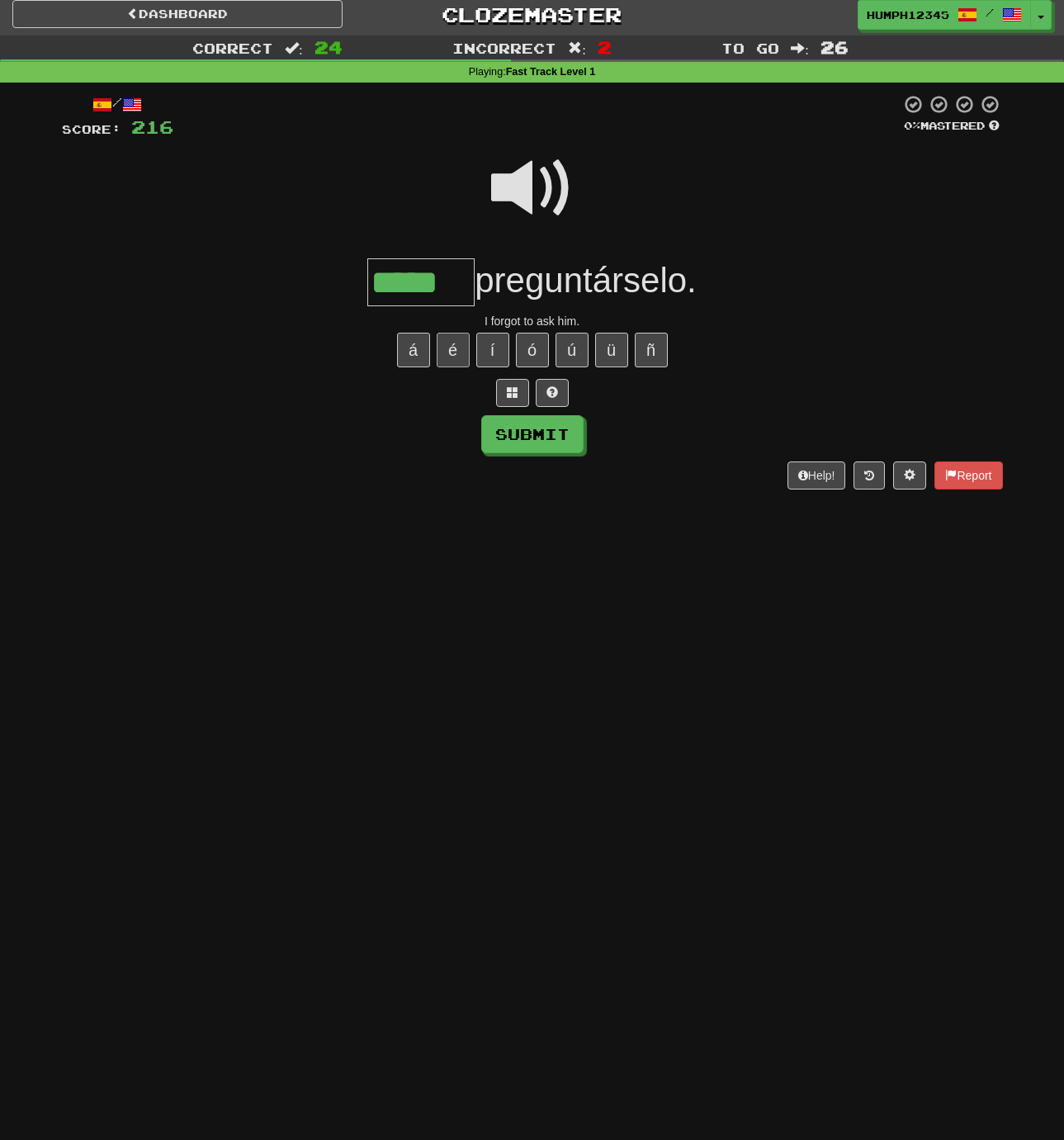
click at [447, 348] on button "é" at bounding box center [453, 350] width 33 height 35
type input "******"
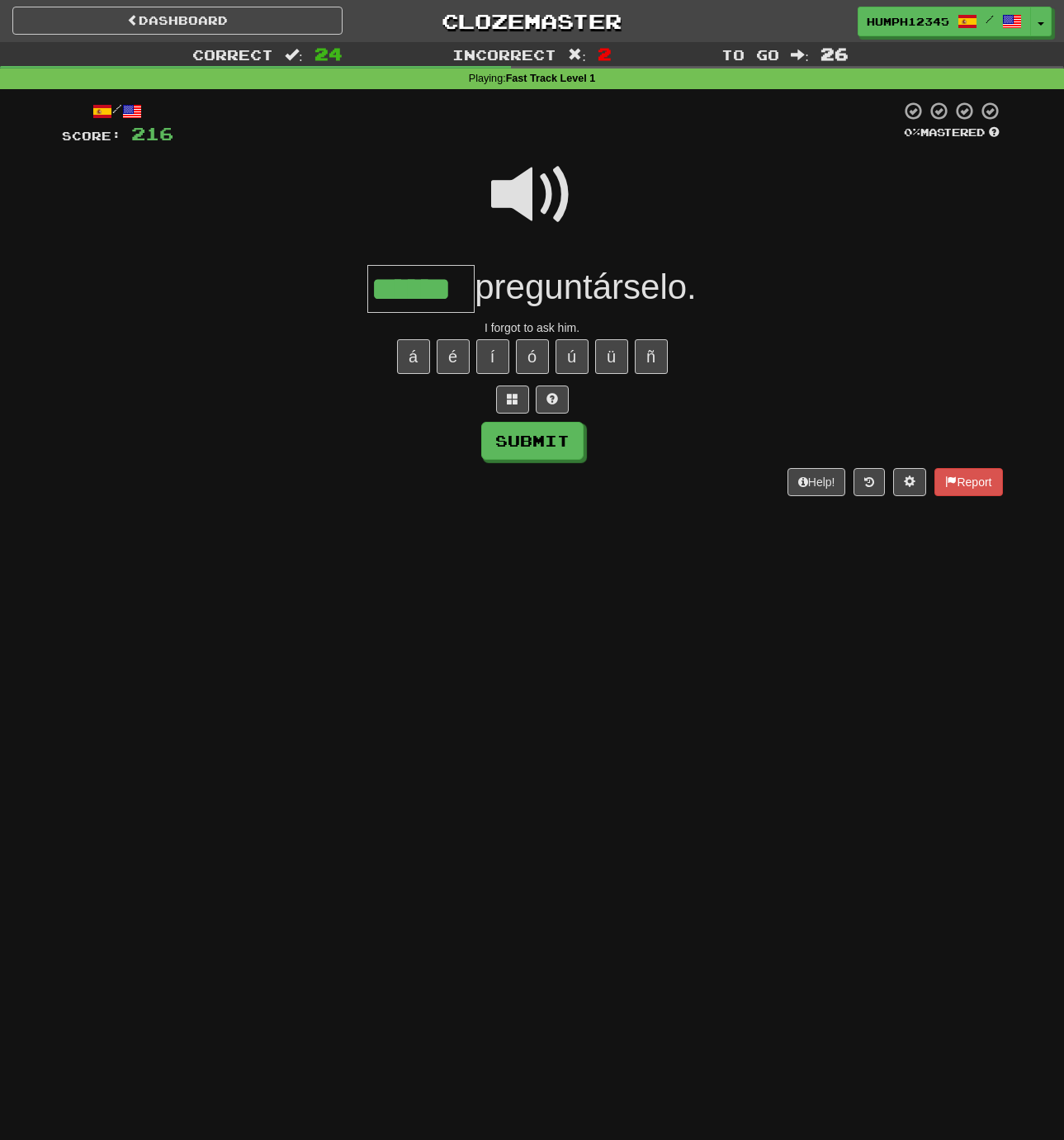
scroll to position [0, 0]
click at [525, 441] on button "Submit" at bounding box center [533, 441] width 102 height 38
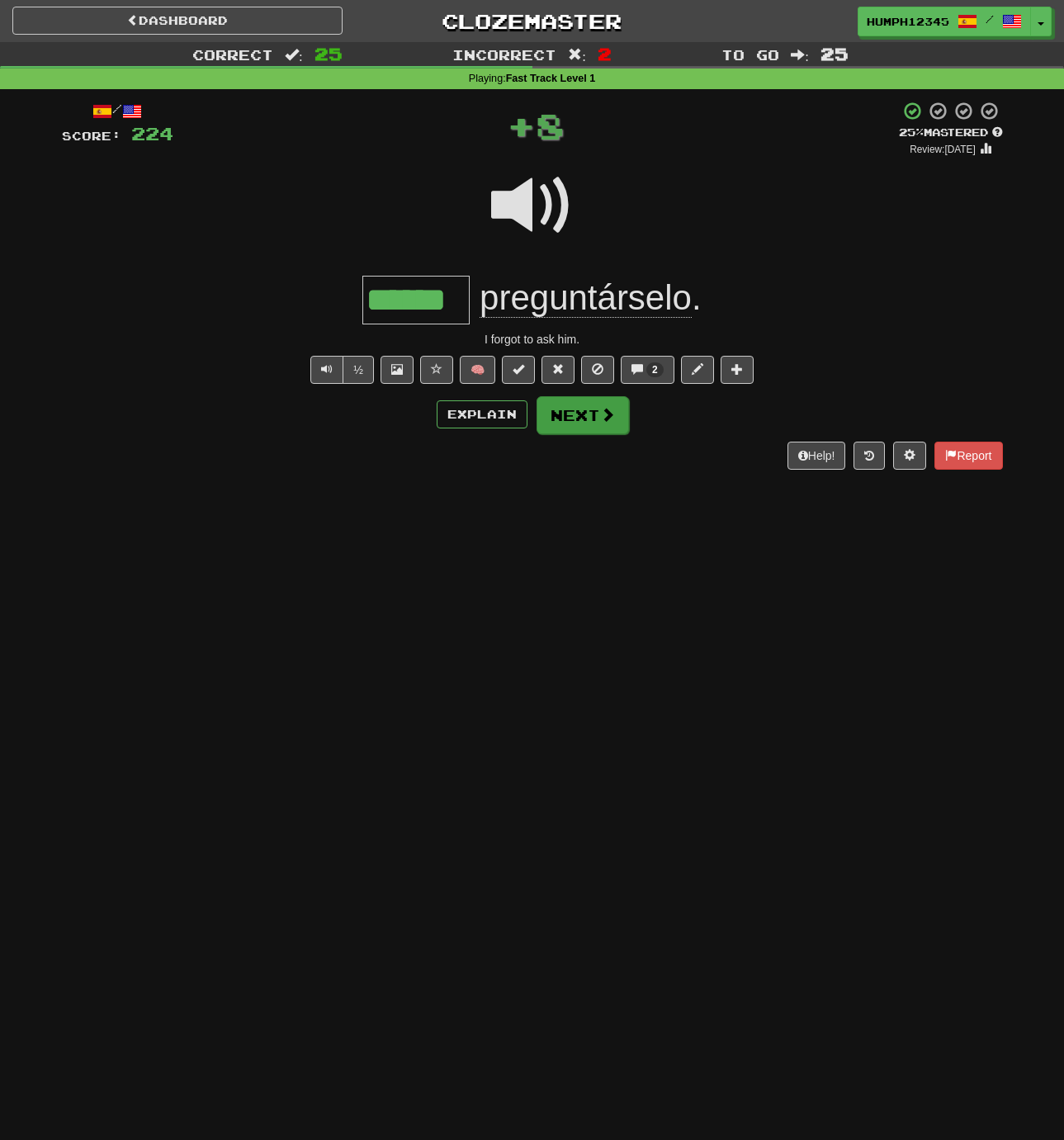
click at [567, 412] on button "Next" at bounding box center [583, 415] width 92 height 38
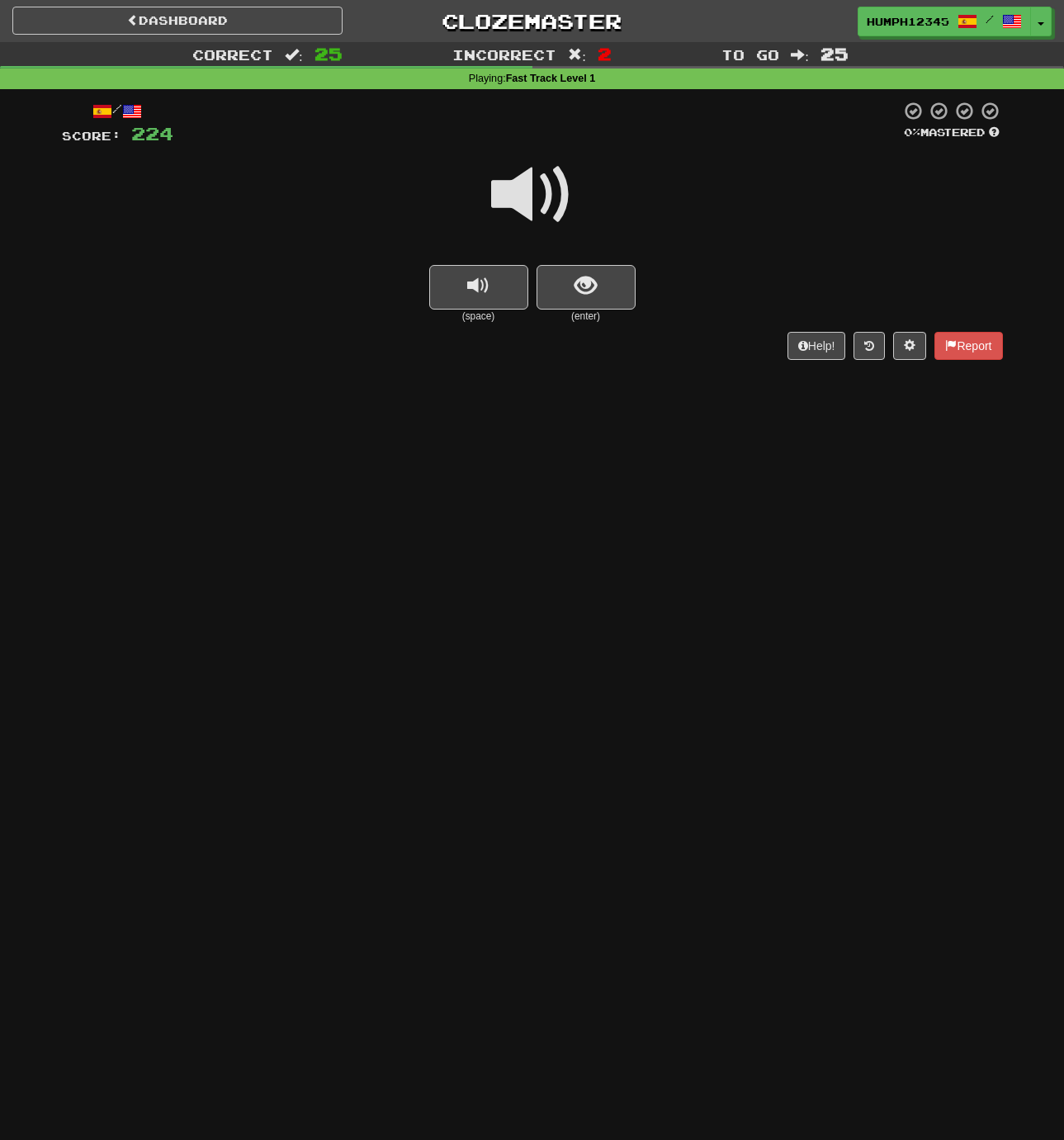
click at [522, 193] on span at bounding box center [532, 194] width 82 height 82
click at [576, 282] on span "show sentence" at bounding box center [585, 285] width 22 height 22
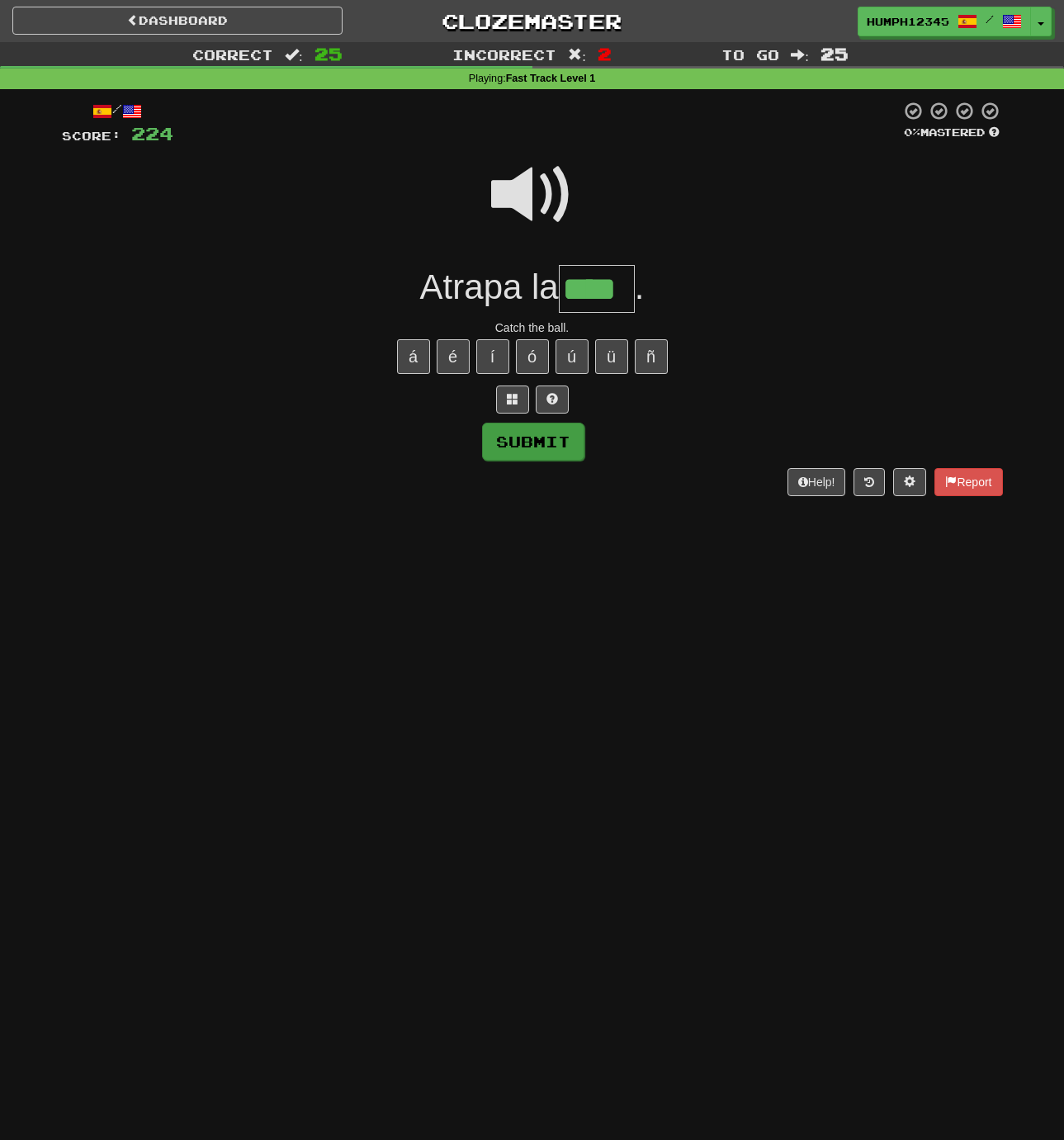
type input "****"
click at [529, 439] on button "Submit" at bounding box center [533, 441] width 102 height 38
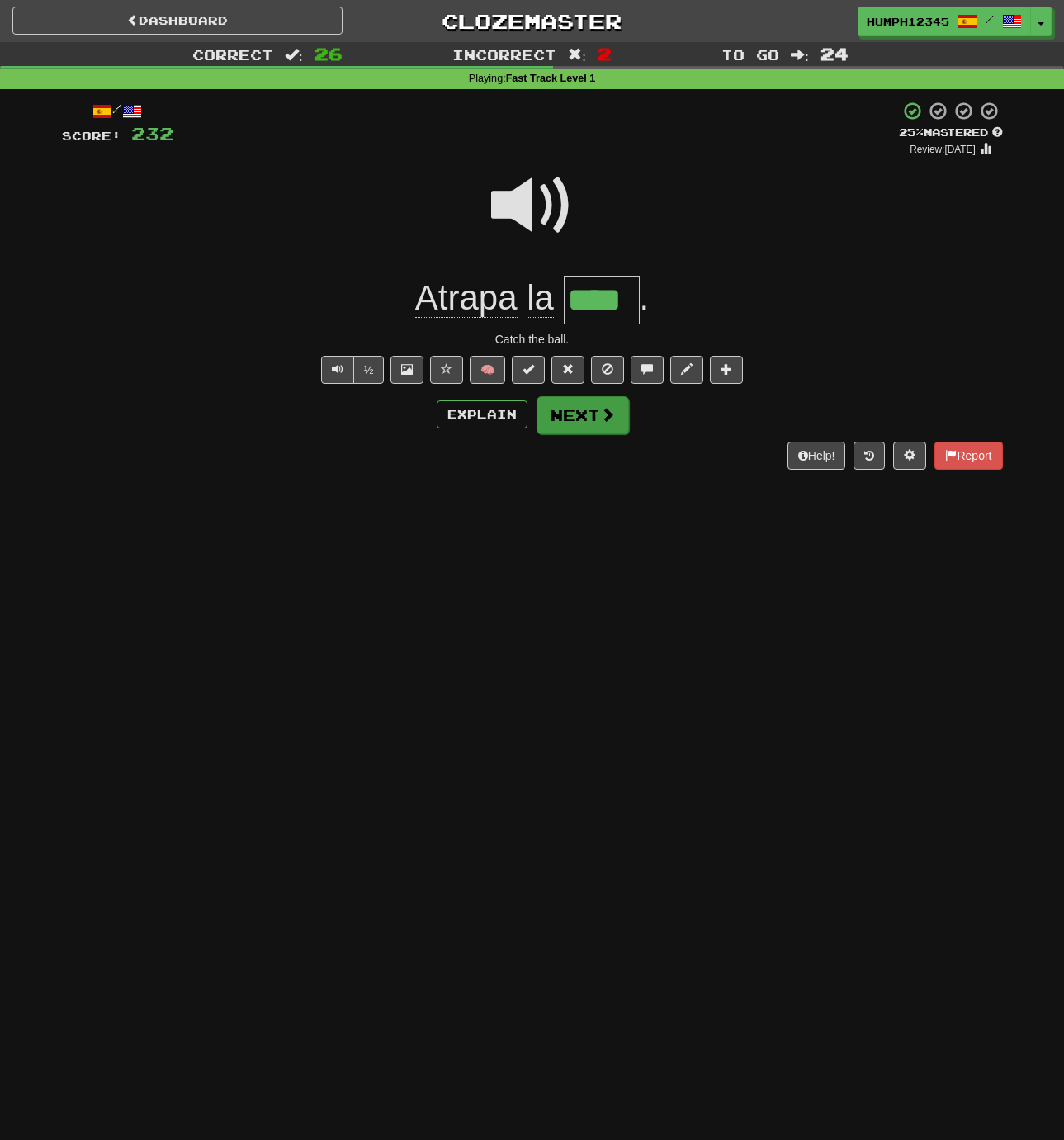
click at [564, 411] on button "Next" at bounding box center [583, 415] width 92 height 38
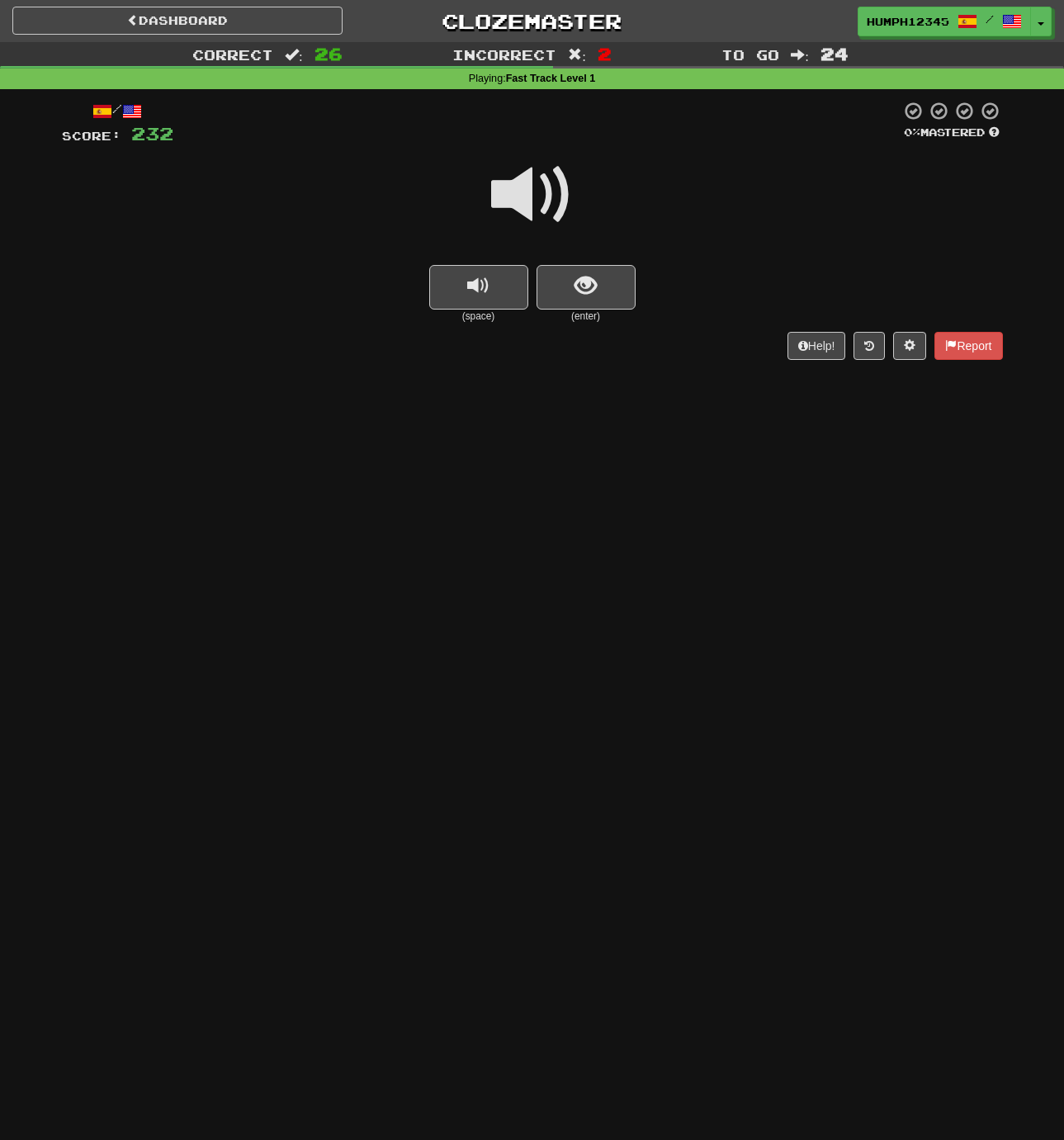
click at [519, 191] on span at bounding box center [532, 194] width 82 height 82
click at [556, 270] on button "show sentence" at bounding box center [586, 287] width 99 height 45
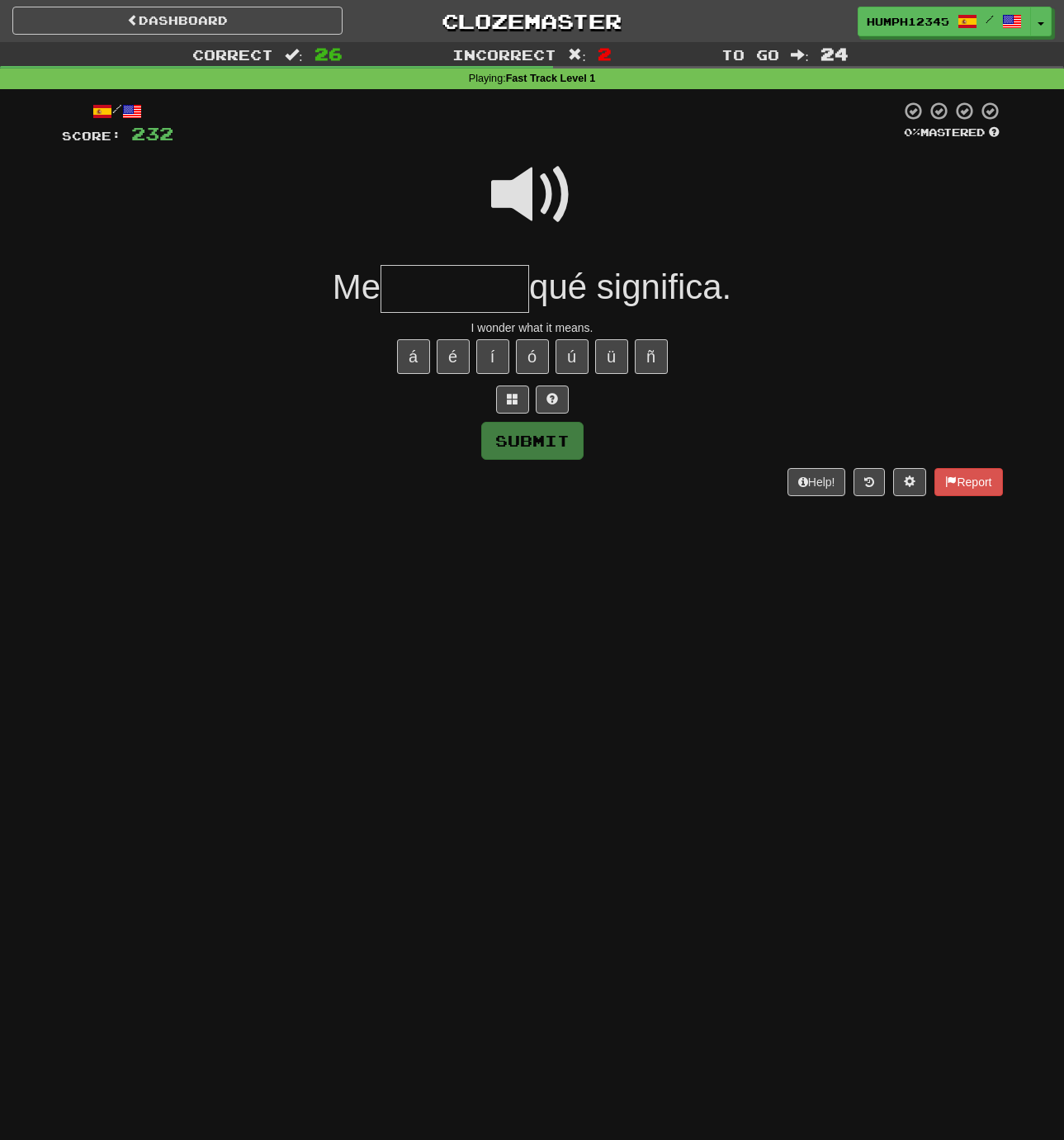
click at [454, 280] on input "text" at bounding box center [455, 289] width 149 height 49
type input "********"
click at [527, 443] on button "Submit" at bounding box center [533, 441] width 102 height 38
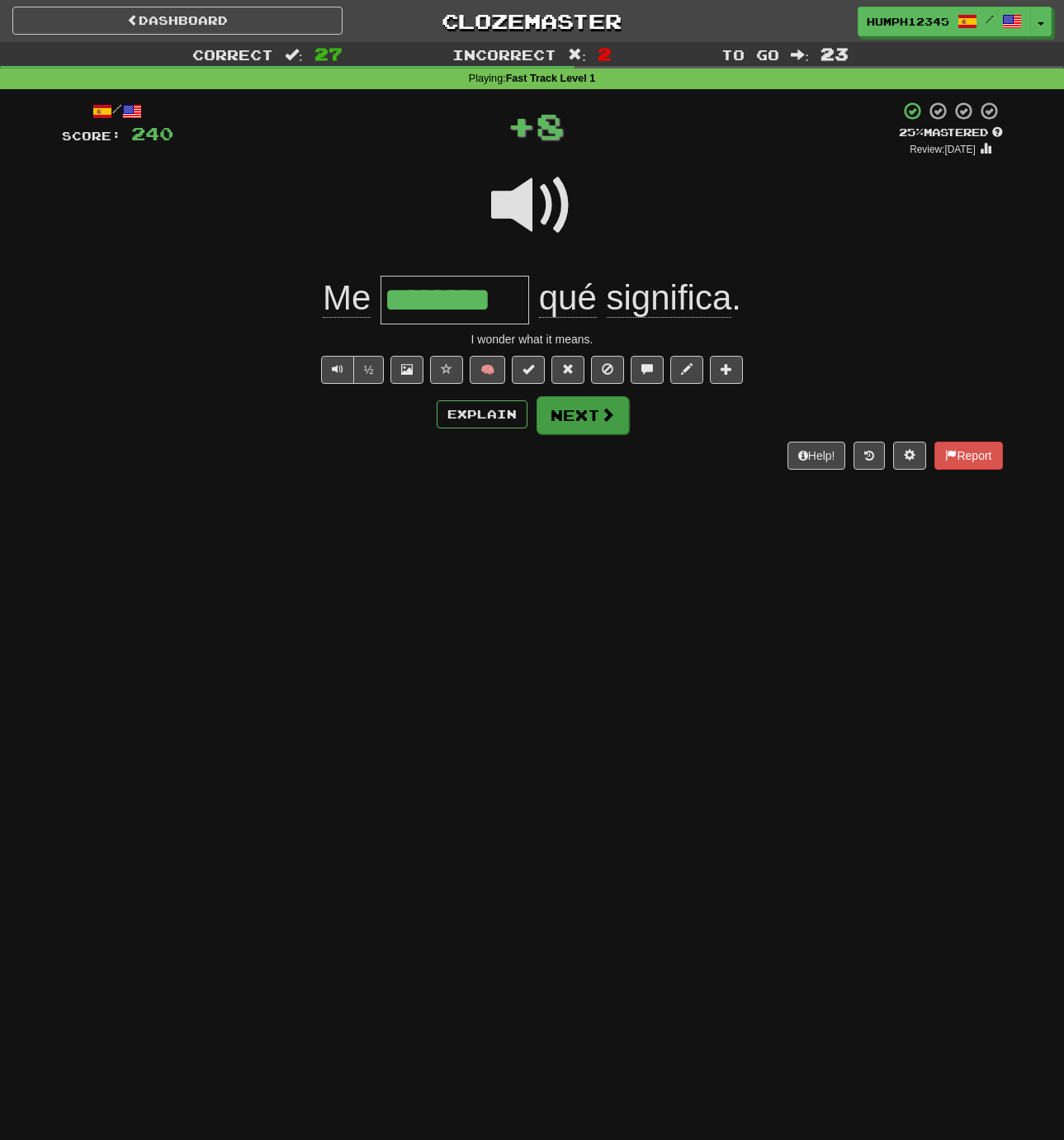
click at [561, 409] on button "Next" at bounding box center [583, 415] width 92 height 38
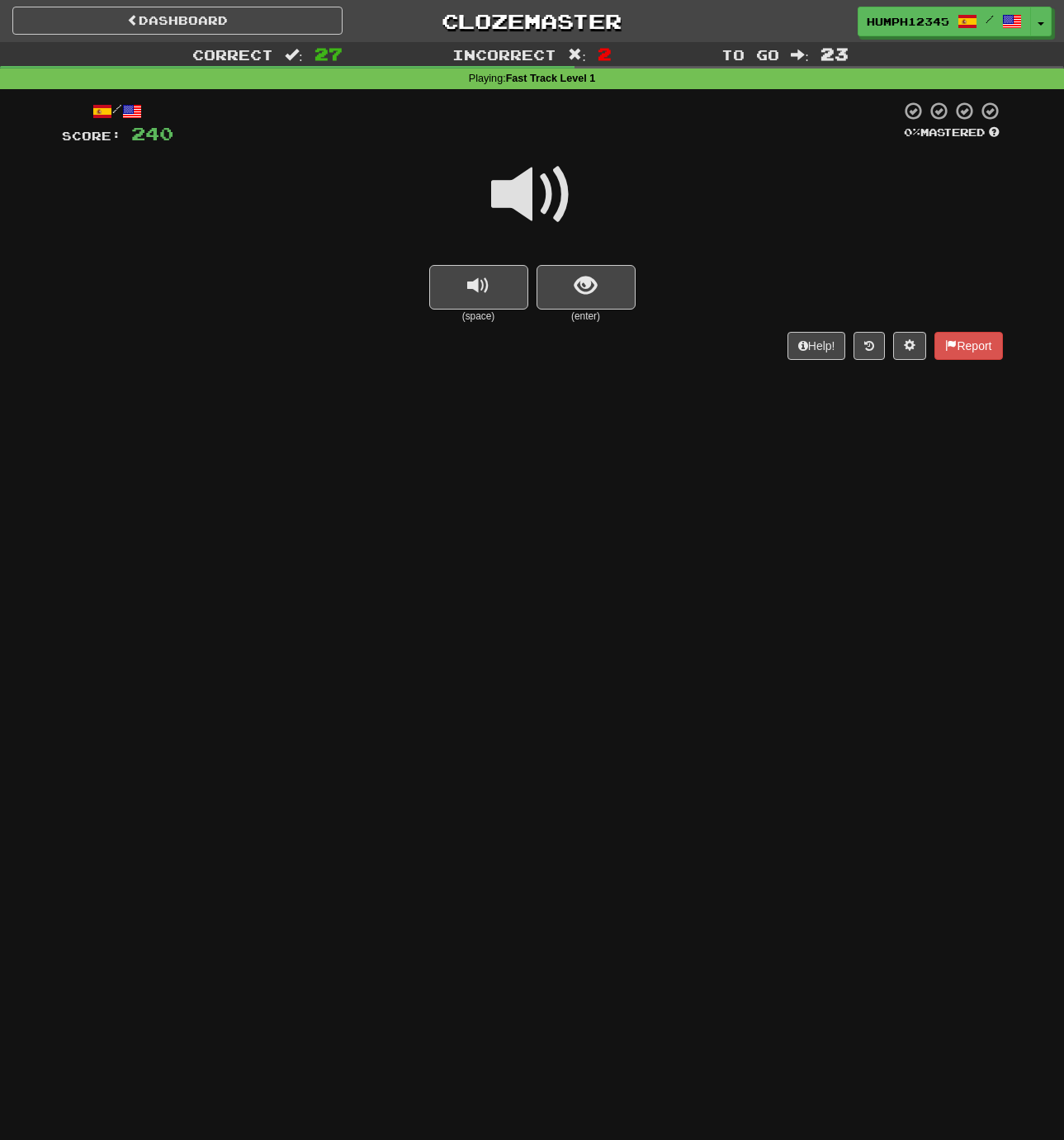
click at [514, 187] on span at bounding box center [532, 194] width 82 height 82
click at [556, 270] on button "show sentence" at bounding box center [586, 287] width 99 height 45
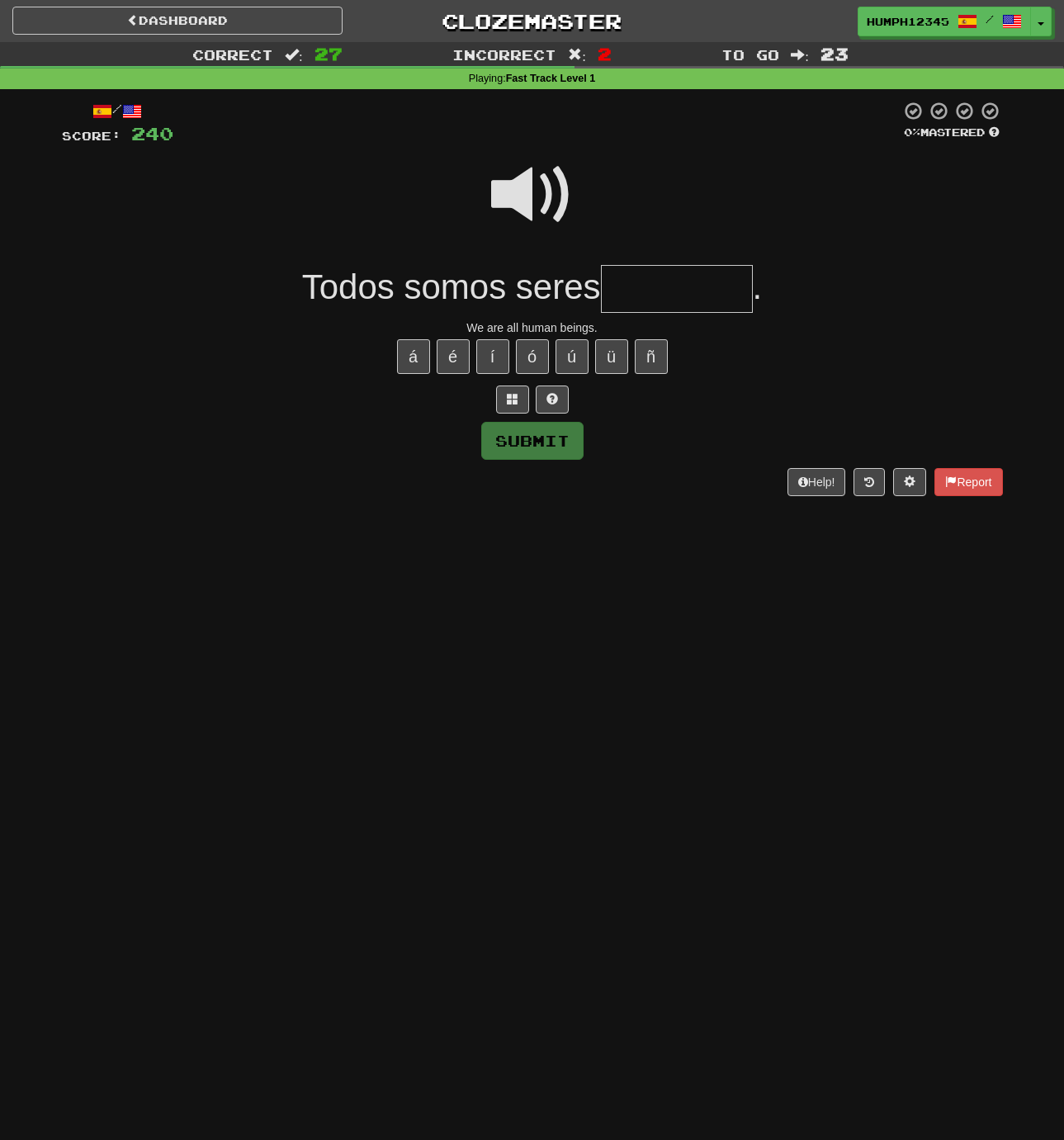
click at [629, 287] on input "text" at bounding box center [676, 289] width 152 height 49
type input "*******"
click at [528, 436] on button "Submit" at bounding box center [533, 441] width 102 height 38
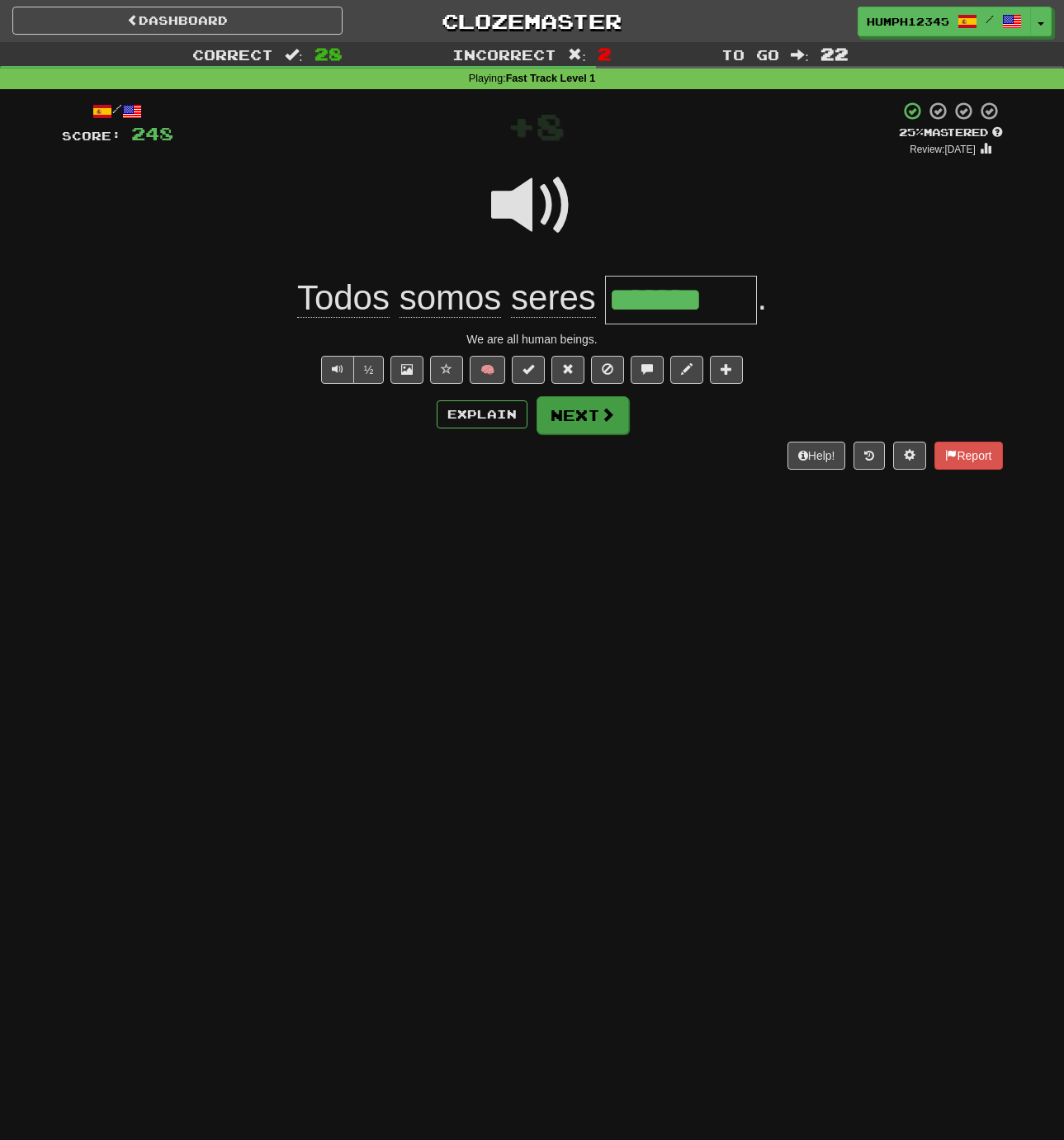
click at [565, 411] on button "Next" at bounding box center [583, 415] width 92 height 38
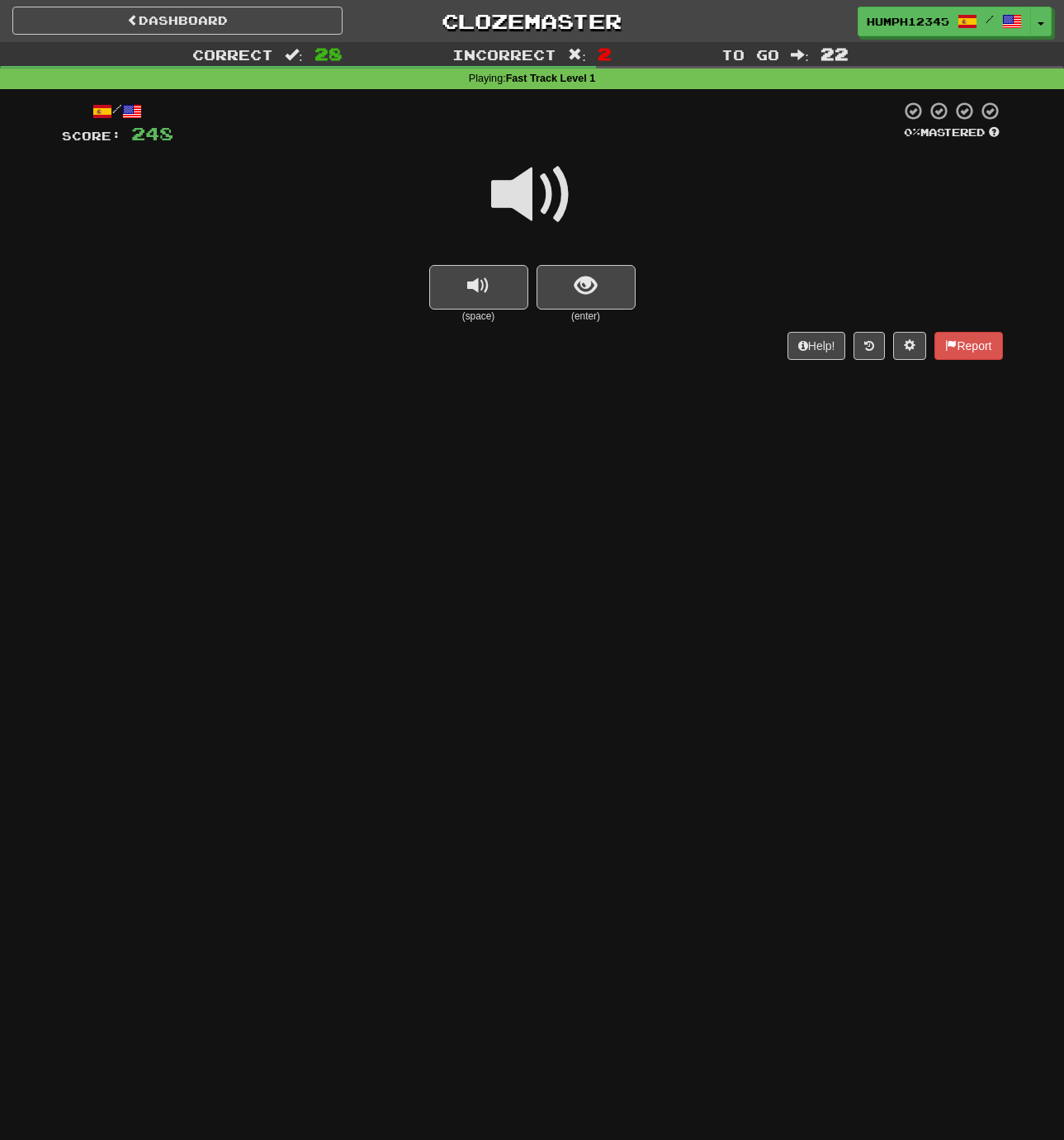
click at [523, 188] on span at bounding box center [532, 194] width 82 height 82
click at [523, 189] on span at bounding box center [532, 194] width 82 height 82
click at [524, 191] on span at bounding box center [532, 194] width 82 height 82
click at [523, 191] on span at bounding box center [532, 194] width 82 height 82
click at [564, 273] on button "show sentence" at bounding box center [586, 287] width 99 height 45
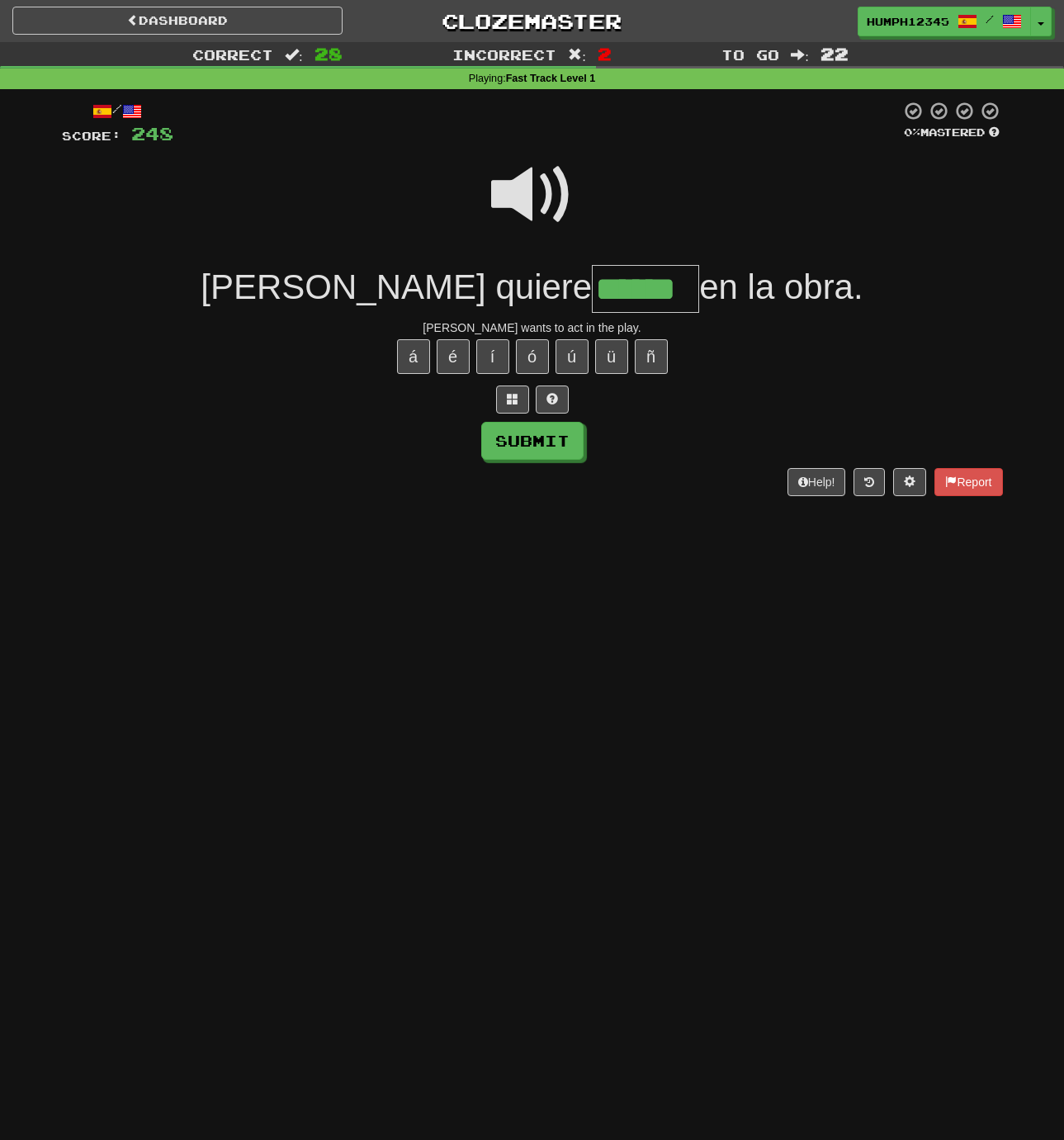
type input "******"
click at [517, 186] on span at bounding box center [532, 194] width 82 height 82
click at [515, 435] on button "Submit" at bounding box center [532, 441] width 102 height 38
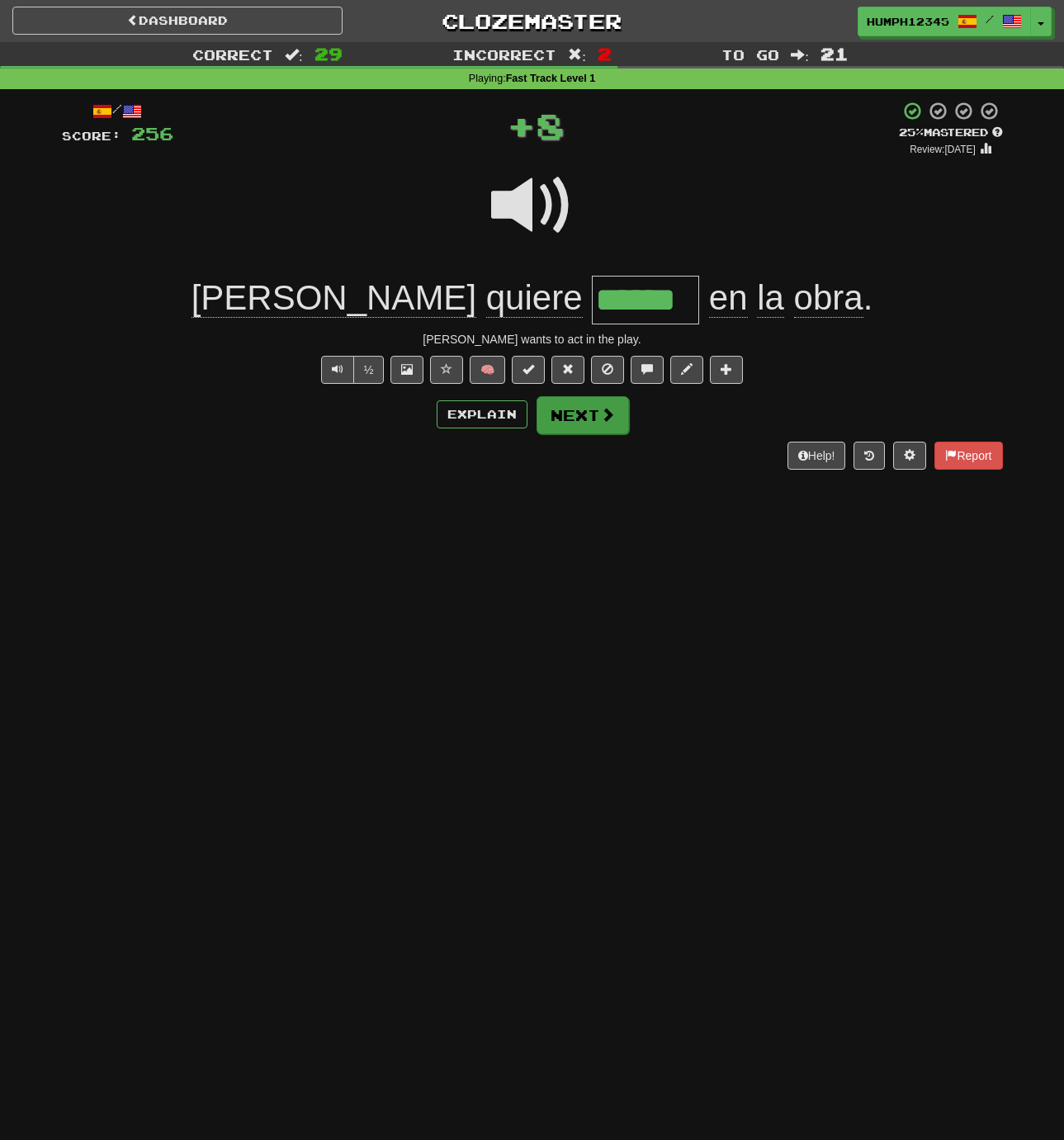
click at [566, 408] on button "Next" at bounding box center [583, 415] width 92 height 38
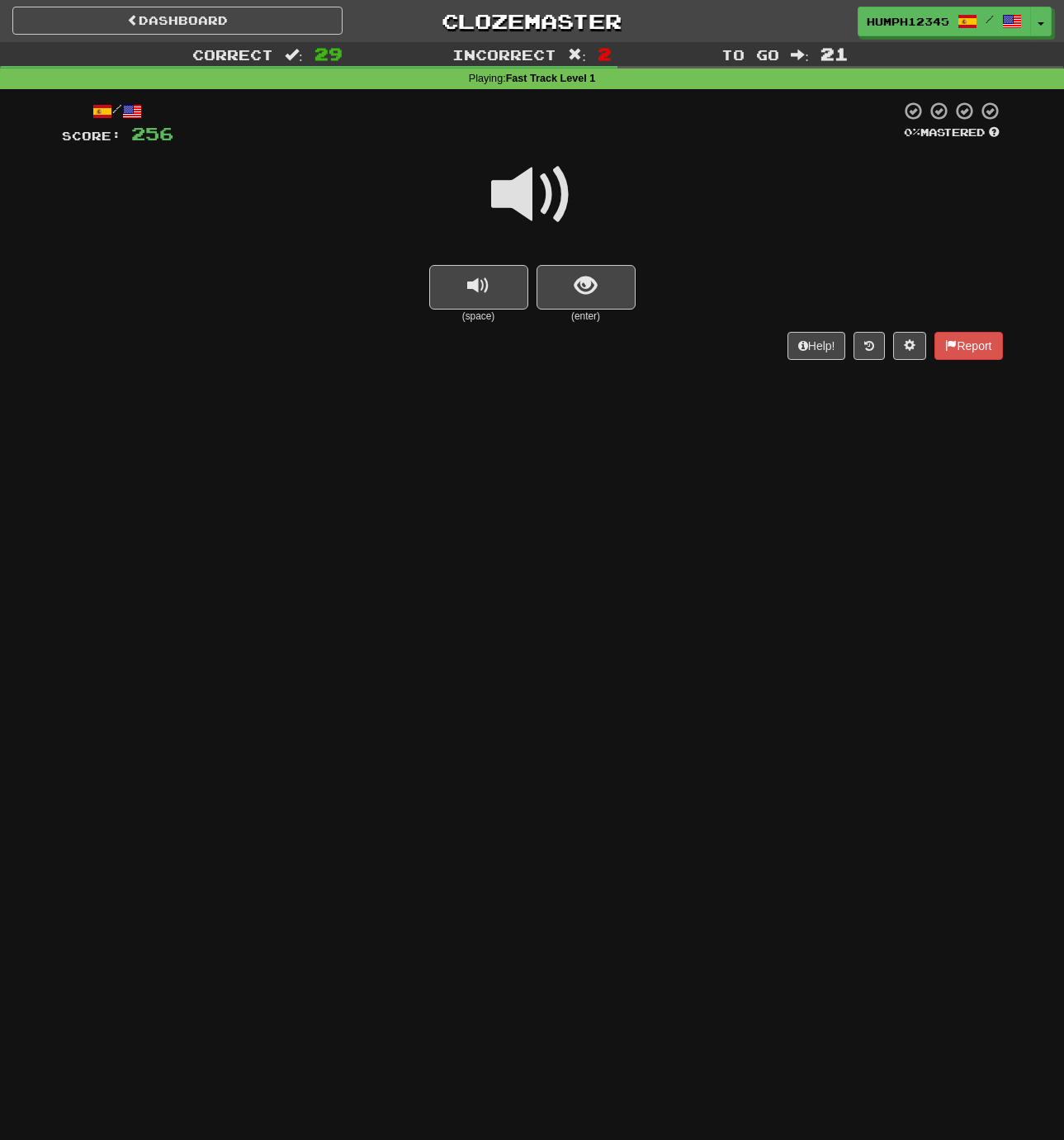
click at [520, 190] on span at bounding box center [532, 194] width 82 height 82
click at [570, 276] on button "show sentence" at bounding box center [586, 287] width 99 height 45
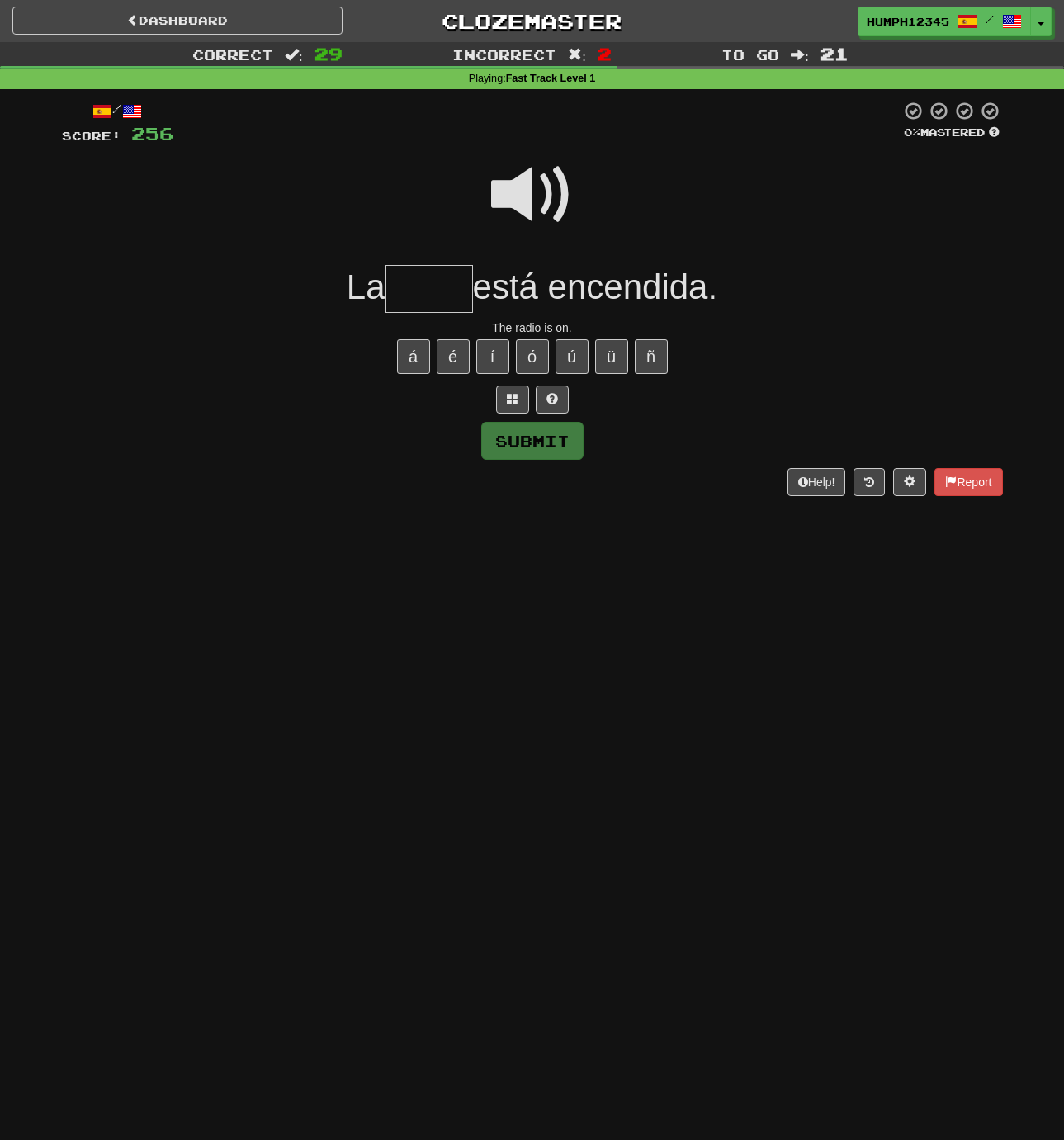
click at [428, 285] on input "text" at bounding box center [428, 289] width 87 height 49
type input "*****"
click at [515, 441] on button "Submit" at bounding box center [533, 441] width 102 height 38
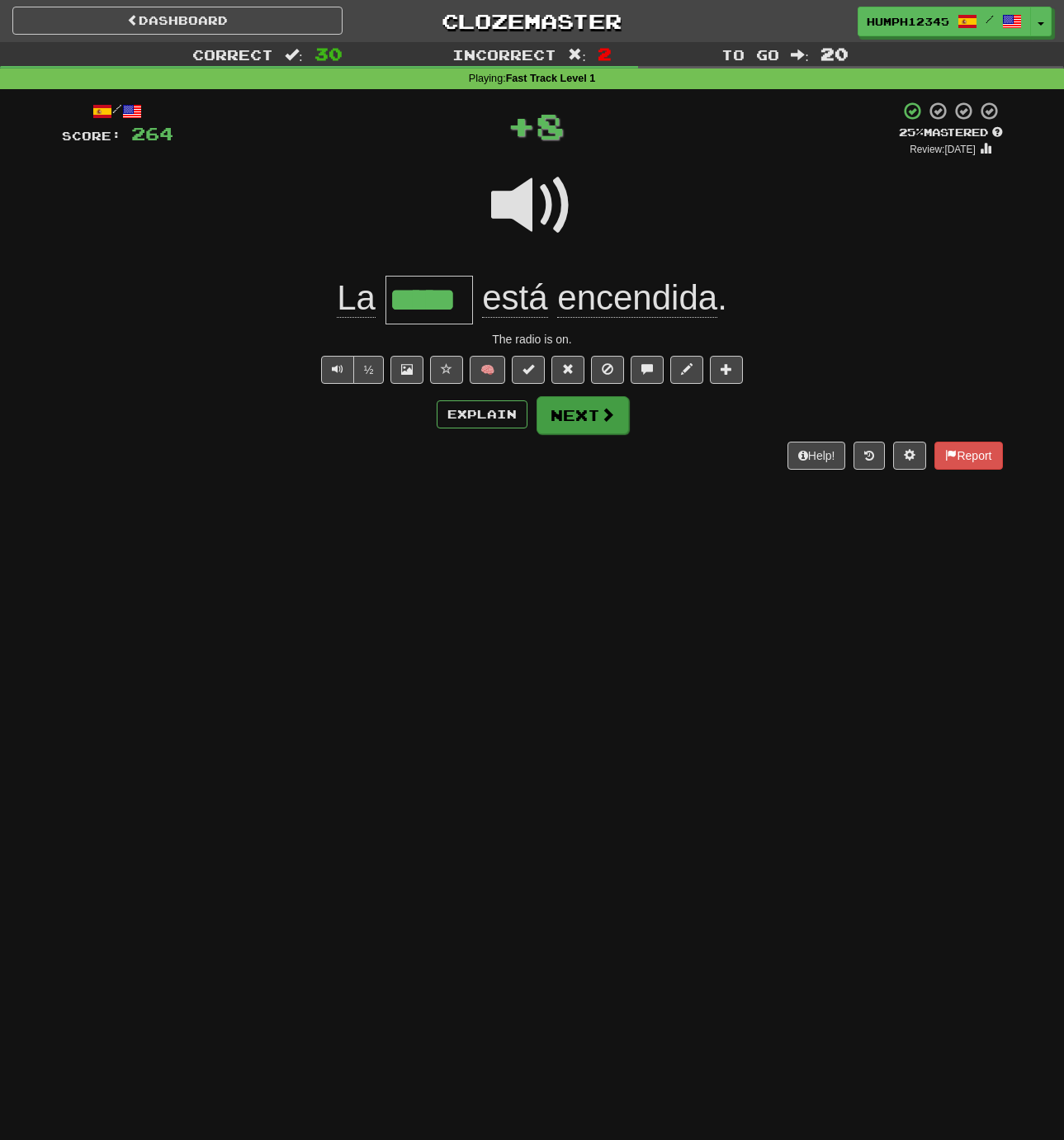
click at [561, 409] on button "Next" at bounding box center [583, 415] width 92 height 38
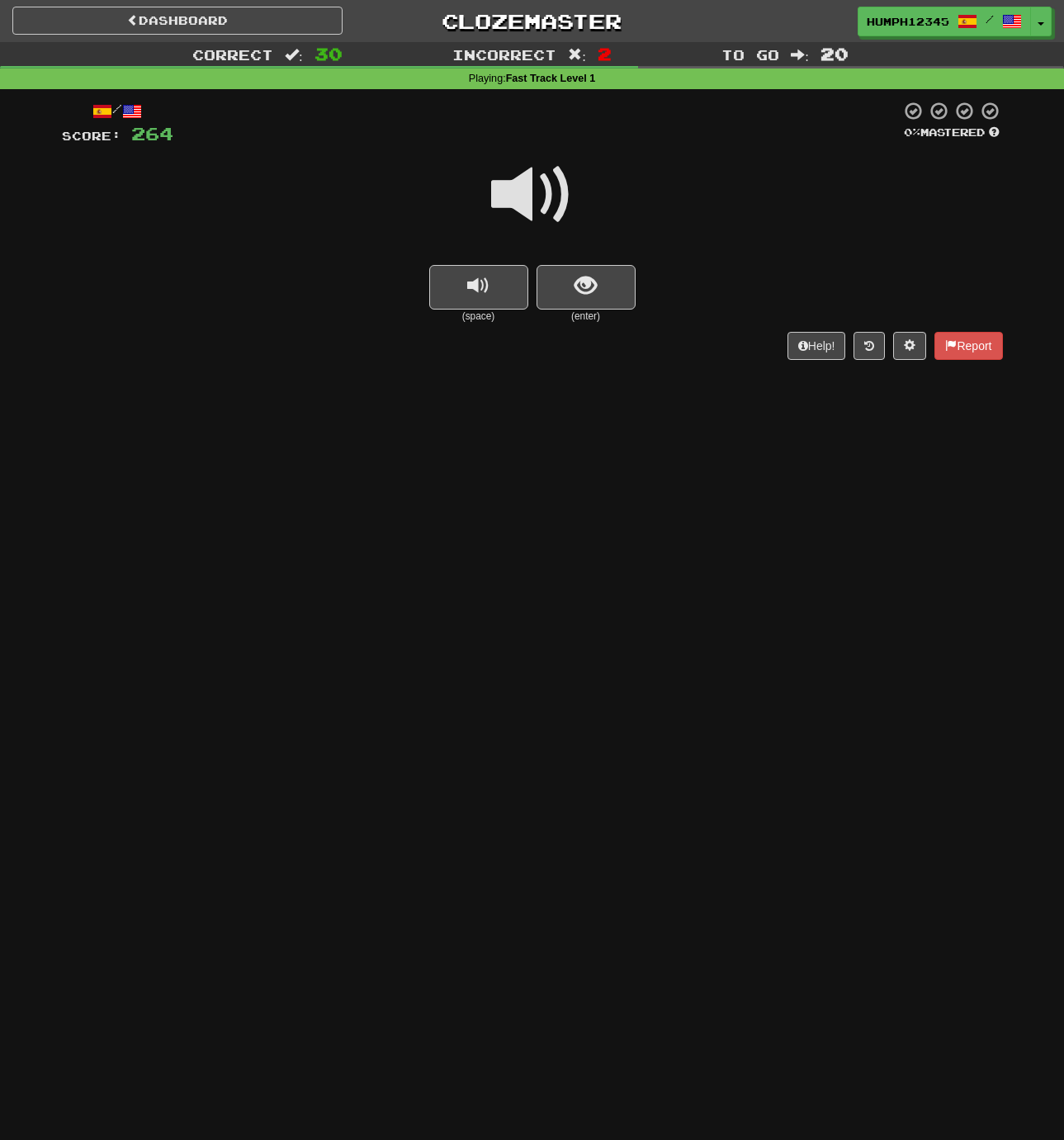
click at [525, 197] on span at bounding box center [532, 194] width 82 height 82
click at [577, 278] on span "show sentence" at bounding box center [585, 285] width 22 height 22
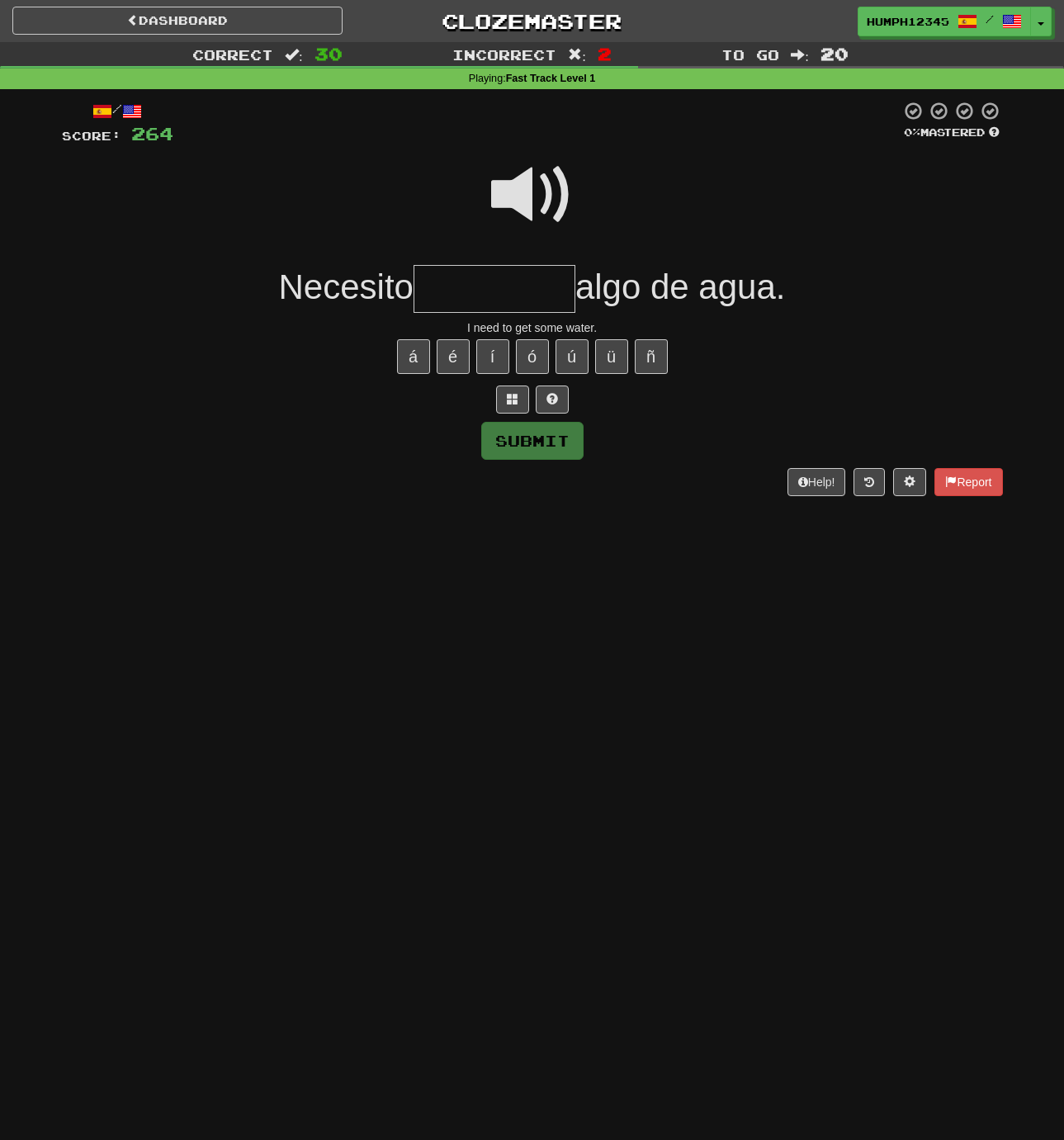
click at [466, 284] on input "text" at bounding box center [494, 289] width 162 height 49
type input "*********"
click at [526, 446] on button "Submit" at bounding box center [533, 441] width 102 height 38
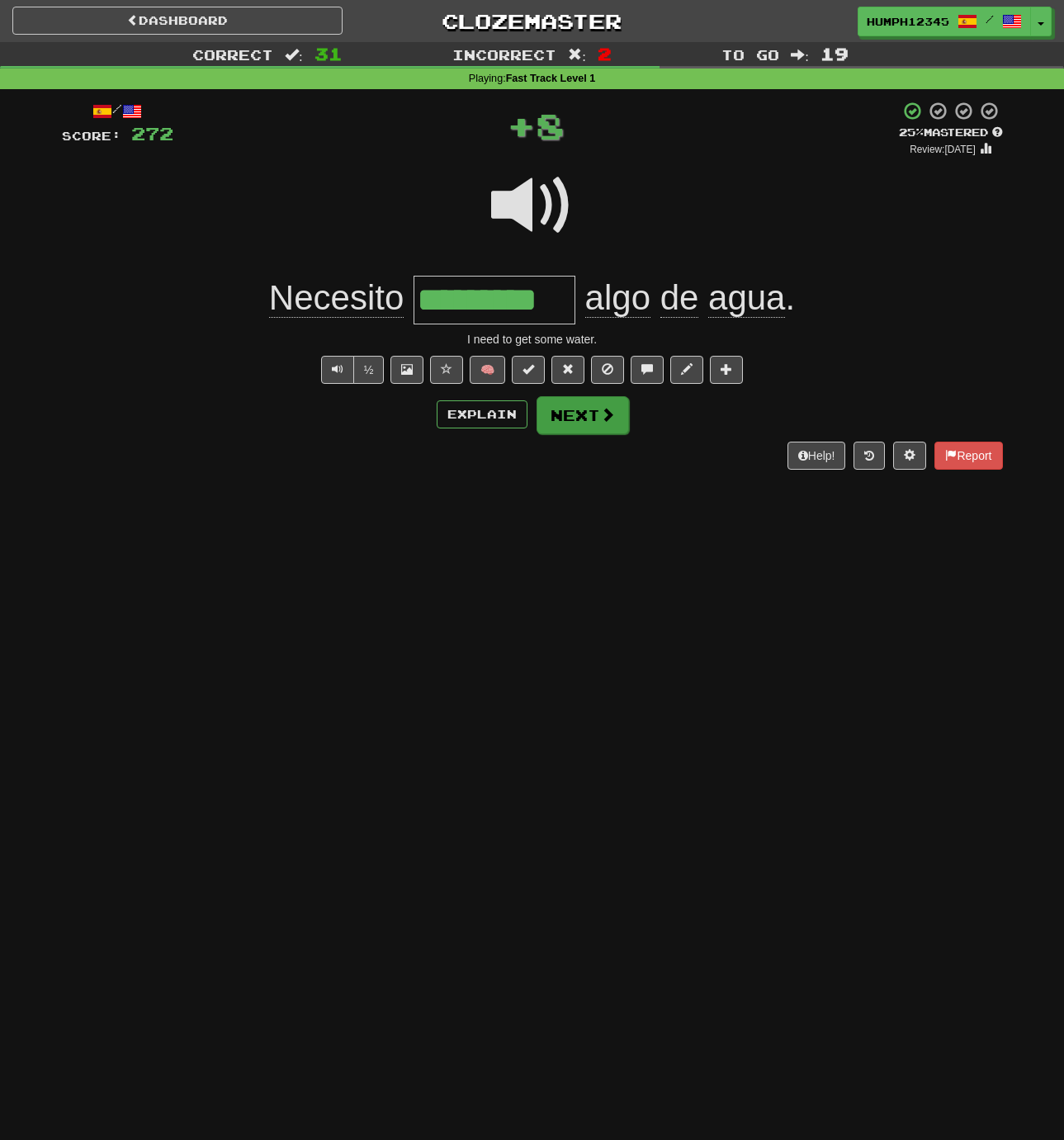
click at [573, 413] on button "Next" at bounding box center [583, 415] width 92 height 38
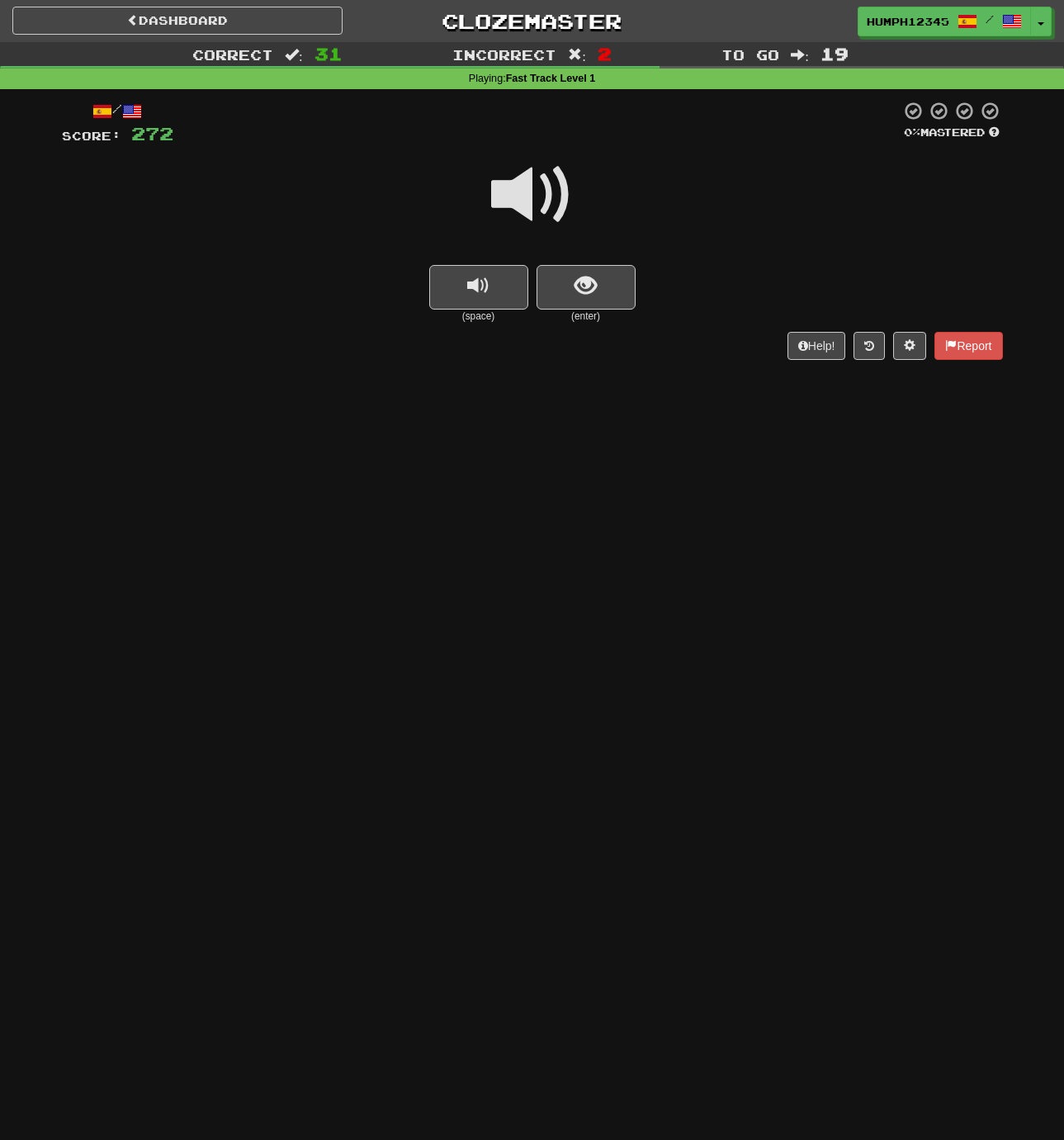
click at [521, 184] on span at bounding box center [532, 194] width 82 height 82
click at [520, 195] on span at bounding box center [532, 194] width 82 height 82
click at [588, 280] on span "show sentence" at bounding box center [585, 285] width 22 height 22
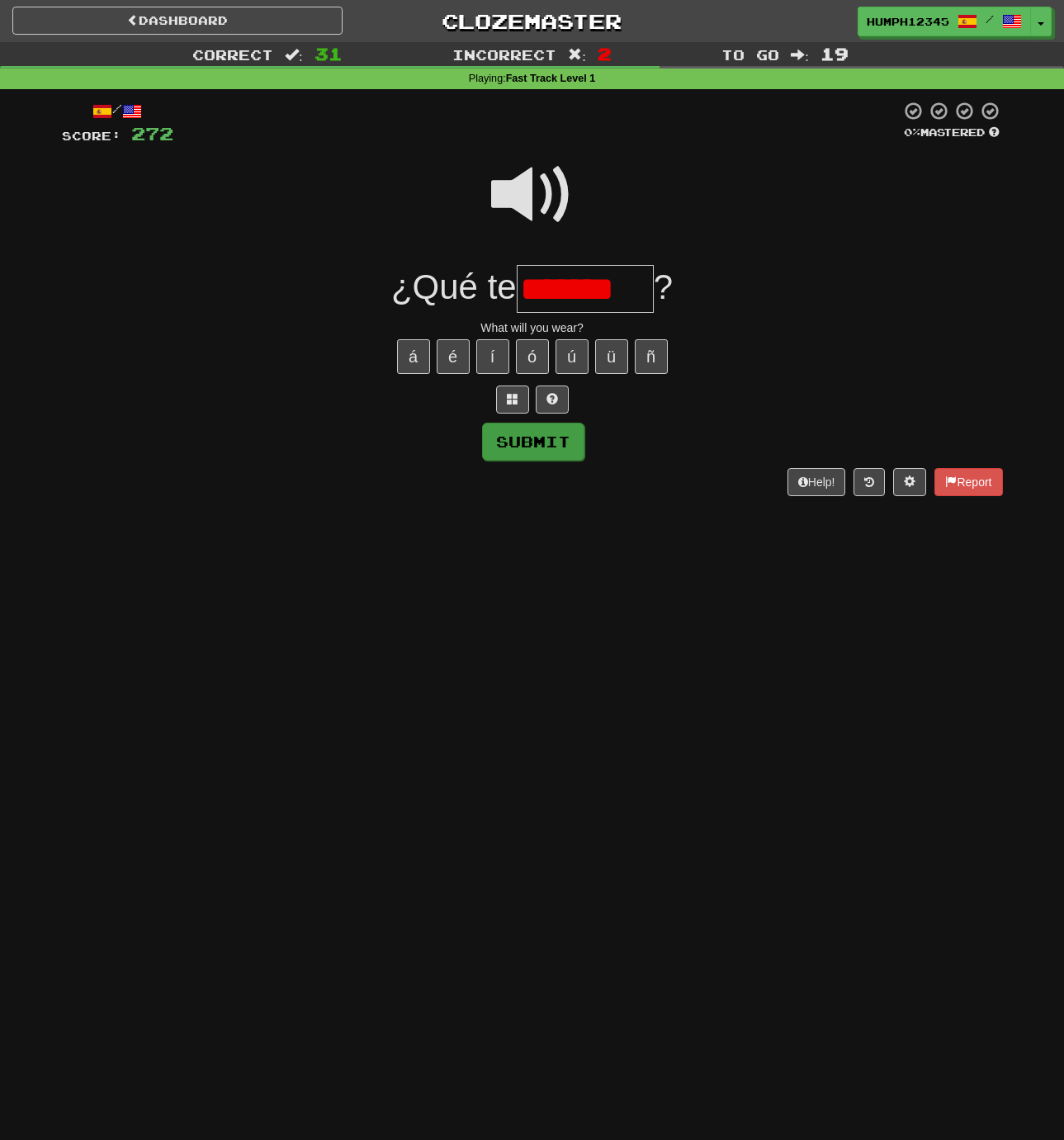
click at [536, 445] on button "Submit" at bounding box center [533, 441] width 102 height 38
click at [534, 443] on button "Submit" at bounding box center [533, 441] width 102 height 38
type input "*******"
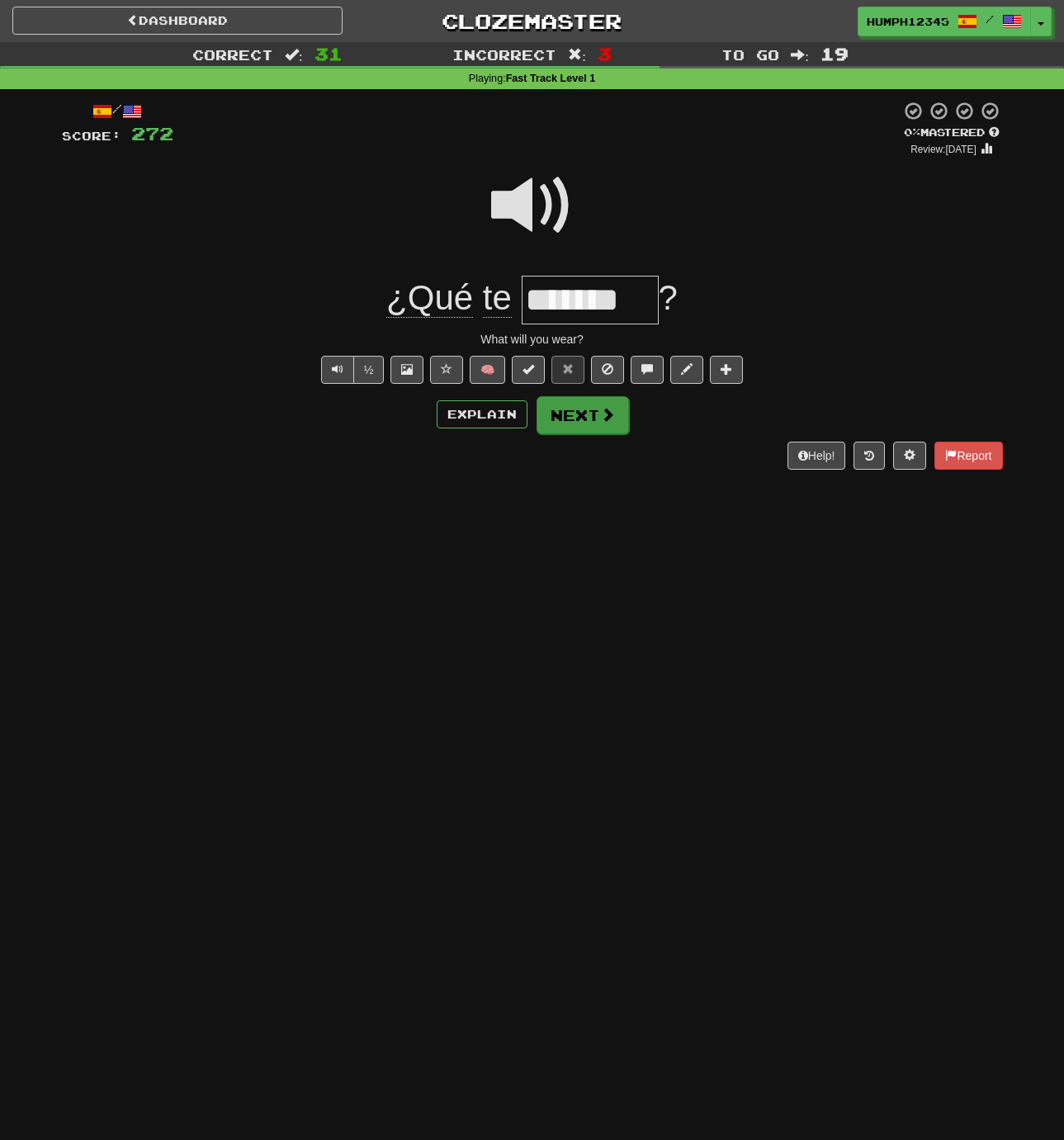
click at [557, 414] on button "Next" at bounding box center [583, 415] width 92 height 38
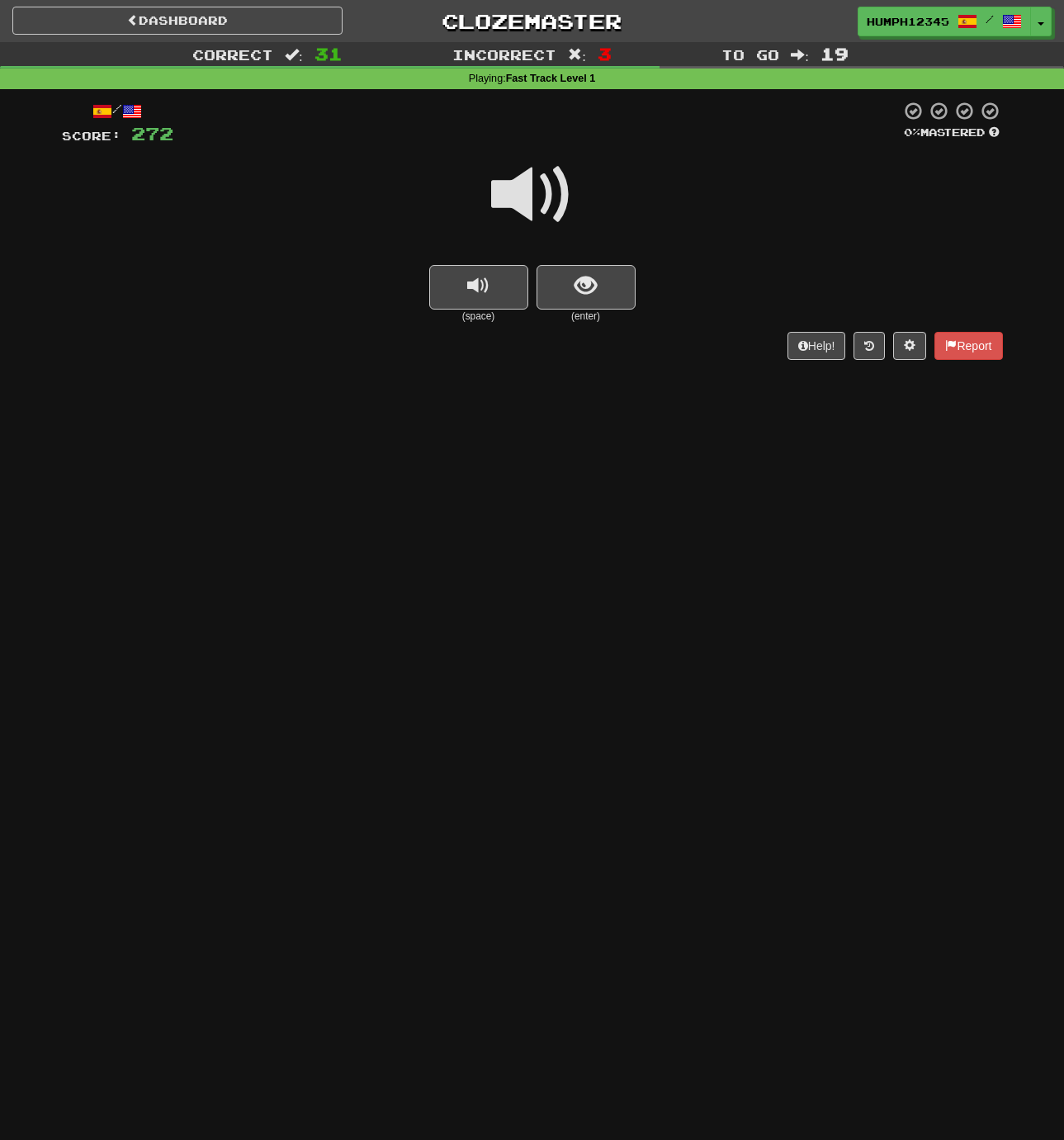
click at [522, 192] on span at bounding box center [532, 194] width 82 height 82
click at [519, 193] on span at bounding box center [532, 194] width 82 height 82
click at [520, 193] on span at bounding box center [532, 194] width 82 height 82
click at [582, 277] on span "show sentence" at bounding box center [585, 285] width 22 height 22
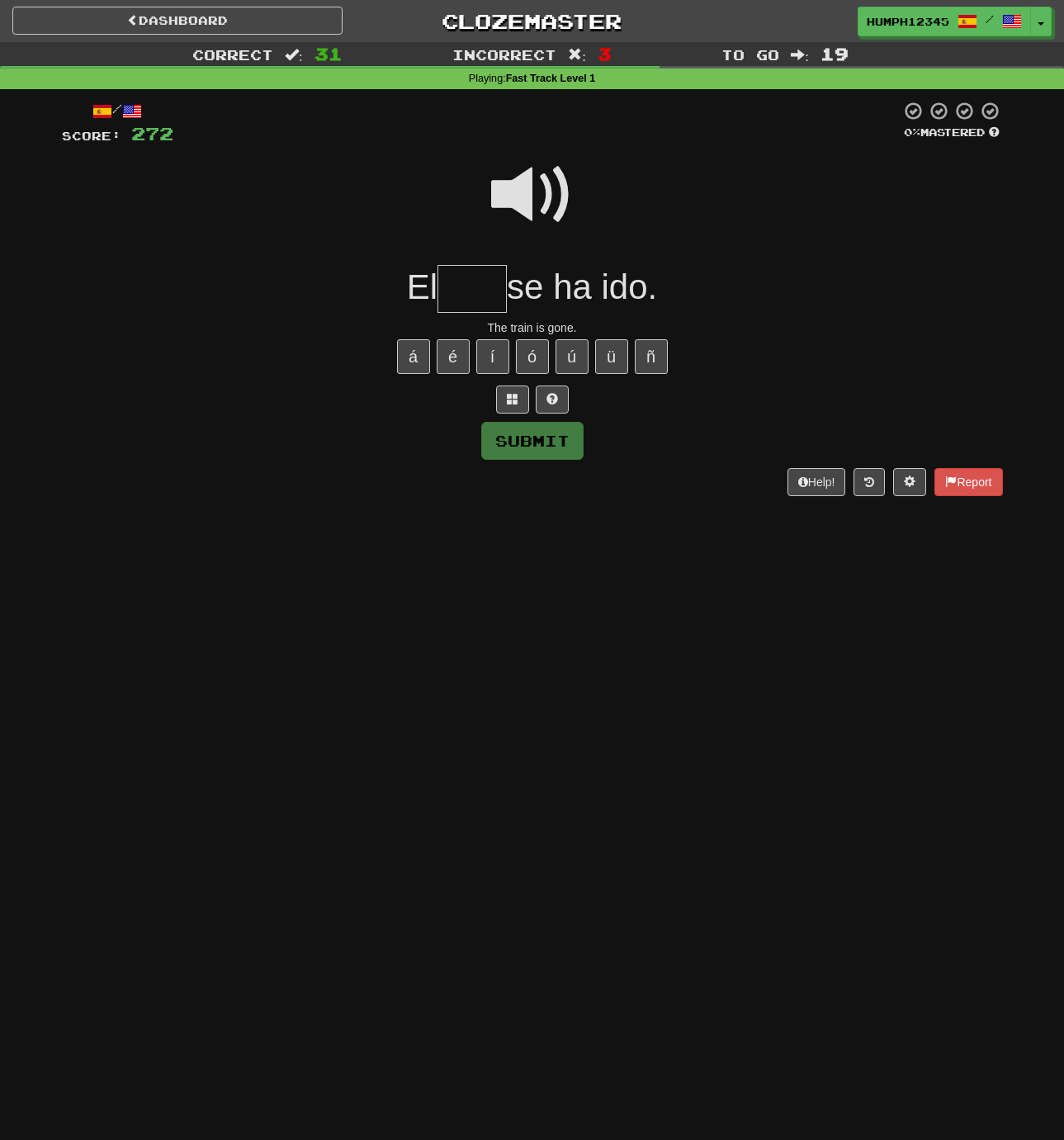
click at [476, 290] on input "text" at bounding box center [472, 289] width 70 height 49
type input "****"
click at [521, 438] on button "Submit" at bounding box center [533, 441] width 102 height 38
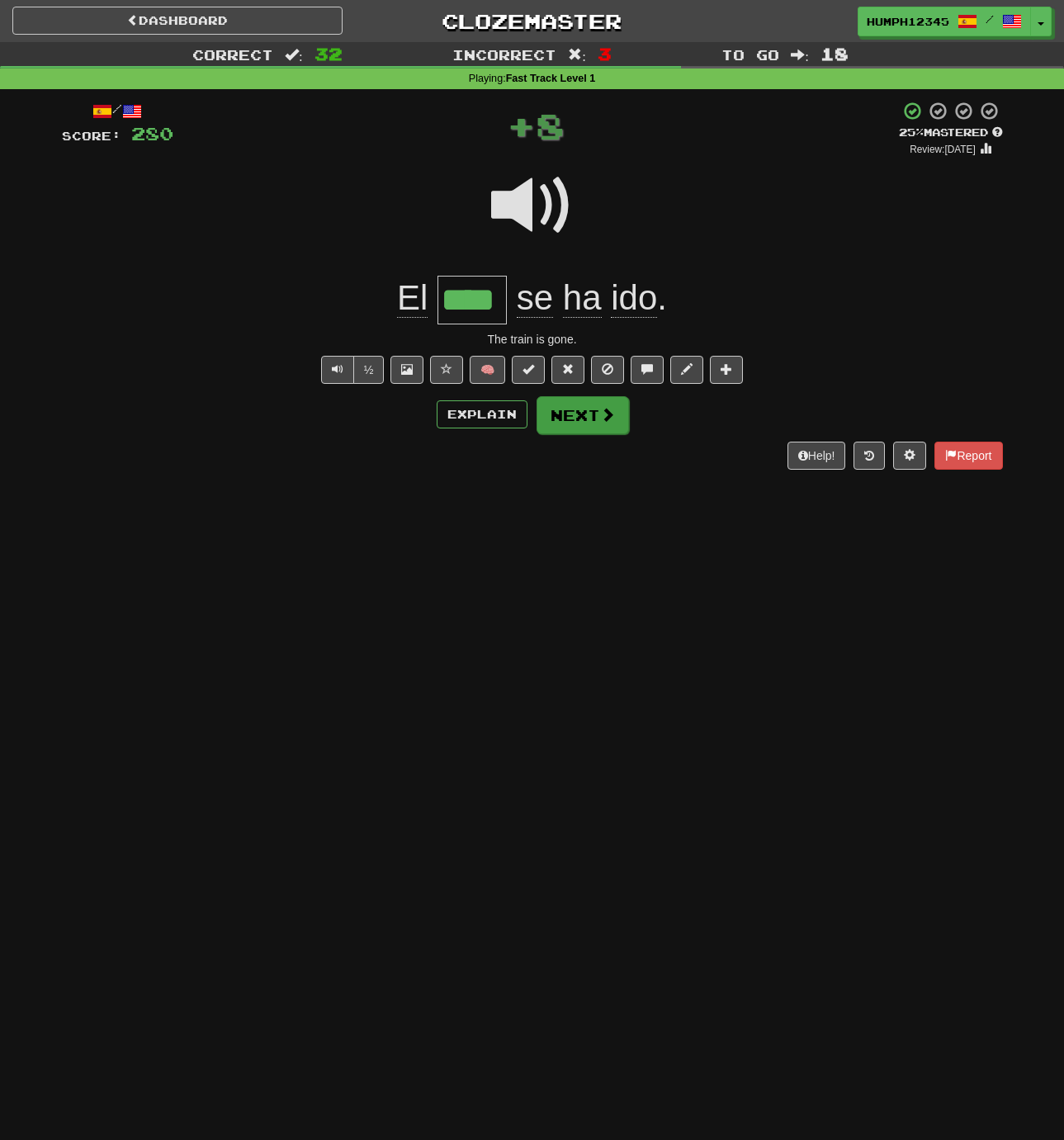
click at [573, 413] on button "Next" at bounding box center [583, 415] width 92 height 38
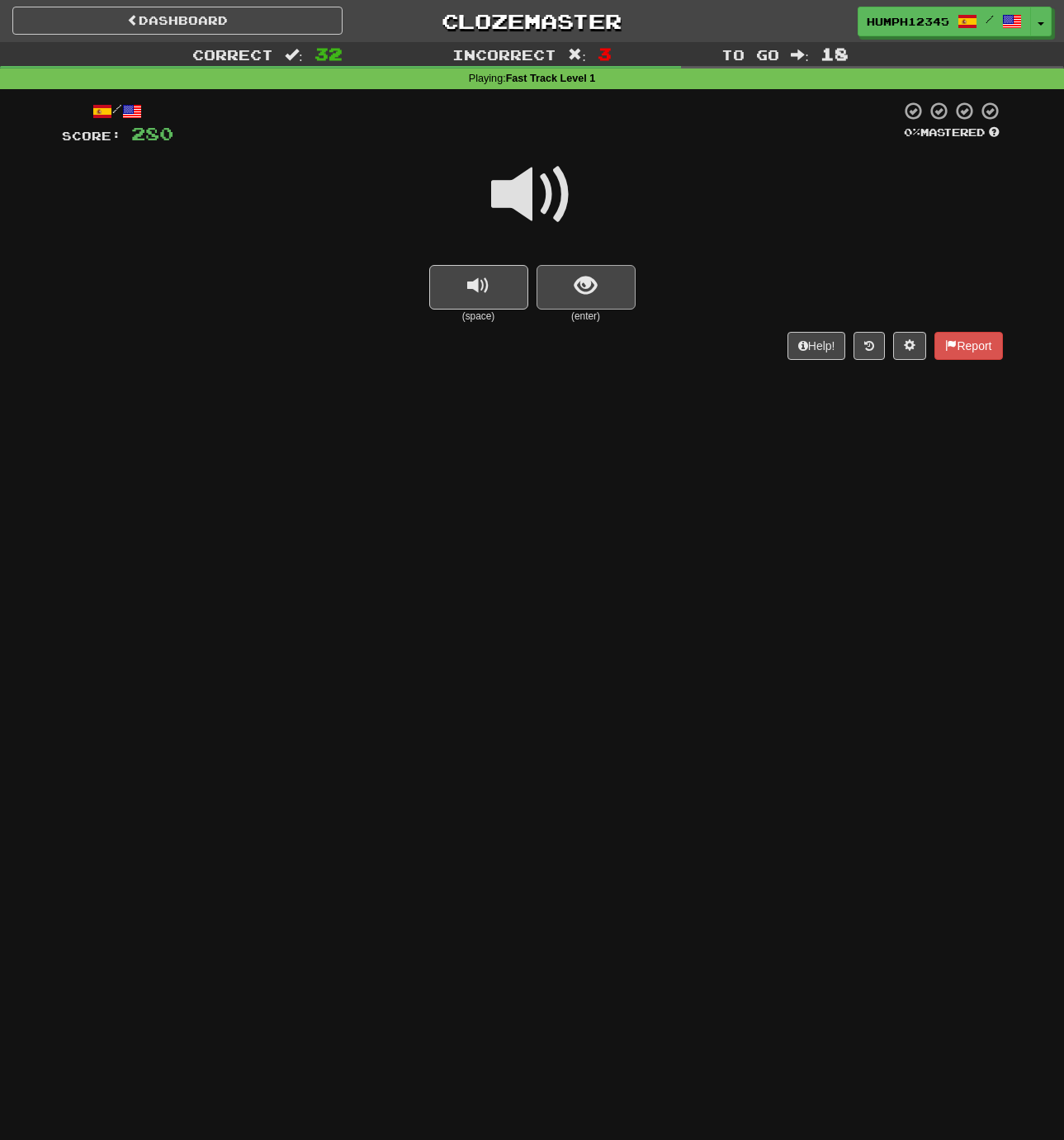
click at [574, 286] on span "show sentence" at bounding box center [585, 285] width 22 height 22
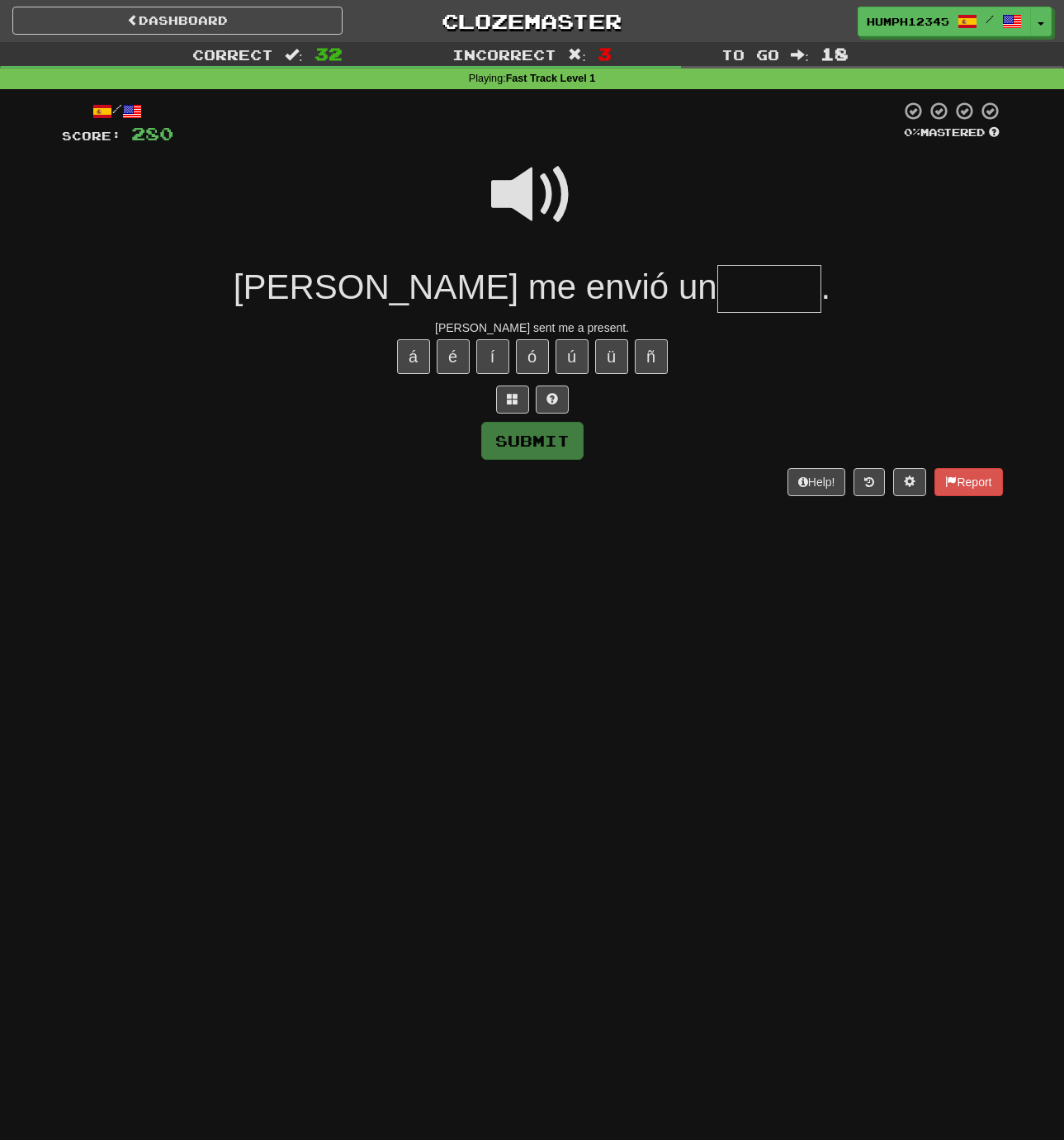
click at [717, 290] on input "text" at bounding box center [769, 289] width 104 height 49
type input "******"
click at [520, 440] on button "Submit" at bounding box center [533, 441] width 102 height 38
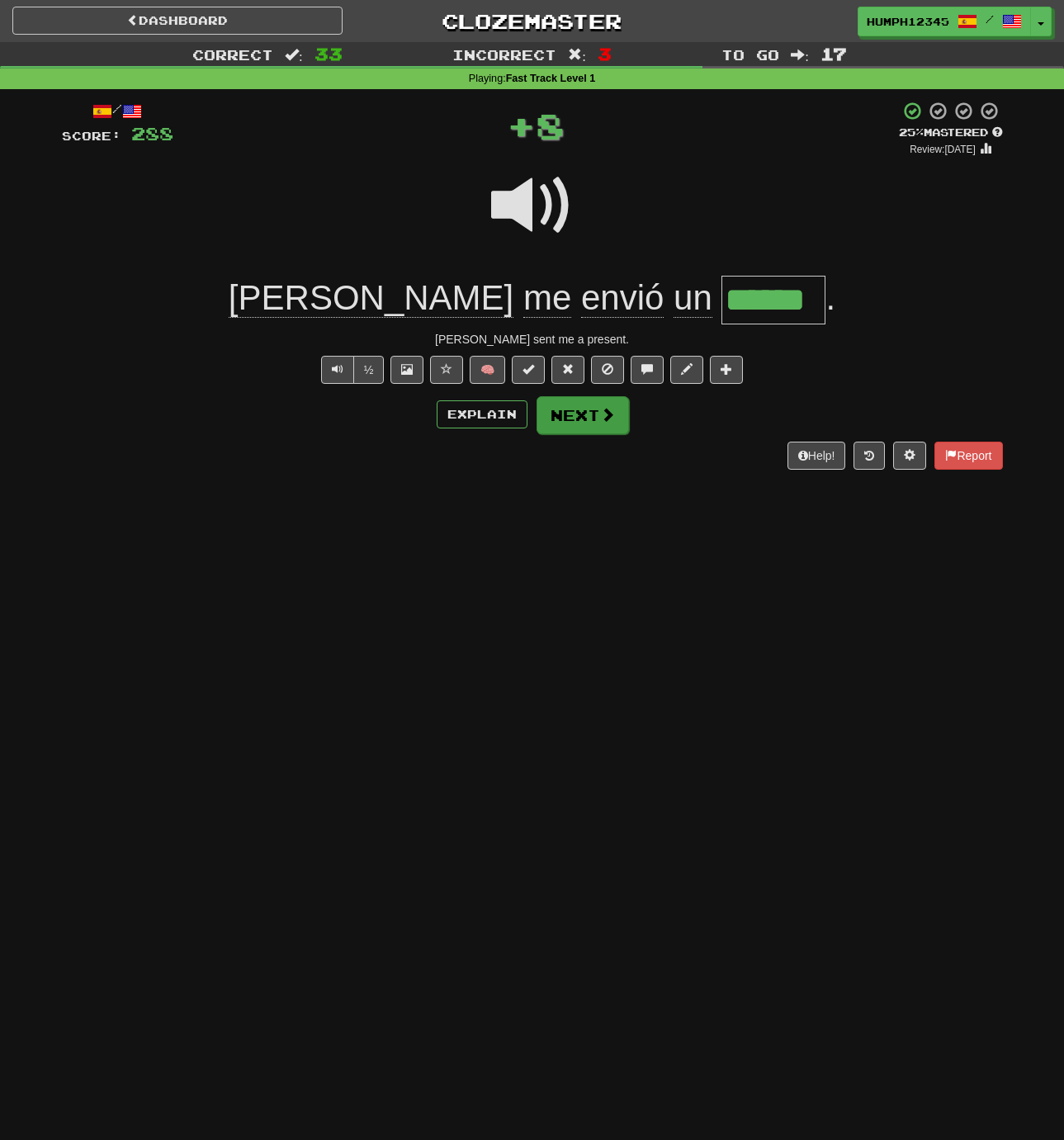
click at [572, 412] on button "Next" at bounding box center [583, 415] width 92 height 38
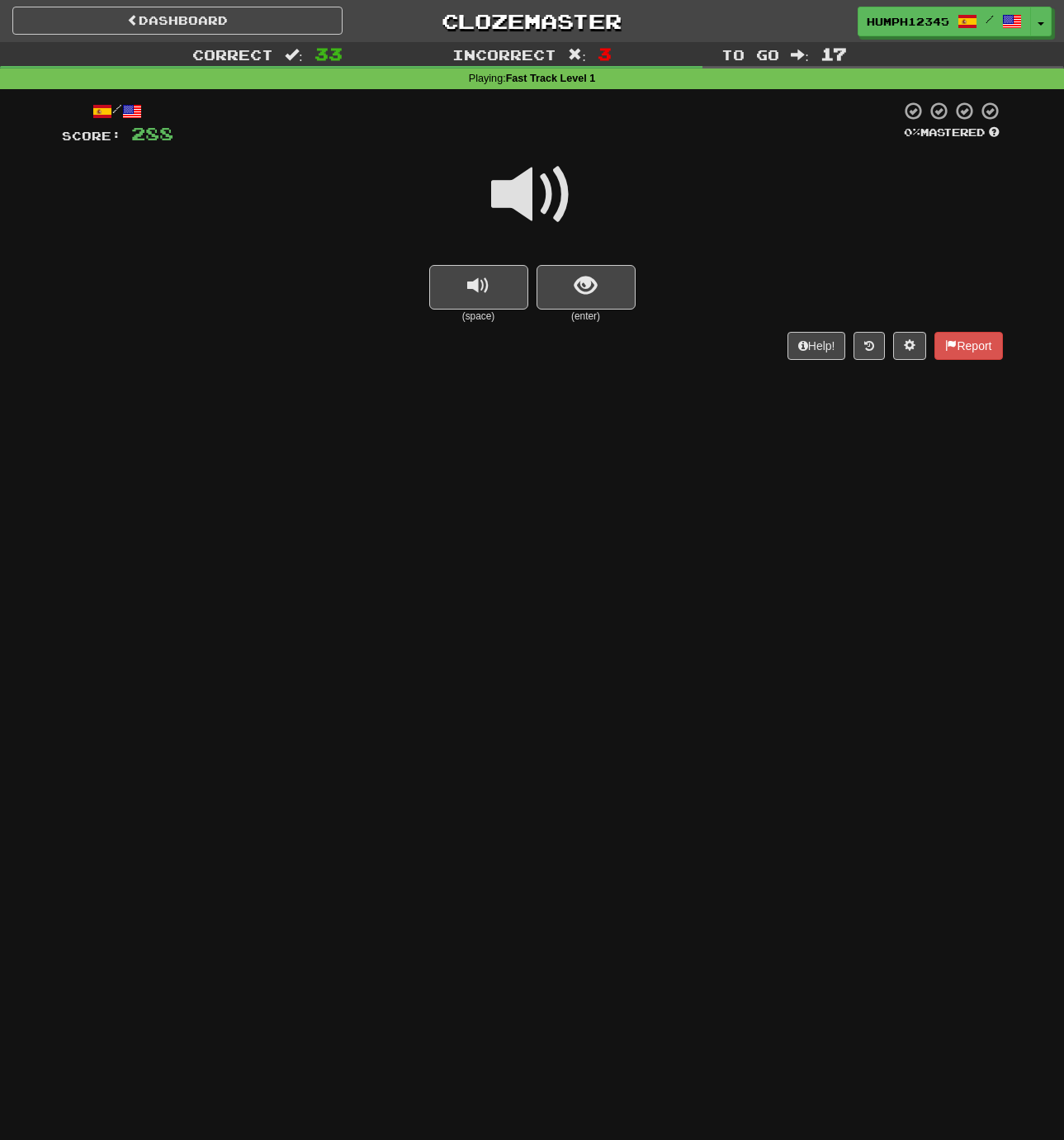
click at [523, 198] on span at bounding box center [532, 194] width 82 height 82
click at [522, 197] on span at bounding box center [532, 194] width 82 height 82
click at [572, 275] on button "show sentence" at bounding box center [586, 287] width 99 height 45
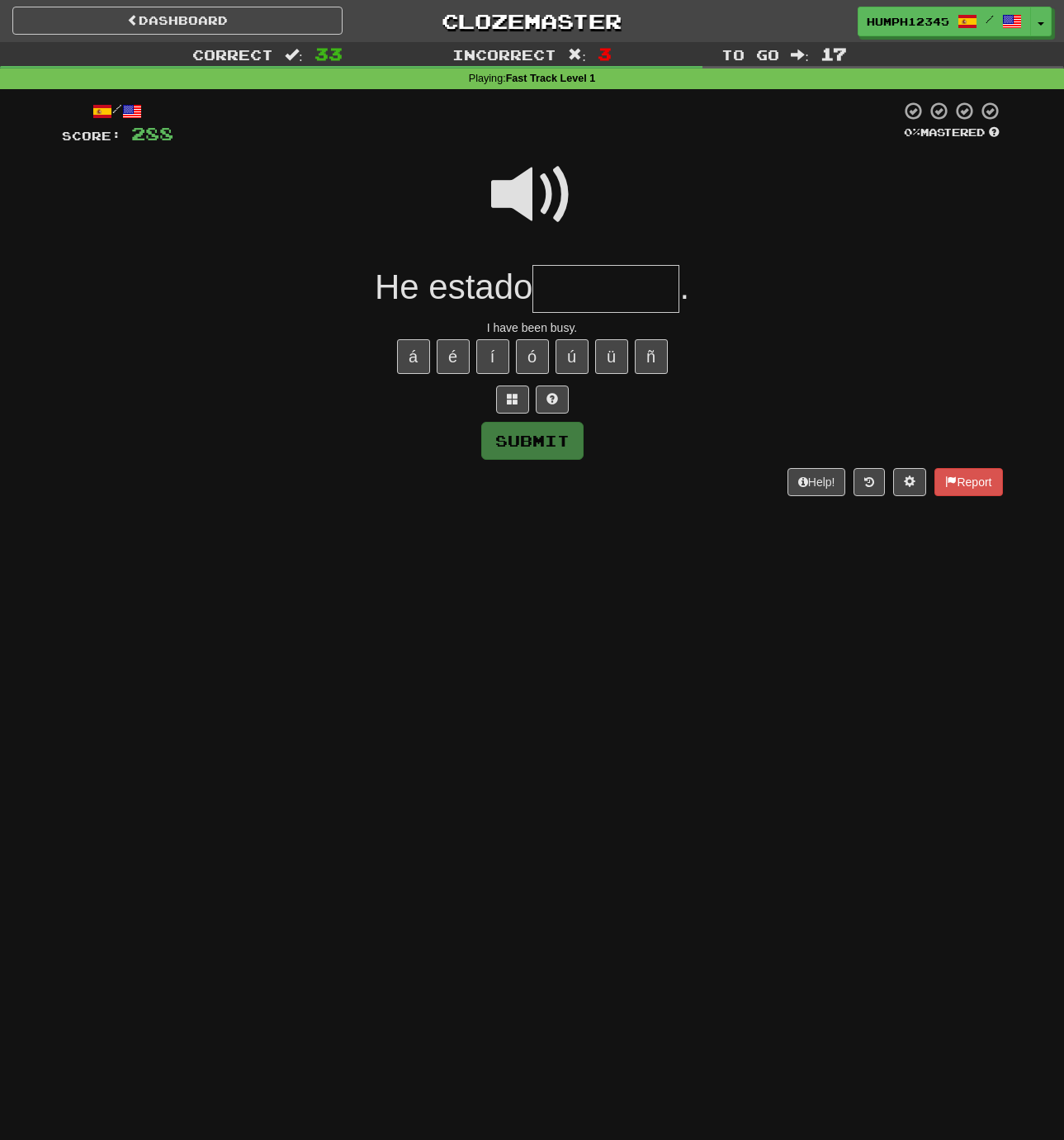
click at [567, 281] on input "text" at bounding box center [606, 289] width 147 height 49
type input "*******"
click at [521, 189] on span at bounding box center [532, 194] width 82 height 82
click at [518, 435] on button "Submit" at bounding box center [533, 441] width 102 height 38
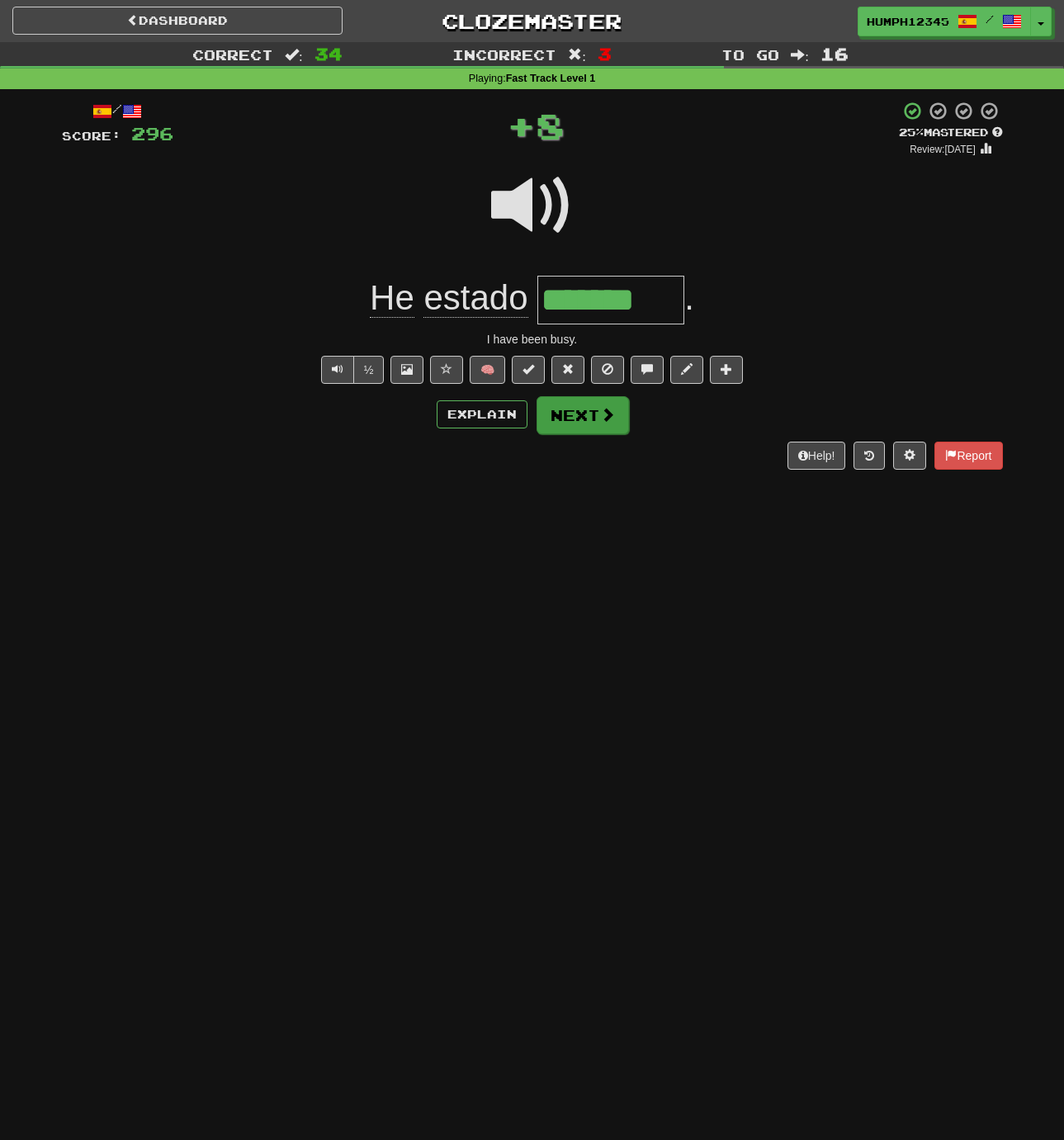
click at [561, 411] on button "Next" at bounding box center [583, 415] width 92 height 38
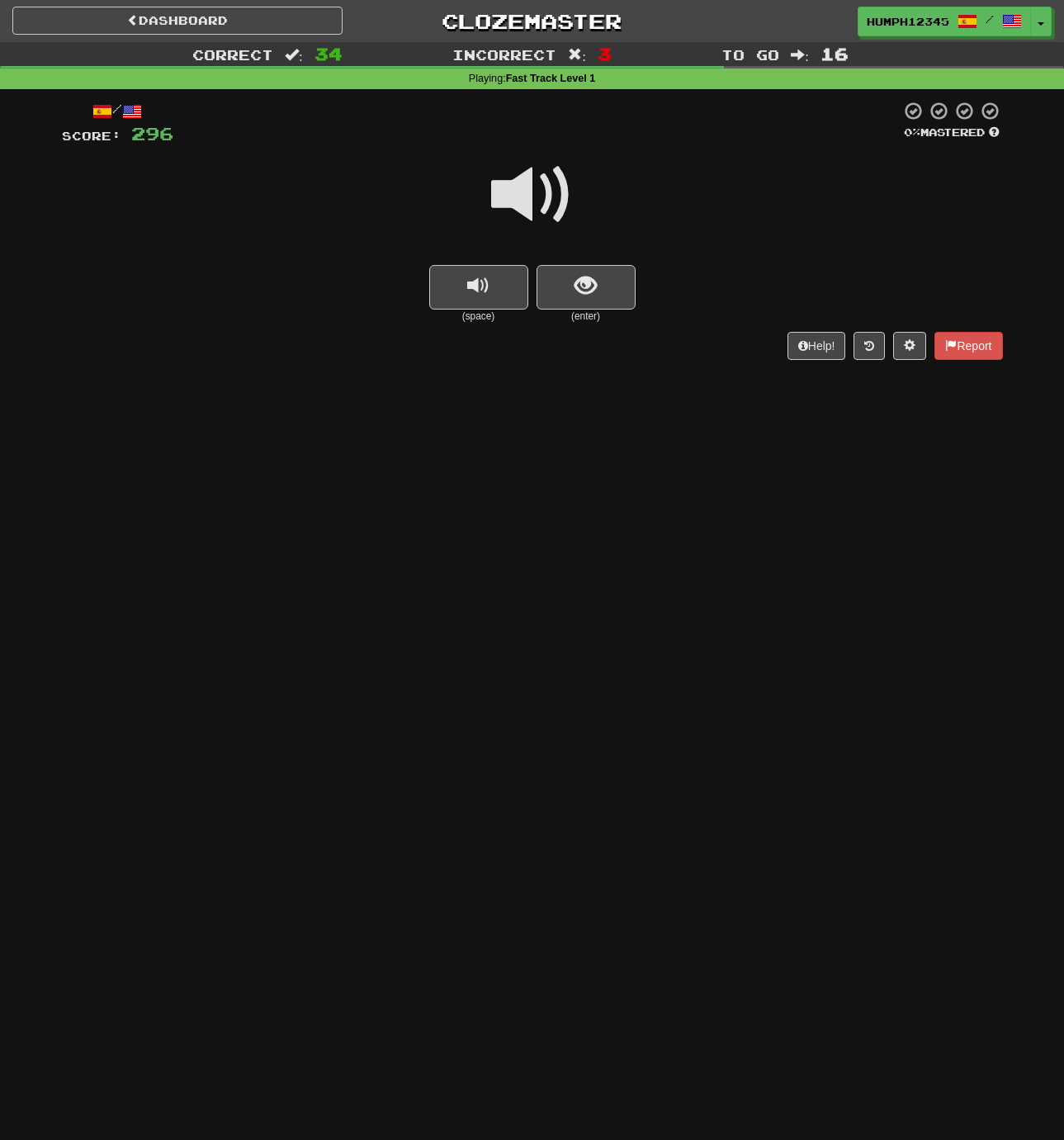
click at [523, 188] on span at bounding box center [532, 194] width 82 height 82
click at [572, 280] on button "show sentence" at bounding box center [586, 287] width 99 height 45
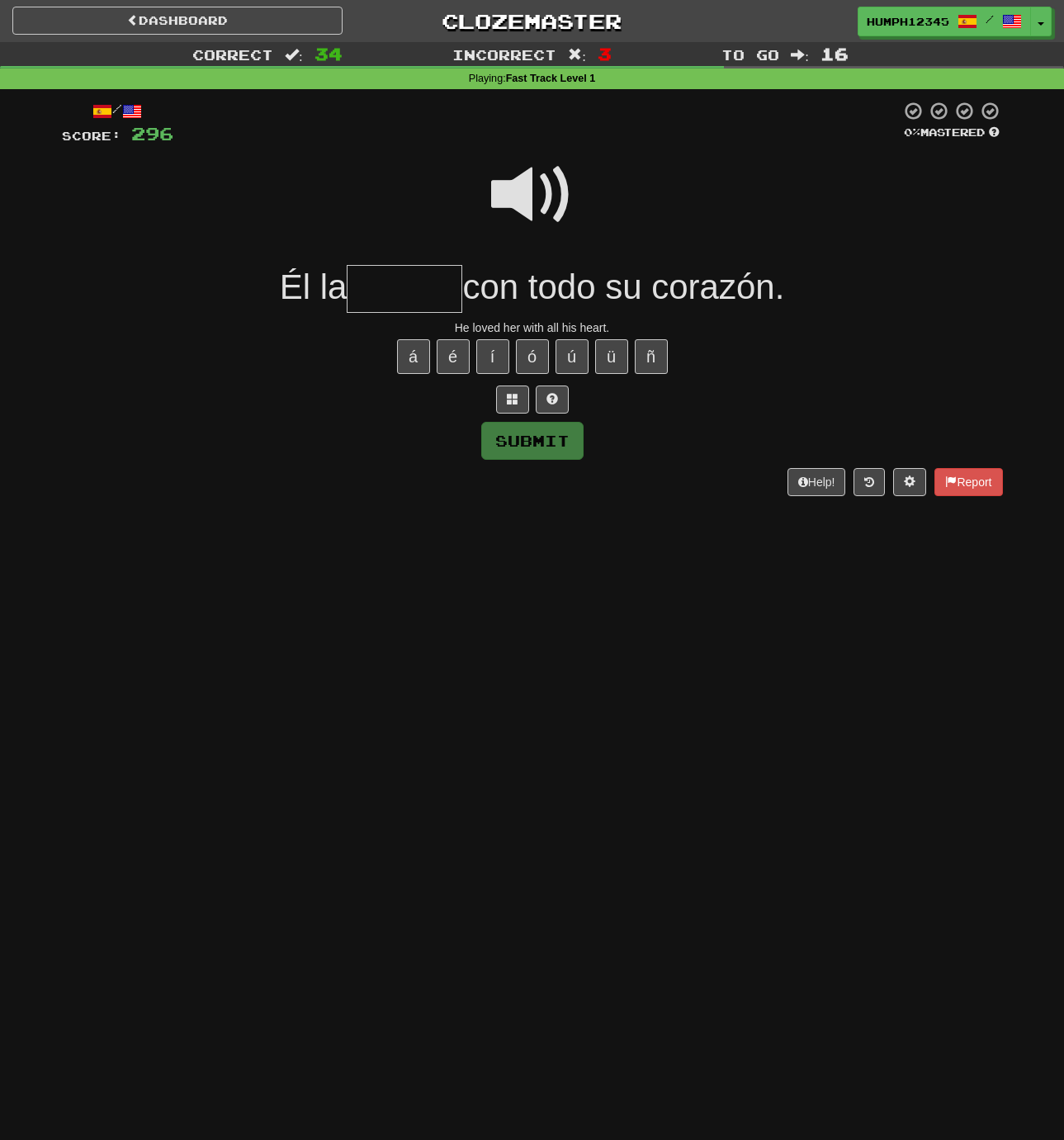
click at [394, 291] on input "text" at bounding box center [404, 289] width 115 height 49
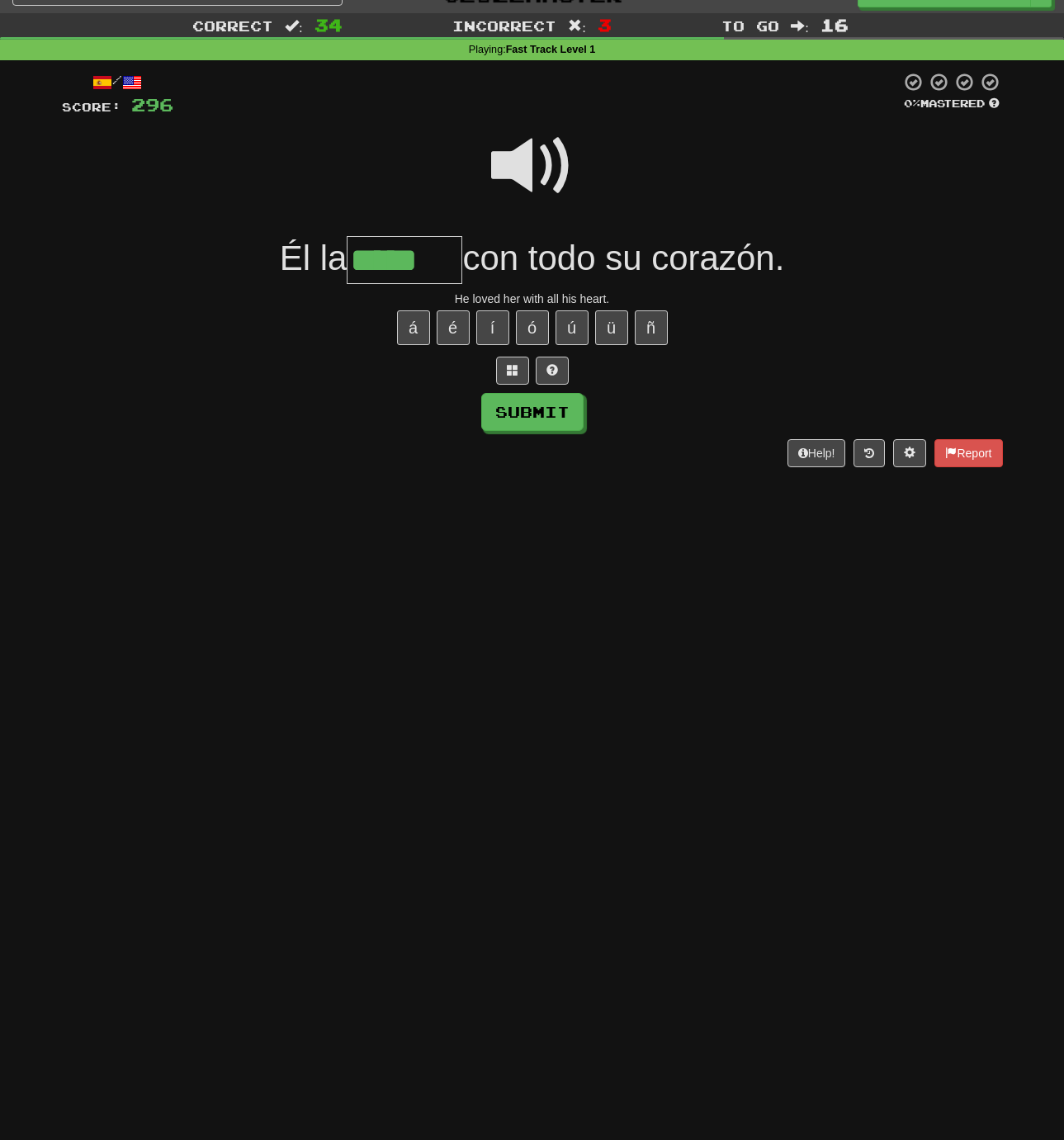
scroll to position [37, 0]
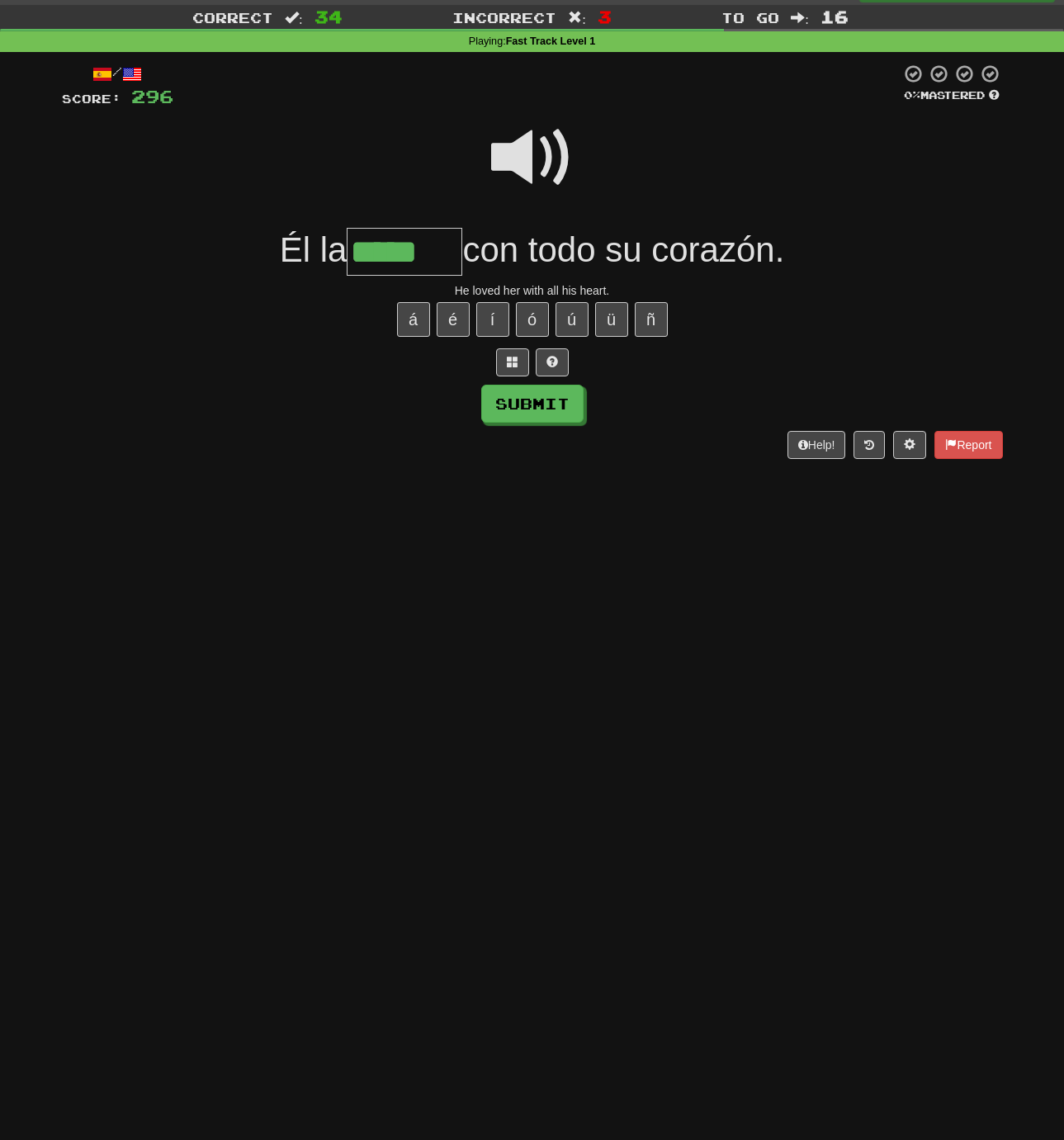
type input "*****"
click at [523, 153] on span at bounding box center [532, 157] width 82 height 82
click at [518, 398] on button "Submit" at bounding box center [533, 404] width 102 height 38
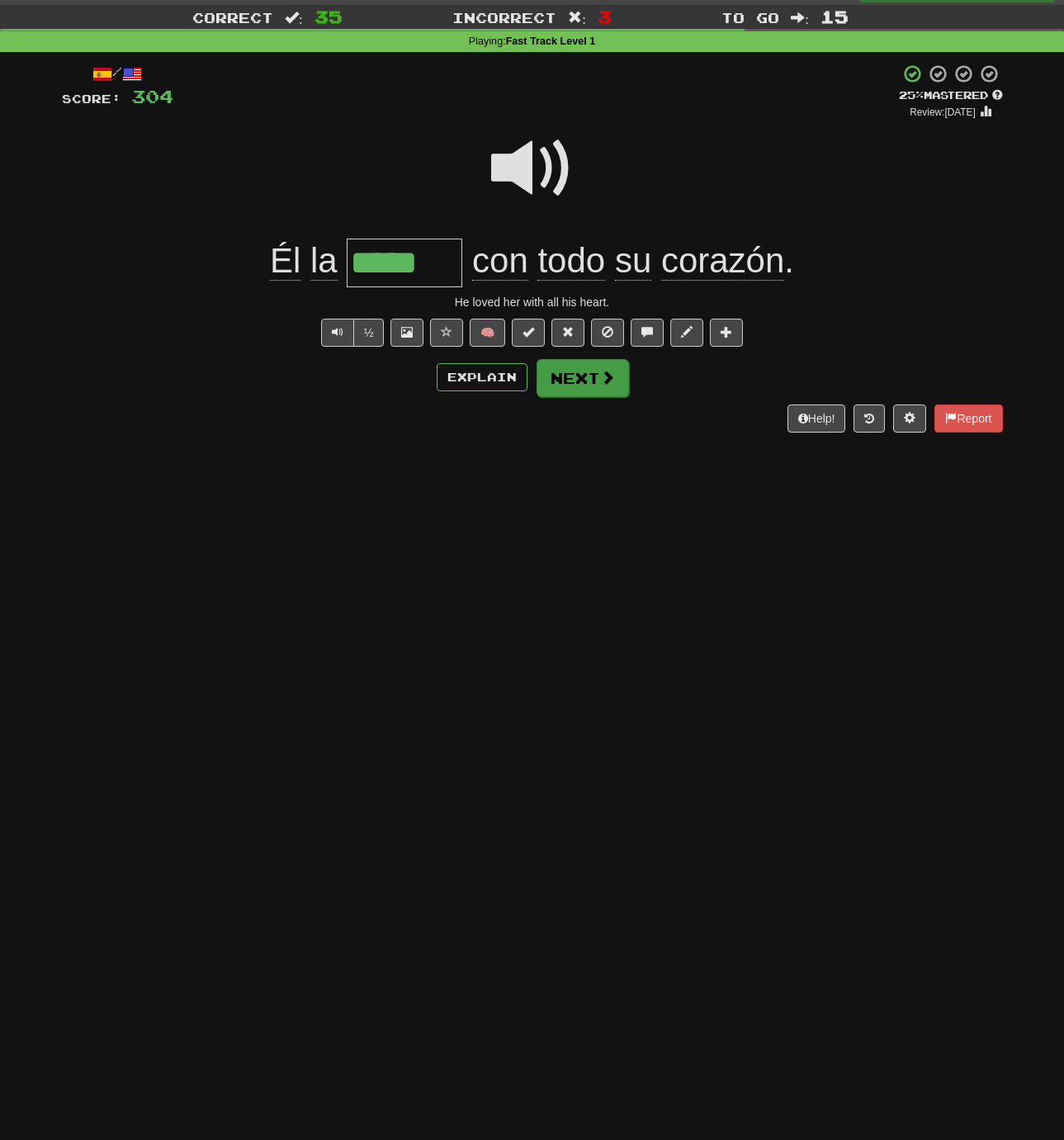
click at [564, 371] on button "Next" at bounding box center [583, 378] width 92 height 38
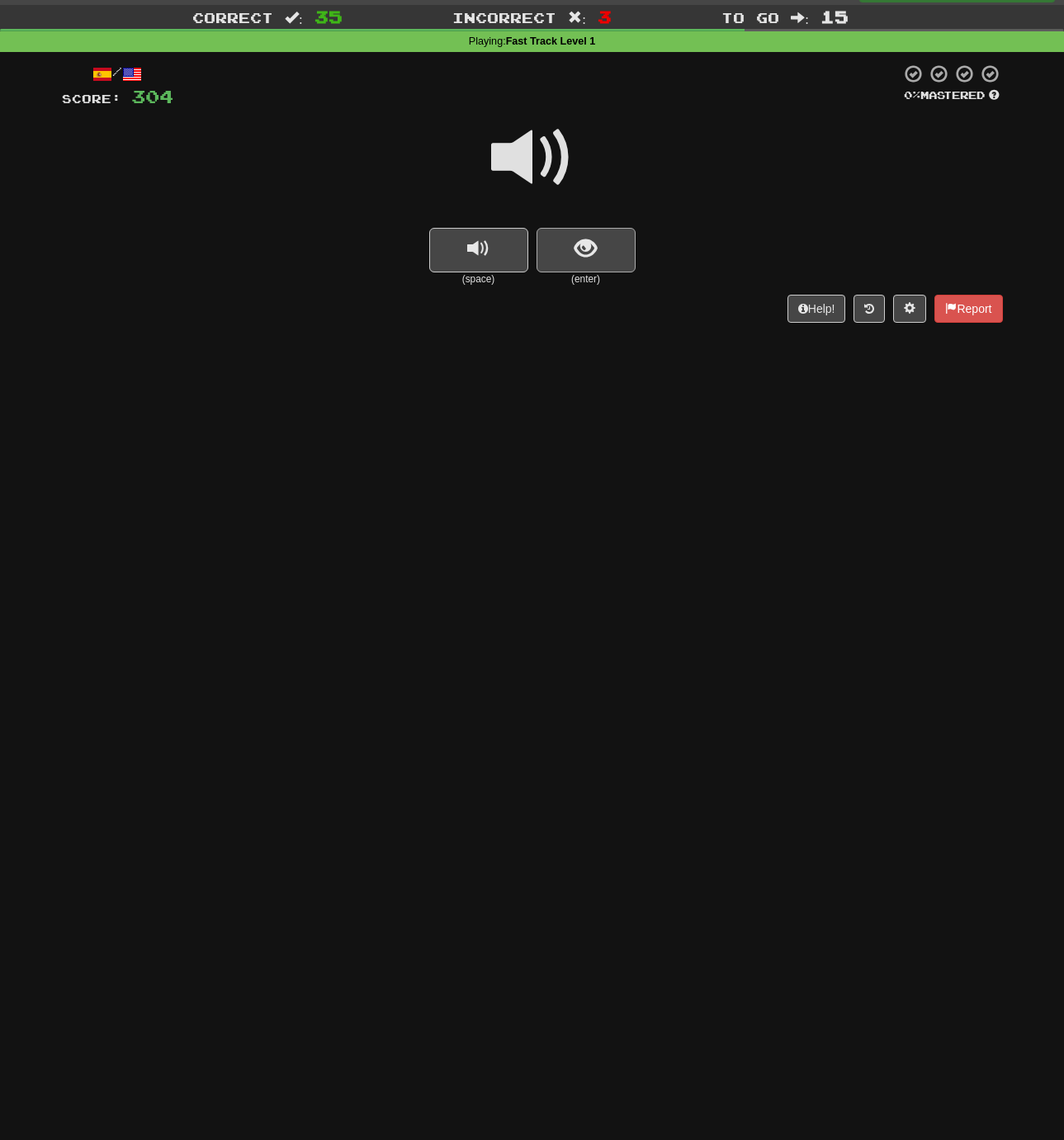
click at [572, 251] on button "show sentence" at bounding box center [586, 251] width 99 height 45
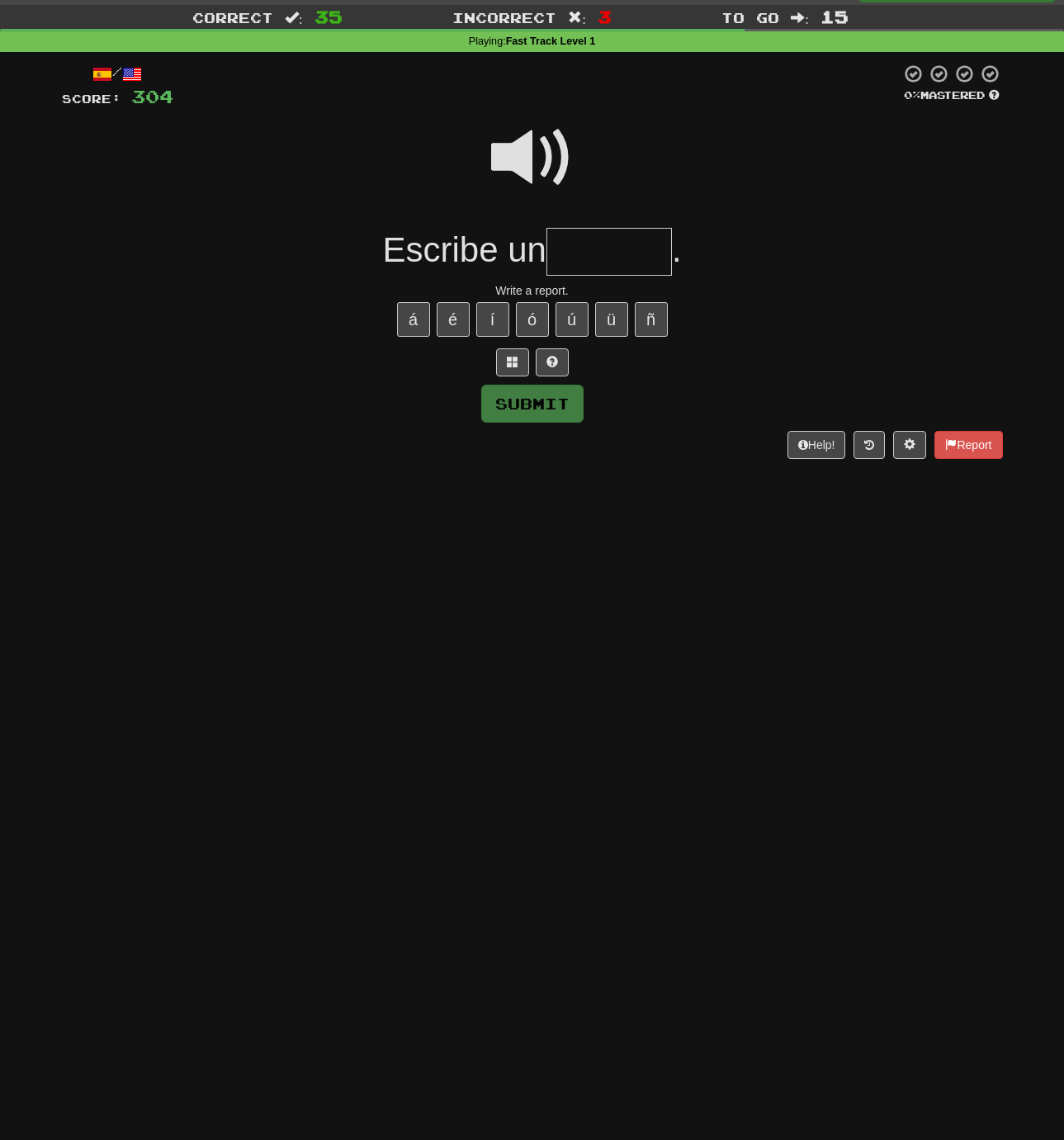
click at [570, 252] on input "text" at bounding box center [608, 252] width 125 height 49
type input "*******"
click at [525, 407] on button "Submit" at bounding box center [533, 404] width 102 height 38
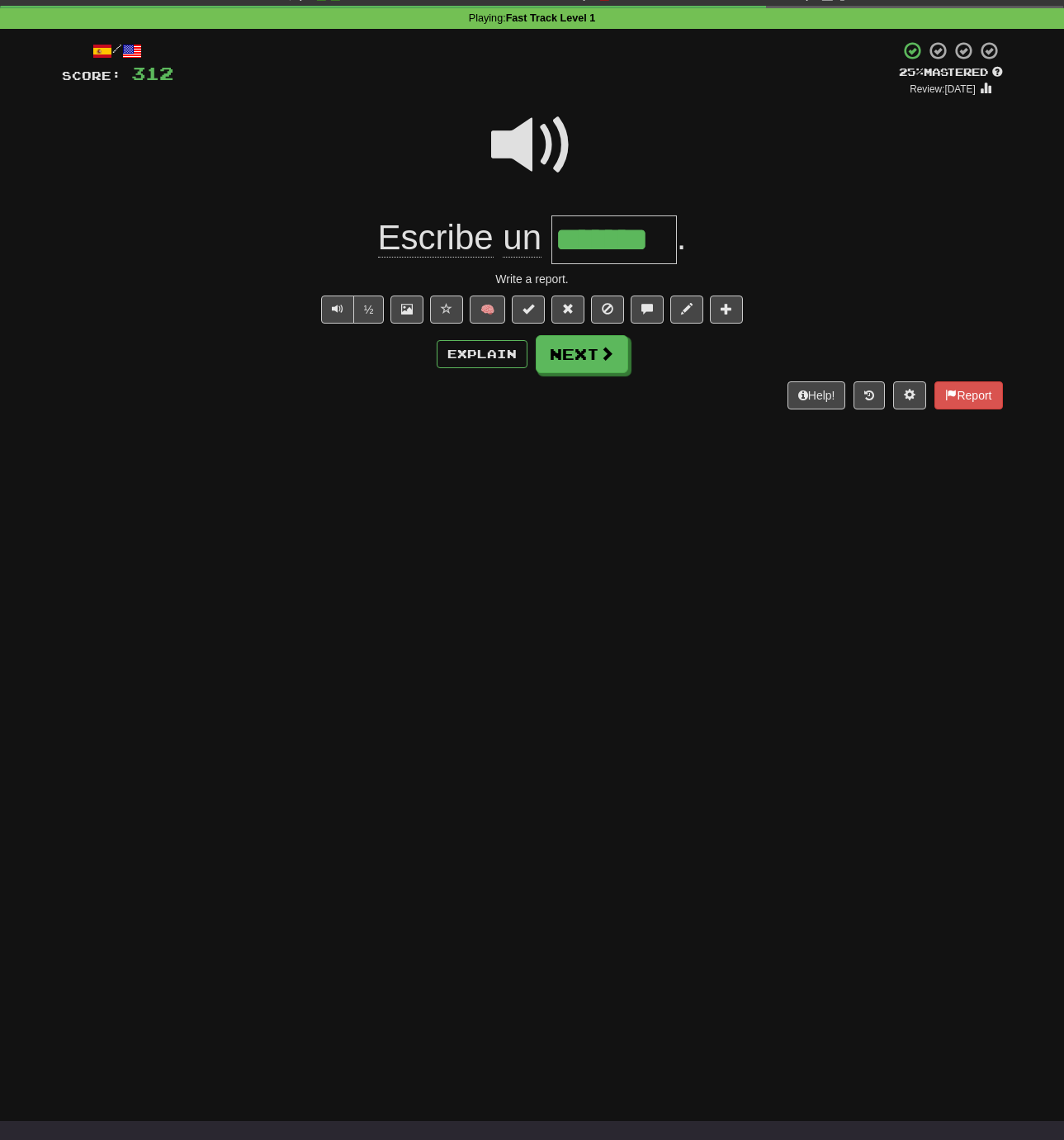
scroll to position [80, 0]
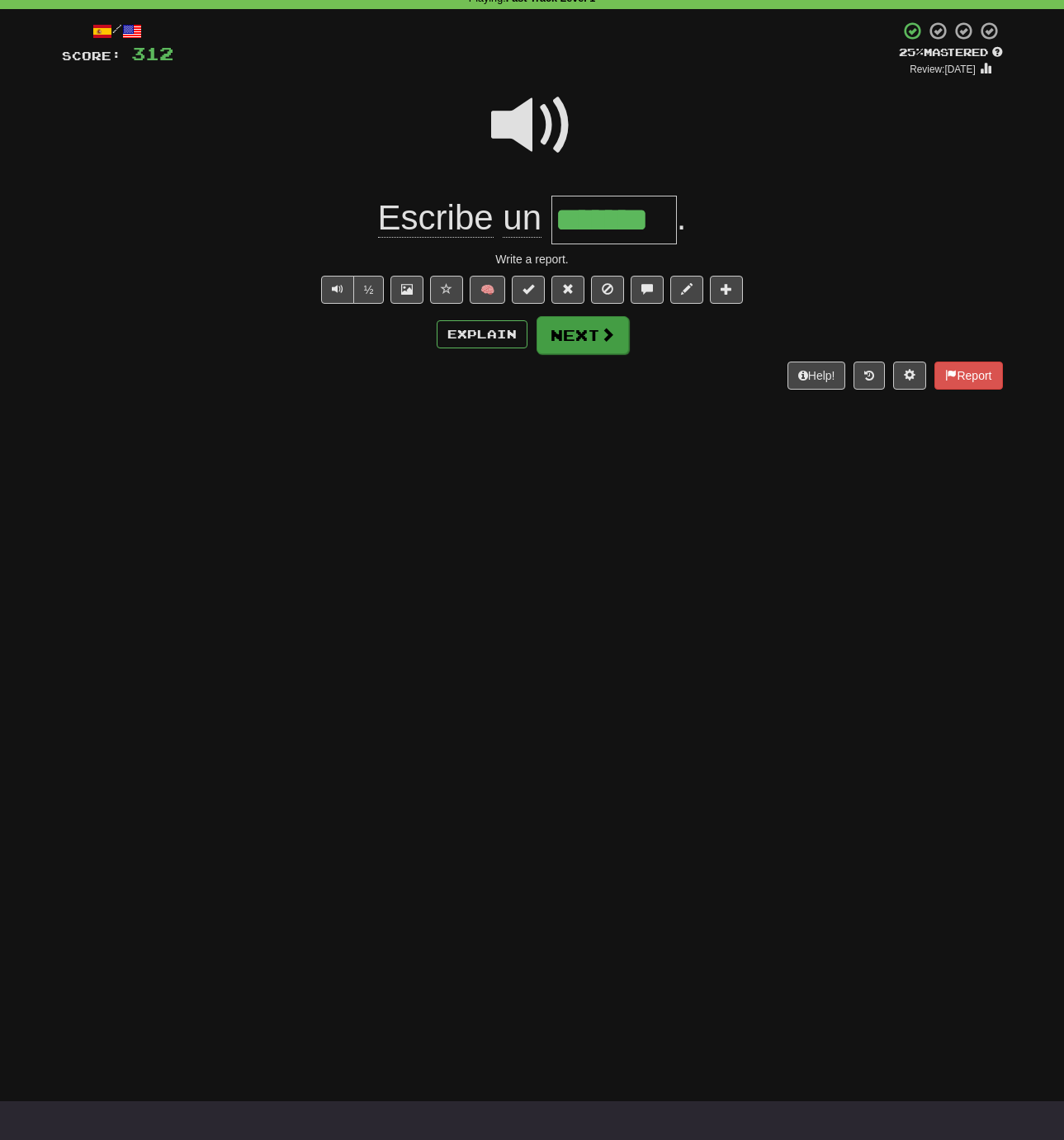
click at [572, 338] on button "Next" at bounding box center [583, 335] width 92 height 38
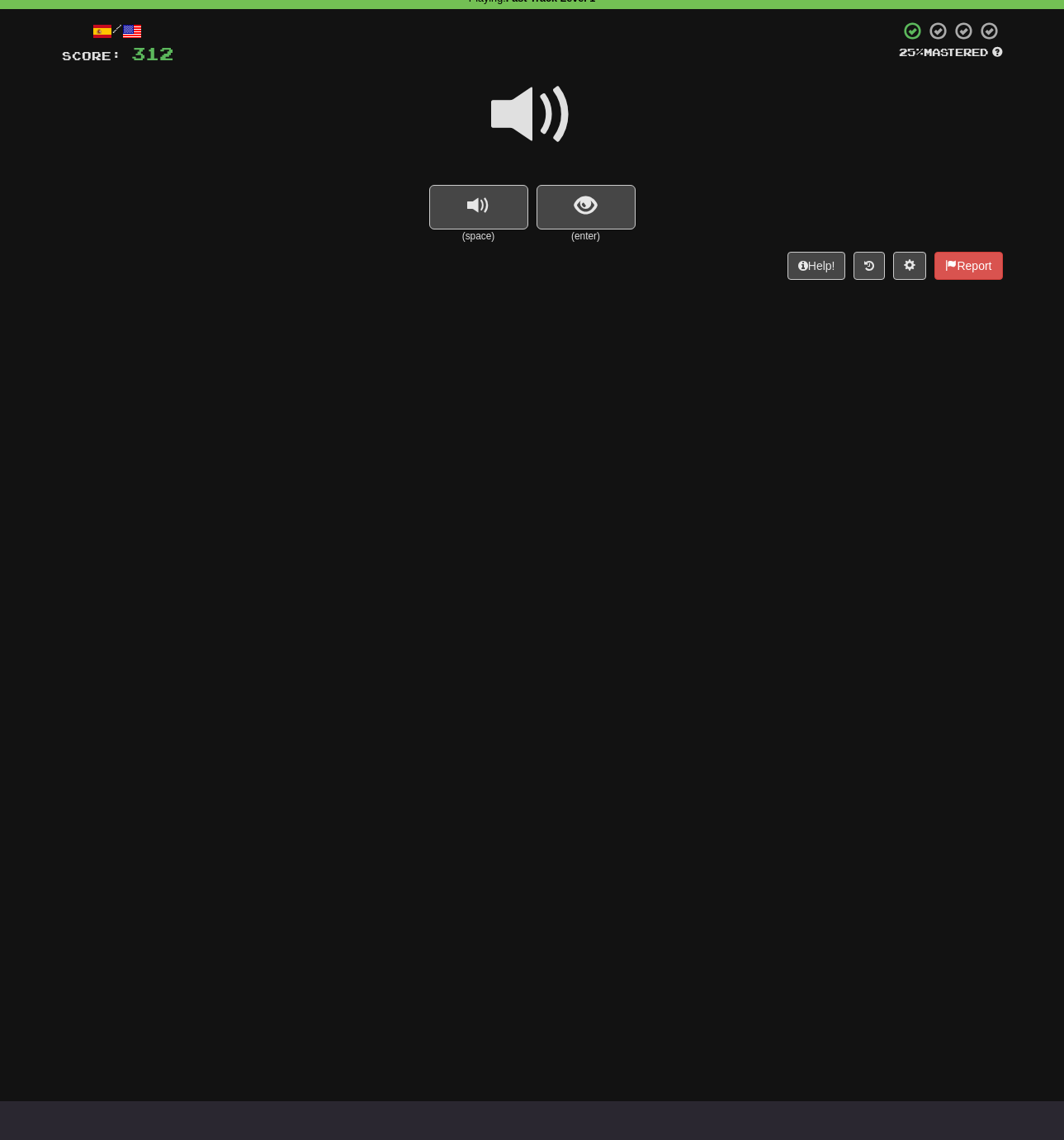
click at [525, 119] on span at bounding box center [532, 114] width 82 height 82
click at [522, 116] on span at bounding box center [532, 114] width 82 height 82
click at [578, 198] on span "show sentence" at bounding box center [585, 206] width 22 height 22
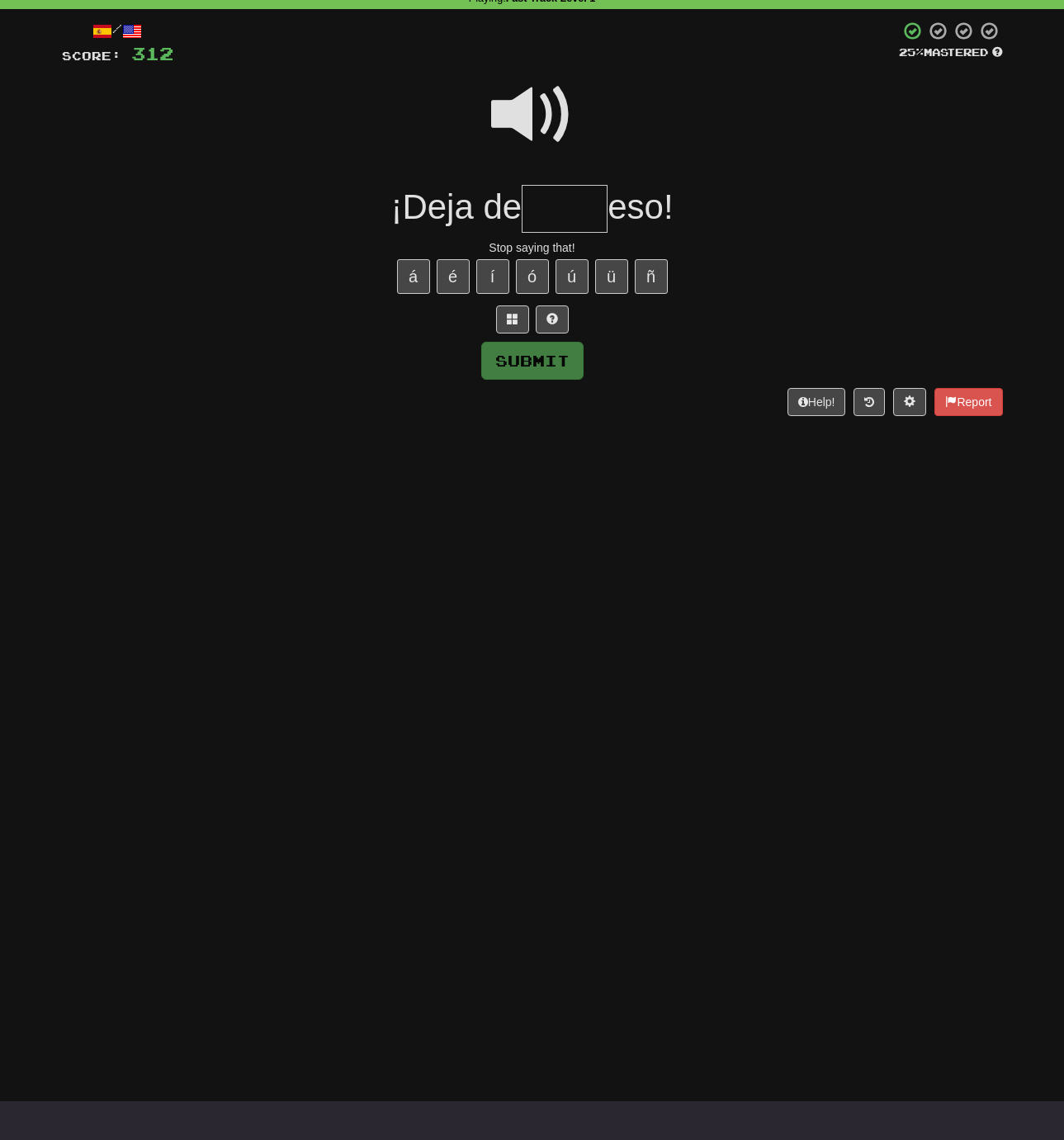
click at [564, 205] on input "text" at bounding box center [564, 209] width 85 height 49
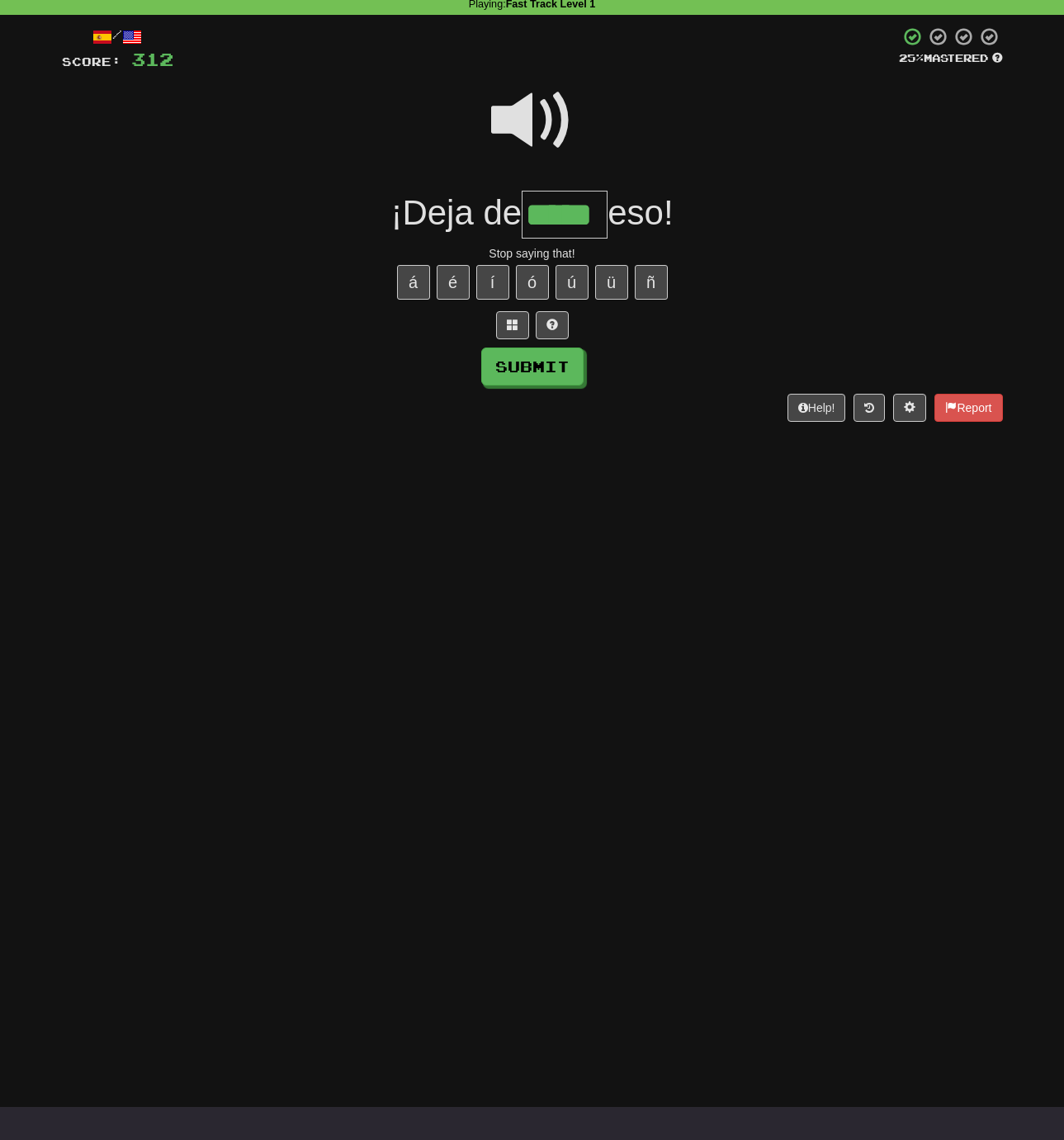
scroll to position [75, 0]
type input "*****"
click at [527, 124] on span at bounding box center [532, 119] width 82 height 82
click at [512, 355] on button "Submit" at bounding box center [533, 368] width 102 height 38
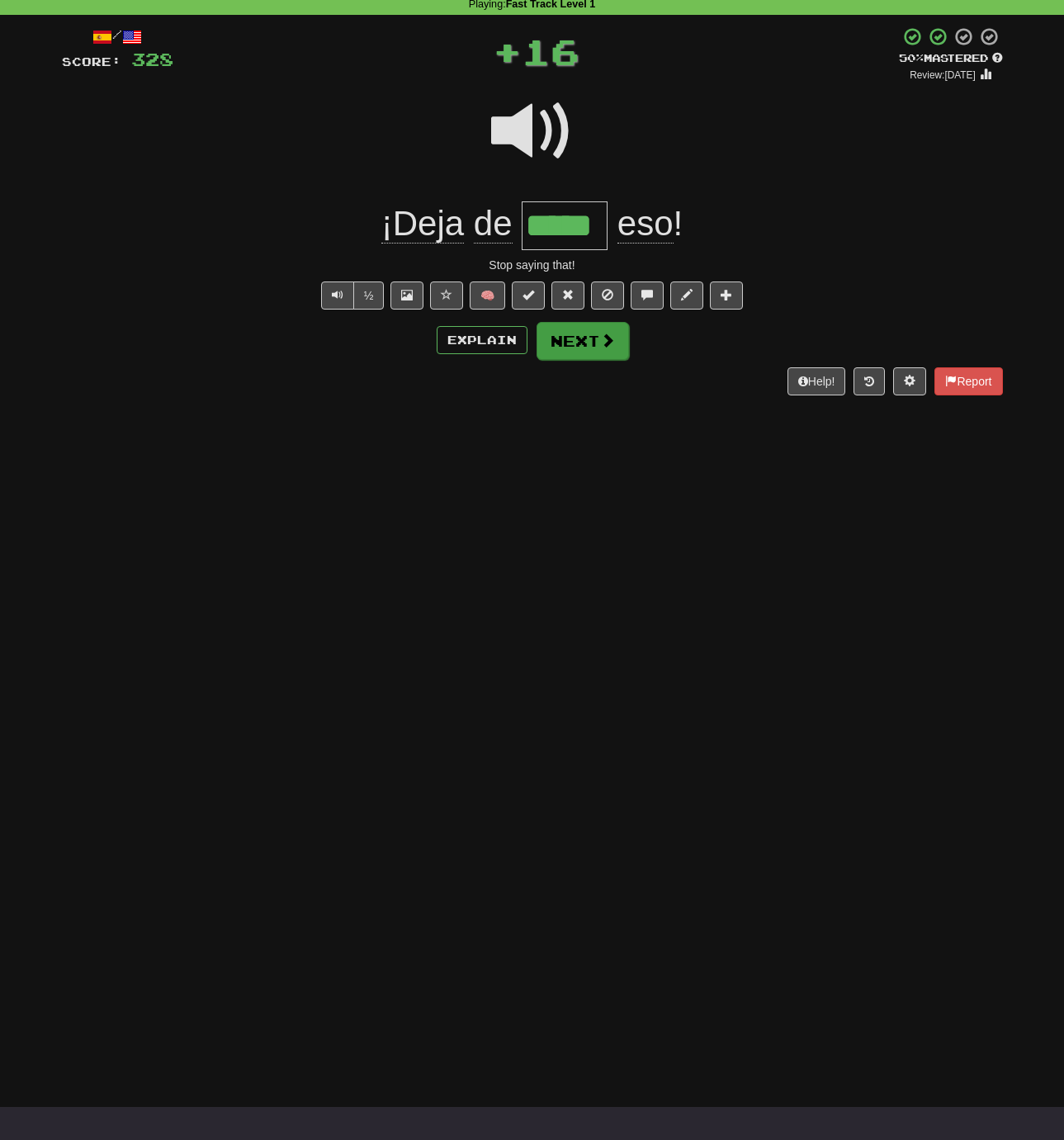
click at [558, 334] on button "Next" at bounding box center [583, 341] width 92 height 38
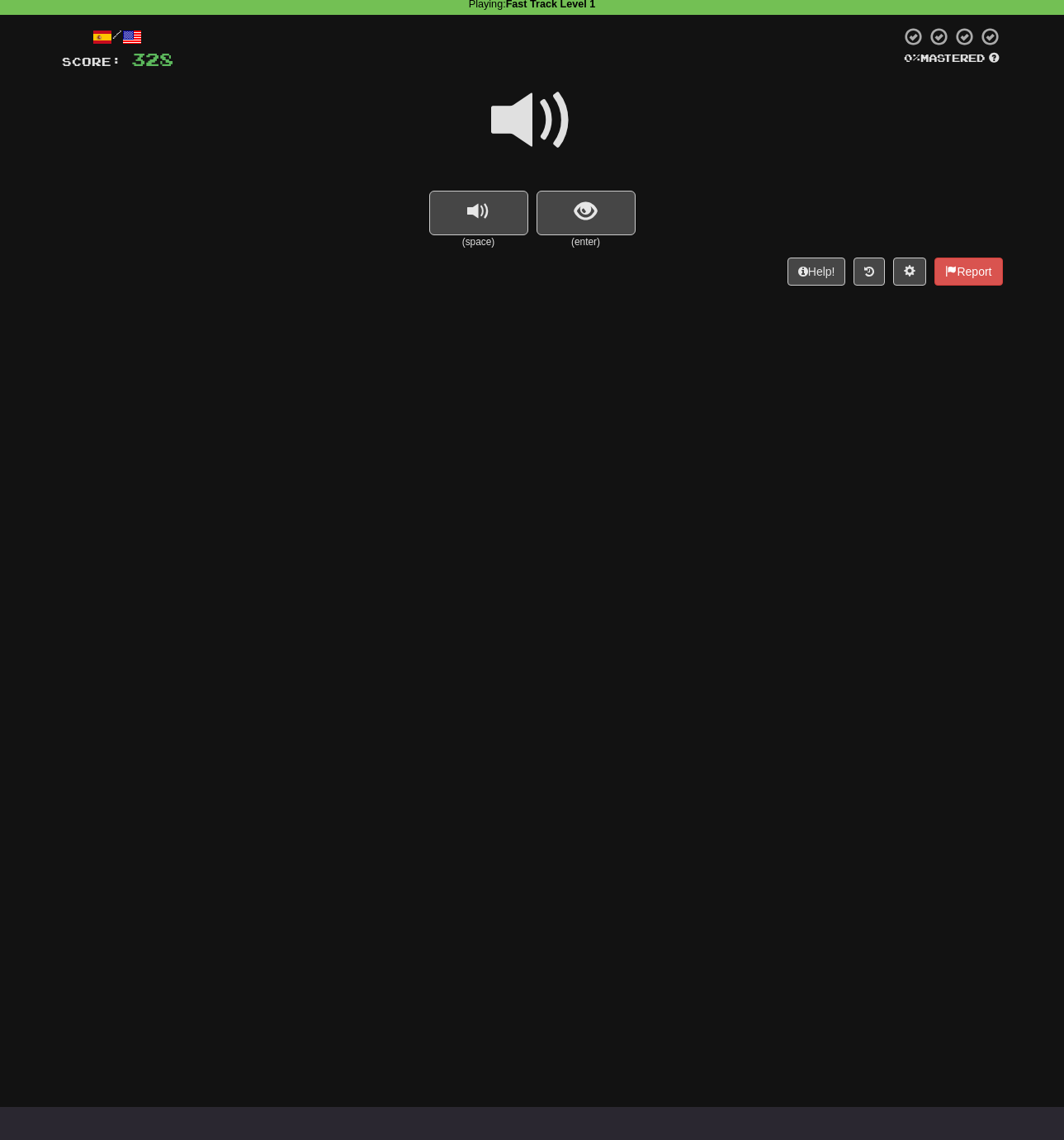
click at [525, 118] on span at bounding box center [532, 119] width 82 height 82
click at [526, 118] on span at bounding box center [532, 119] width 82 height 82
click at [522, 119] on span at bounding box center [532, 119] width 82 height 82
click at [525, 119] on span at bounding box center [532, 119] width 82 height 82
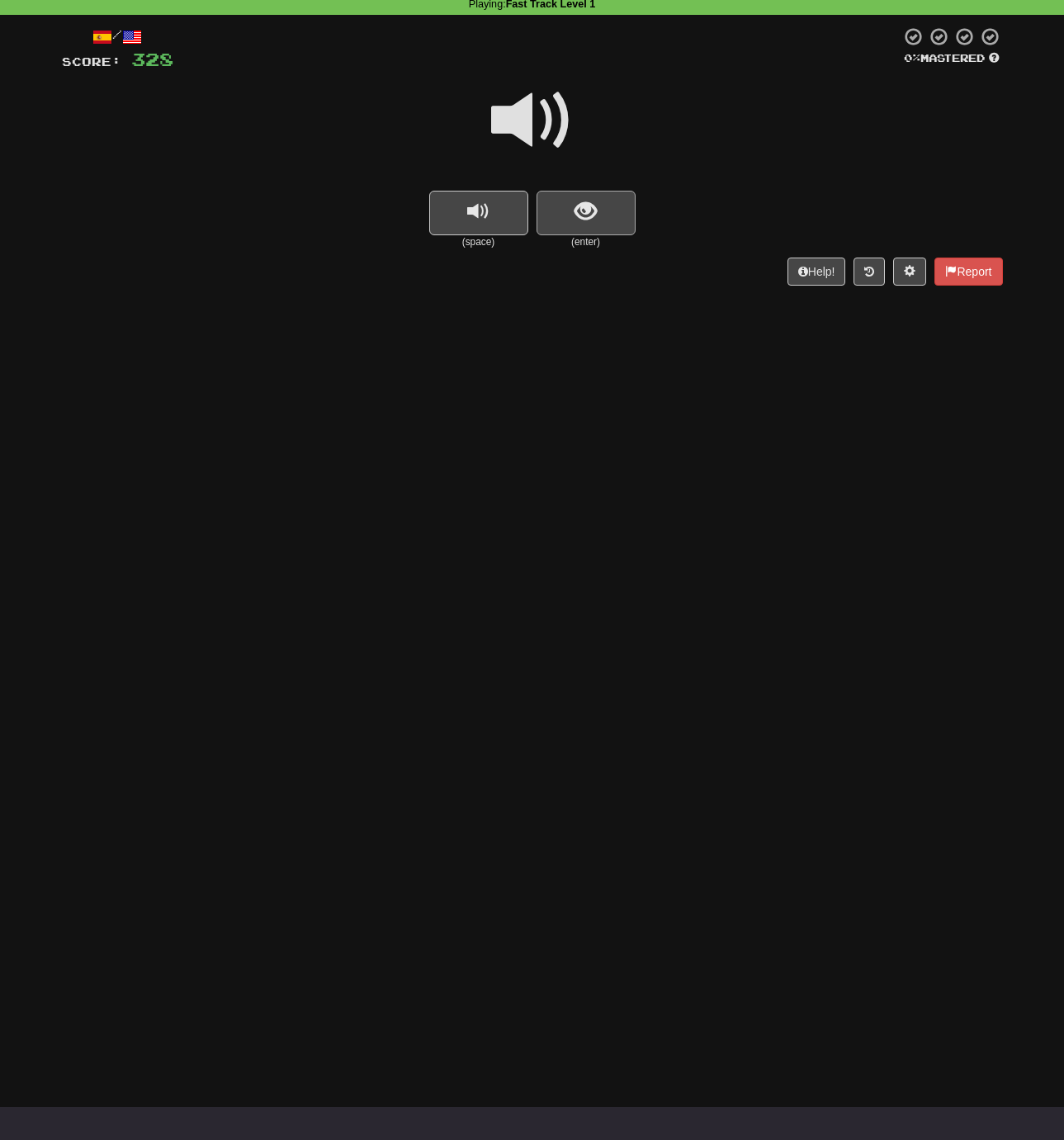
click at [570, 212] on button "show sentence" at bounding box center [586, 213] width 99 height 45
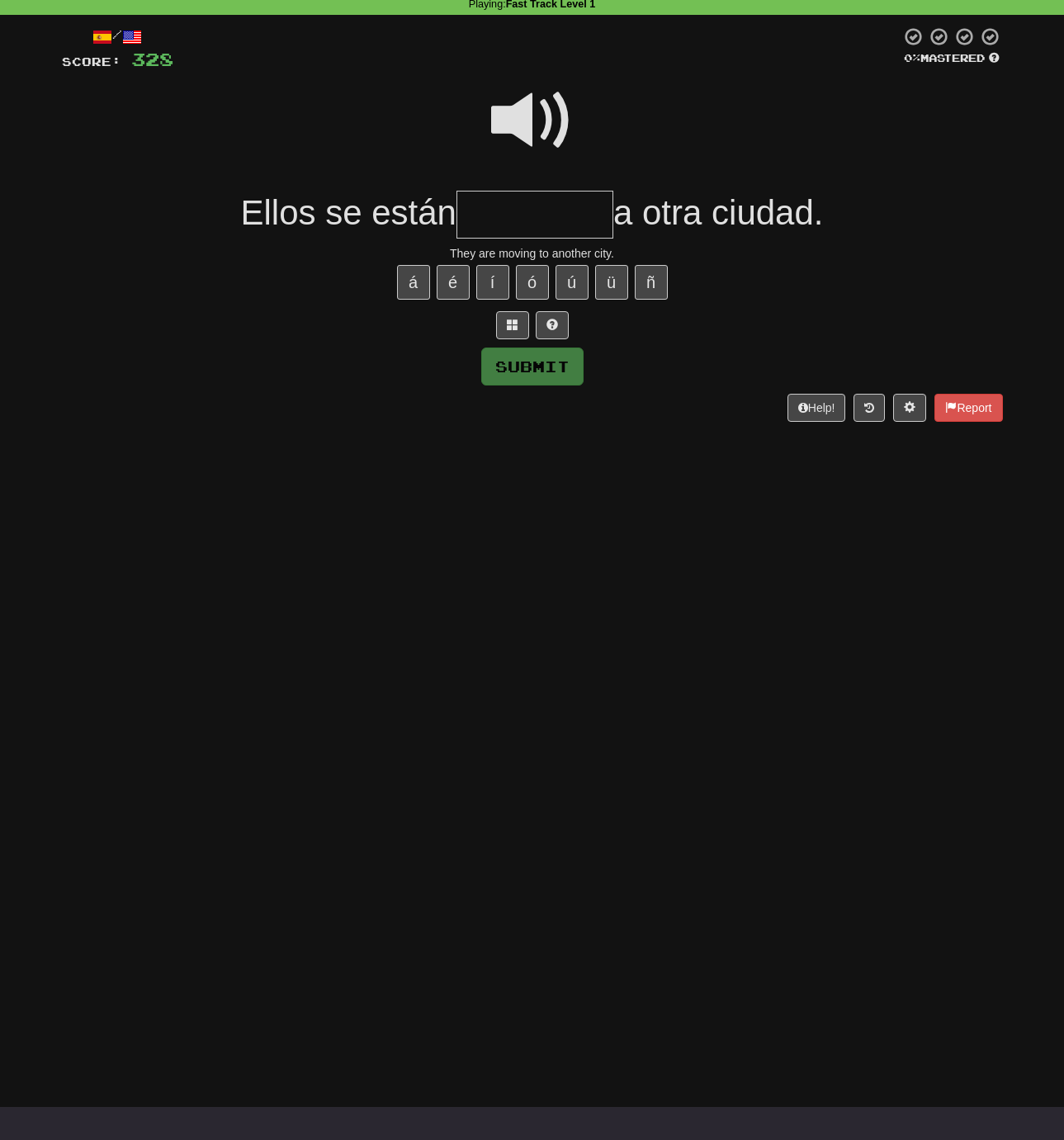
click at [482, 214] on input "text" at bounding box center [534, 215] width 157 height 49
type input "*******"
click at [530, 362] on button "Submit" at bounding box center [533, 368] width 102 height 38
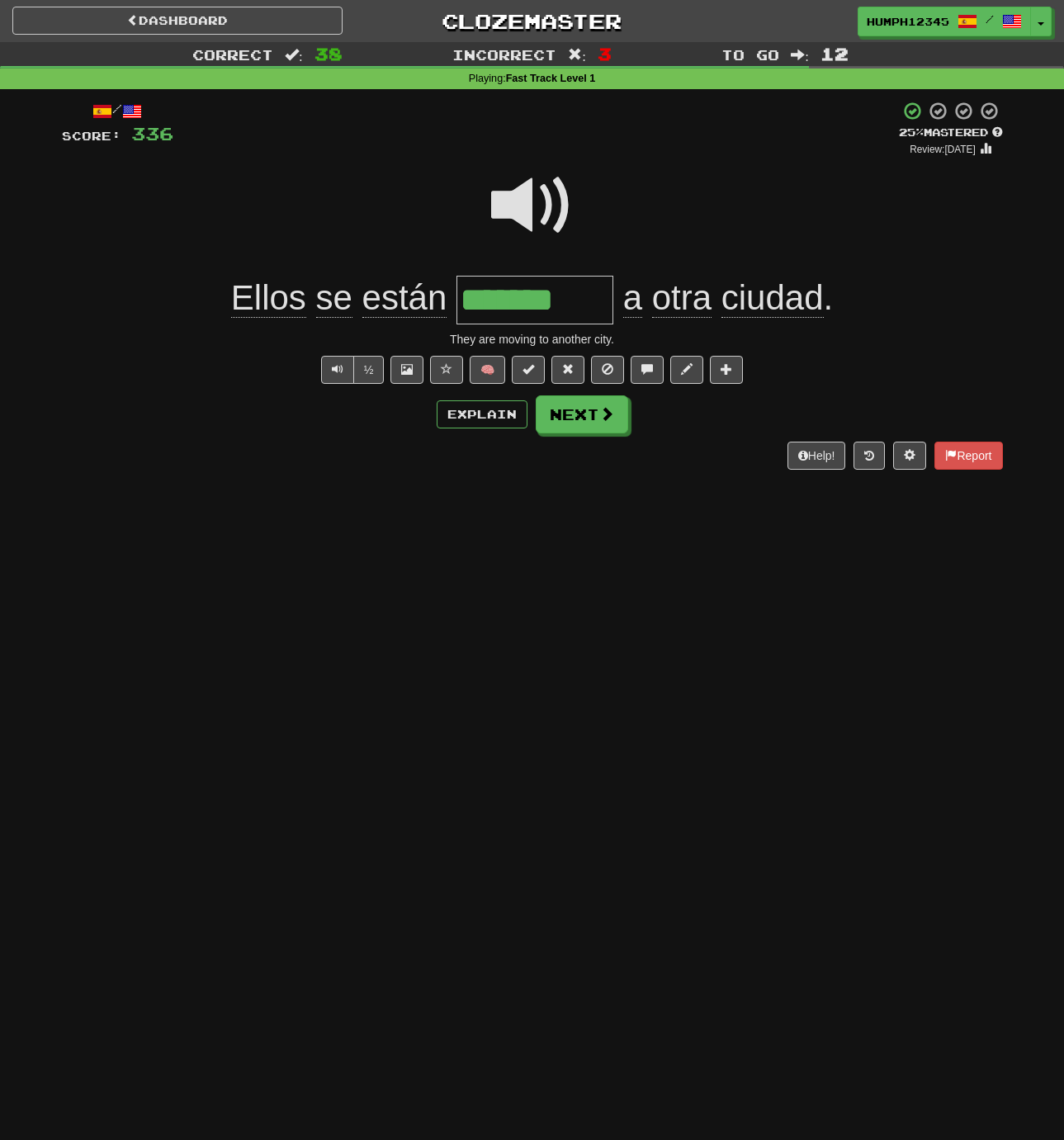
scroll to position [0, 0]
click at [149, 18] on link "Dashboard" at bounding box center [178, 21] width 330 height 28
